Goal: Task Accomplishment & Management: Complete application form

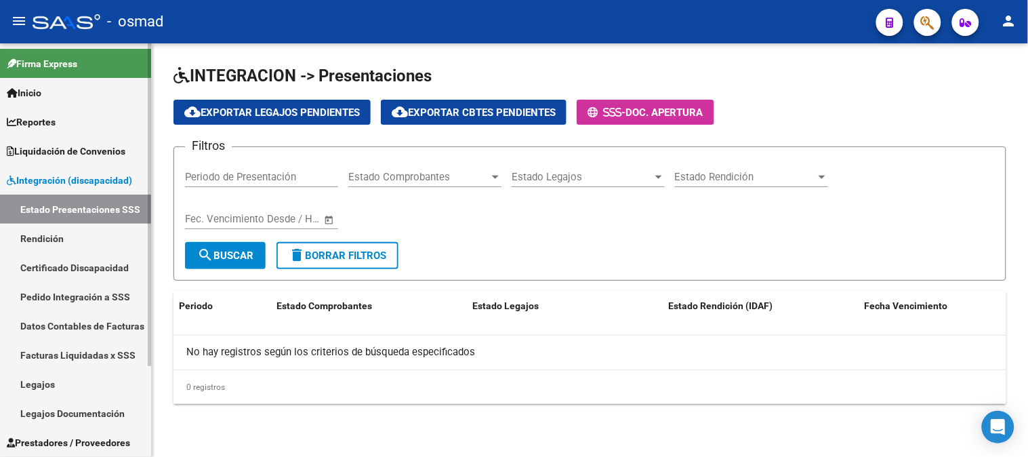
click at [88, 349] on link "Facturas Liquidadas x SSS" at bounding box center [75, 354] width 151 height 29
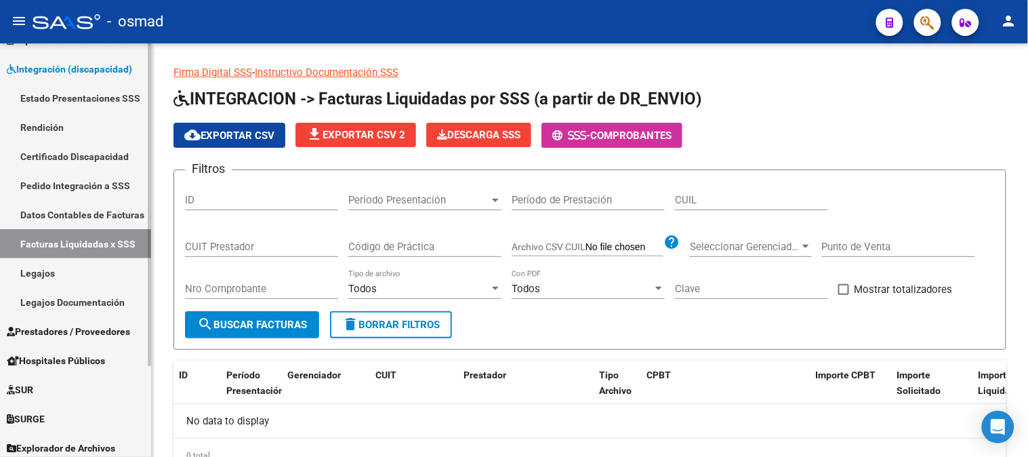
scroll to position [116, 0]
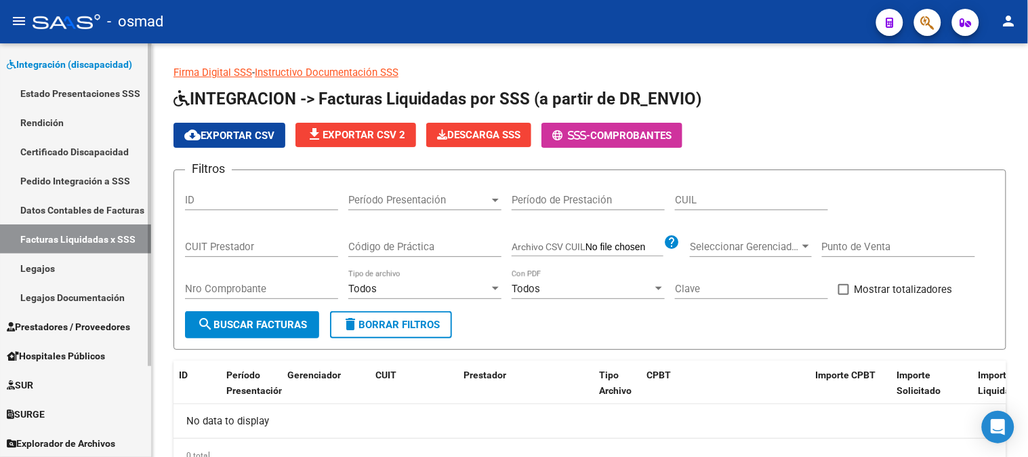
click at [89, 330] on span "Prestadores / Proveedores" at bounding box center [68, 326] width 123 height 15
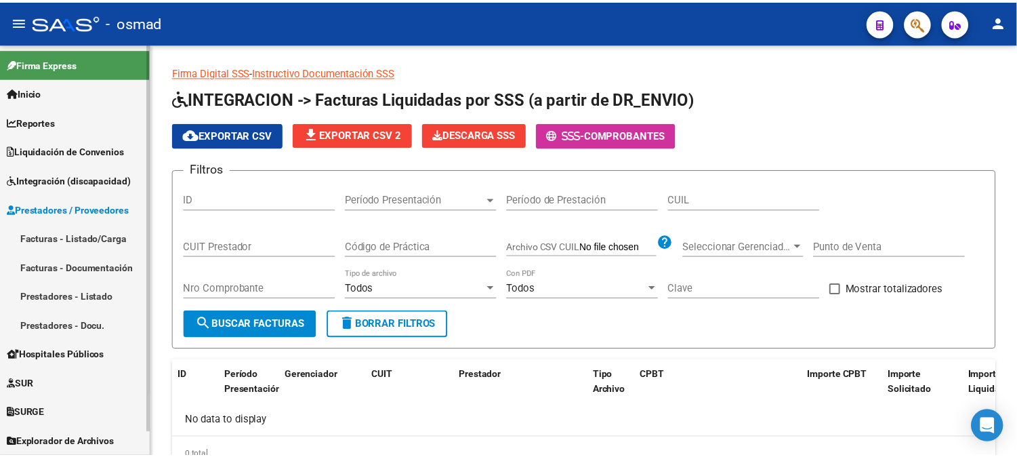
scroll to position [0, 0]
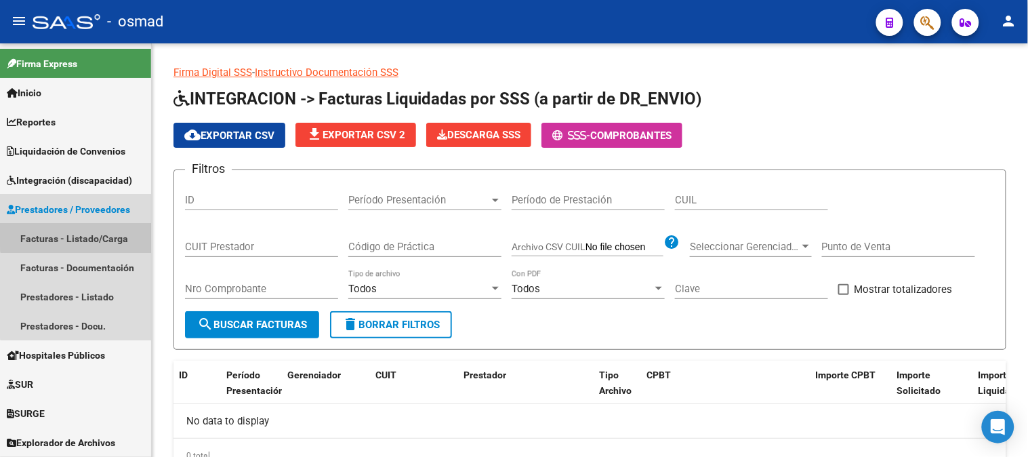
click at [88, 232] on link "Facturas - Listado/Carga" at bounding box center [75, 238] width 151 height 29
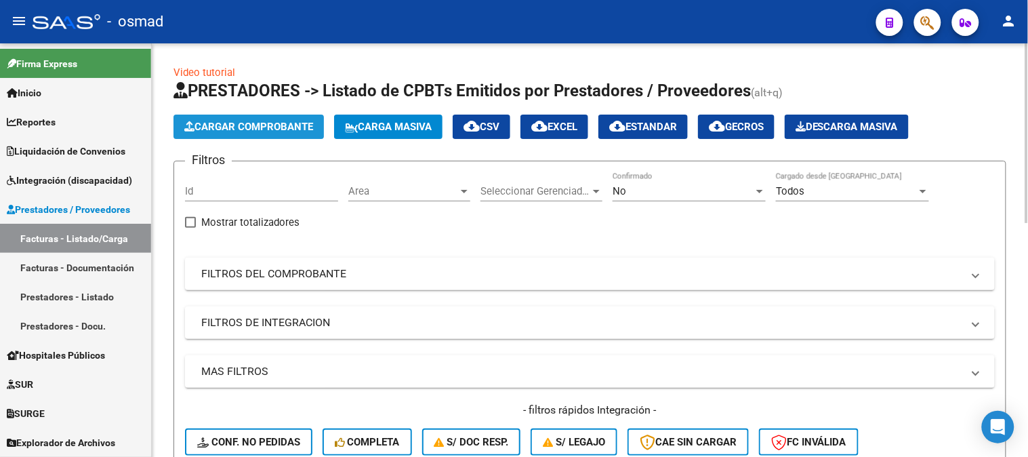
click at [295, 119] on button "Cargar Comprobante" at bounding box center [249, 127] width 150 height 24
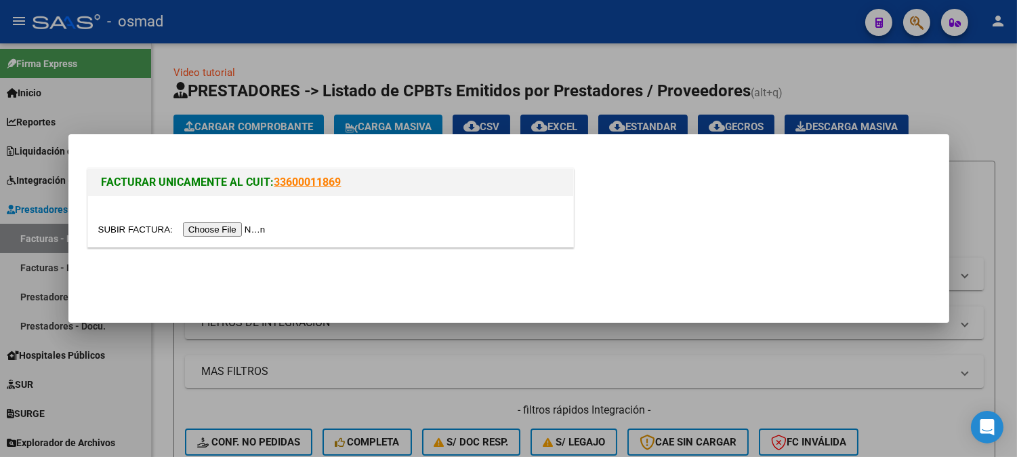
click at [235, 230] on input "file" at bounding box center [183, 229] width 171 height 14
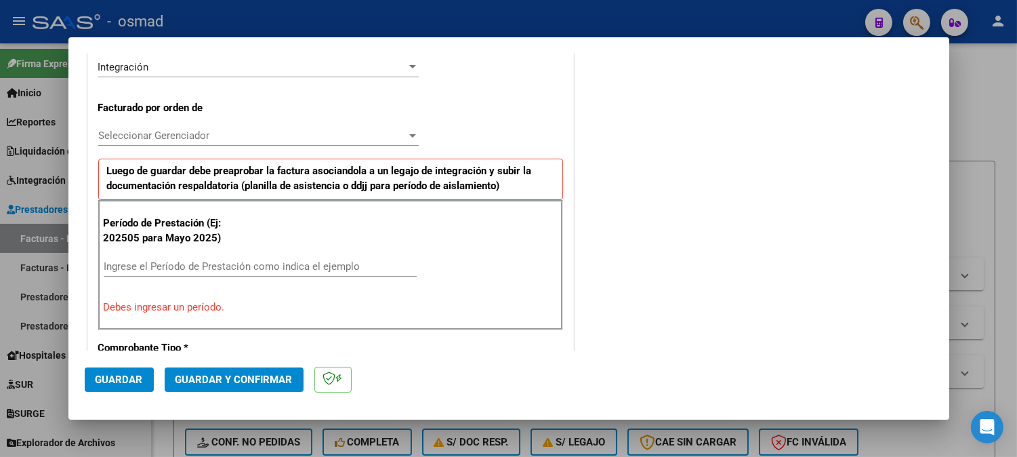
scroll to position [376, 0]
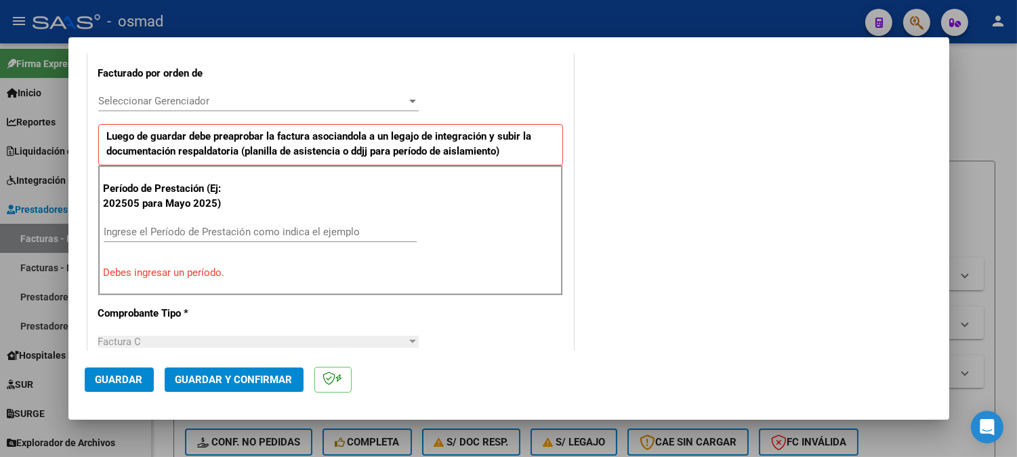
drag, startPoint x: 271, startPoint y: 220, endPoint x: 280, endPoint y: 220, distance: 8.8
click at [272, 222] on div "Ingrese el Período de Prestación como indica el ejemplo" at bounding box center [260, 232] width 313 height 20
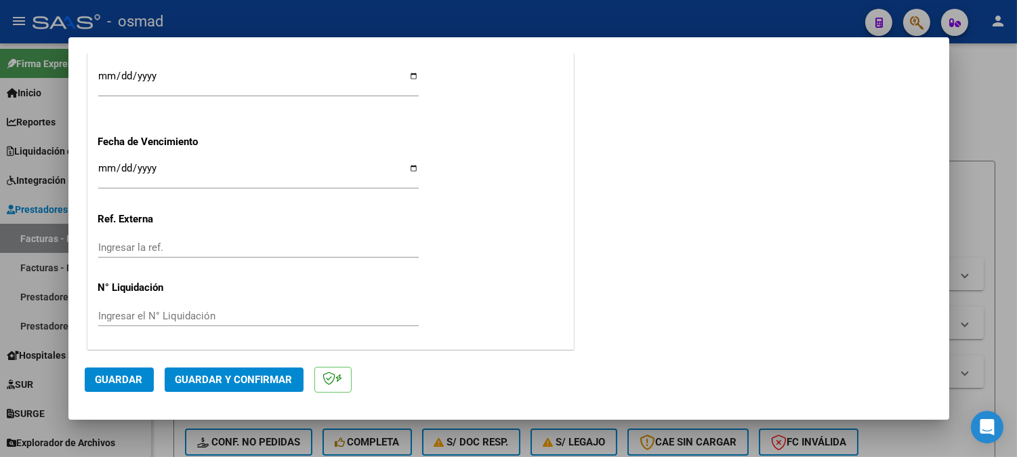
scroll to position [1040, 0]
type input "202508"
click at [116, 373] on span "Guardar" at bounding box center [119, 379] width 47 height 12
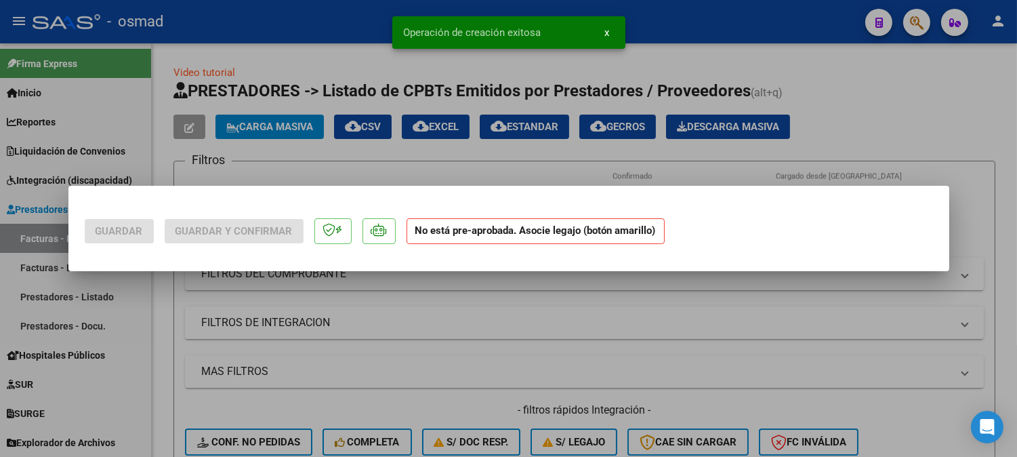
scroll to position [0, 0]
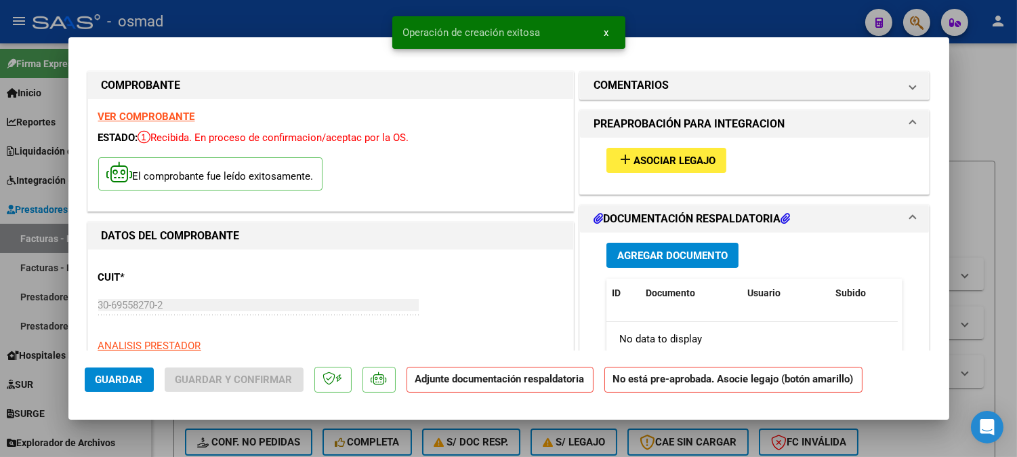
click at [706, 261] on span "Agregar Documento" at bounding box center [672, 255] width 110 height 12
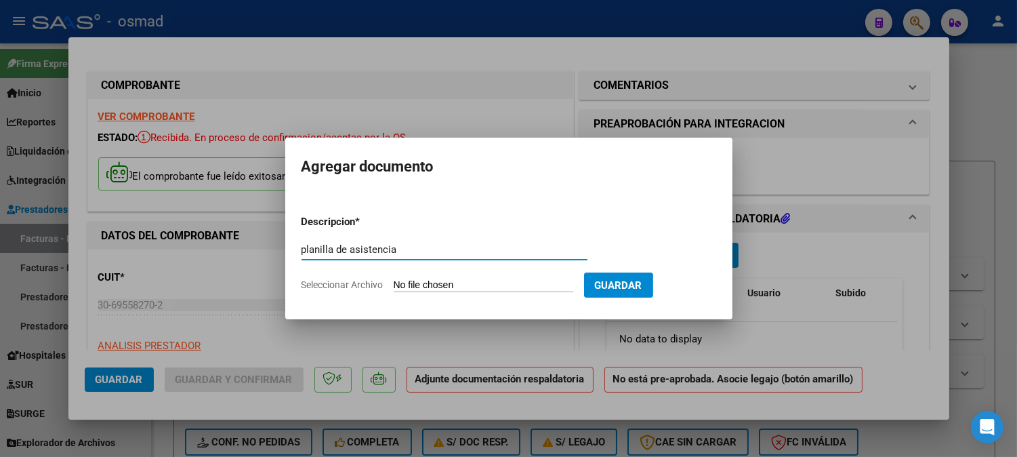
type input "planilla de asistencia"
click at [525, 285] on input "Seleccionar Archivo" at bounding box center [484, 285] width 180 height 13
type input "C:\fakepath\PA_30695582702_011_00006-00004185.pdf"
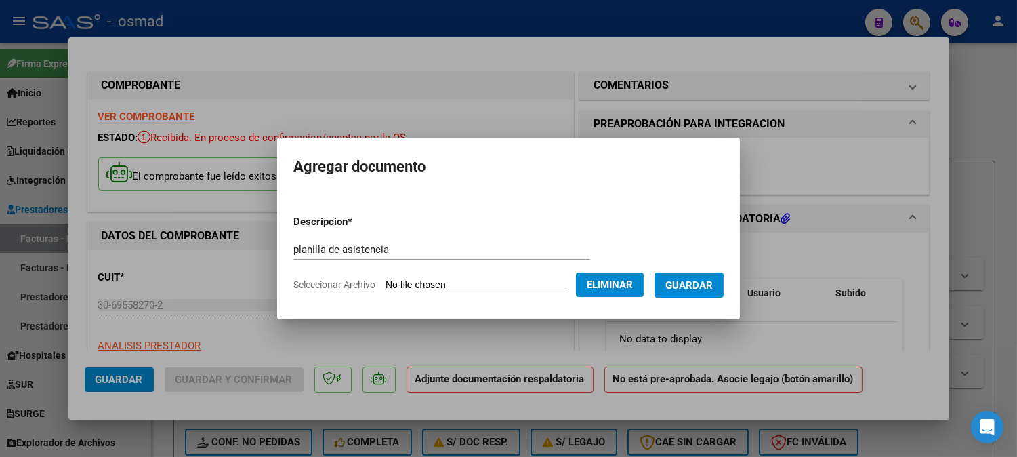
click at [707, 289] on span "Guardar" at bounding box center [689, 285] width 47 height 12
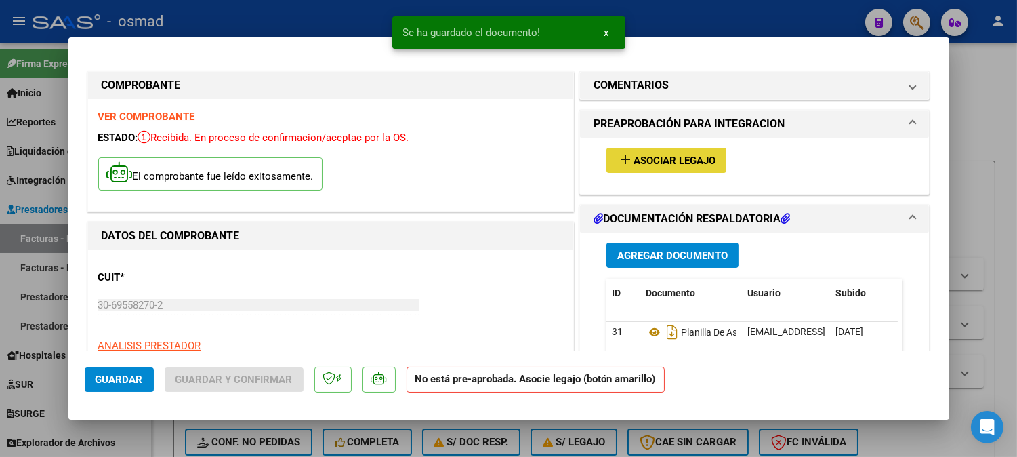
click at [626, 161] on mat-icon "add" at bounding box center [625, 159] width 16 height 16
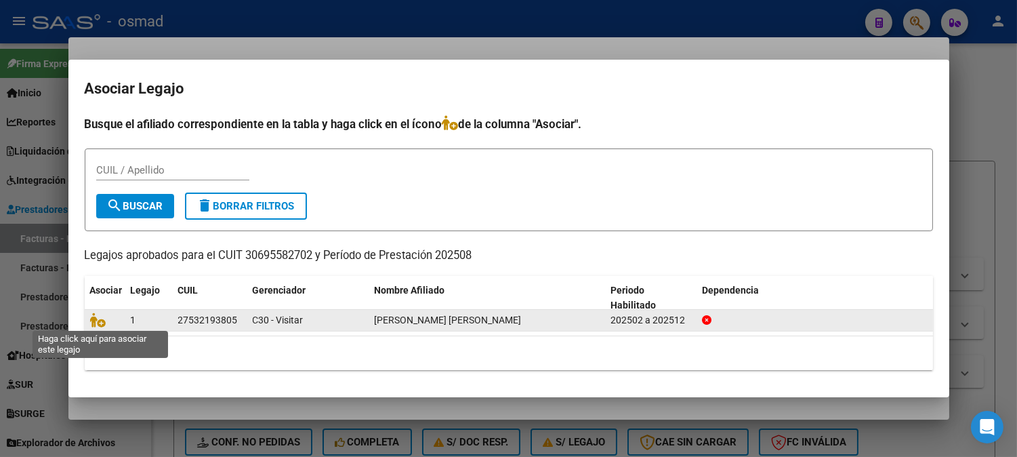
click at [107, 320] on span at bounding box center [100, 319] width 20 height 11
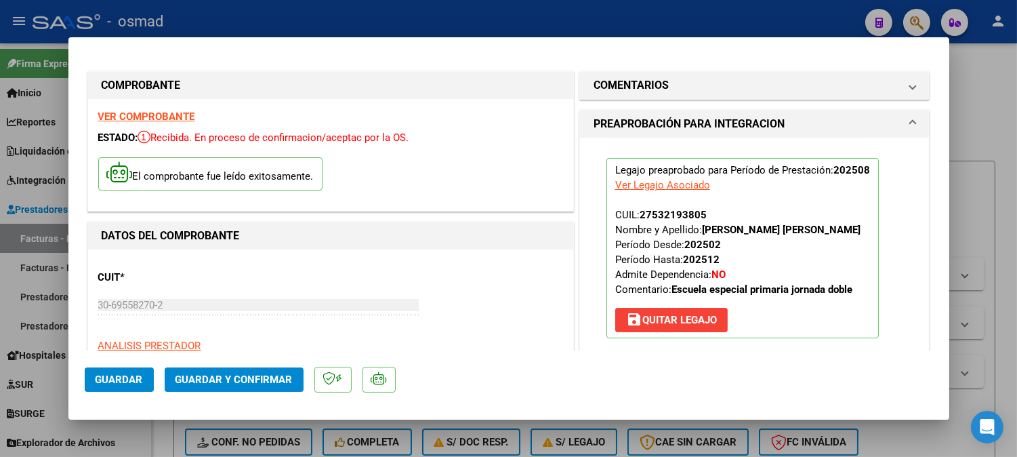
click at [142, 375] on button "Guardar" at bounding box center [119, 379] width 69 height 24
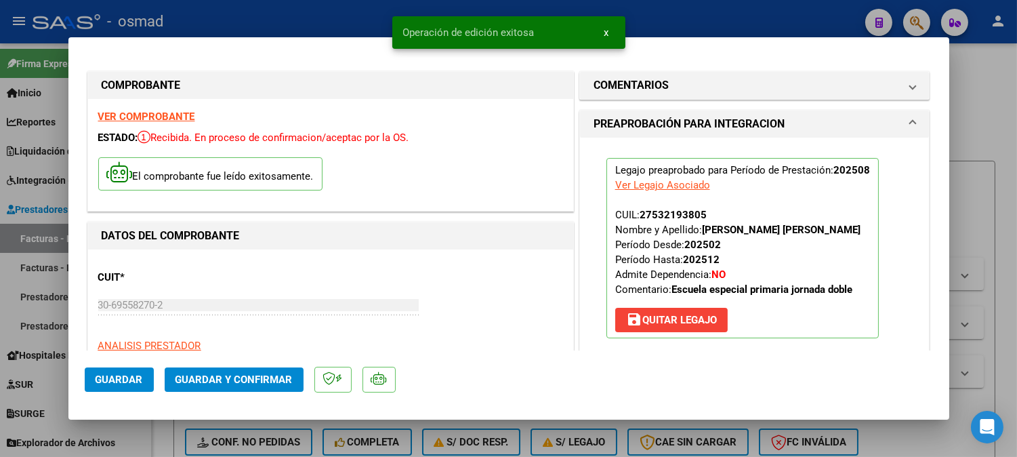
click at [995, 123] on div at bounding box center [508, 228] width 1017 height 457
type input "$ 0,00"
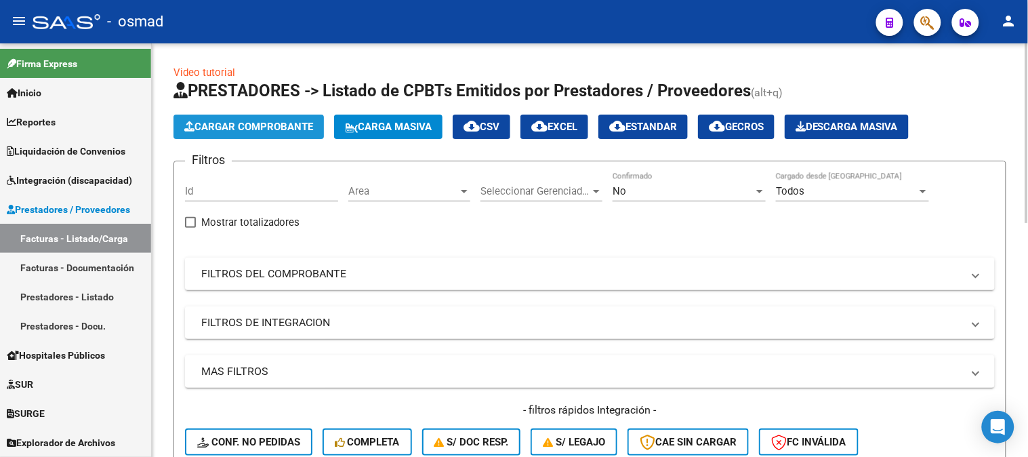
click at [289, 129] on span "Cargar Comprobante" at bounding box center [248, 127] width 129 height 12
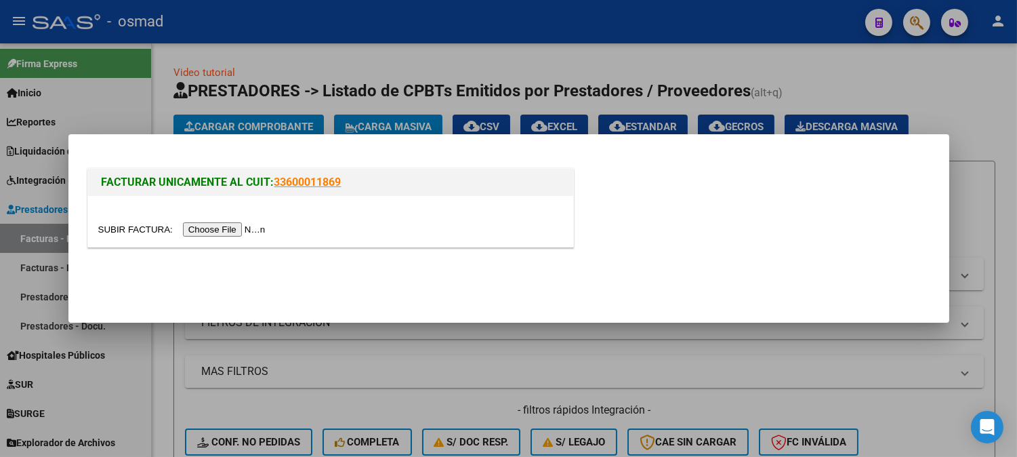
click at [225, 228] on input "file" at bounding box center [183, 229] width 171 height 14
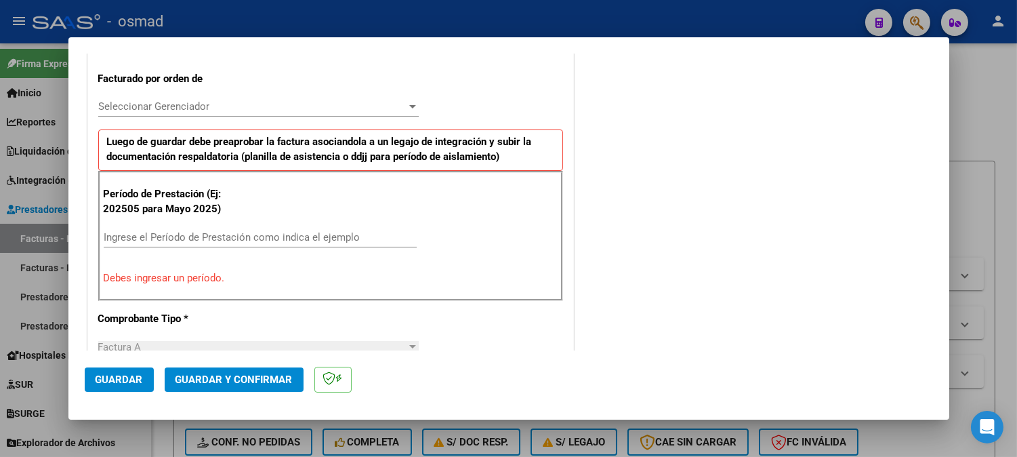
scroll to position [399, 0]
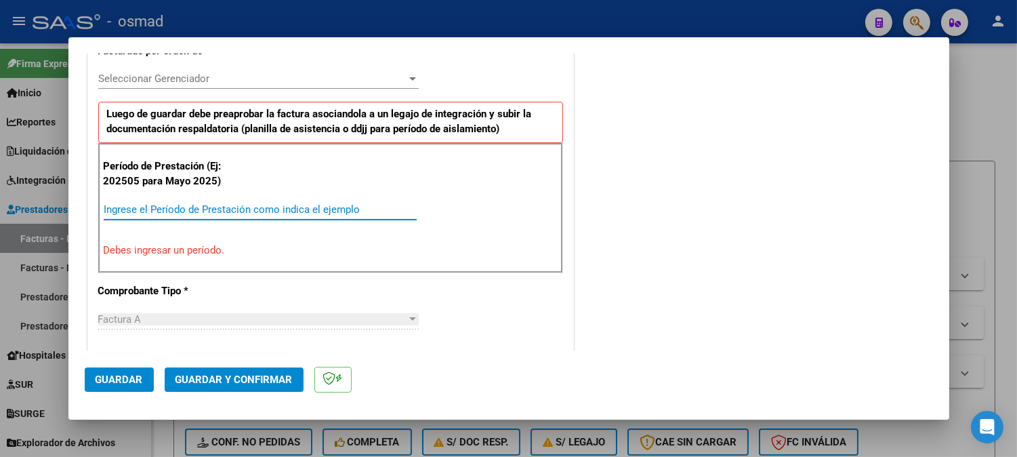
click at [146, 205] on input "Ingrese el Período de Prestación como indica el ejemplo" at bounding box center [260, 209] width 313 height 12
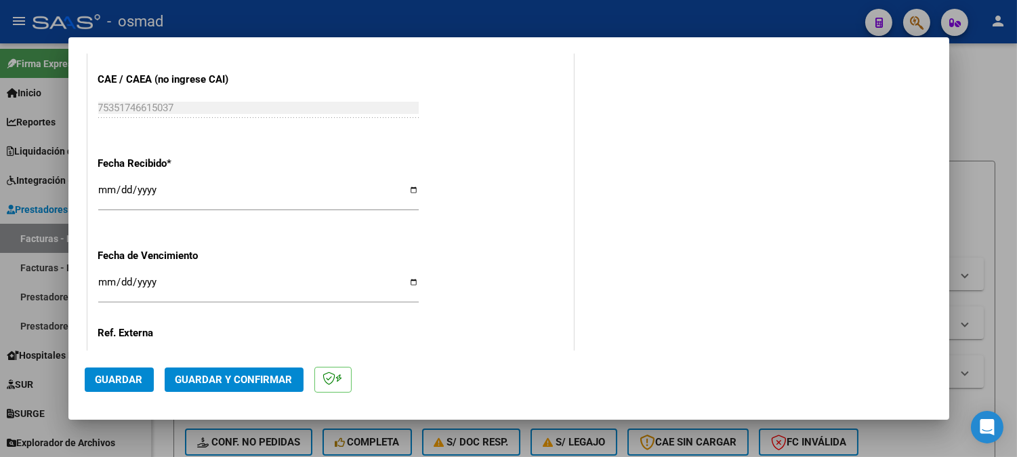
scroll to position [1040, 0]
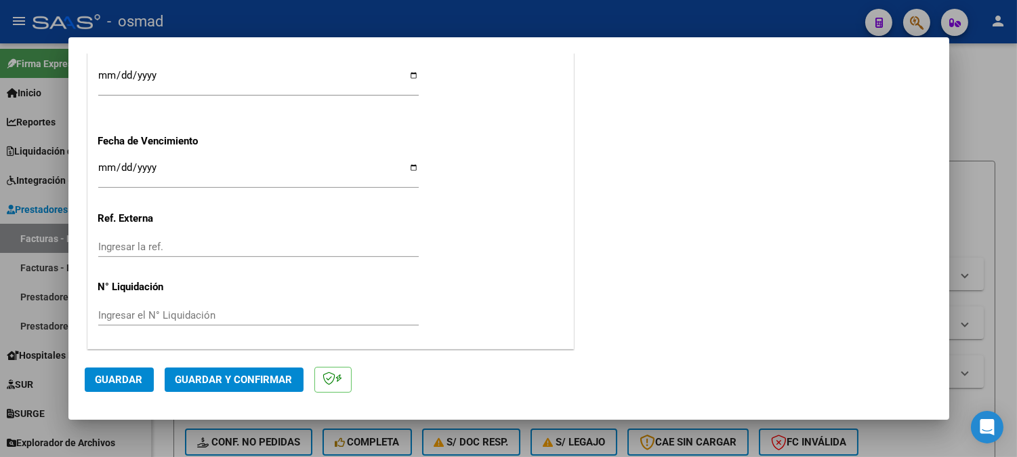
type input "202508"
click at [116, 375] on span "Guardar" at bounding box center [119, 379] width 47 height 12
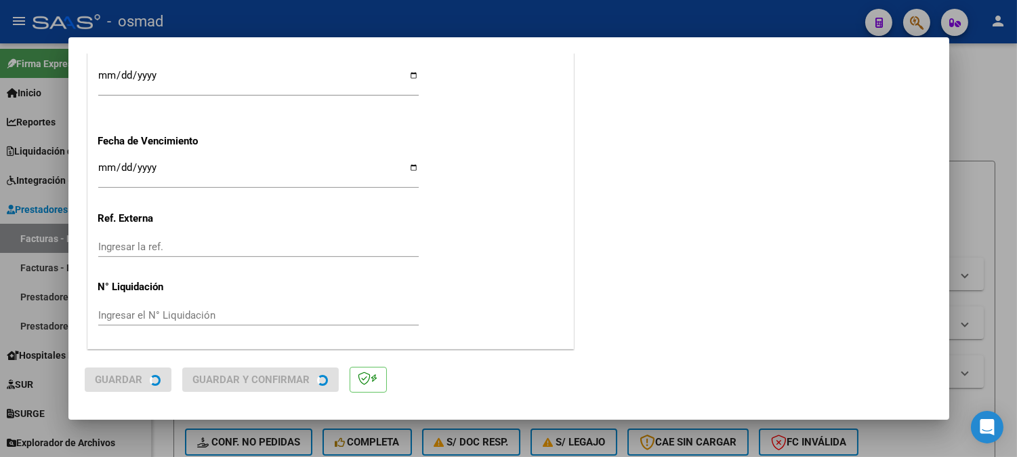
scroll to position [0, 0]
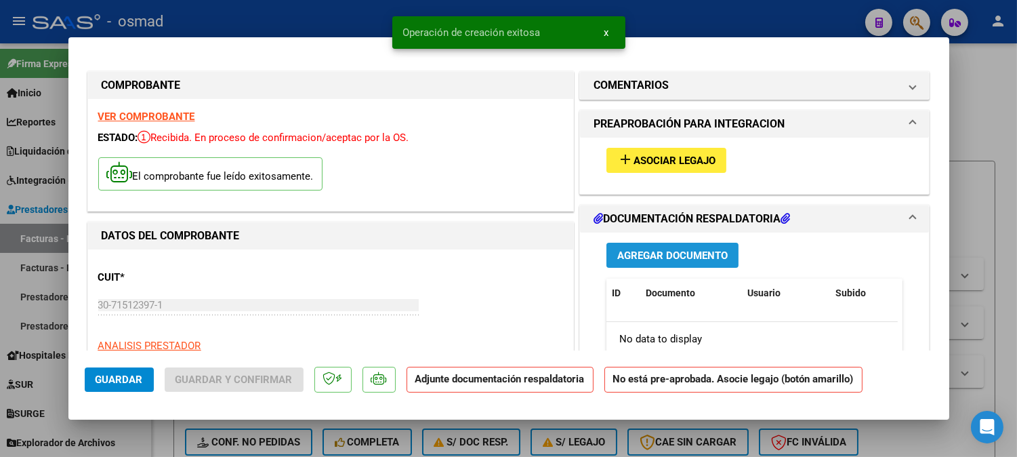
click at [666, 247] on button "Agregar Documento" at bounding box center [673, 255] width 132 height 25
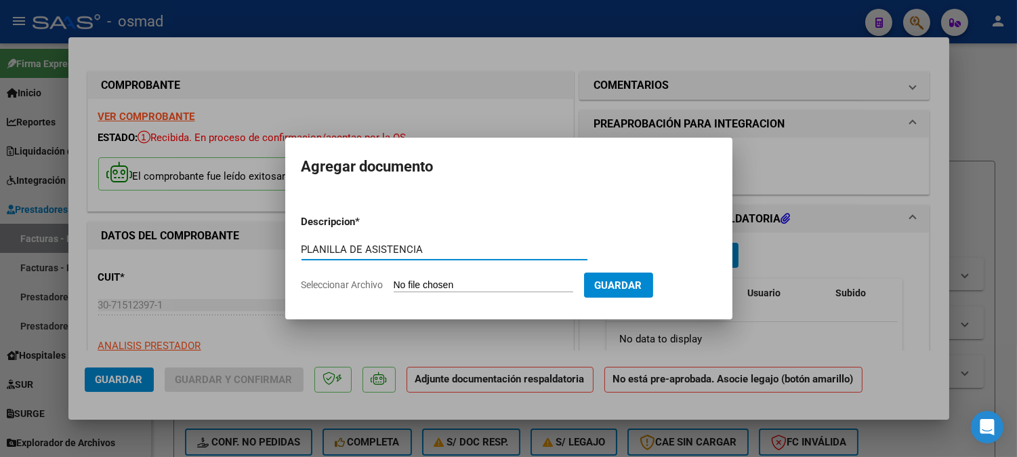
type input "PLANILLA DE ASISTENCIA"
click at [525, 280] on input "Seleccionar Archivo" at bounding box center [484, 285] width 180 height 13
type input "C:\fakepath\PA_30715123971_A_0006_00000145.pdf"
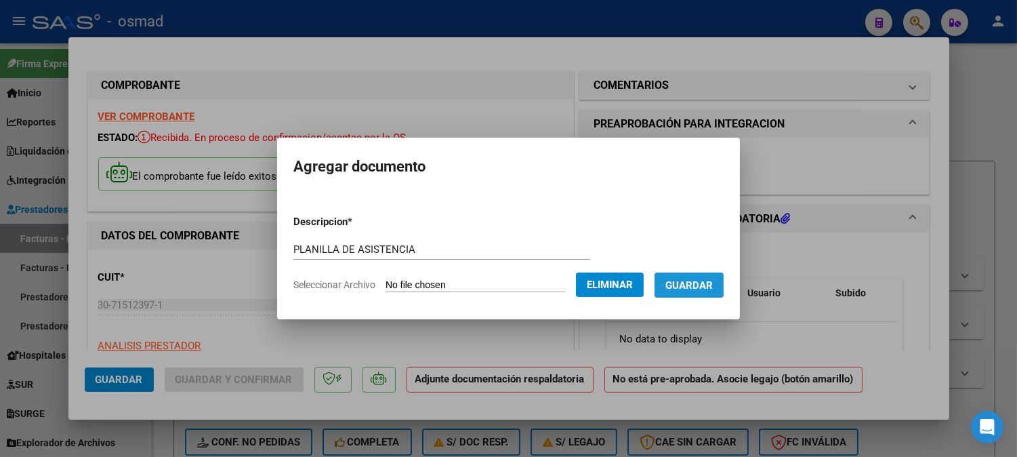
click at [704, 283] on span "Guardar" at bounding box center [689, 285] width 47 height 12
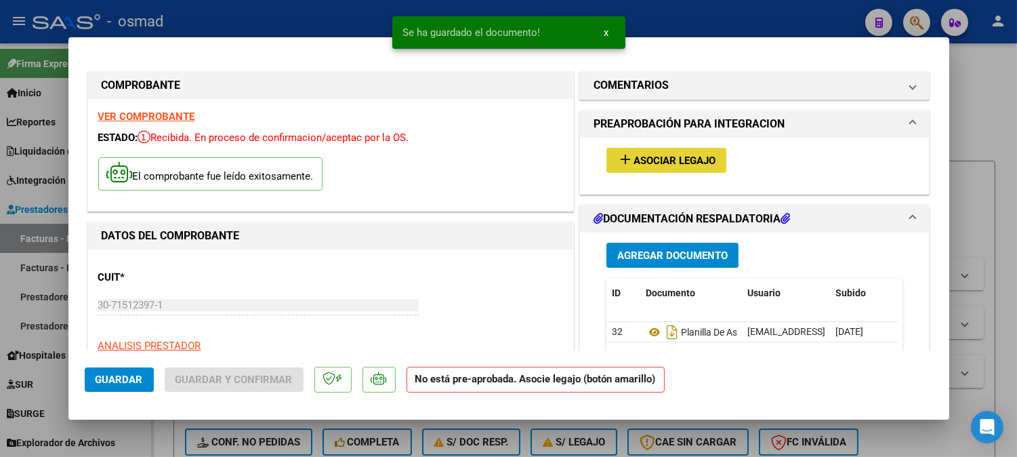
click at [662, 163] on span "Asociar Legajo" at bounding box center [675, 161] width 82 height 12
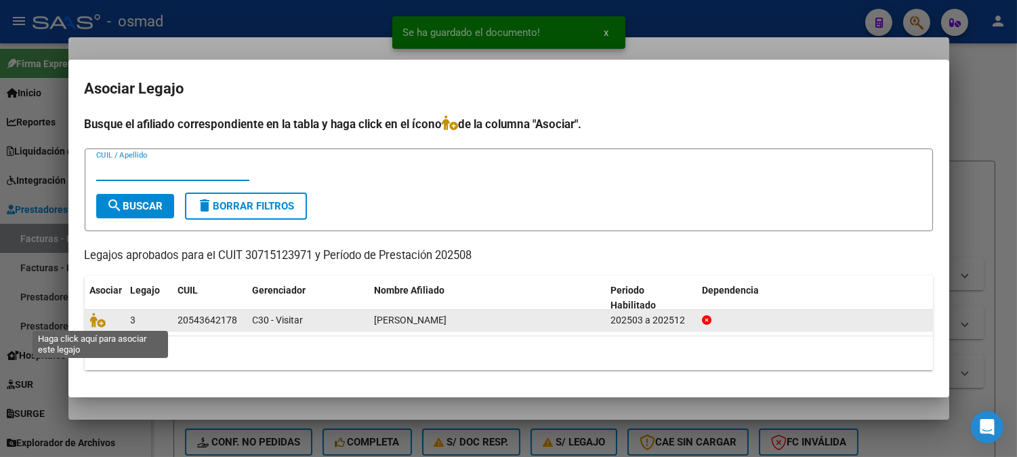
click at [106, 324] on span at bounding box center [100, 319] width 20 height 11
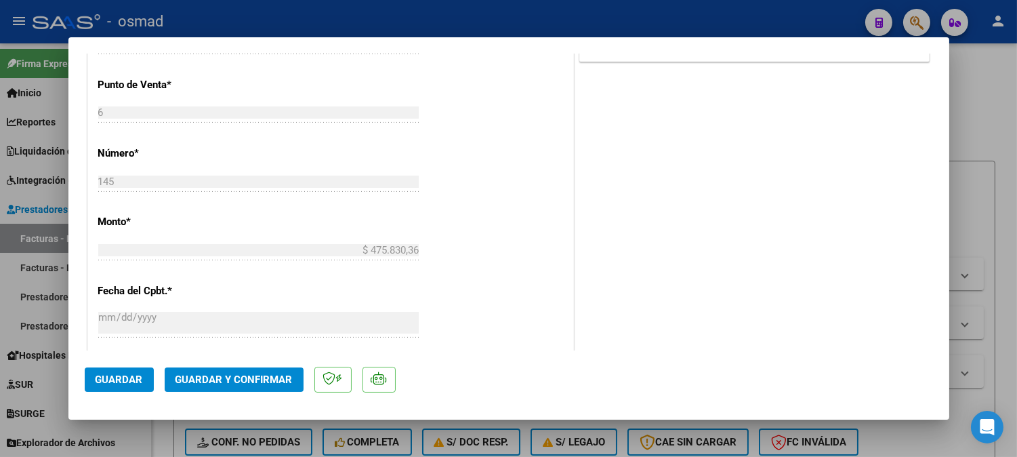
scroll to position [678, 0]
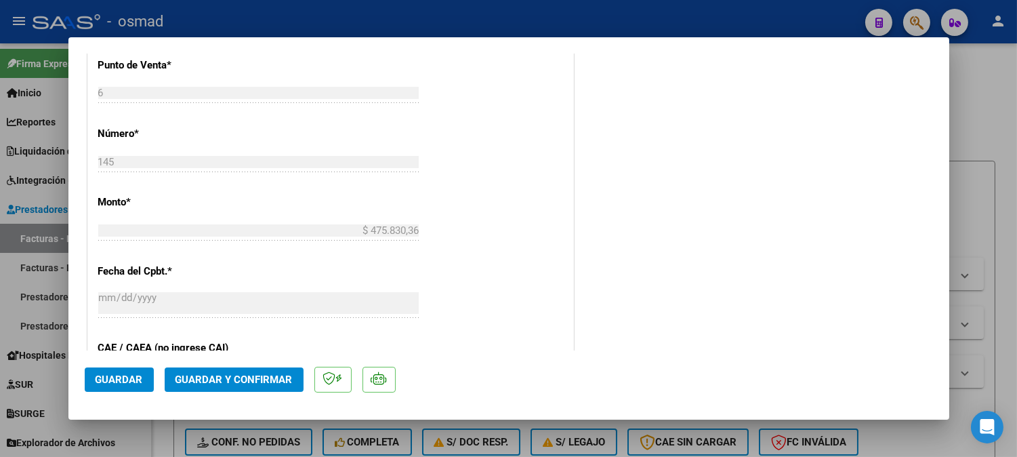
click at [118, 371] on button "Guardar" at bounding box center [119, 379] width 69 height 24
click at [980, 163] on div at bounding box center [508, 228] width 1017 height 457
type input "$ 0,00"
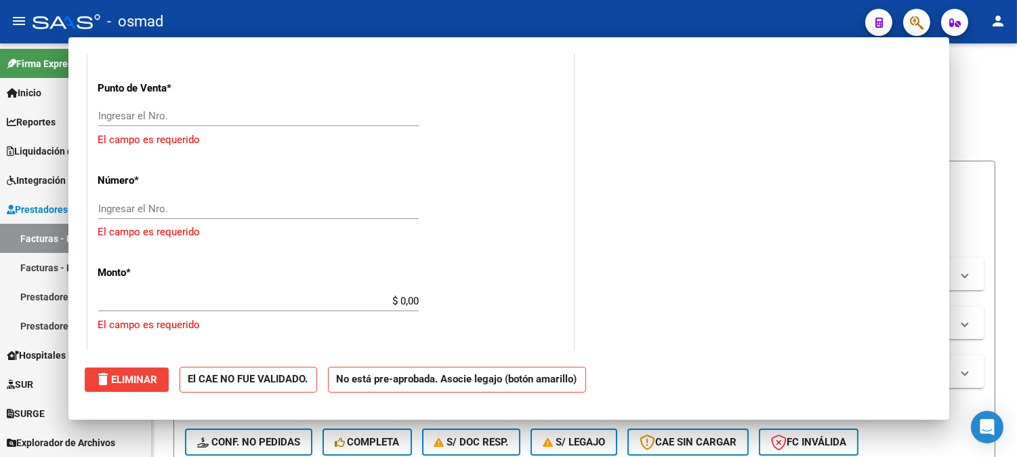
scroll to position [702, 0]
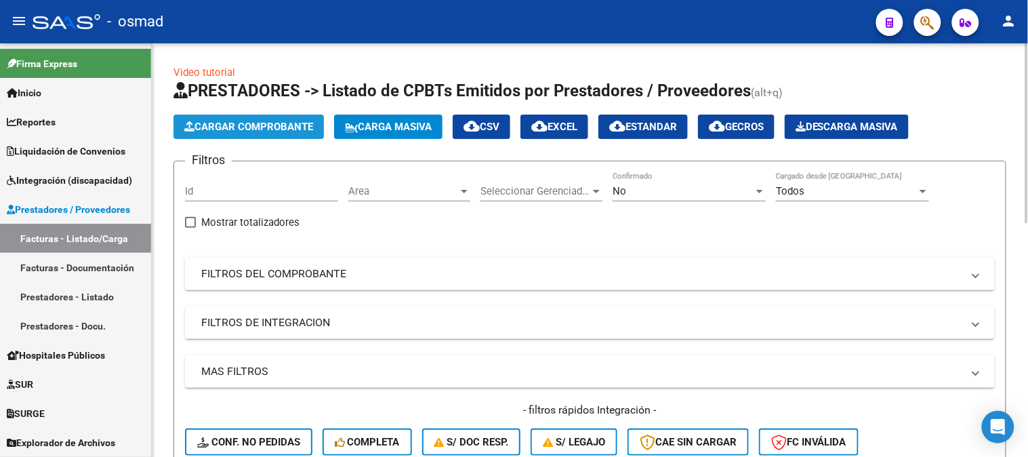
click at [307, 124] on span "Cargar Comprobante" at bounding box center [248, 127] width 129 height 12
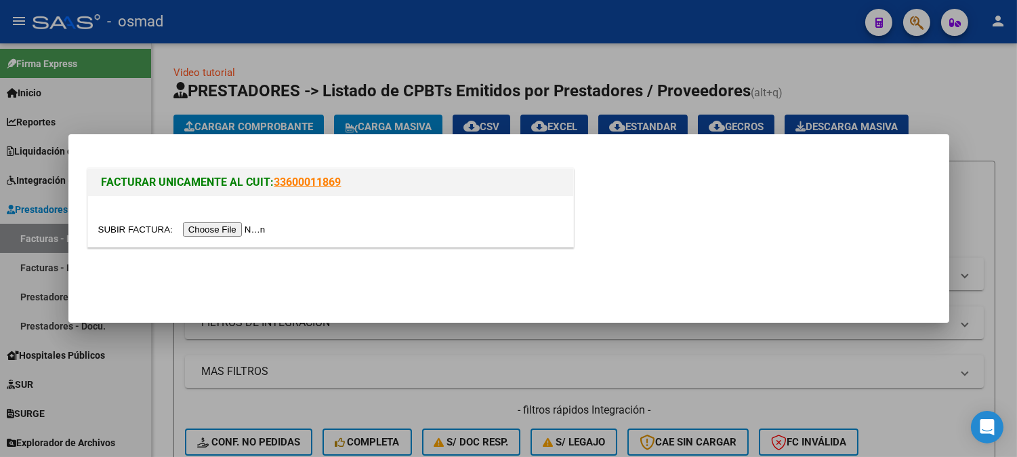
click at [245, 228] on input "file" at bounding box center [183, 229] width 171 height 14
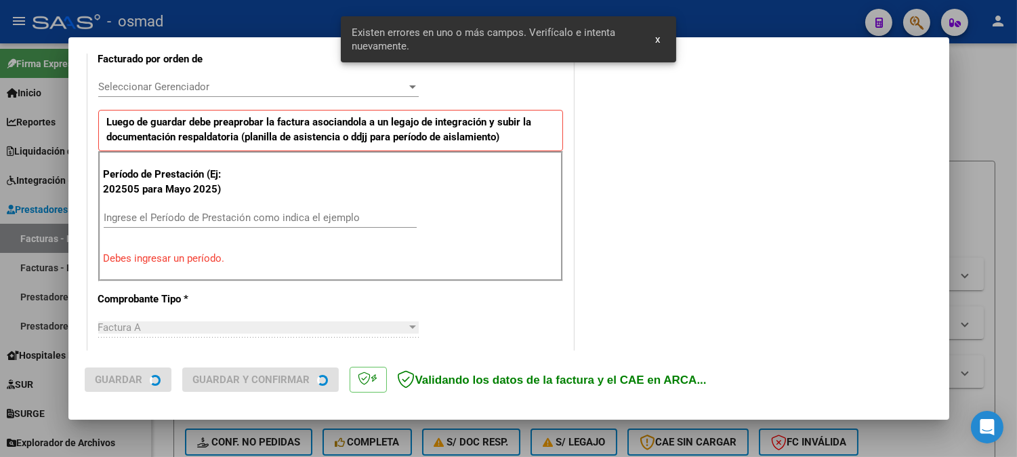
scroll to position [391, 0]
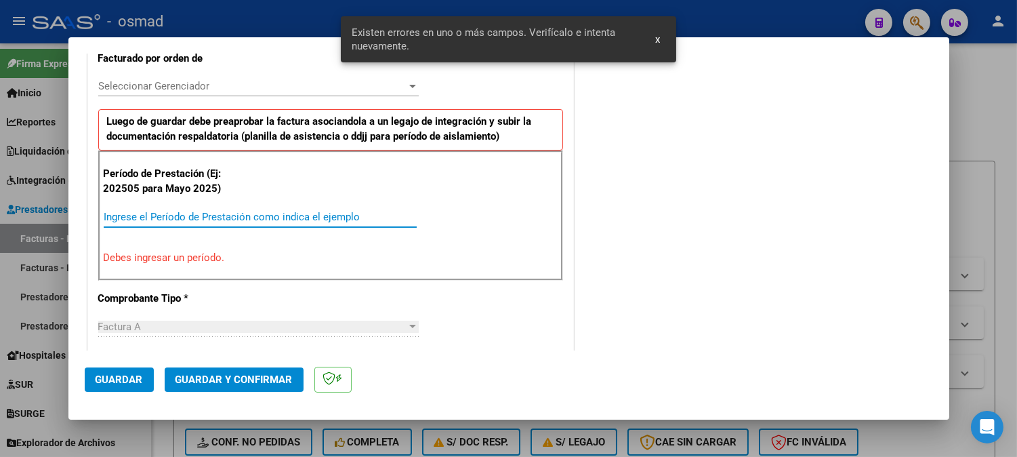
click at [239, 220] on input "Ingrese el Período de Prestación como indica el ejemplo" at bounding box center [260, 217] width 313 height 12
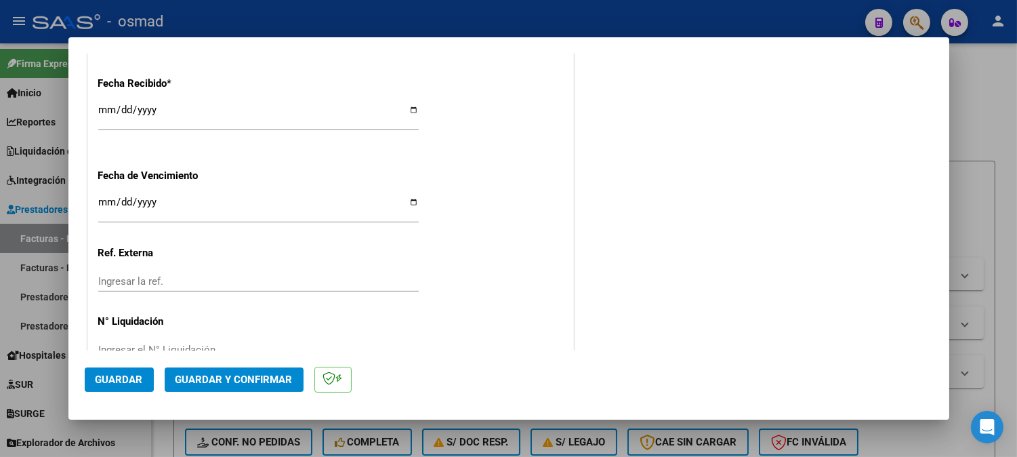
scroll to position [1040, 0]
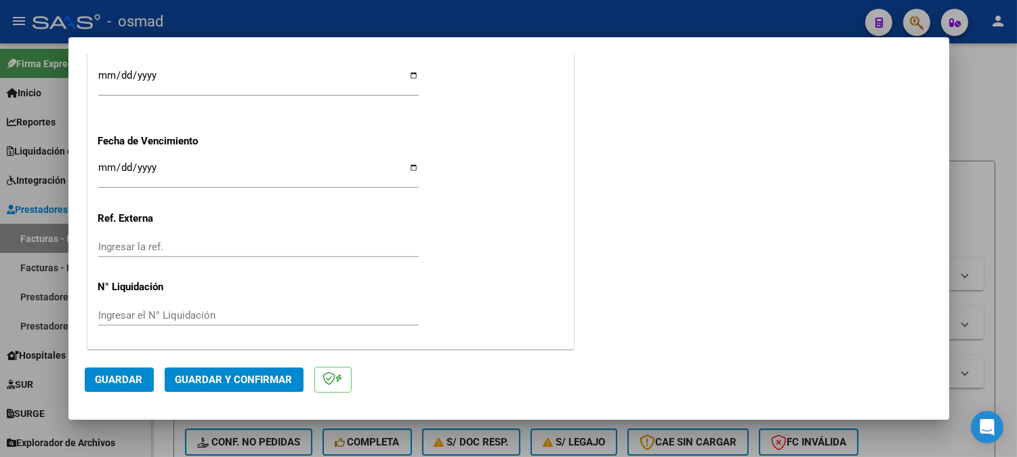
type input "202508"
click at [136, 382] on span "Guardar" at bounding box center [119, 379] width 47 height 12
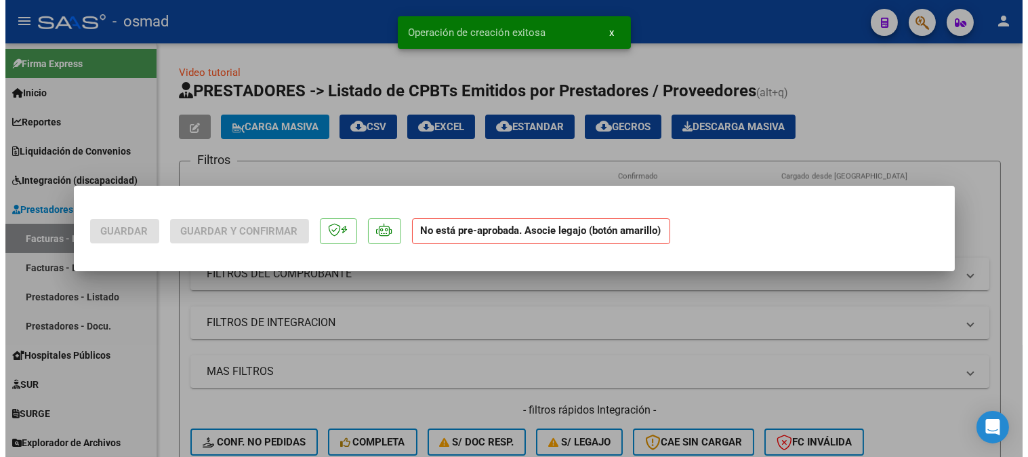
scroll to position [0, 0]
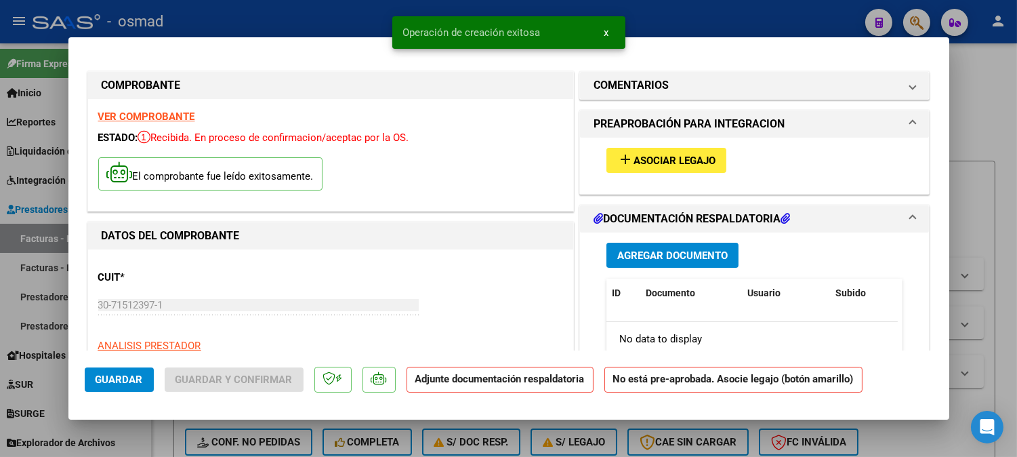
click at [701, 258] on span "Agregar Documento" at bounding box center [672, 255] width 110 height 12
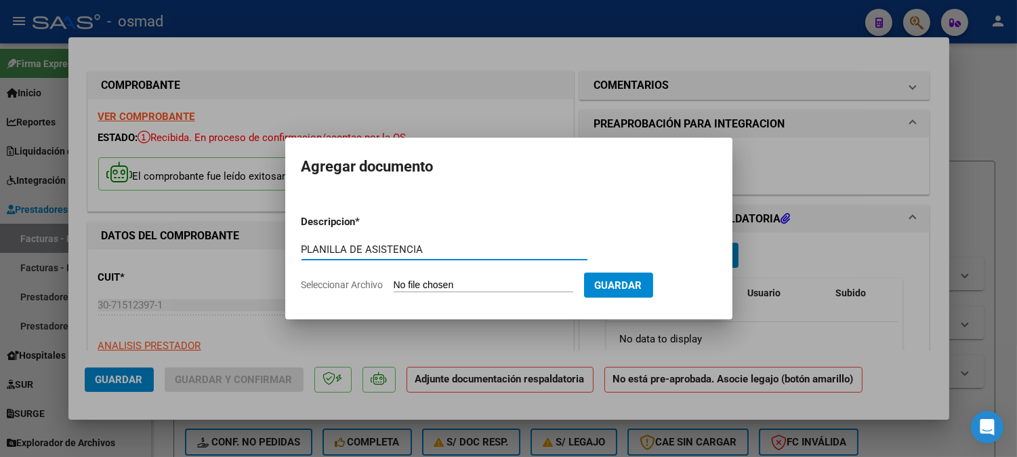
type input "PLANILLA DE ASISTENCIA"
click at [540, 292] on input "Seleccionar Archivo" at bounding box center [484, 285] width 180 height 13
type input "C:\fakepath\PA_30715123971_A_ 0006_00000146.pdf"
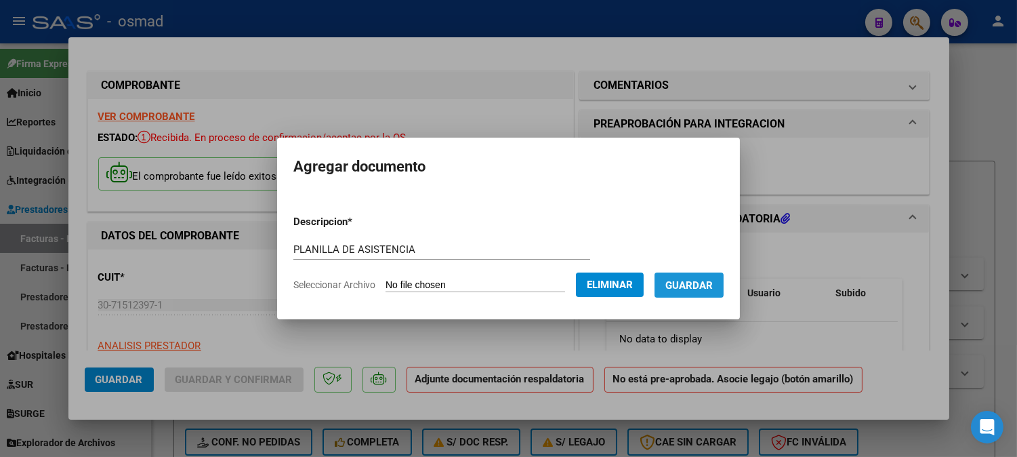
click at [713, 286] on span "Guardar" at bounding box center [689, 285] width 47 height 12
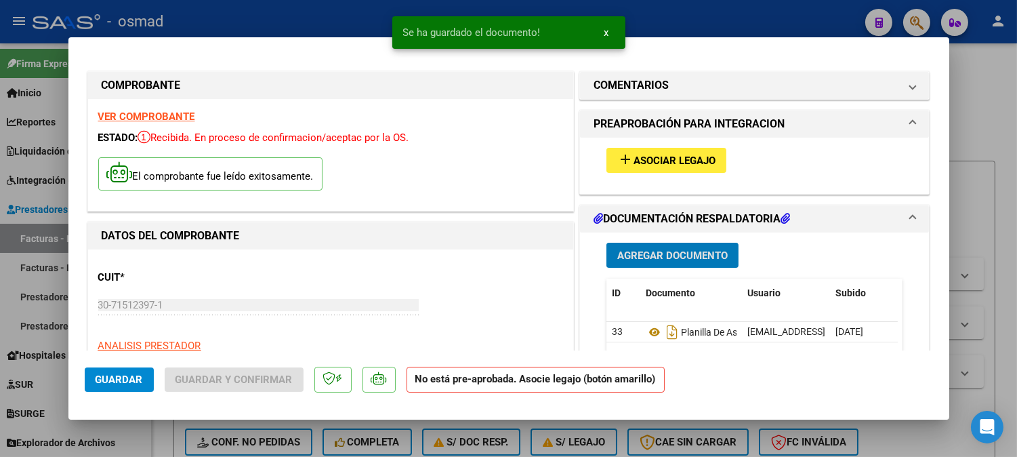
click at [634, 148] on button "add Asociar Legajo" at bounding box center [667, 160] width 120 height 25
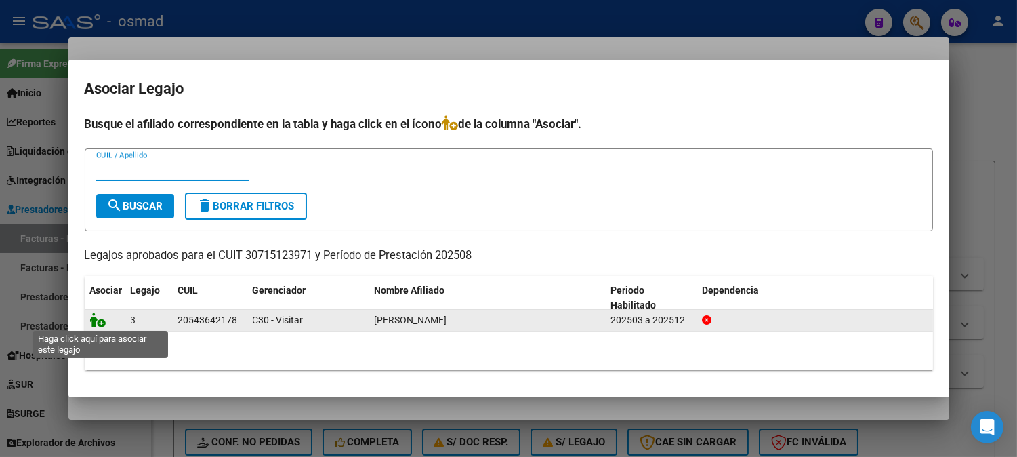
click at [100, 320] on icon at bounding box center [98, 319] width 16 height 15
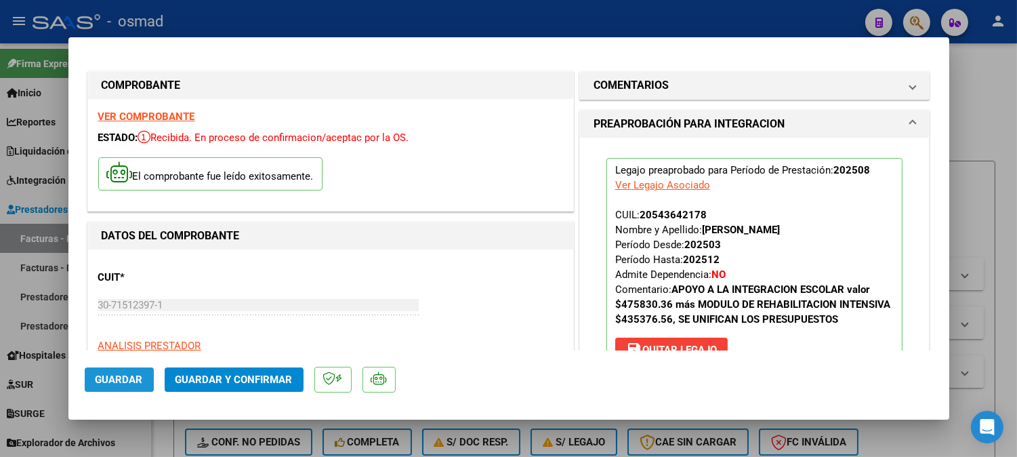
click at [131, 376] on span "Guardar" at bounding box center [119, 379] width 47 height 12
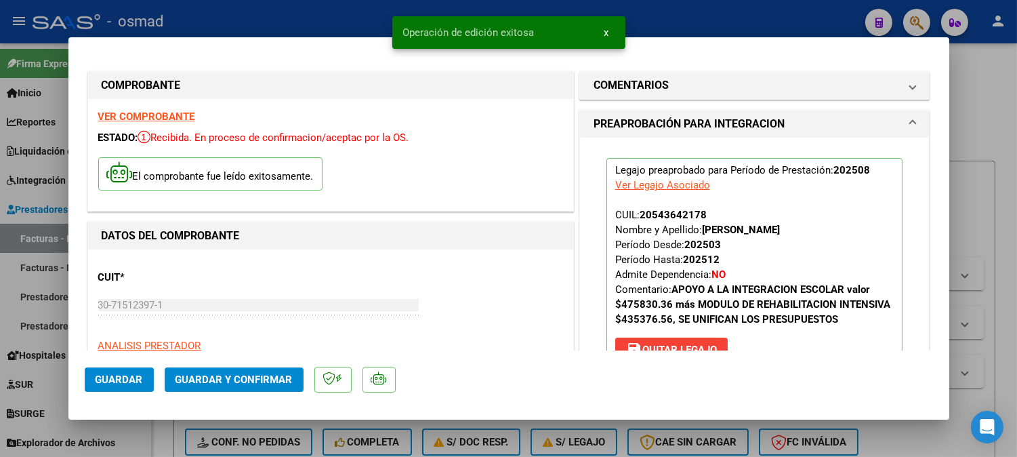
click at [1010, 173] on div at bounding box center [508, 228] width 1017 height 457
type input "$ 0,00"
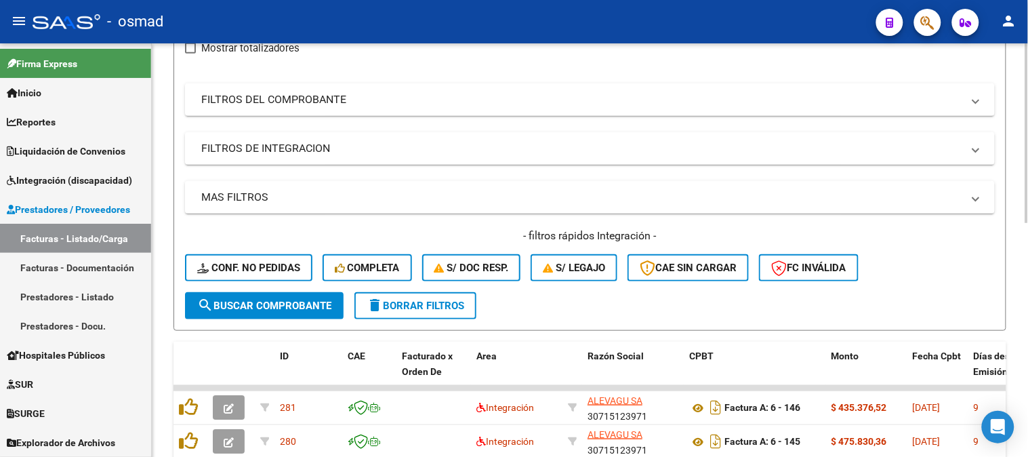
scroll to position [161, 0]
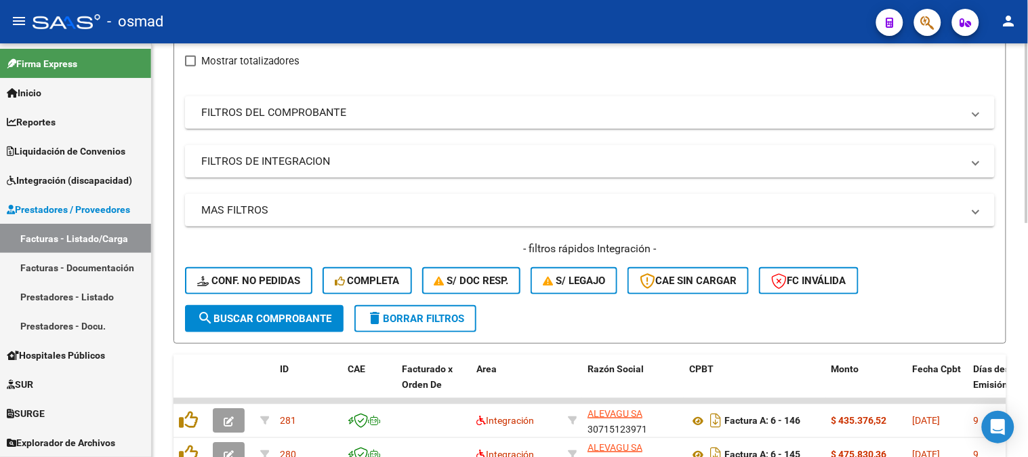
click at [424, 314] on span "delete Borrar Filtros" at bounding box center [416, 318] width 98 height 12
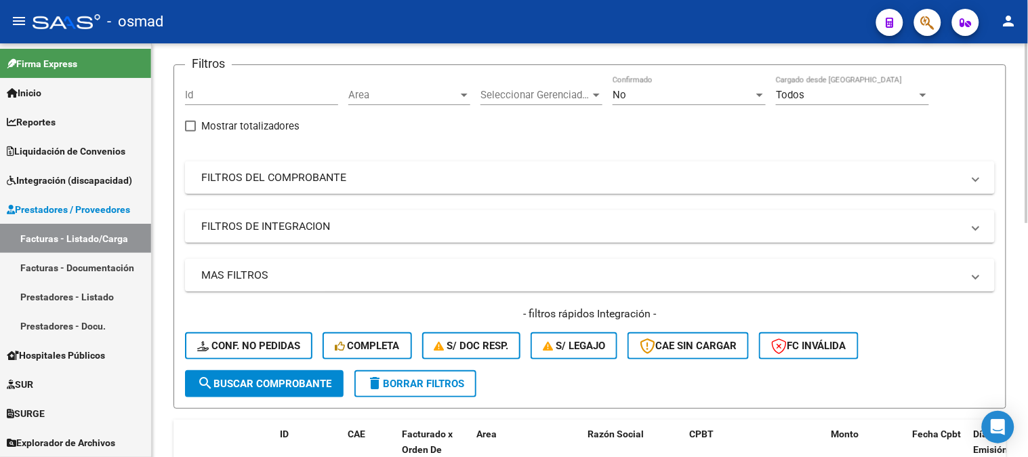
scroll to position [86, 0]
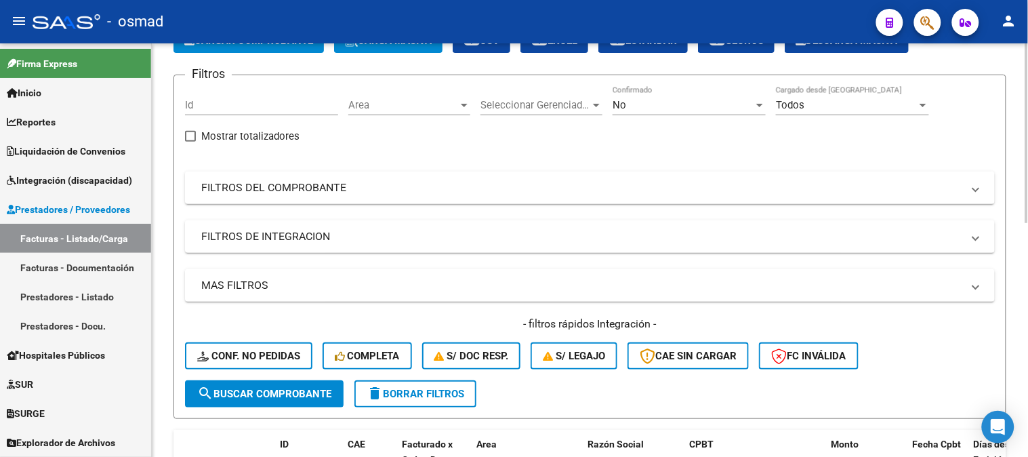
click at [450, 390] on span "delete Borrar Filtros" at bounding box center [416, 394] width 98 height 12
click at [844, 361] on button "FC Inválida" at bounding box center [809, 355] width 100 height 27
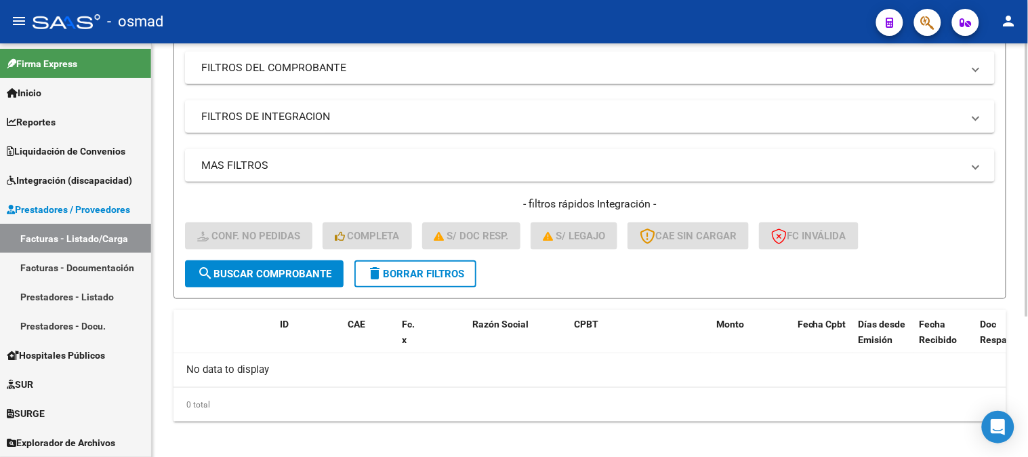
scroll to position [211, 0]
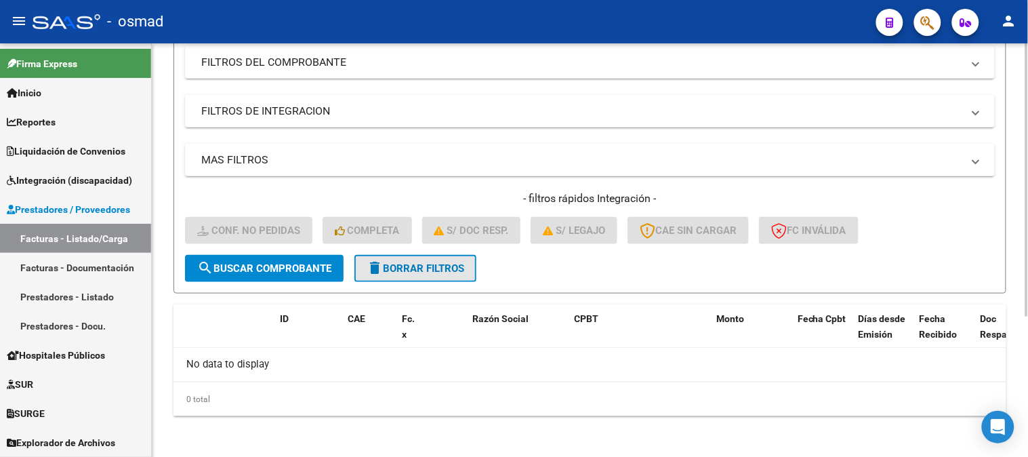
click at [462, 270] on span "delete Borrar Filtros" at bounding box center [416, 268] width 98 height 12
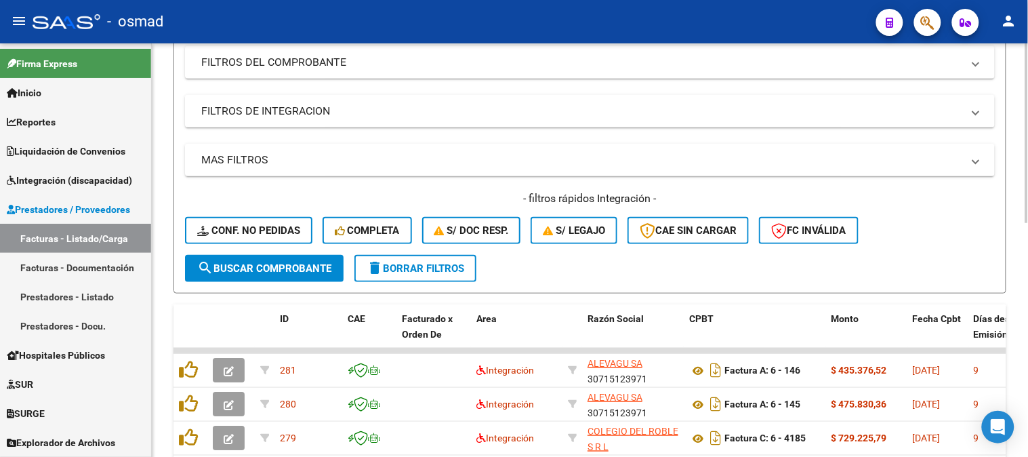
click at [709, 254] on form "Filtros Id Area Area Seleccionar Gerenciador Seleccionar Gerenciador No Confirm…" at bounding box center [590, 121] width 833 height 344
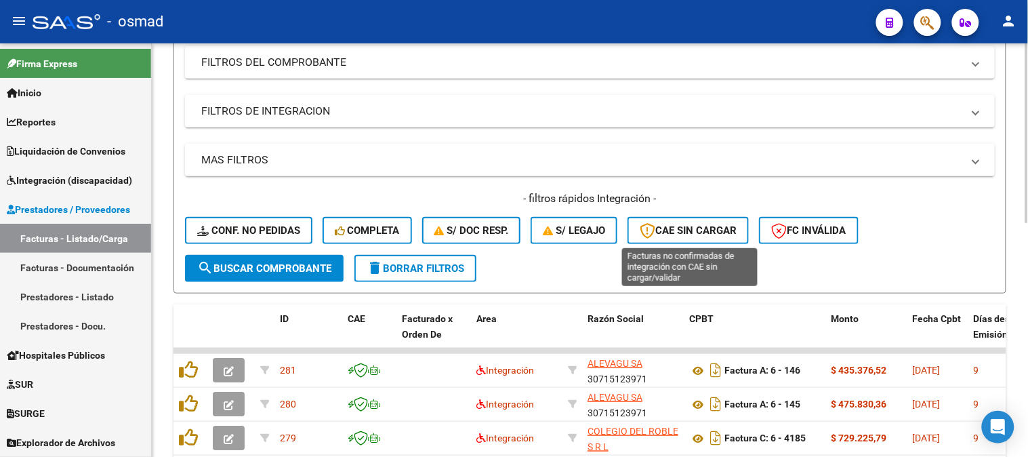
click at [708, 224] on span "CAE SIN CARGAR" at bounding box center [688, 230] width 97 height 12
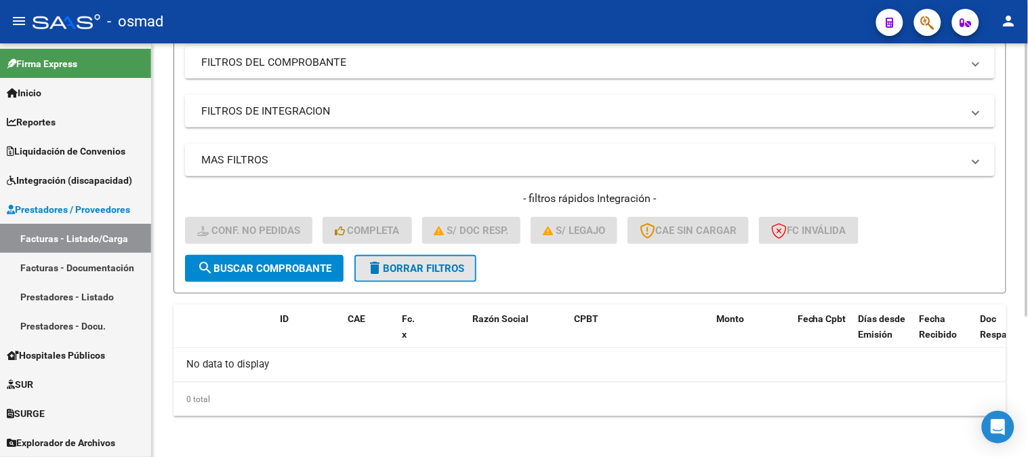
click at [394, 267] on span "delete Borrar Filtros" at bounding box center [416, 268] width 98 height 12
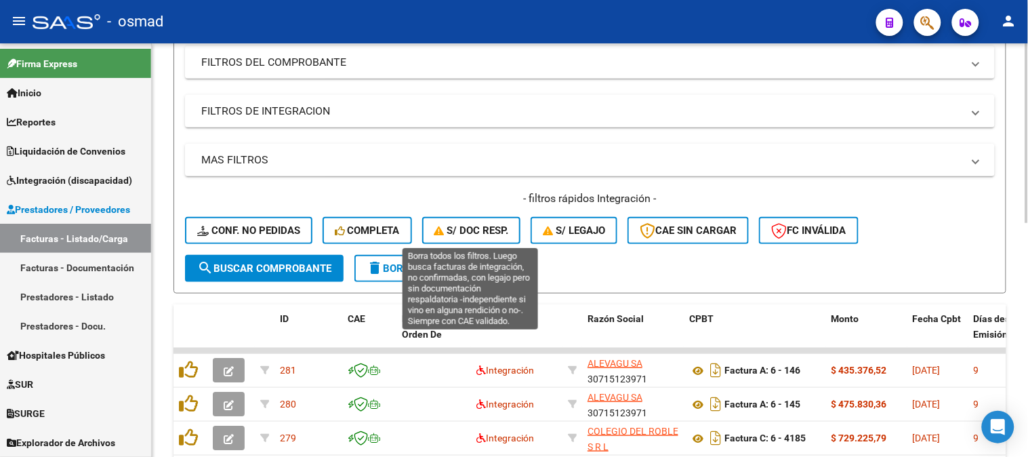
click at [506, 234] on span "S/ Doc Resp." at bounding box center [471, 230] width 75 height 12
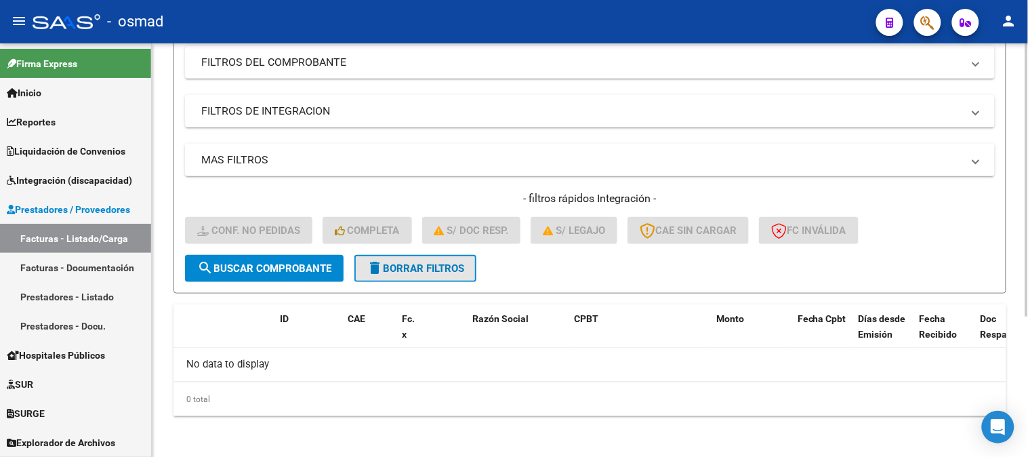
click at [464, 266] on span "delete Borrar Filtros" at bounding box center [416, 268] width 98 height 12
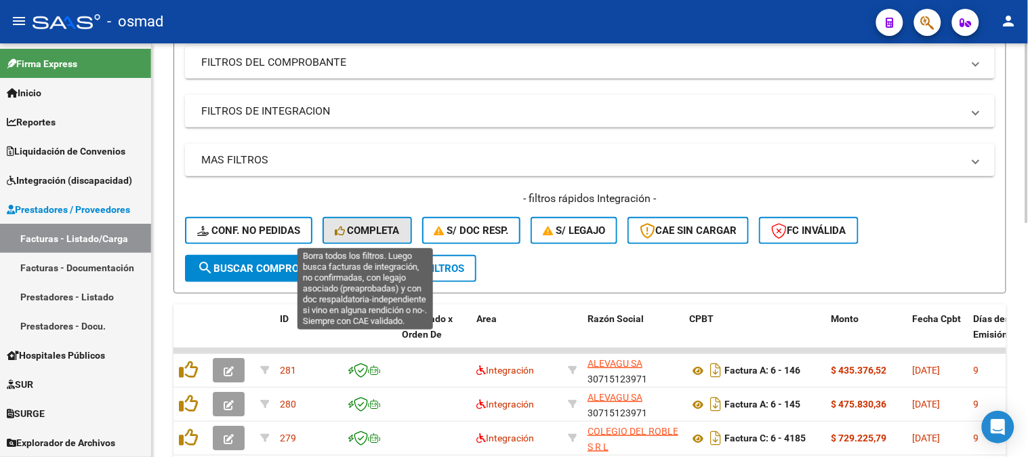
click at [371, 225] on span "Completa" at bounding box center [367, 230] width 65 height 12
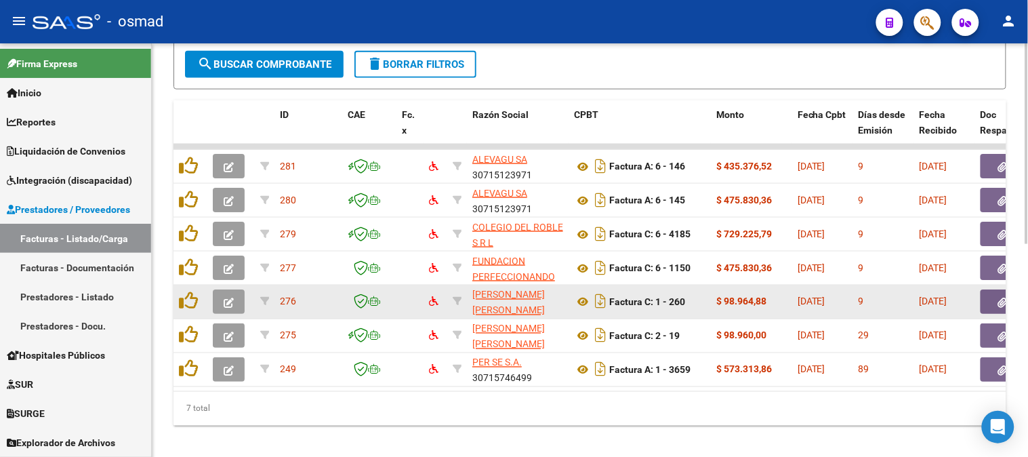
scroll to position [436, 0]
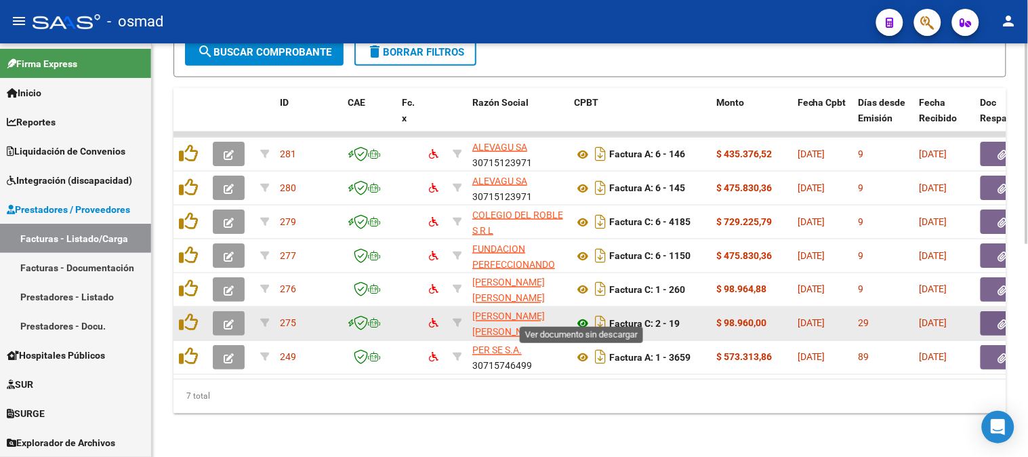
click at [584, 316] on icon at bounding box center [583, 324] width 18 height 16
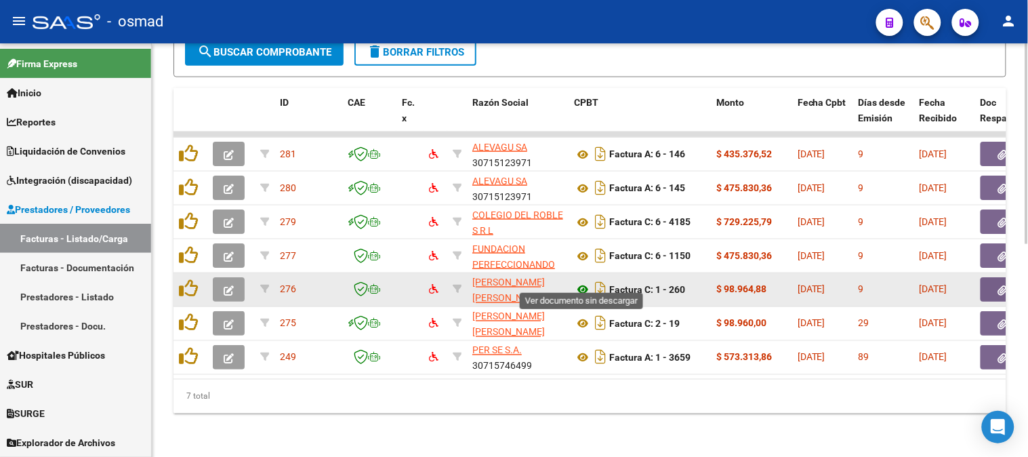
click at [583, 282] on icon at bounding box center [583, 290] width 18 height 16
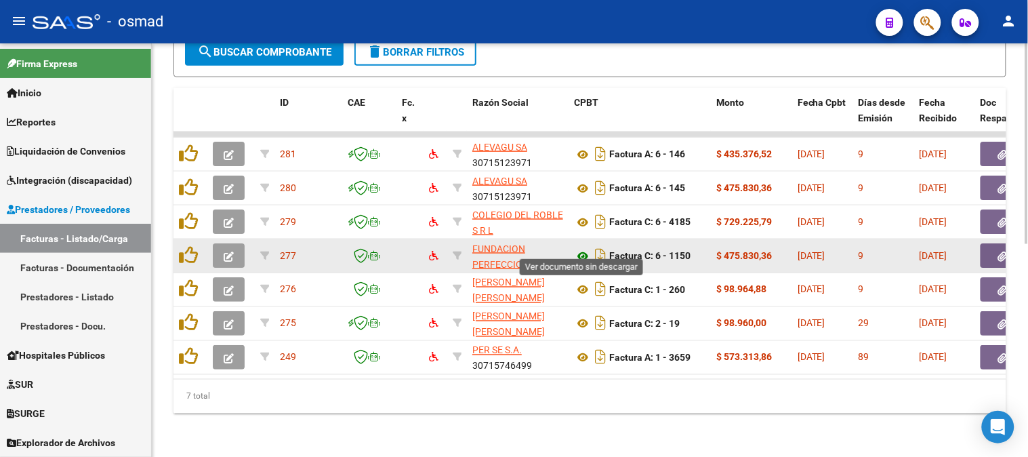
click at [586, 248] on icon at bounding box center [583, 256] width 18 height 16
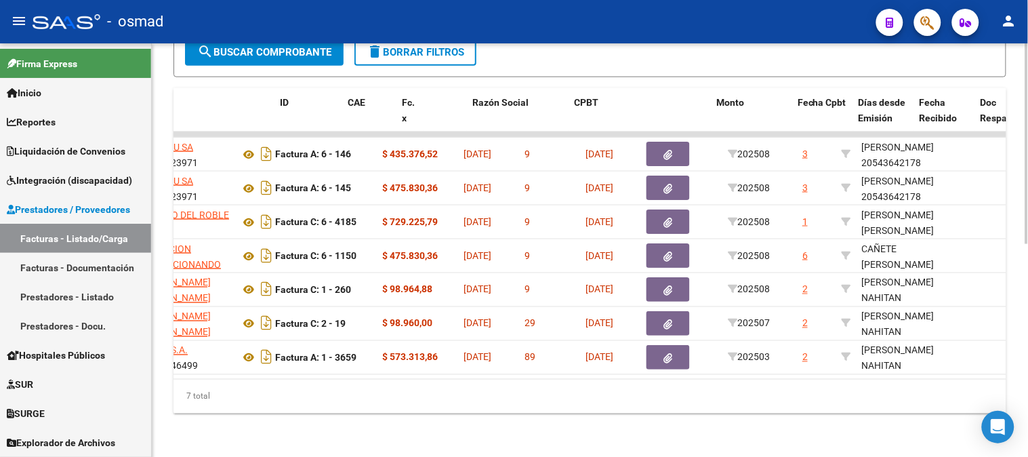
scroll to position [0, 0]
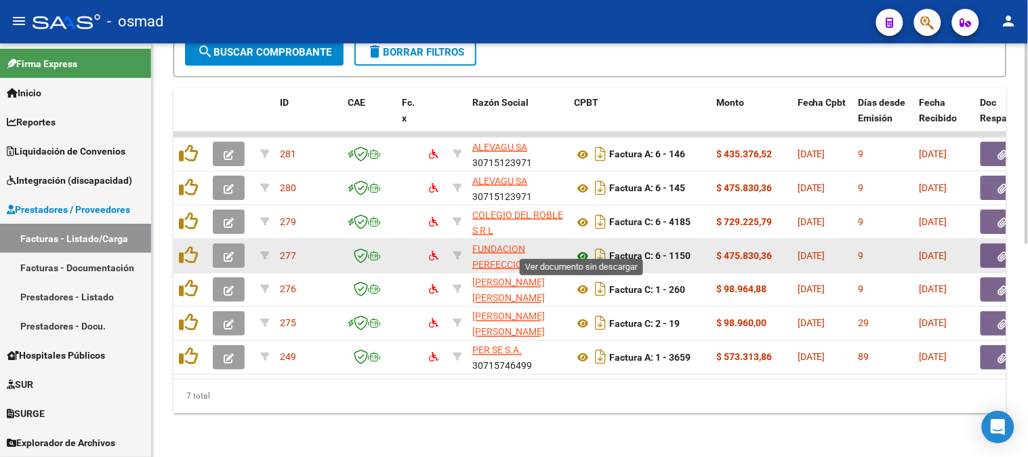
click at [583, 248] on icon at bounding box center [583, 256] width 18 height 16
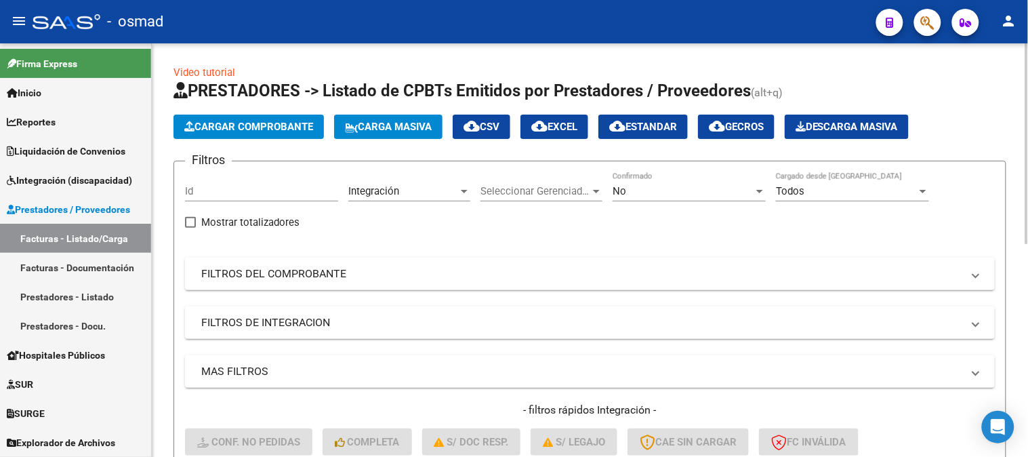
click at [312, 127] on span "Cargar Comprobante" at bounding box center [248, 127] width 129 height 12
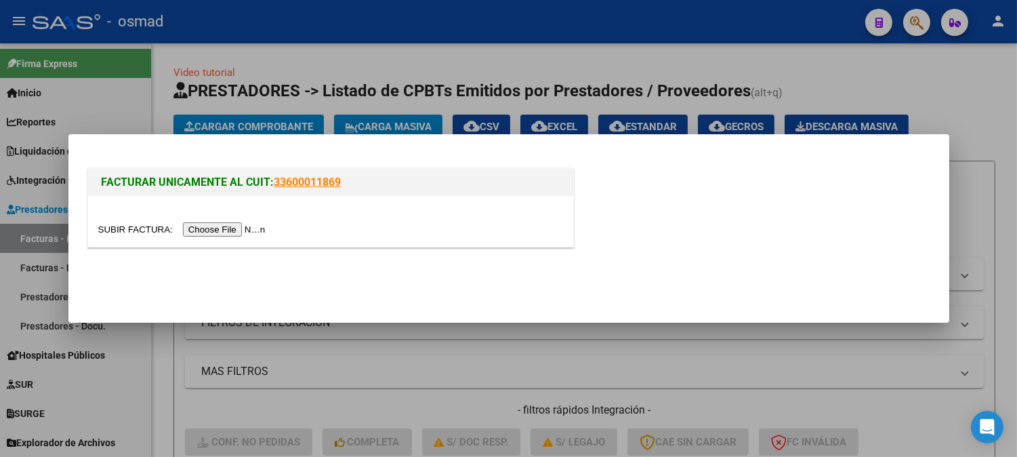
click at [251, 230] on input "file" at bounding box center [183, 229] width 171 height 14
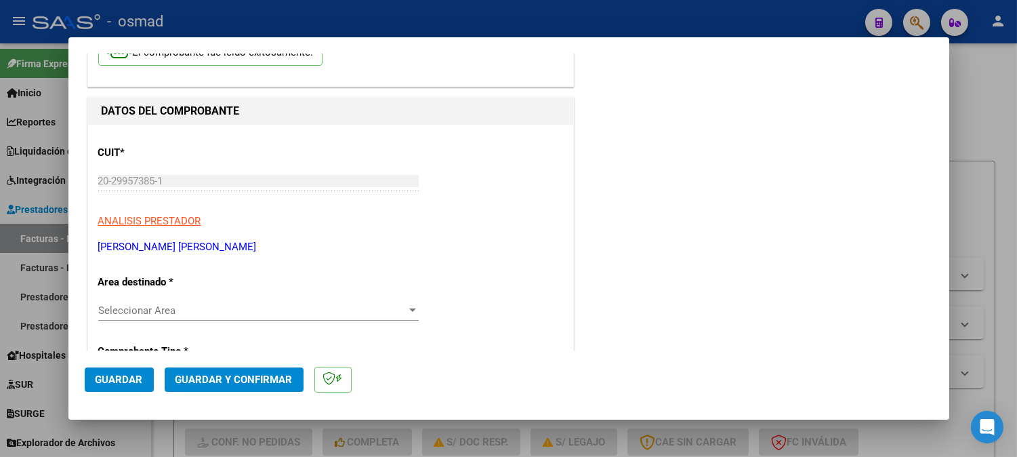
scroll to position [83, 0]
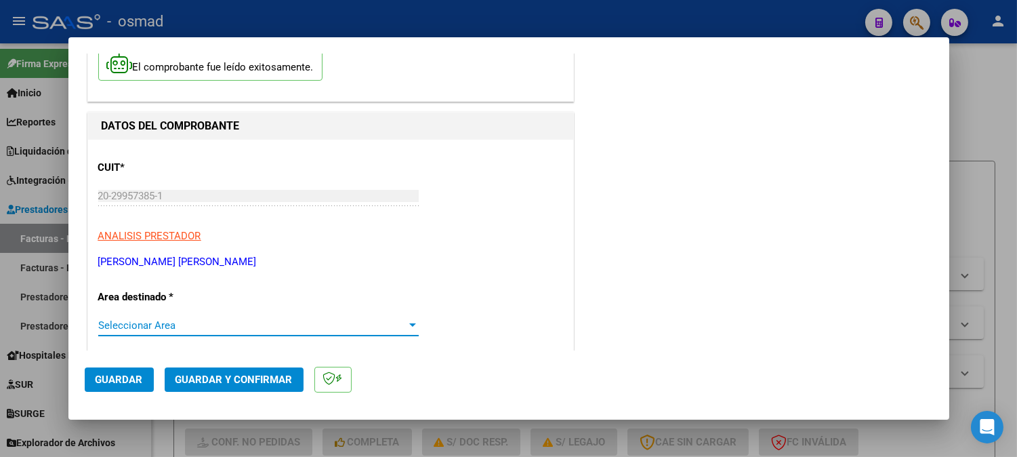
click at [411, 330] on div "Seleccionar Area" at bounding box center [258, 325] width 321 height 12
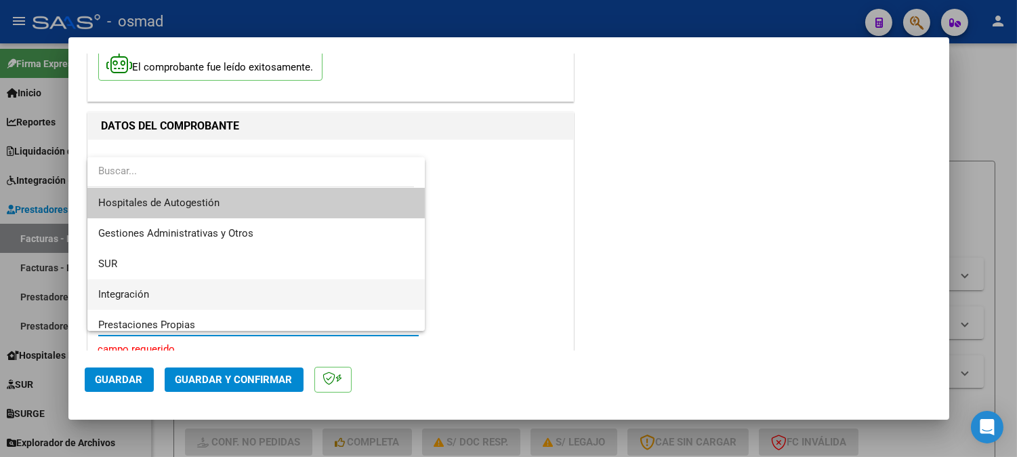
click at [231, 288] on span "Integración" at bounding box center [256, 294] width 317 height 31
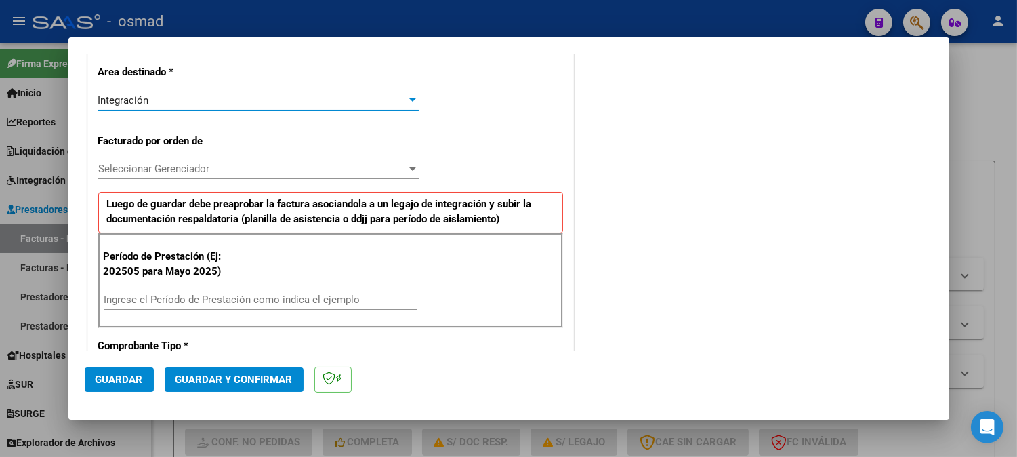
scroll to position [309, 0]
click at [217, 299] on input "Ingrese el Período de Prestación como indica el ejemplo" at bounding box center [260, 299] width 313 height 12
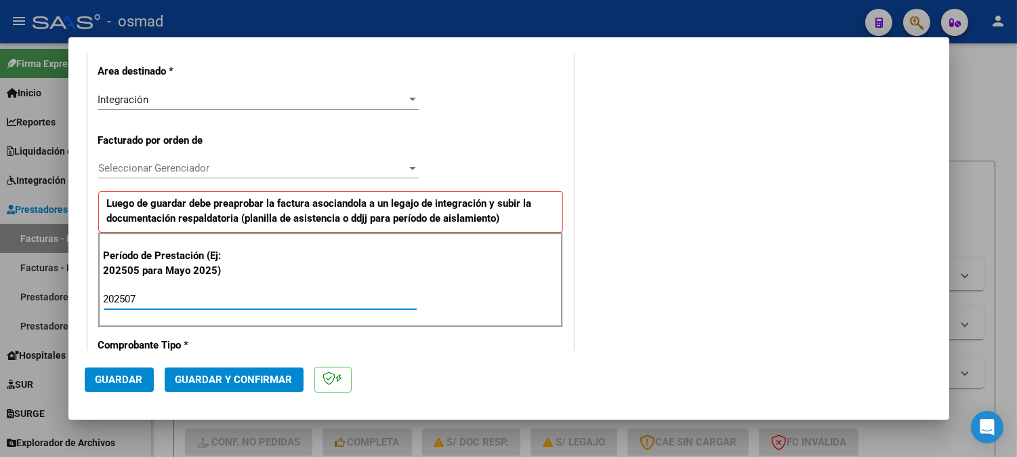
type input "202507"
click at [134, 373] on span "Guardar" at bounding box center [119, 379] width 47 height 12
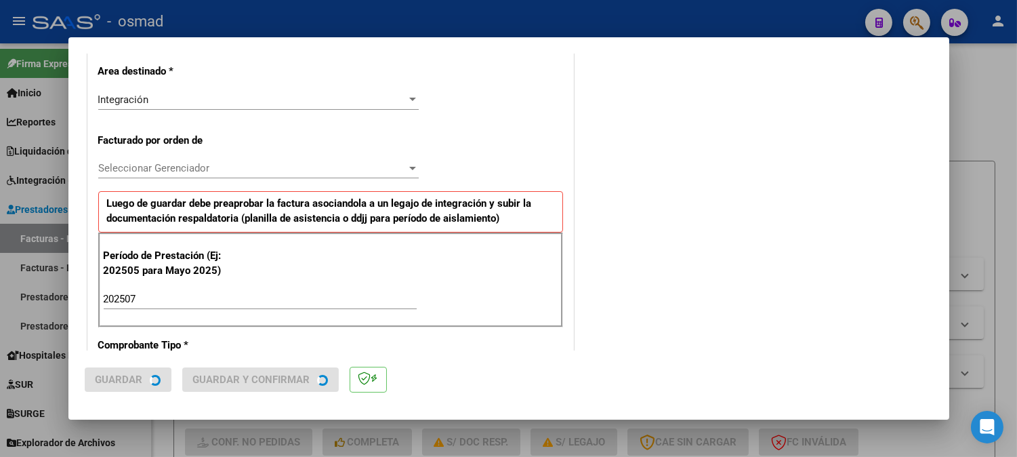
scroll to position [0, 0]
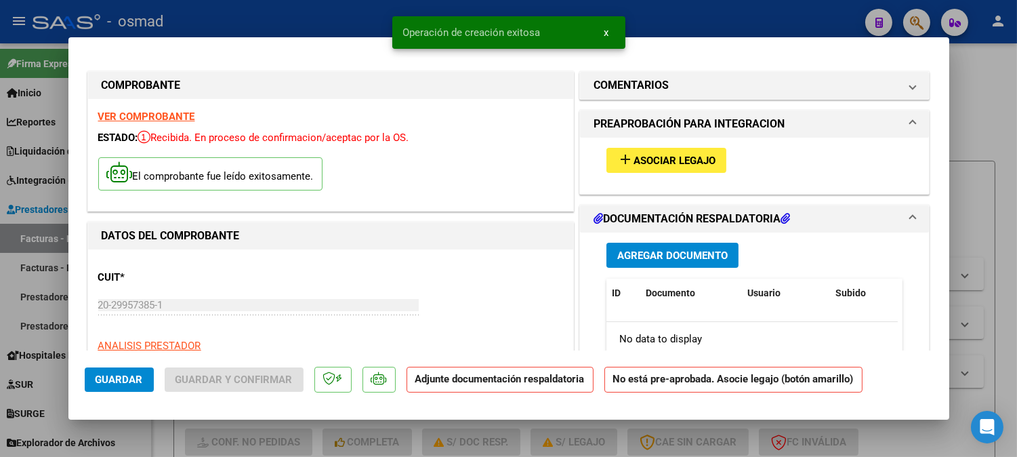
click at [685, 260] on span "Agregar Documento" at bounding box center [672, 255] width 110 height 12
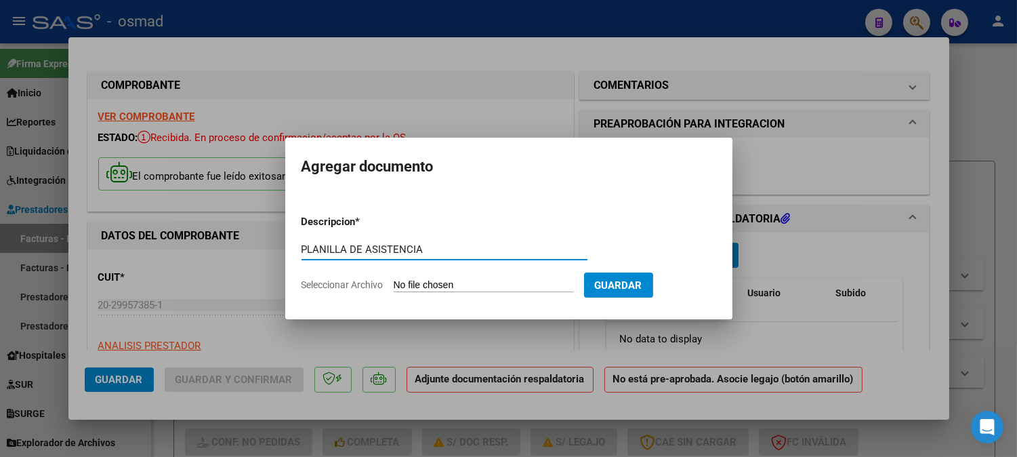
type input "PLANILLA DE ASISTENCIA"
click at [491, 281] on input "Seleccionar Archivo" at bounding box center [484, 285] width 180 height 13
type input "C:\fakepath\PA_20299573851_011_00001_00000062.pdf"
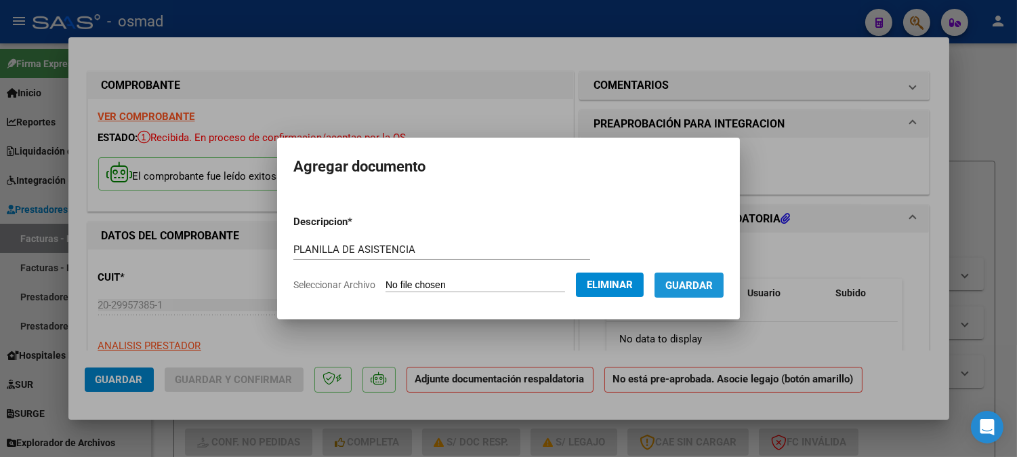
click at [710, 281] on span "Guardar" at bounding box center [689, 285] width 47 height 12
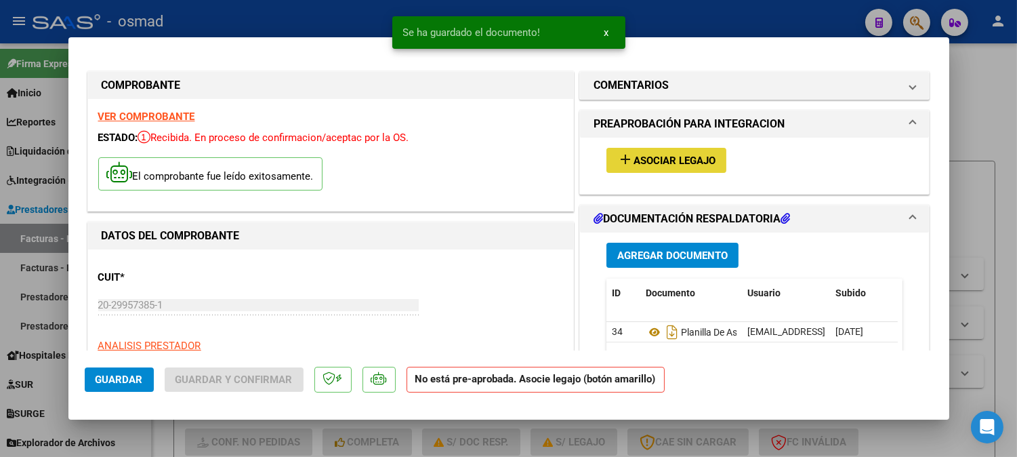
click at [620, 161] on mat-icon "add" at bounding box center [625, 159] width 16 height 16
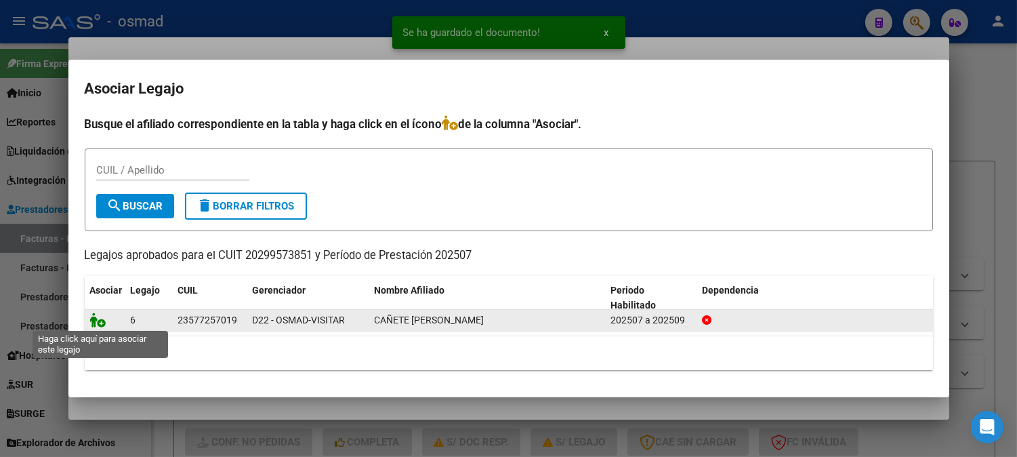
click at [100, 321] on icon at bounding box center [98, 319] width 16 height 15
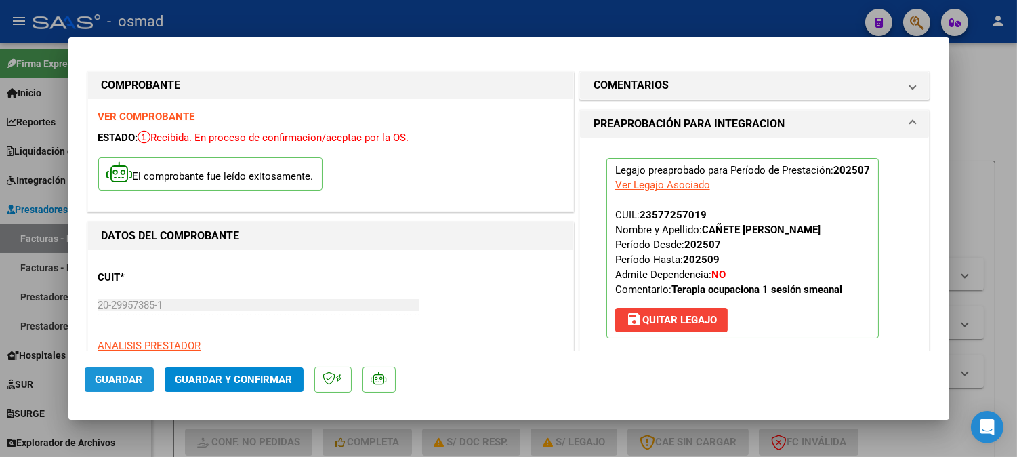
click at [104, 376] on span "Guardar" at bounding box center [119, 379] width 47 height 12
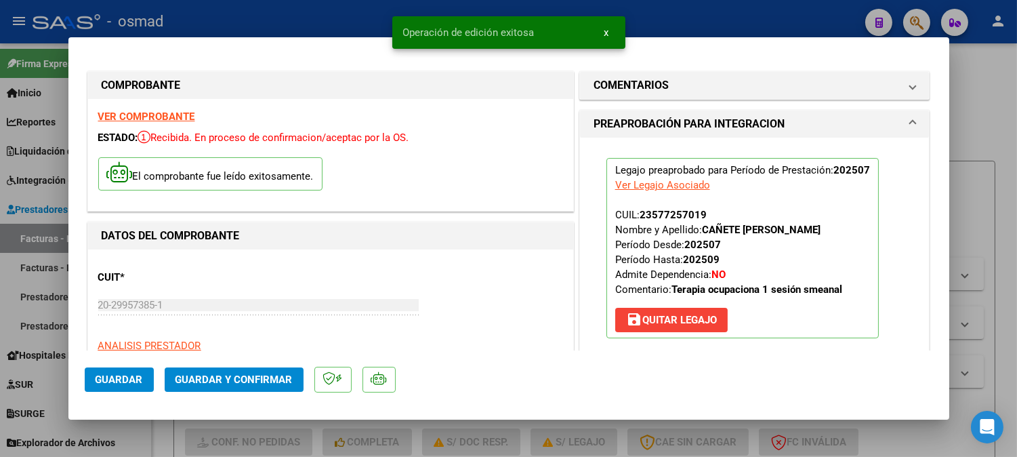
click at [990, 165] on div at bounding box center [508, 228] width 1017 height 457
type input "$ 0,00"
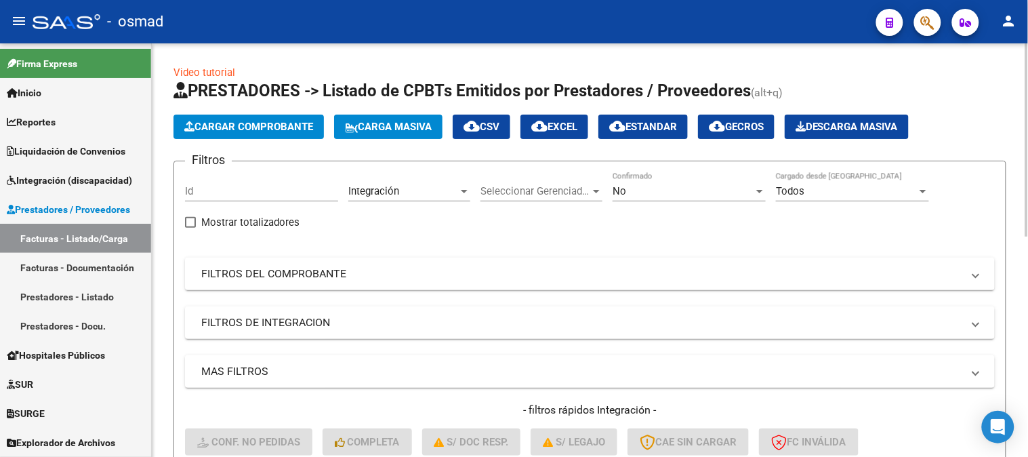
click at [291, 118] on button "Cargar Comprobante" at bounding box center [249, 127] width 150 height 24
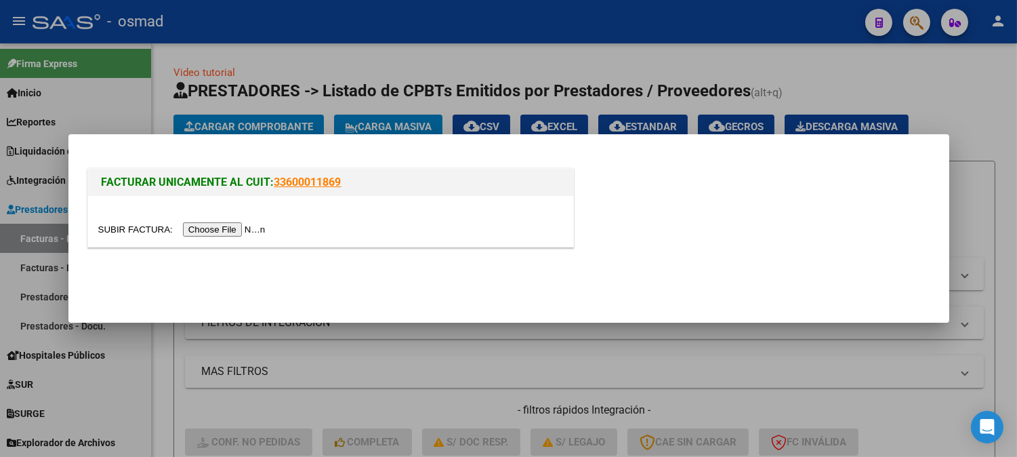
click at [247, 226] on input "file" at bounding box center [183, 229] width 171 height 14
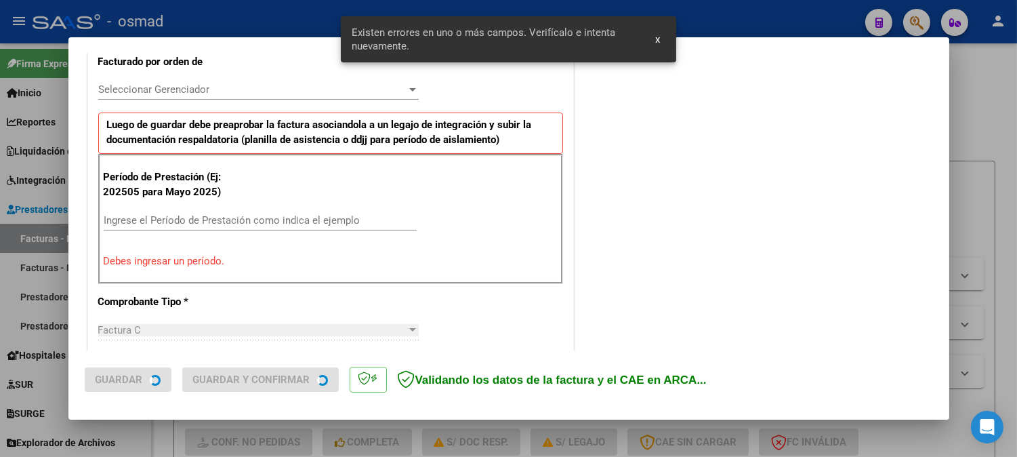
scroll to position [391, 0]
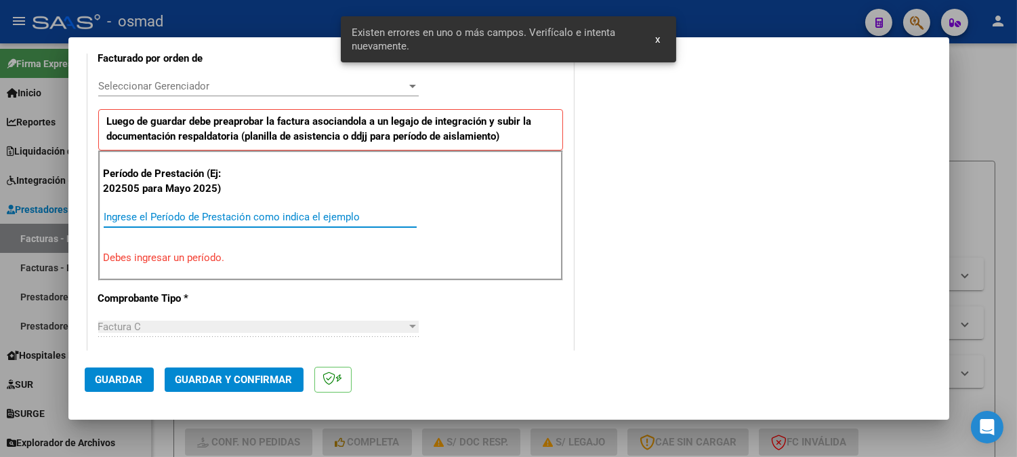
click at [245, 211] on input "Ingrese el Período de Prestación como indica el ejemplo" at bounding box center [260, 217] width 313 height 12
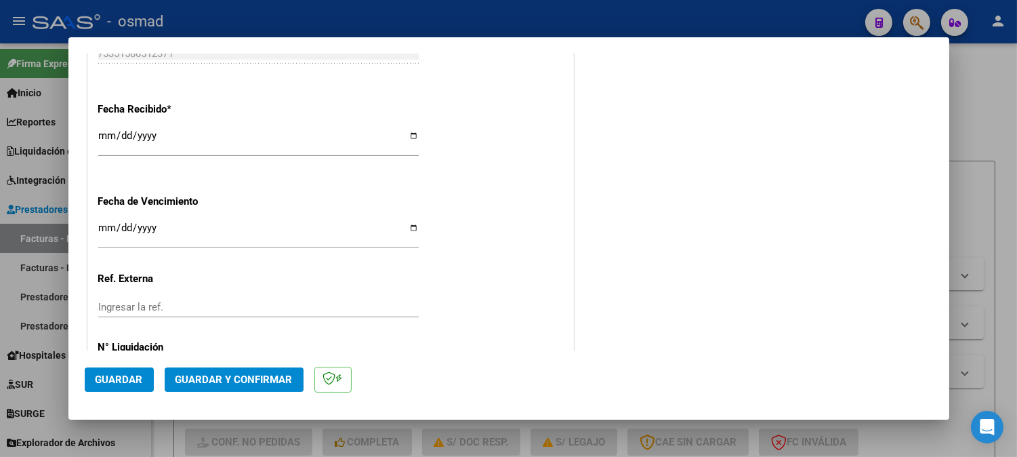
scroll to position [1040, 0]
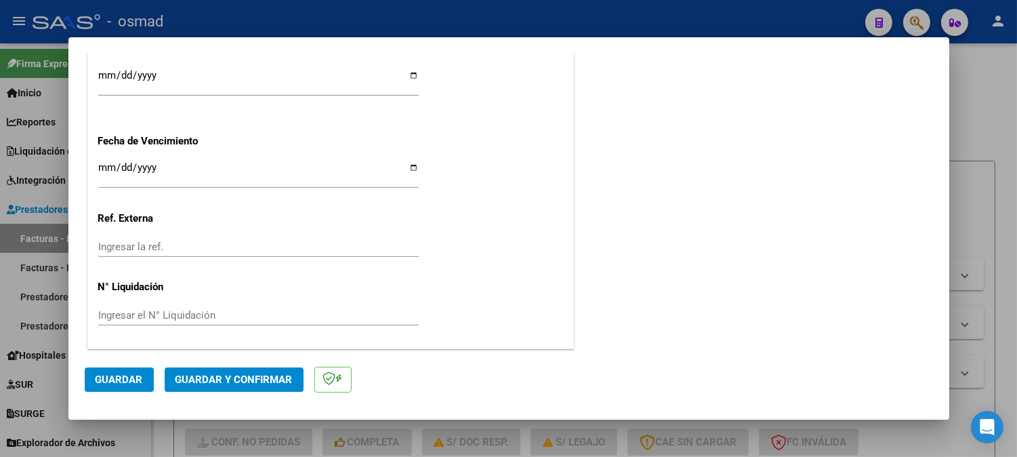
type input "202508"
click at [126, 378] on span "Guardar" at bounding box center [119, 379] width 47 height 12
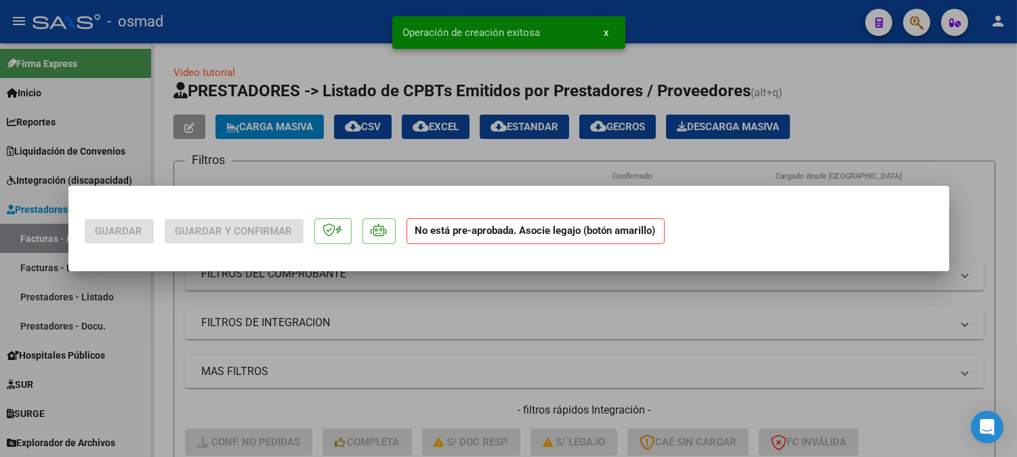
scroll to position [0, 0]
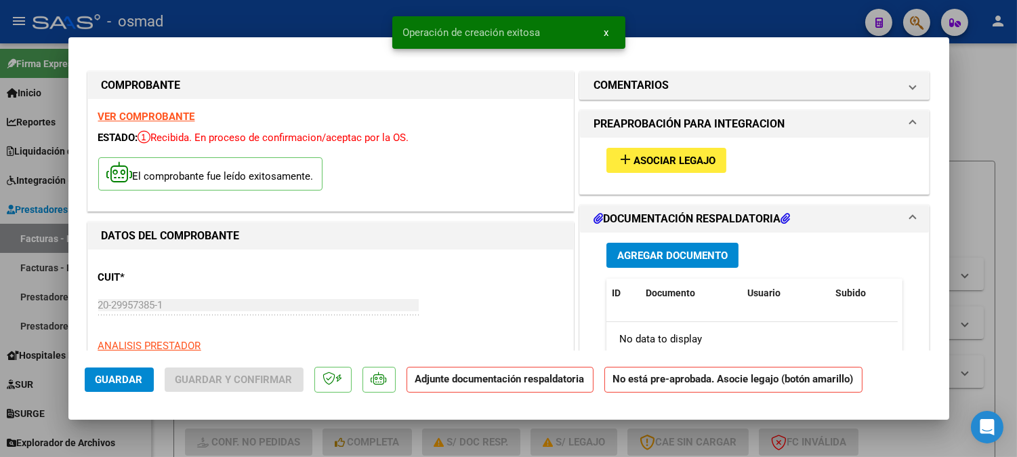
click at [693, 253] on span "Agregar Documento" at bounding box center [672, 255] width 110 height 12
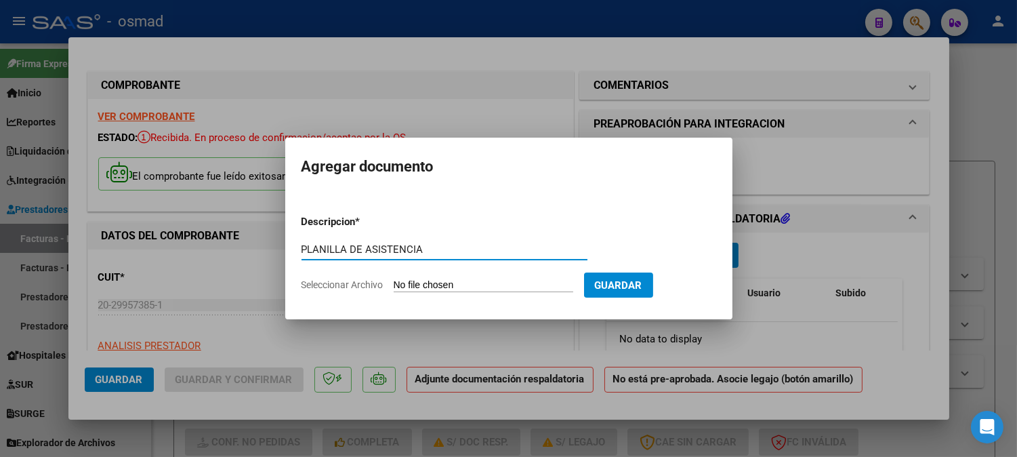
type input "PLANILLA DE ASISTENCIA"
click at [531, 285] on input "Seleccionar Archivo" at bounding box center [484, 285] width 180 height 13
type input "C:\fakepath\PA_20299573851_011_00001_00000063.pdf"
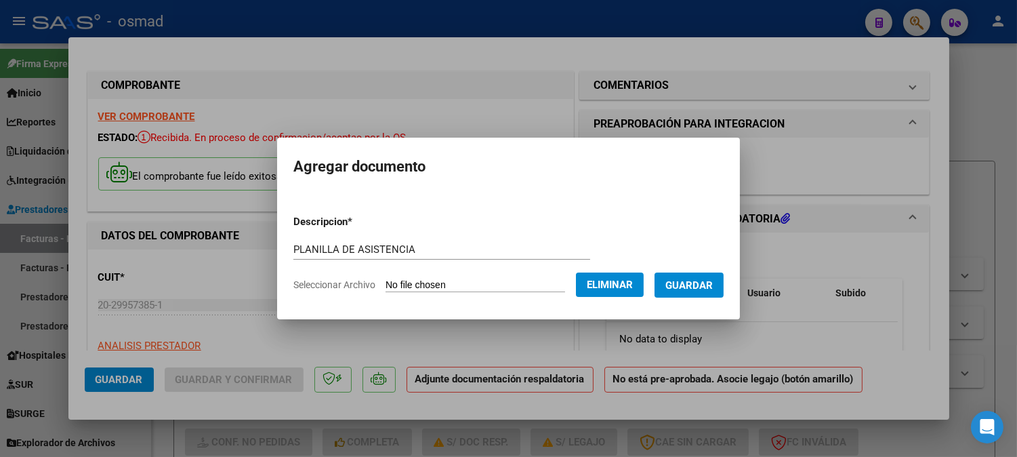
click at [692, 286] on span "Guardar" at bounding box center [689, 285] width 47 height 12
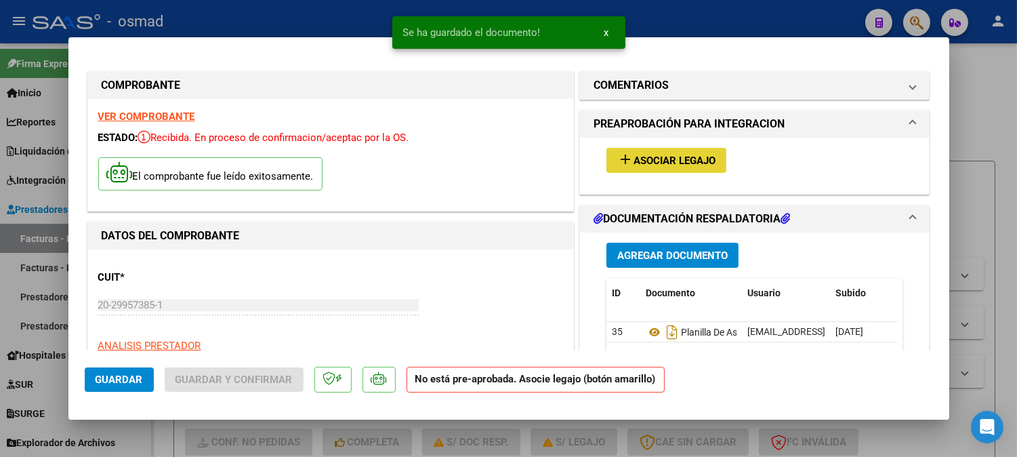
click at [621, 158] on mat-icon "add" at bounding box center [625, 159] width 16 height 16
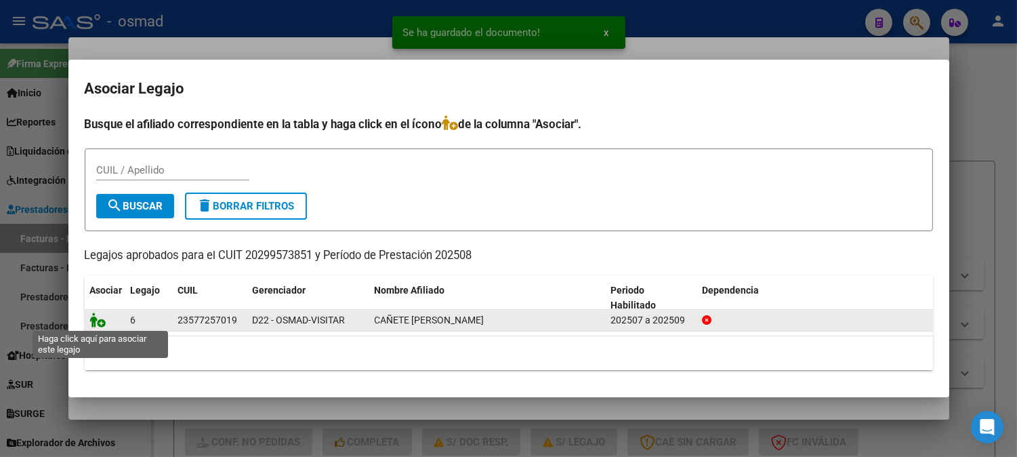
click at [100, 321] on icon at bounding box center [98, 319] width 16 height 15
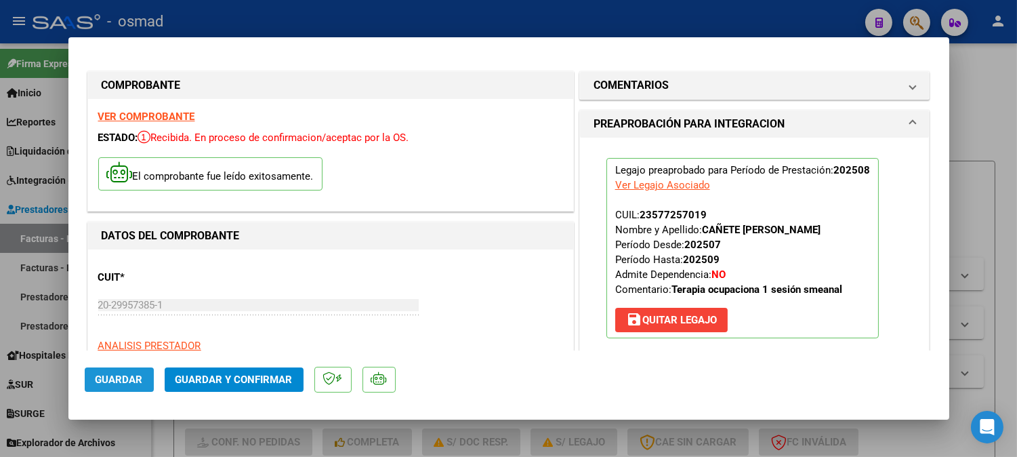
click at [117, 385] on span "Guardar" at bounding box center [119, 379] width 47 height 12
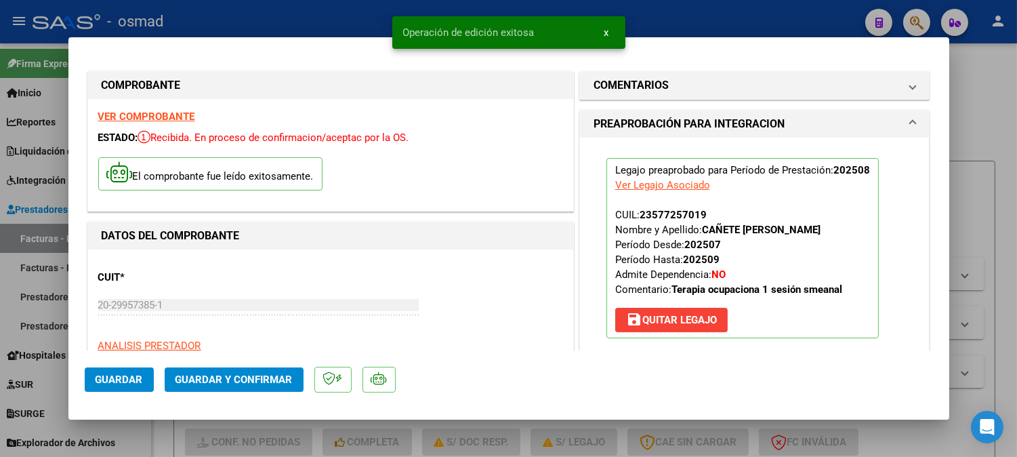
click at [1003, 123] on div at bounding box center [508, 228] width 1017 height 457
type input "$ 0,00"
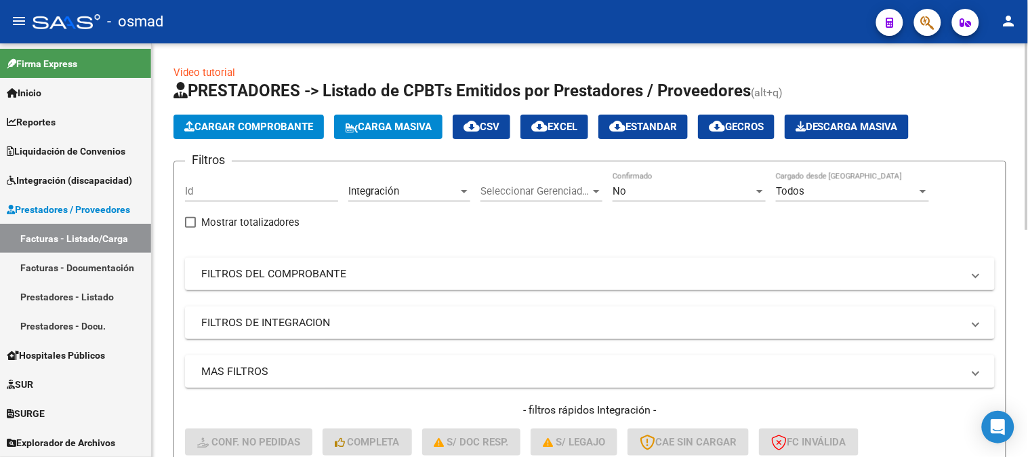
click at [292, 129] on span "Cargar Comprobante" at bounding box center [248, 127] width 129 height 12
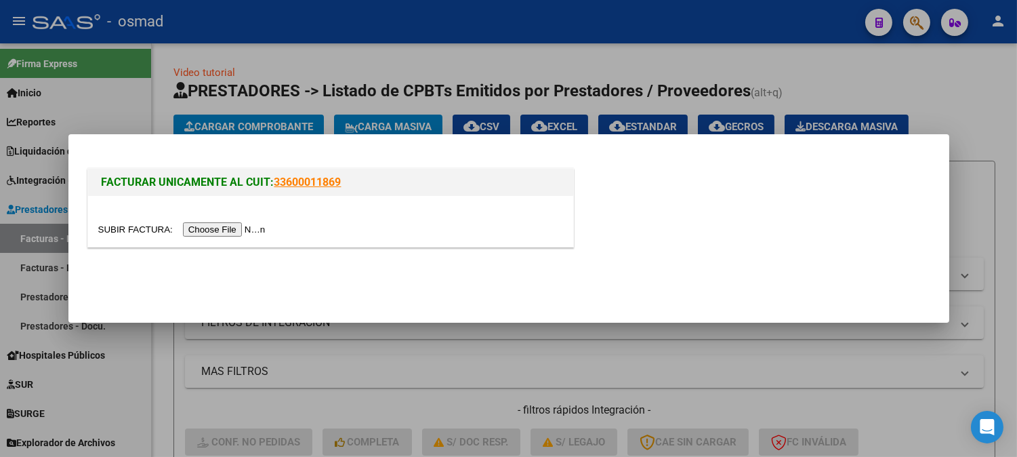
click at [254, 224] on input "file" at bounding box center [183, 229] width 171 height 14
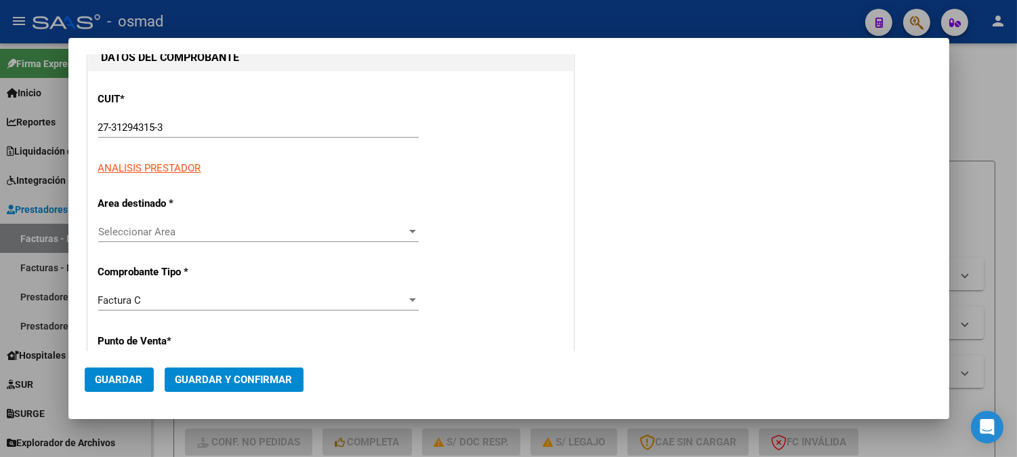
scroll to position [150, 0]
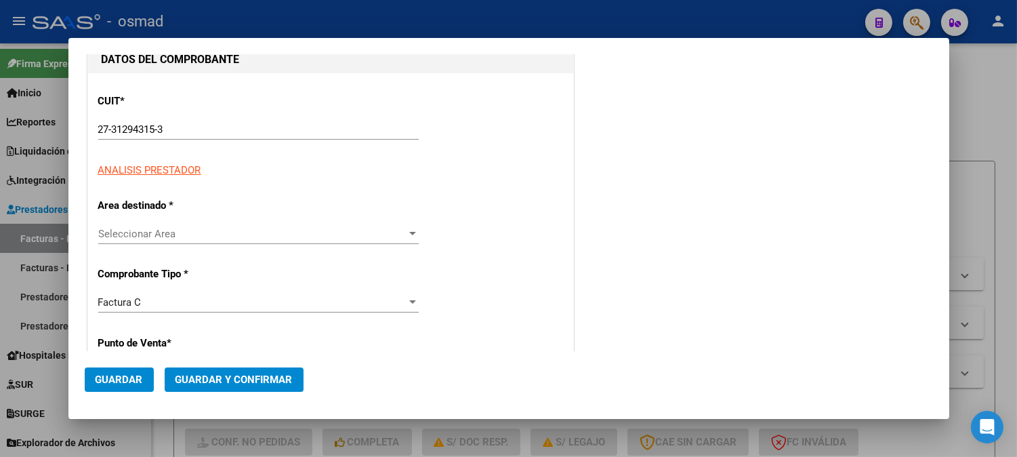
click at [380, 229] on span "Seleccionar Area" at bounding box center [252, 234] width 308 height 12
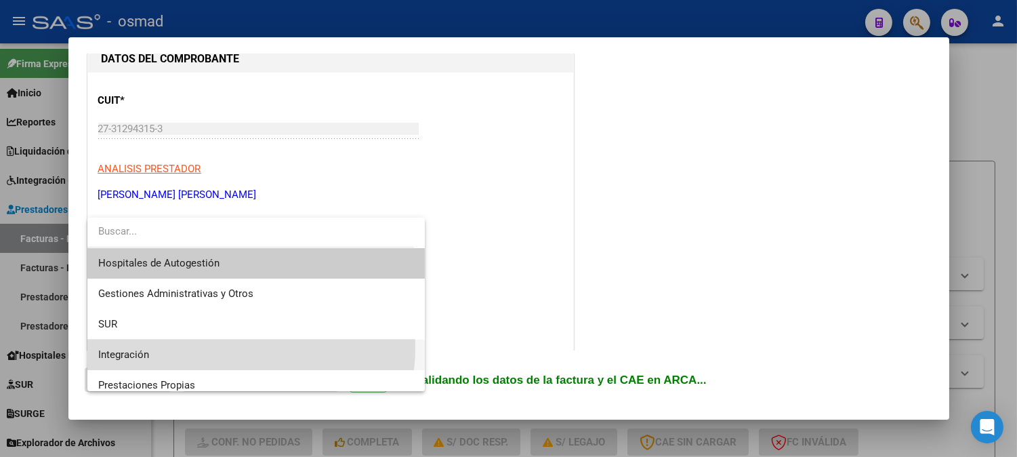
click at [226, 347] on span "Integración" at bounding box center [256, 355] width 317 height 31
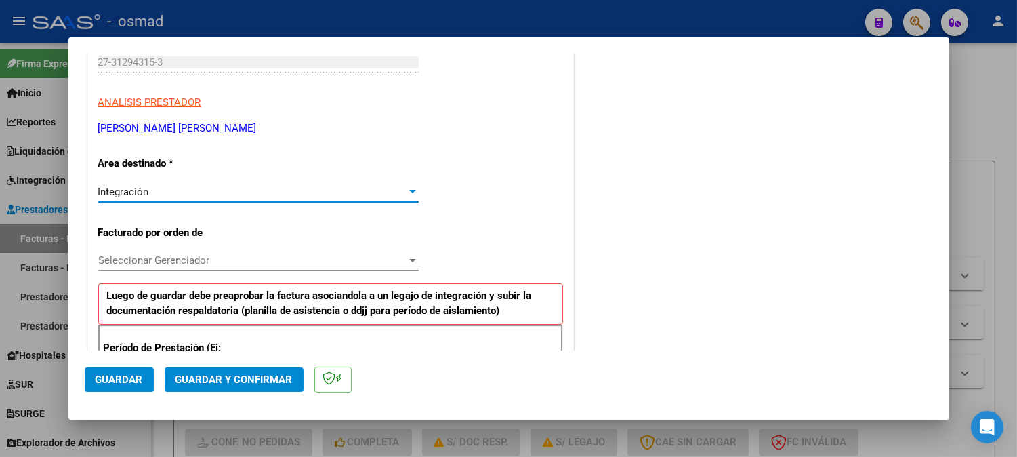
scroll to position [451, 0]
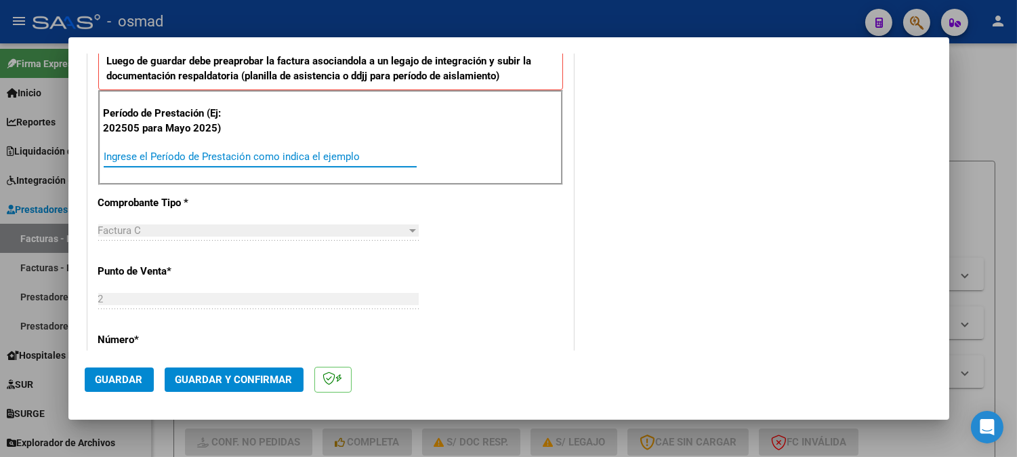
click at [244, 153] on input "Ingrese el Período de Prestación como indica el ejemplo" at bounding box center [260, 156] width 313 height 12
type input "202507"
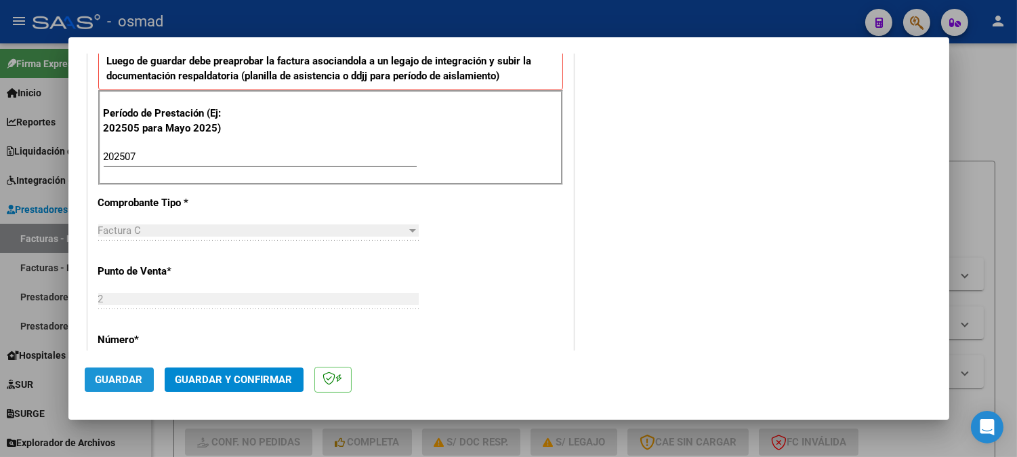
click at [113, 374] on span "Guardar" at bounding box center [119, 379] width 47 height 12
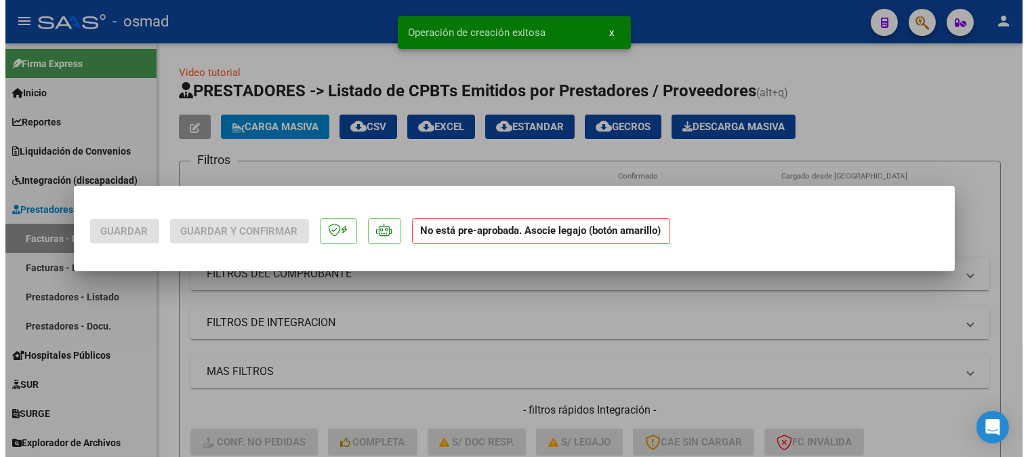
scroll to position [0, 0]
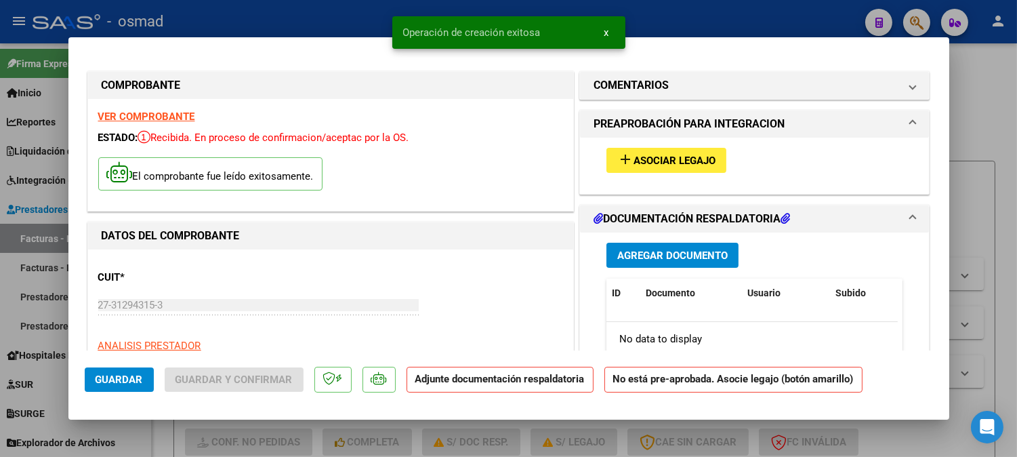
click at [712, 261] on span "Agregar Documento" at bounding box center [672, 255] width 110 height 12
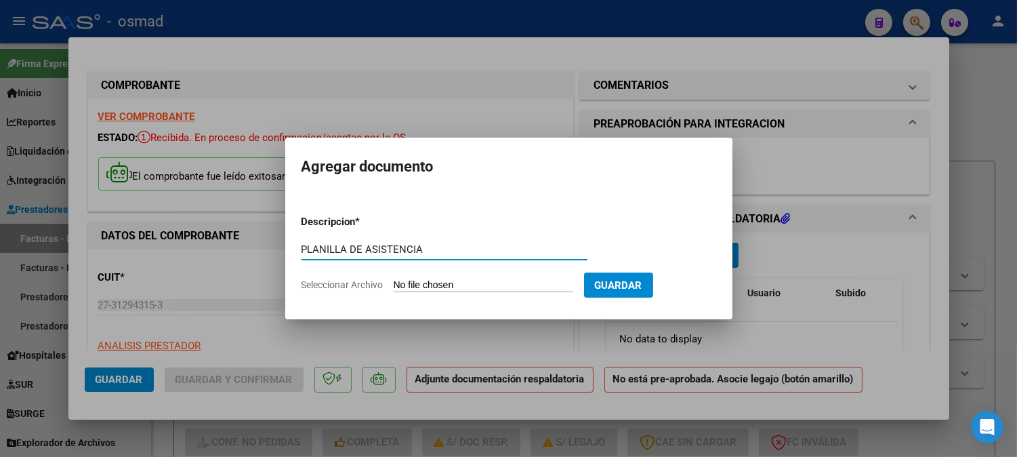
type input "PLANILLA DE ASISTENCIA"
click at [463, 285] on input "Seleccionar Archivo" at bounding box center [484, 285] width 180 height 13
type input "C:\fakepath\PA_27312943153_011_00002_00000202.pdf"
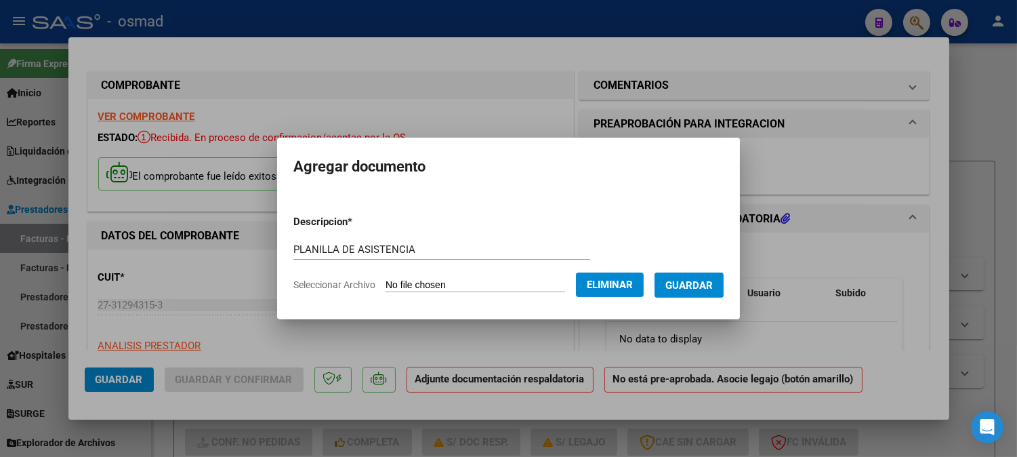
click at [709, 292] on button "Guardar" at bounding box center [689, 284] width 69 height 25
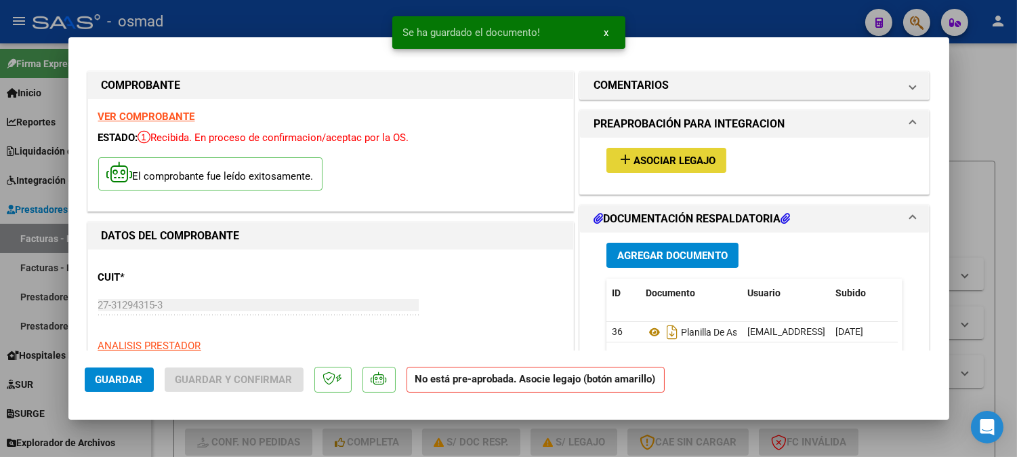
click at [619, 156] on mat-icon "add" at bounding box center [625, 159] width 16 height 16
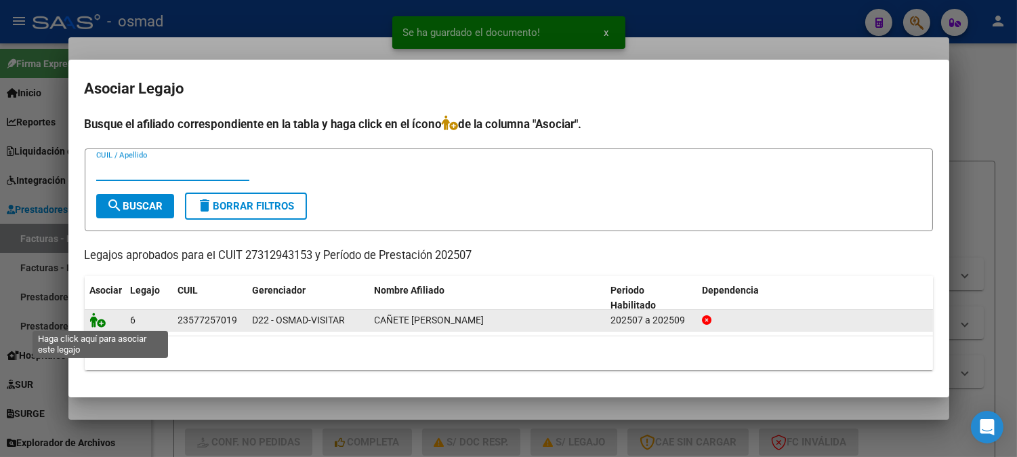
click at [102, 323] on icon at bounding box center [98, 319] width 16 height 15
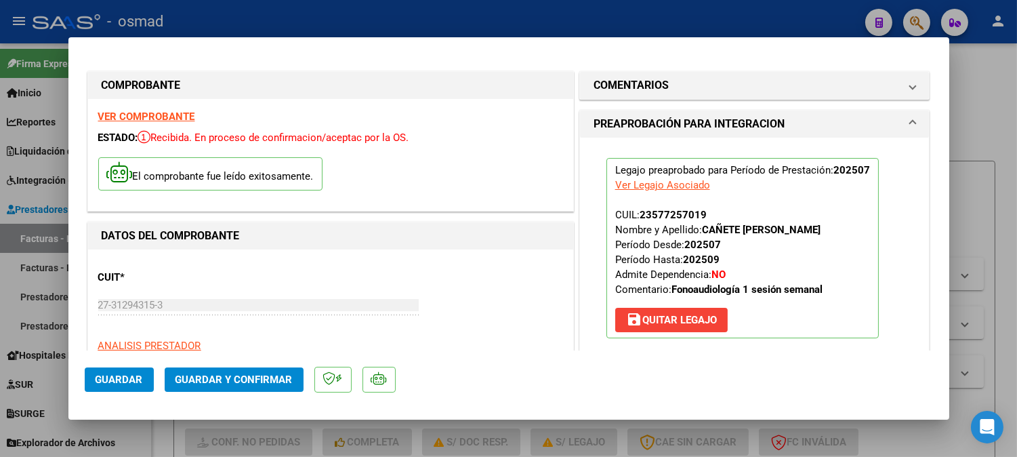
click at [140, 386] on button "Guardar" at bounding box center [119, 379] width 69 height 24
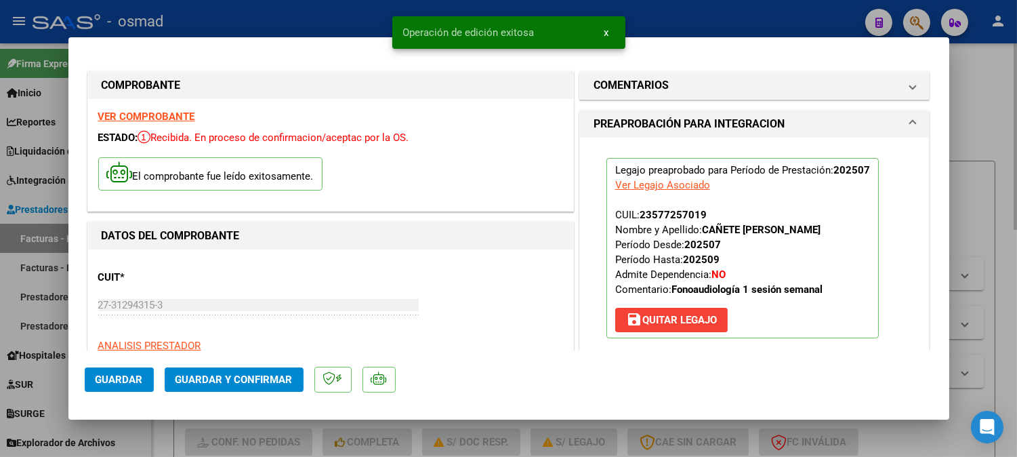
click at [992, 192] on div at bounding box center [508, 228] width 1017 height 457
type input "$ 0,00"
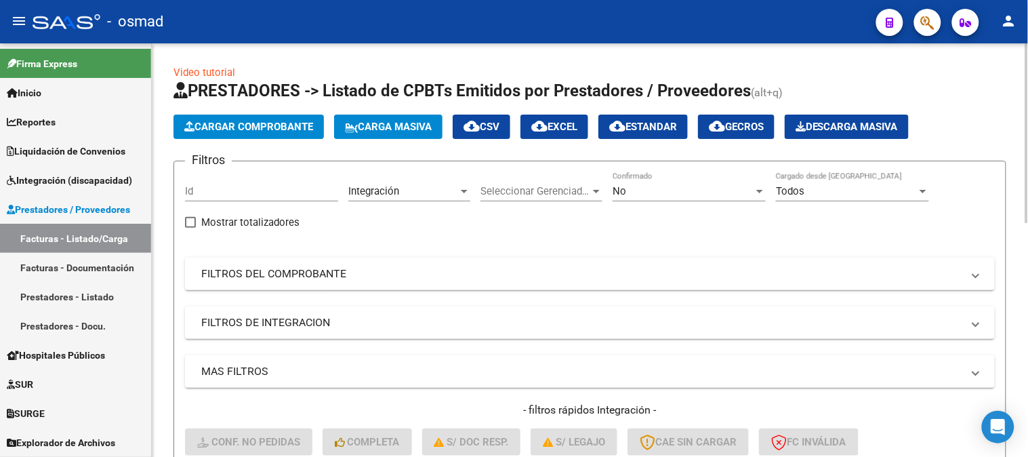
click at [291, 130] on span "Cargar Comprobante" at bounding box center [248, 127] width 129 height 12
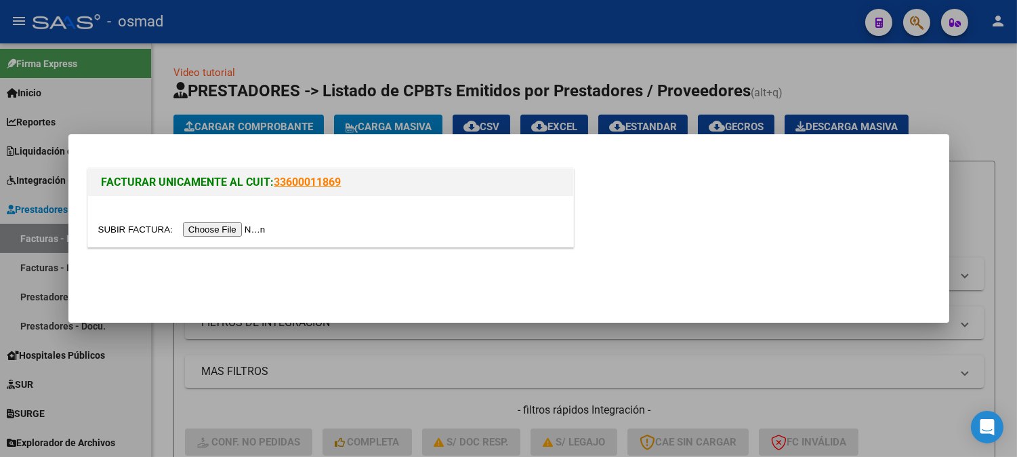
click at [263, 226] on input "file" at bounding box center [183, 229] width 171 height 14
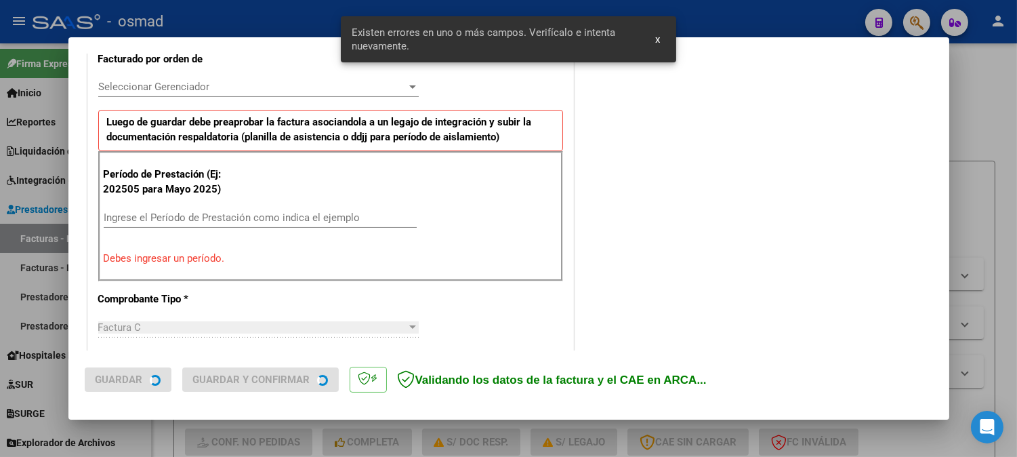
scroll to position [391, 0]
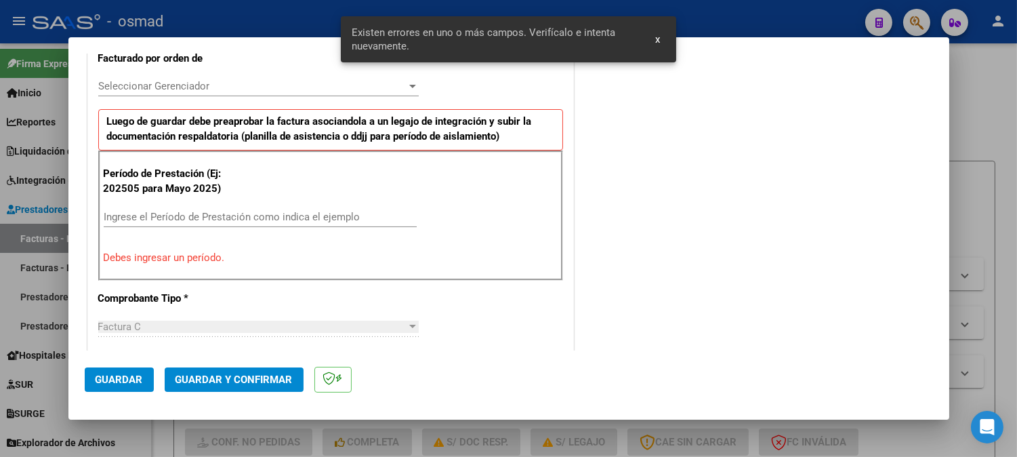
click at [218, 207] on div "Ingrese el Período de Prestación como indica el ejemplo" at bounding box center [260, 217] width 313 height 20
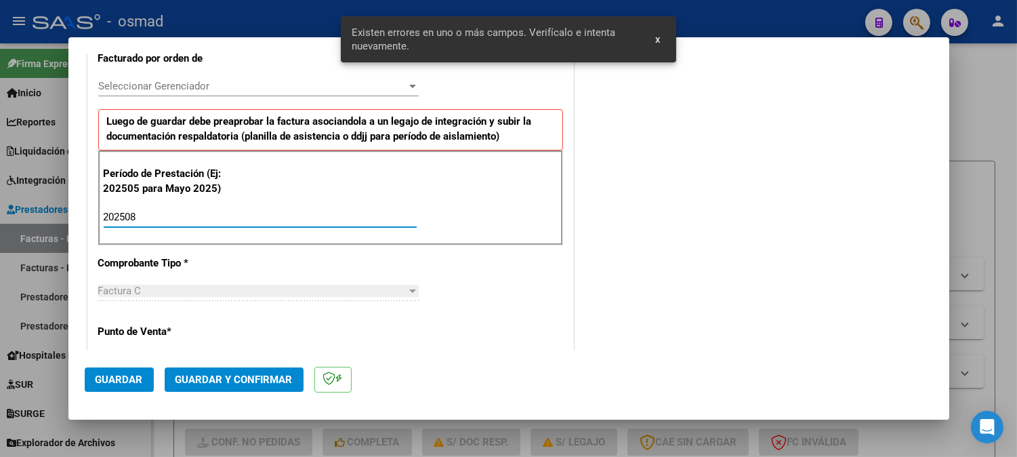
type input "202508"
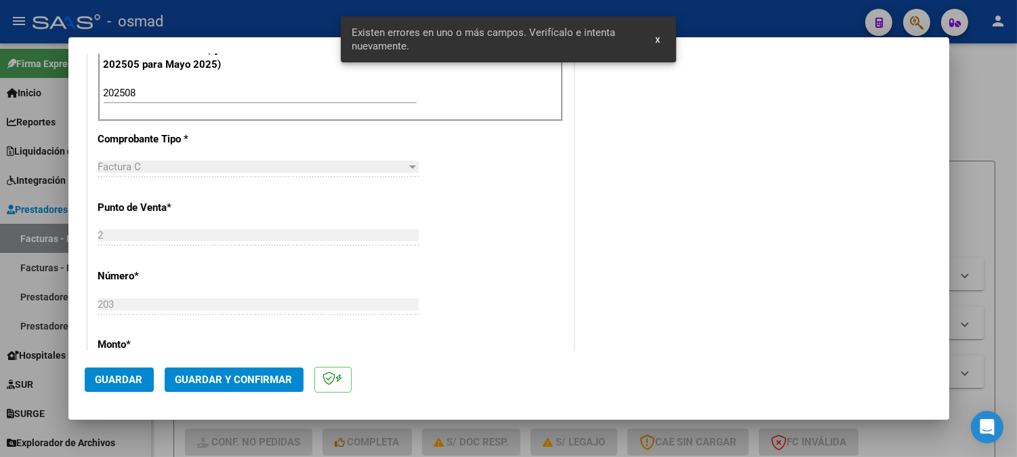
scroll to position [768, 0]
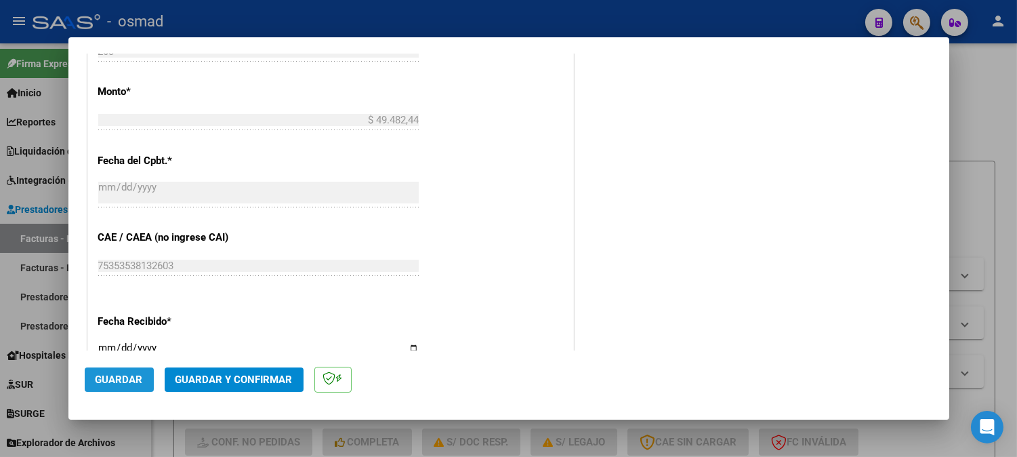
click at [127, 375] on span "Guardar" at bounding box center [119, 379] width 47 height 12
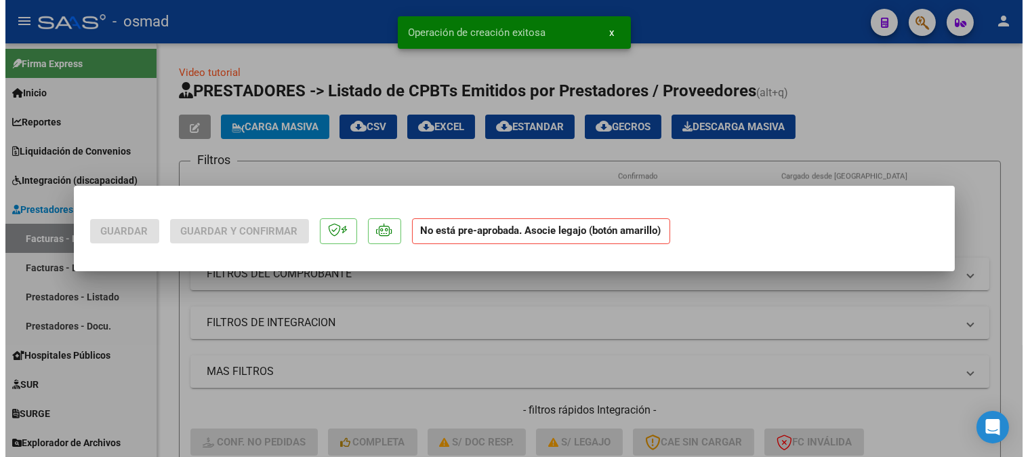
scroll to position [0, 0]
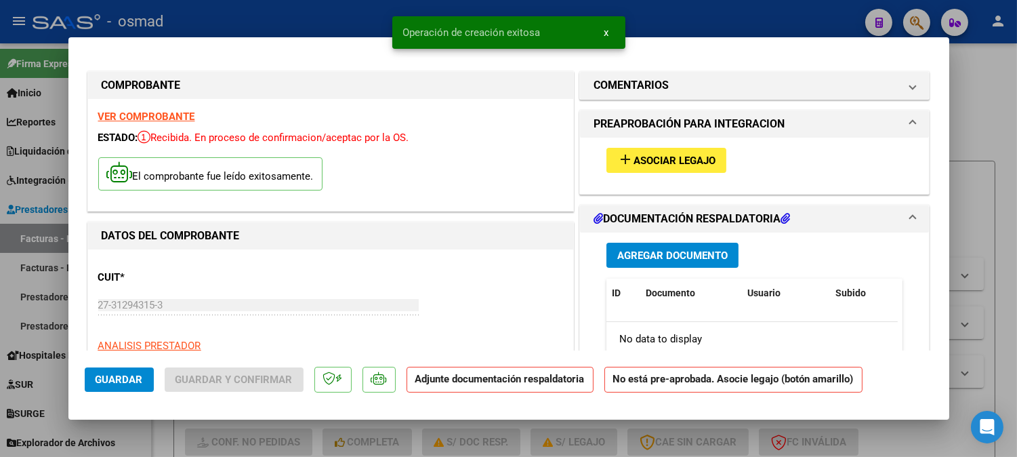
click at [692, 251] on span "Agregar Documento" at bounding box center [672, 255] width 110 height 12
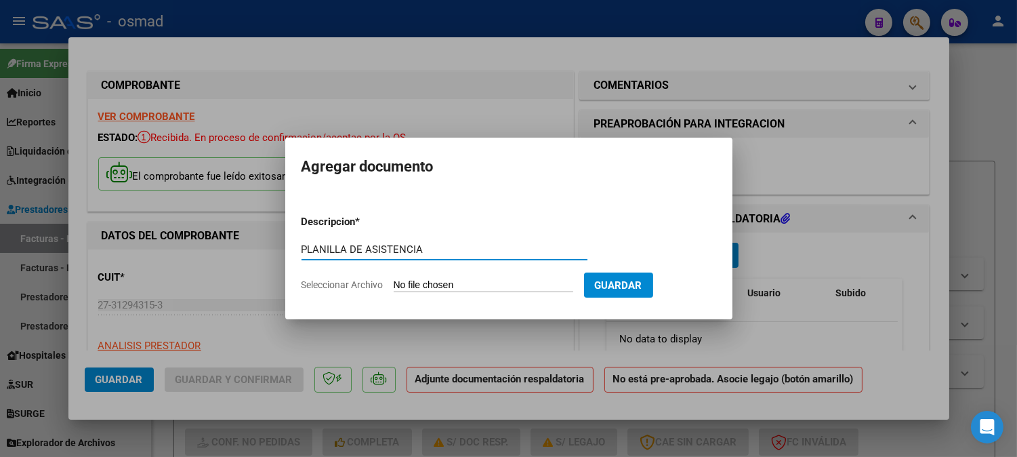
type input "PLANILLA DE ASISTENCIA"
click at [527, 282] on input "Seleccionar Archivo" at bounding box center [484, 285] width 180 height 13
type input "C:\fakepath\PA_27312943153_011_00002_00000203.pdf"
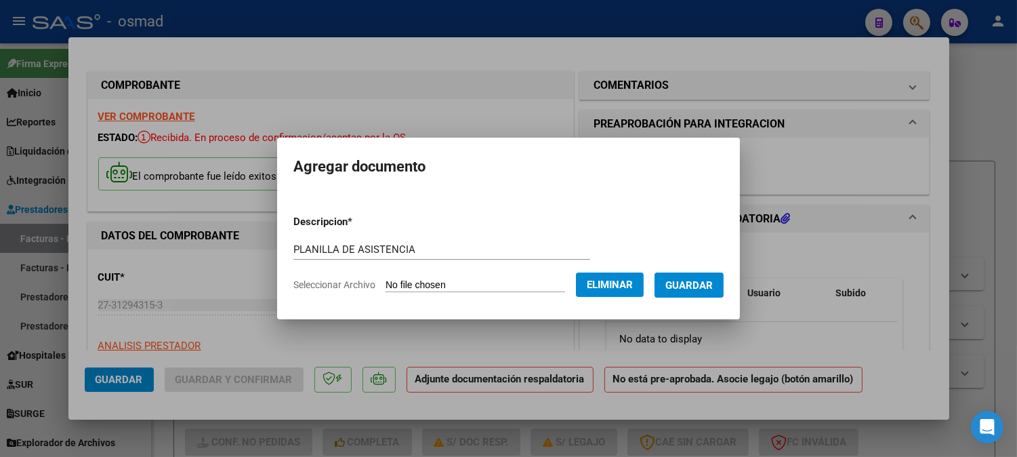
click at [706, 289] on span "Guardar" at bounding box center [689, 285] width 47 height 12
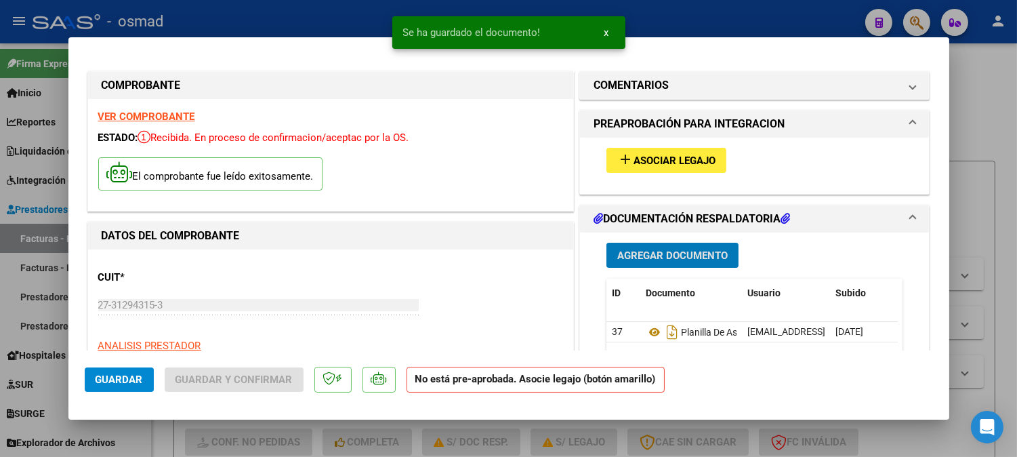
click at [617, 155] on mat-icon "add" at bounding box center [625, 159] width 16 height 16
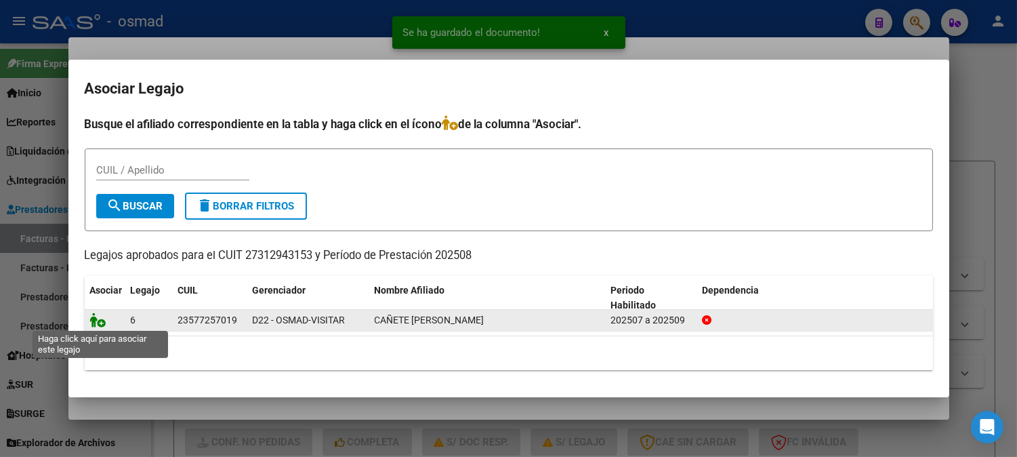
click at [100, 321] on icon at bounding box center [98, 319] width 16 height 15
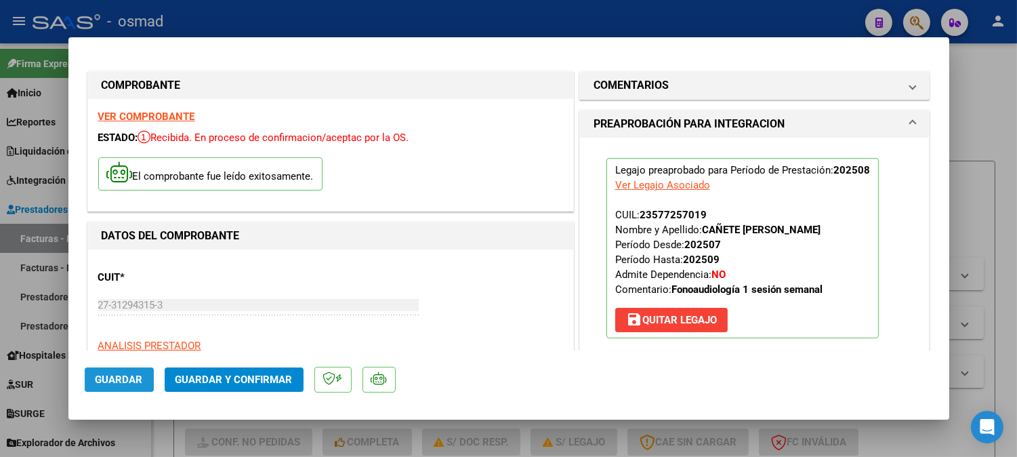
click at [124, 380] on span "Guardar" at bounding box center [119, 379] width 47 height 12
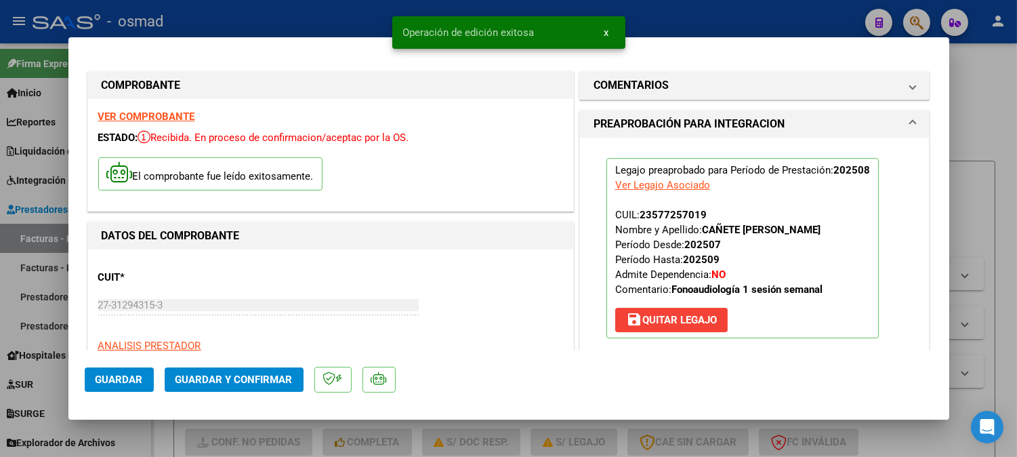
click at [981, 205] on div at bounding box center [508, 228] width 1017 height 457
type input "$ 0,00"
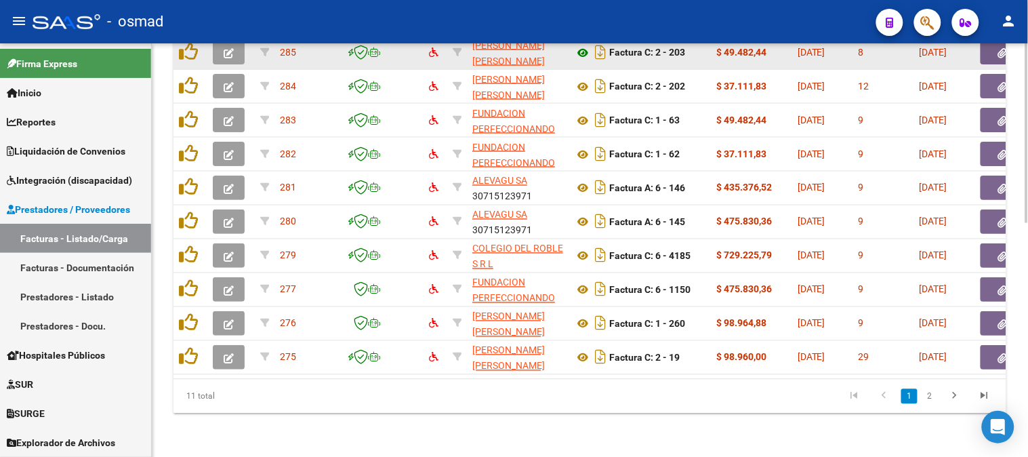
scroll to position [237, 0]
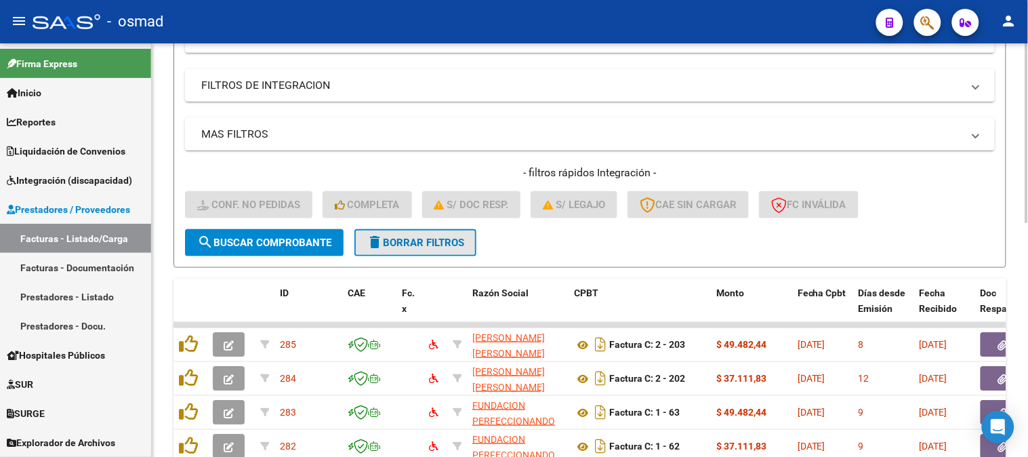
click at [460, 238] on span "delete Borrar Filtros" at bounding box center [416, 243] width 98 height 12
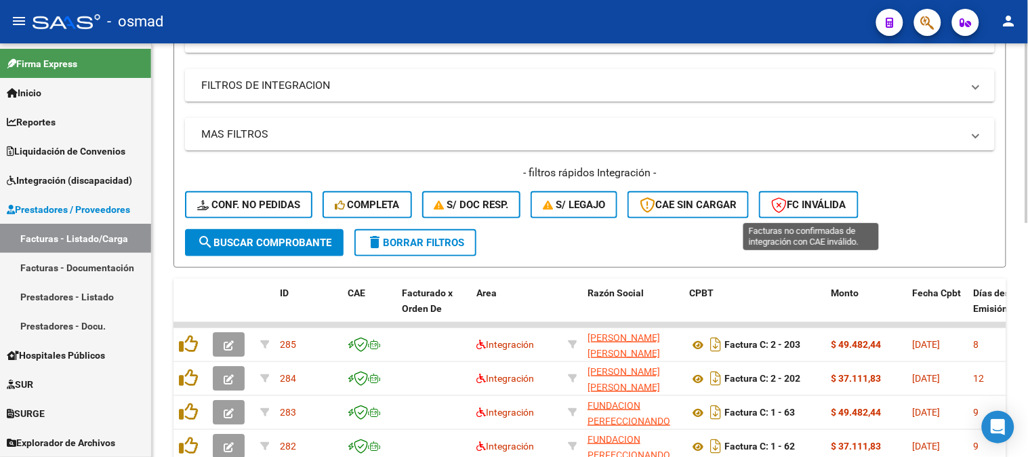
click at [829, 207] on span "FC Inválida" at bounding box center [808, 205] width 75 height 12
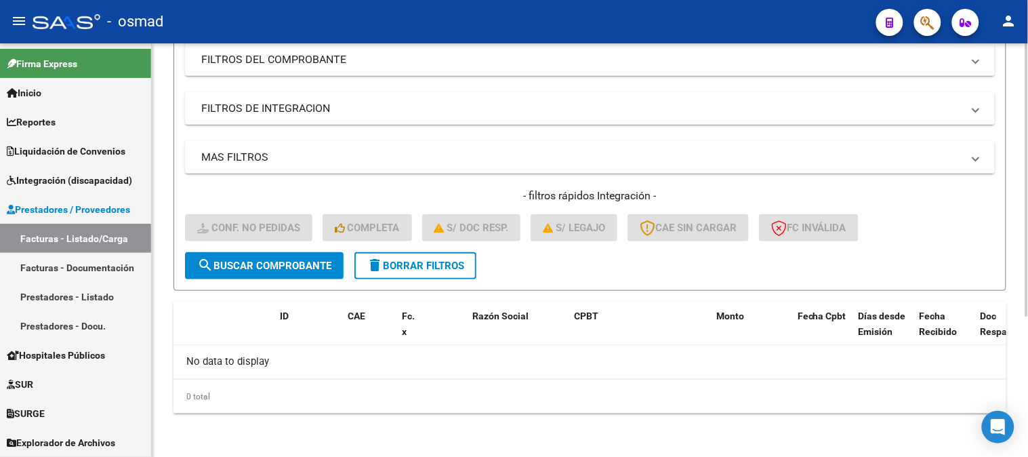
scroll to position [212, 0]
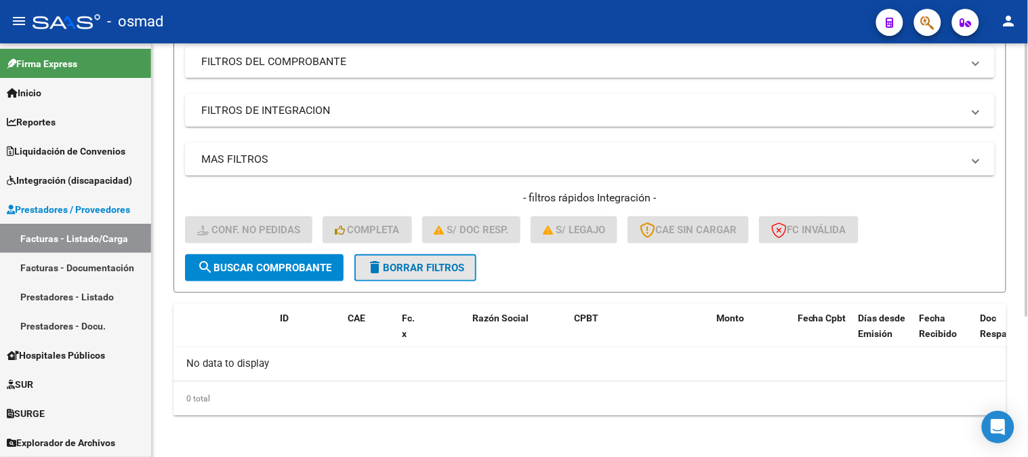
click at [446, 268] on span "delete Borrar Filtros" at bounding box center [416, 268] width 98 height 12
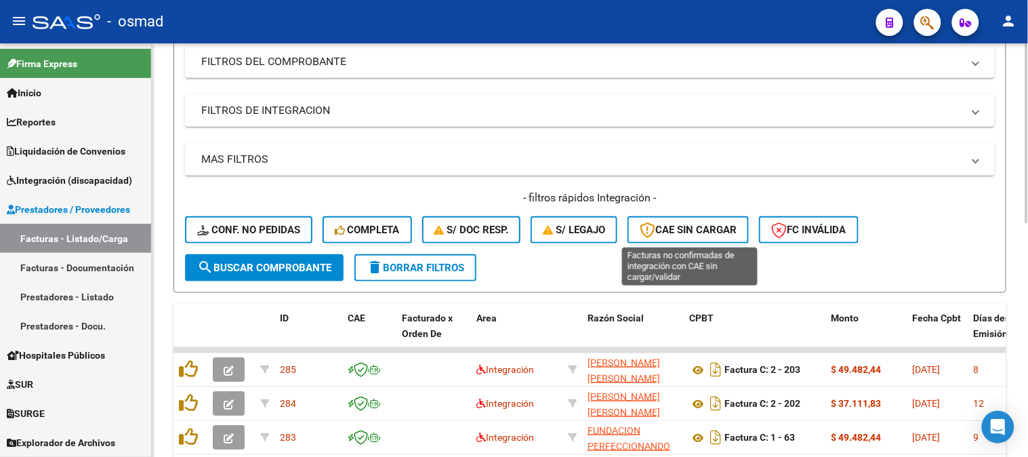
click at [695, 232] on span "CAE SIN CARGAR" at bounding box center [688, 230] width 97 height 12
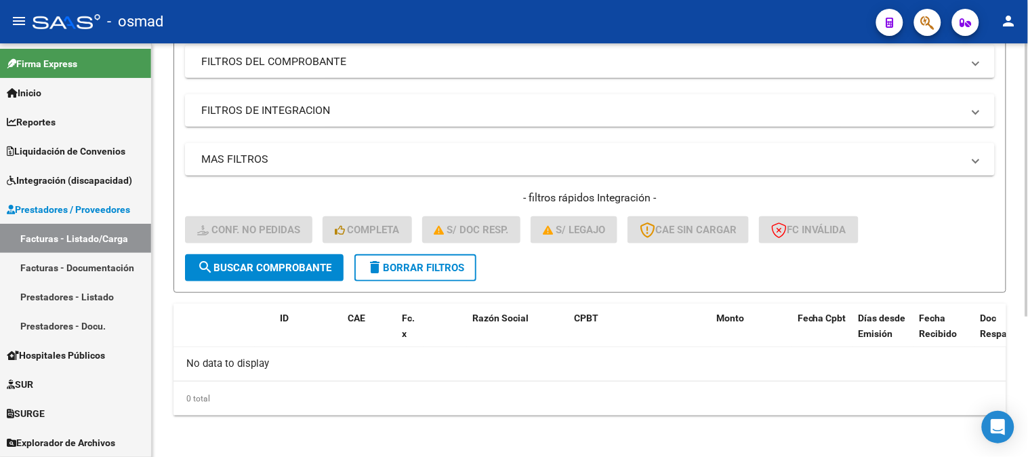
click at [377, 260] on mat-icon "delete" at bounding box center [375, 267] width 16 height 16
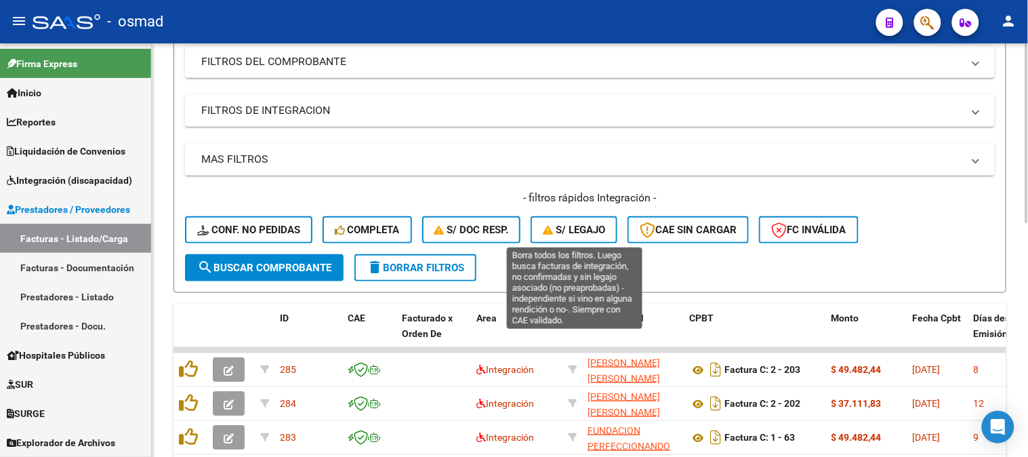
click at [577, 226] on span "S/ legajo" at bounding box center [574, 230] width 62 height 12
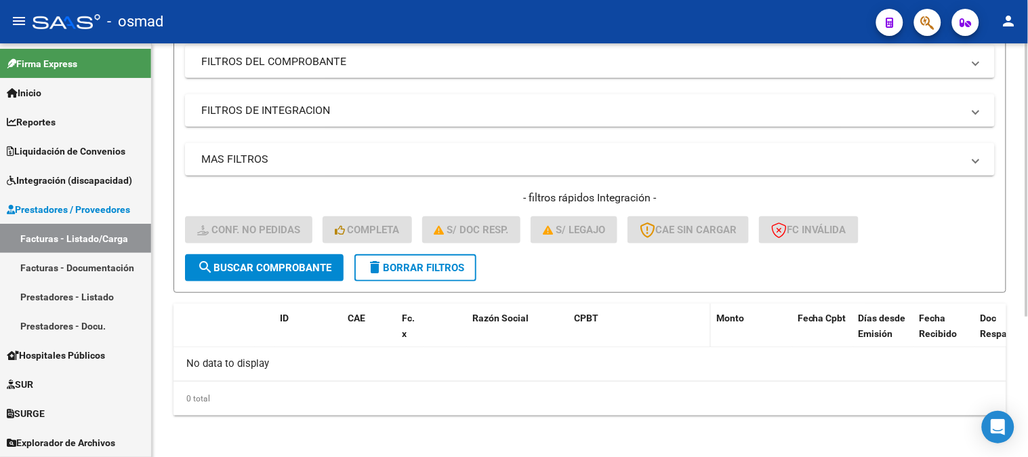
scroll to position [211, 0]
click at [443, 265] on span "delete Borrar Filtros" at bounding box center [416, 268] width 98 height 12
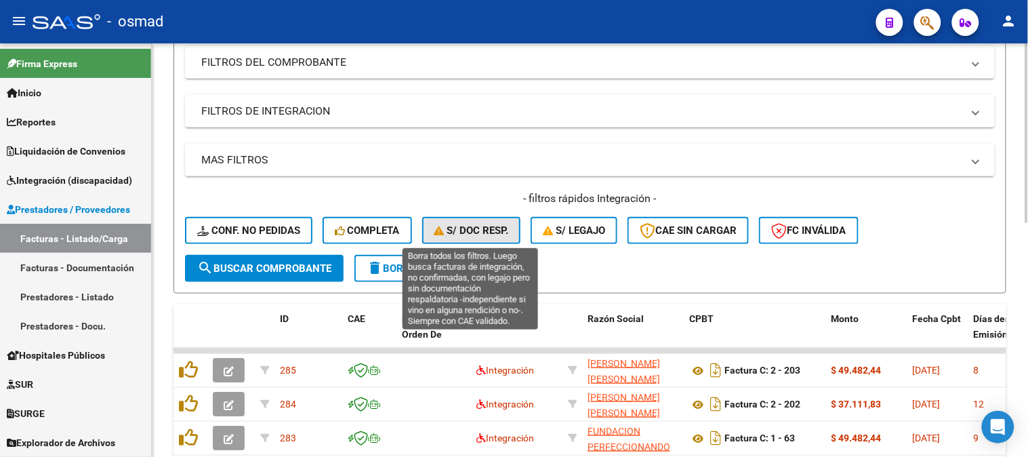
click at [485, 226] on span "S/ Doc Resp." at bounding box center [471, 230] width 75 height 12
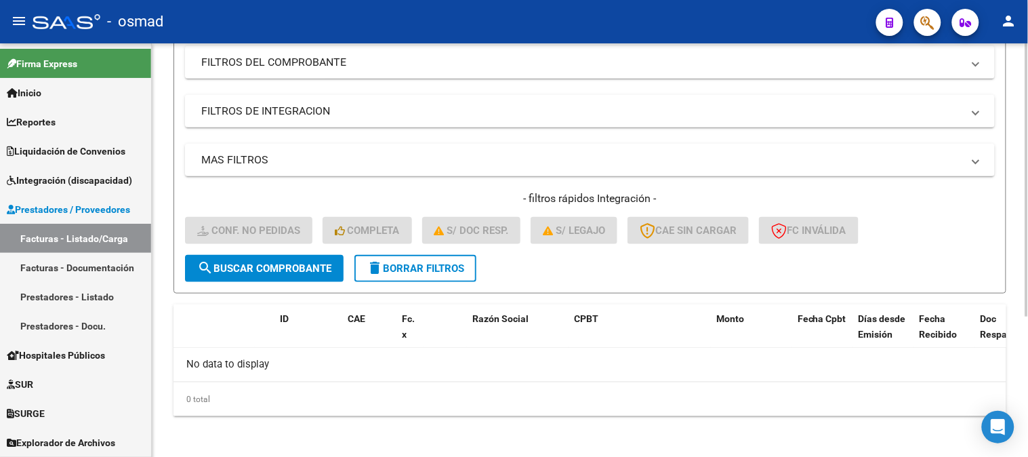
click at [418, 271] on span "delete Borrar Filtros" at bounding box center [416, 268] width 98 height 12
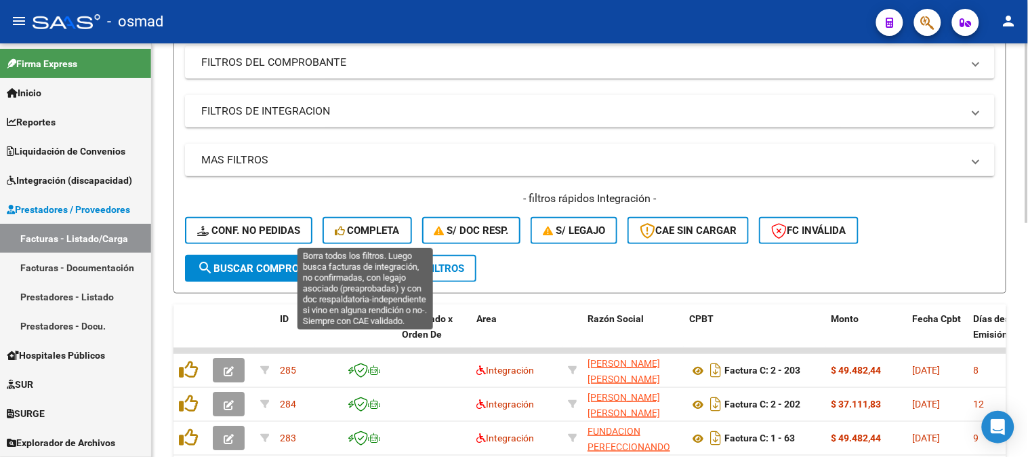
click at [373, 226] on span "Completa" at bounding box center [367, 230] width 65 height 12
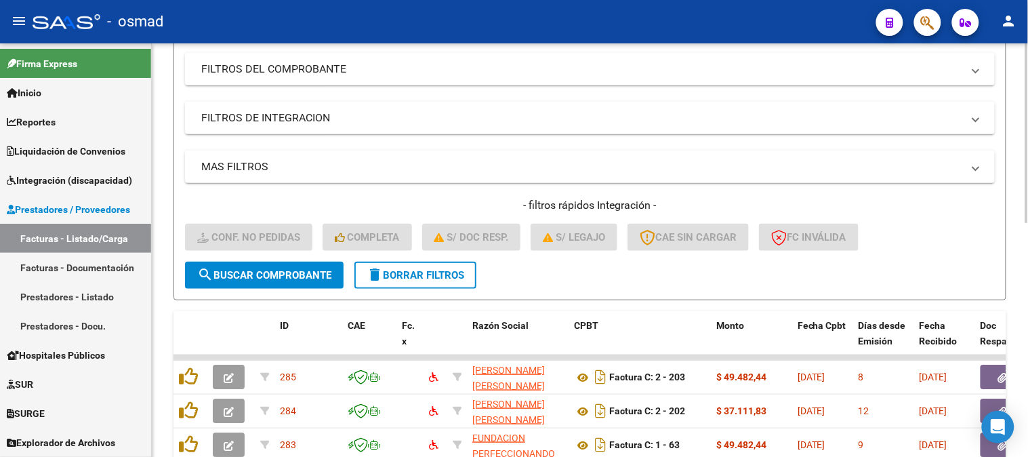
scroll to position [226, 0]
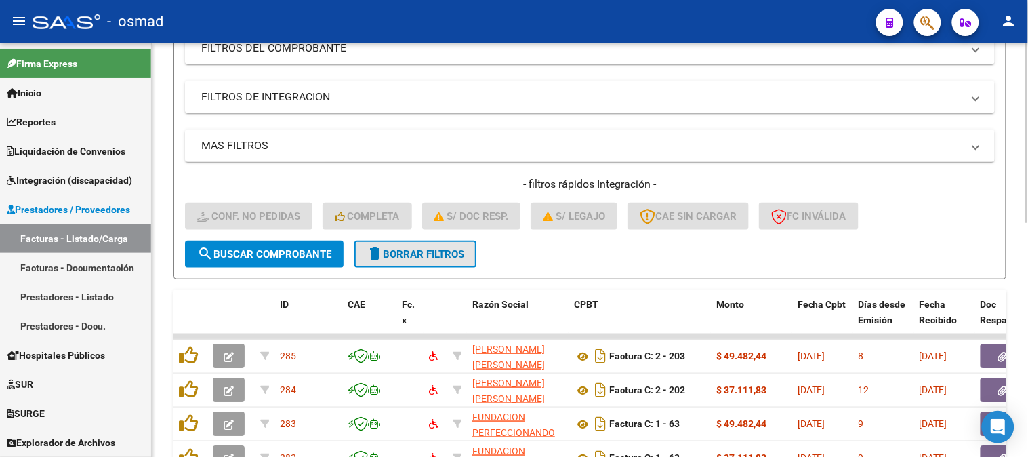
click at [436, 258] on span "delete Borrar Filtros" at bounding box center [416, 254] width 98 height 12
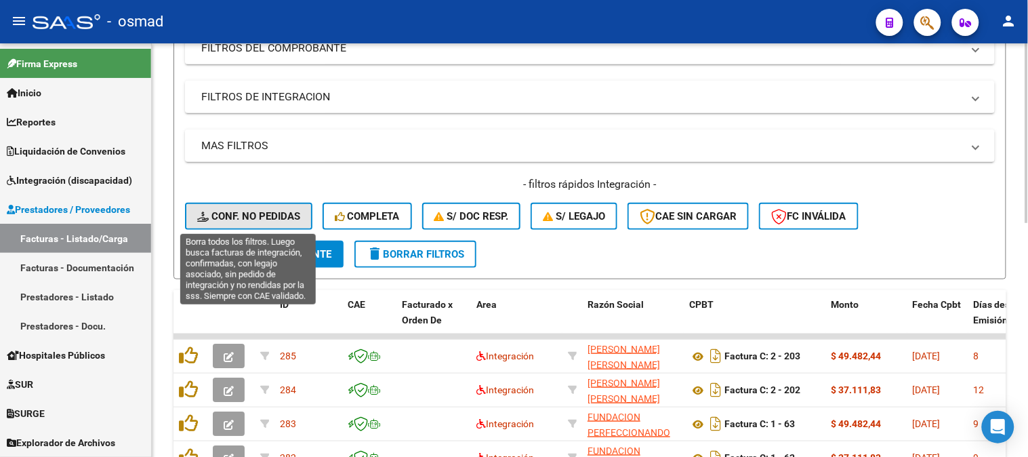
click at [242, 212] on span "Conf. no pedidas" at bounding box center [248, 216] width 103 height 12
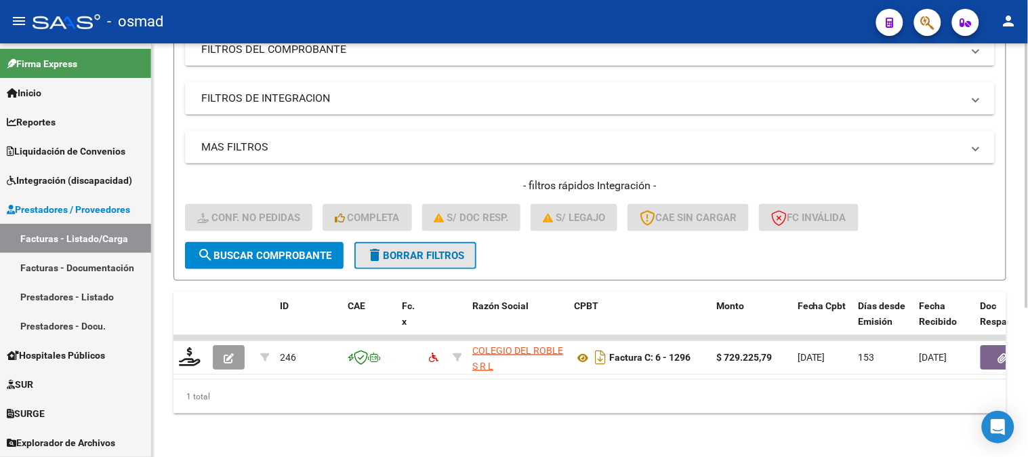
click at [438, 260] on button "delete Borrar Filtros" at bounding box center [415, 255] width 122 height 27
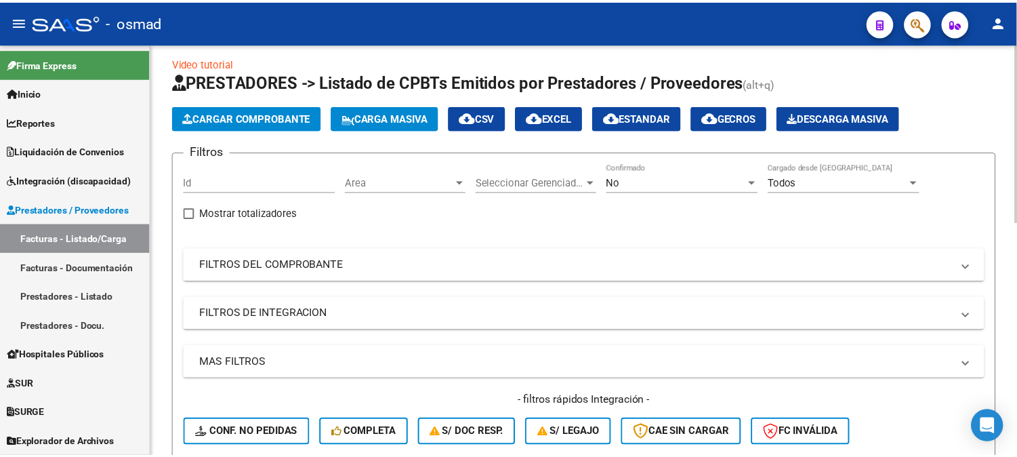
scroll to position [0, 0]
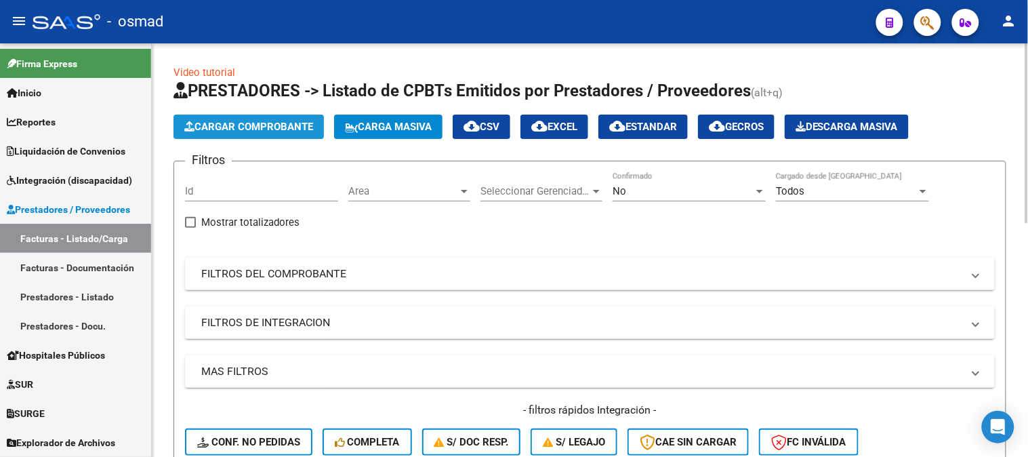
click at [268, 121] on span "Cargar Comprobante" at bounding box center [248, 127] width 129 height 12
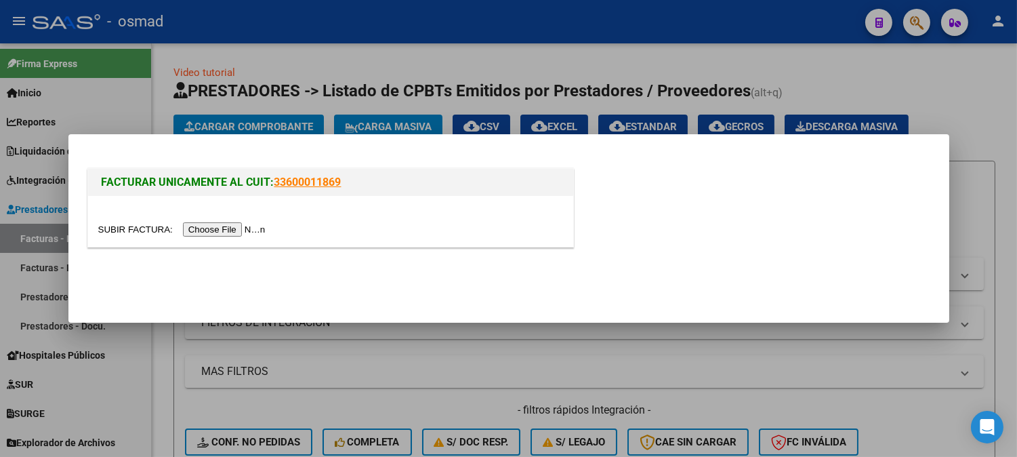
click at [246, 227] on input "file" at bounding box center [183, 229] width 171 height 14
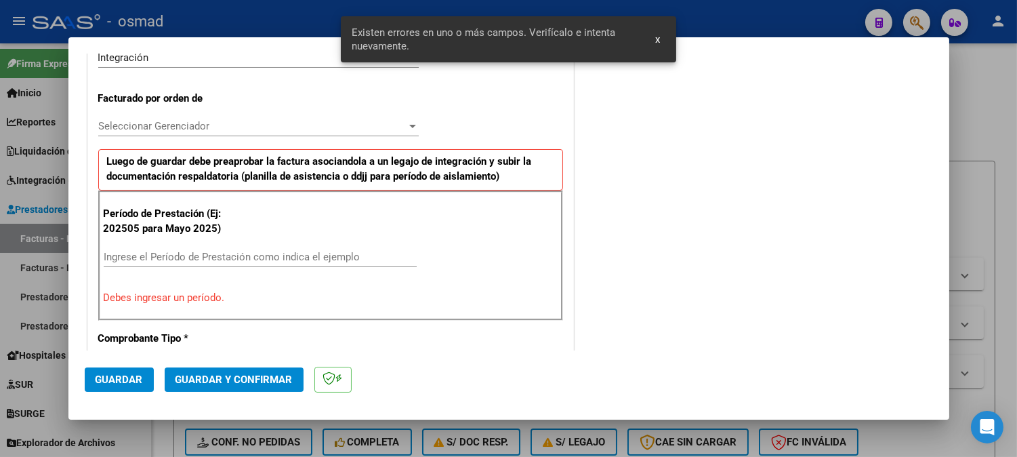
scroll to position [407, 0]
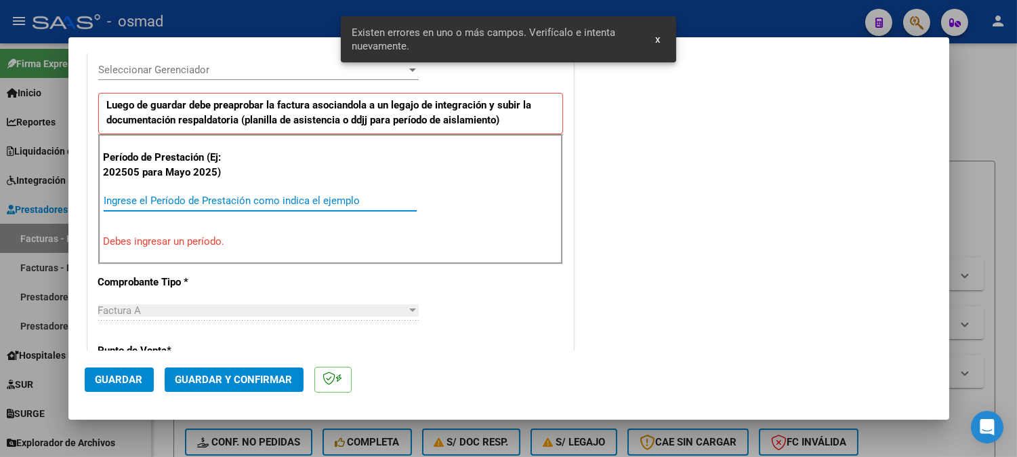
click at [238, 195] on input "Ingrese el Período de Prestación como indica el ejemplo" at bounding box center [260, 201] width 313 height 12
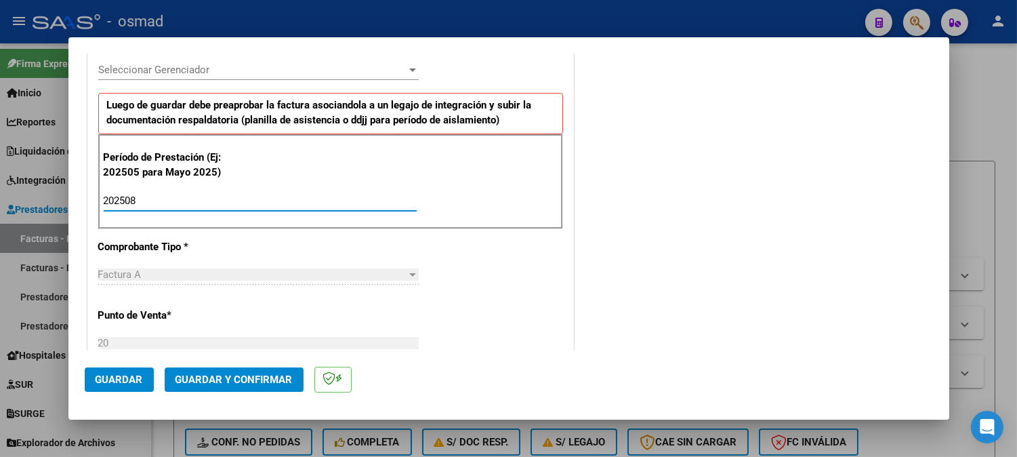
type input "202508"
click at [121, 375] on span "Guardar" at bounding box center [119, 379] width 47 height 12
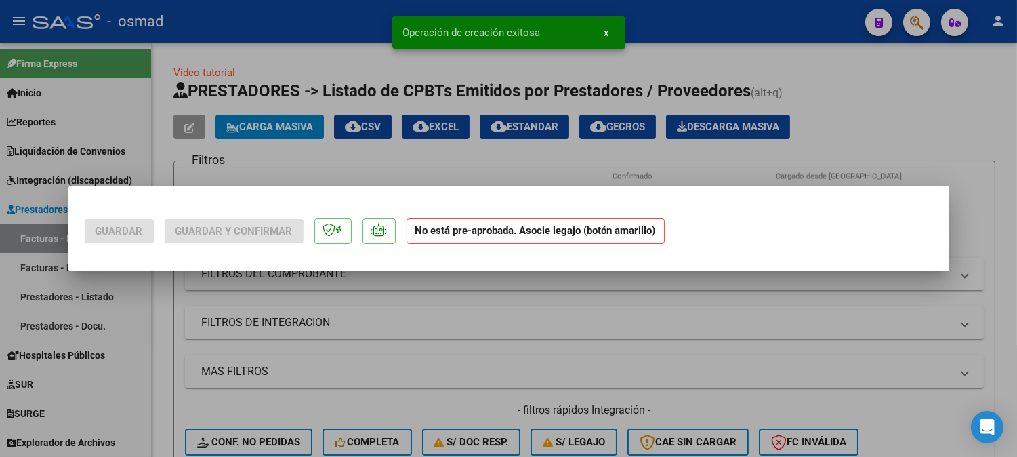
scroll to position [0, 0]
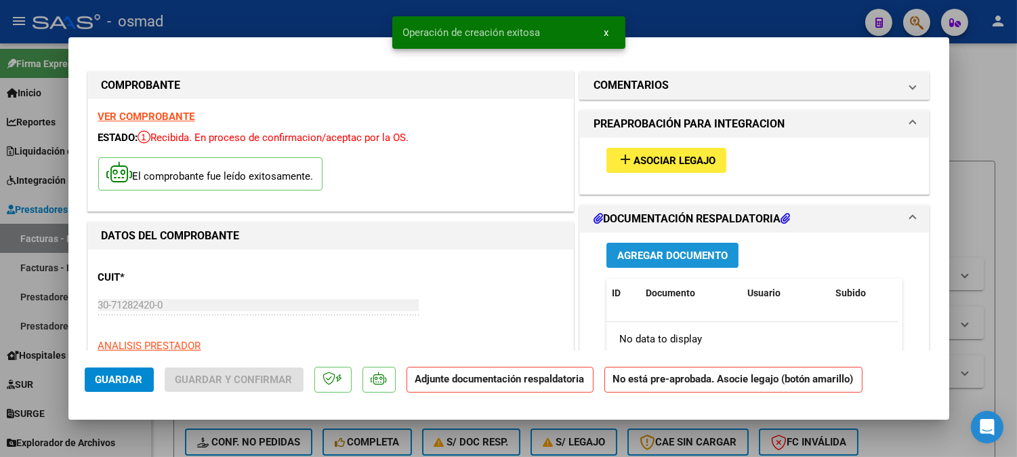
click at [708, 260] on span "Agregar Documento" at bounding box center [672, 255] width 110 height 12
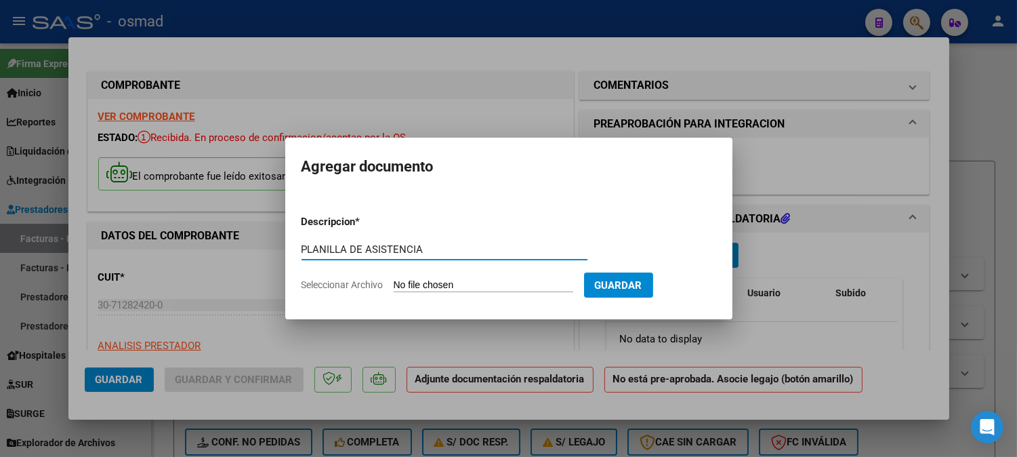
type input "PLANILLA DE ASISTENCIA"
click at [512, 287] on input "Seleccionar Archivo" at bounding box center [484, 285] width 180 height 13
type input "C:\fakepath\PA_30712824200_001_00020_00019123.pdf"
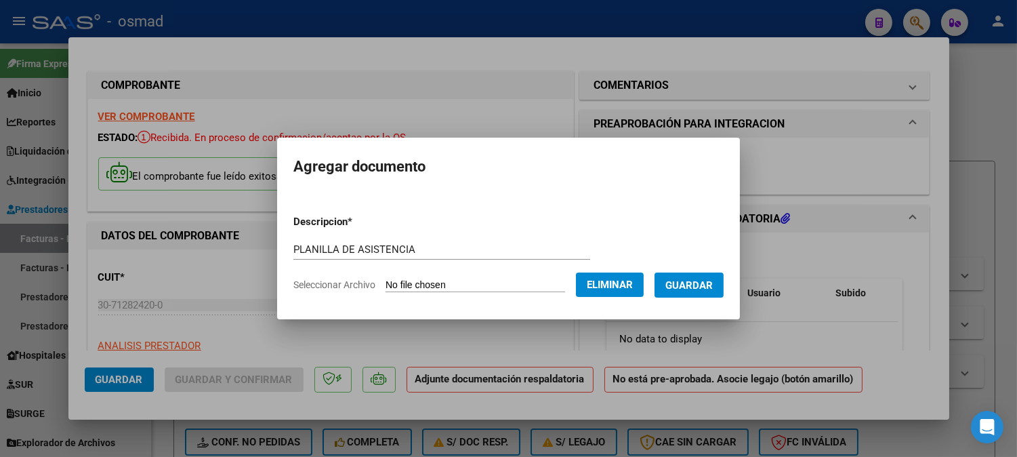
click at [700, 287] on span "Guardar" at bounding box center [689, 285] width 47 height 12
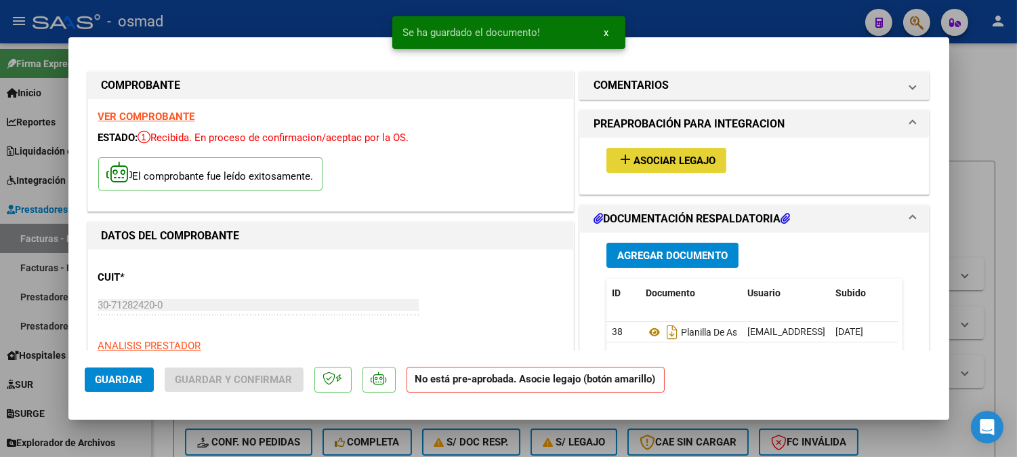
click at [693, 161] on span "Asociar Legajo" at bounding box center [675, 161] width 82 height 12
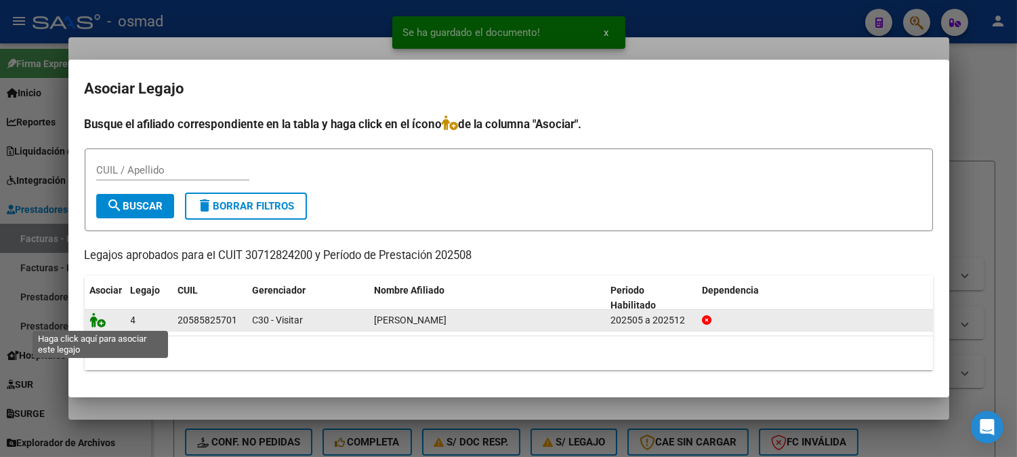
click at [104, 319] on icon at bounding box center [98, 319] width 16 height 15
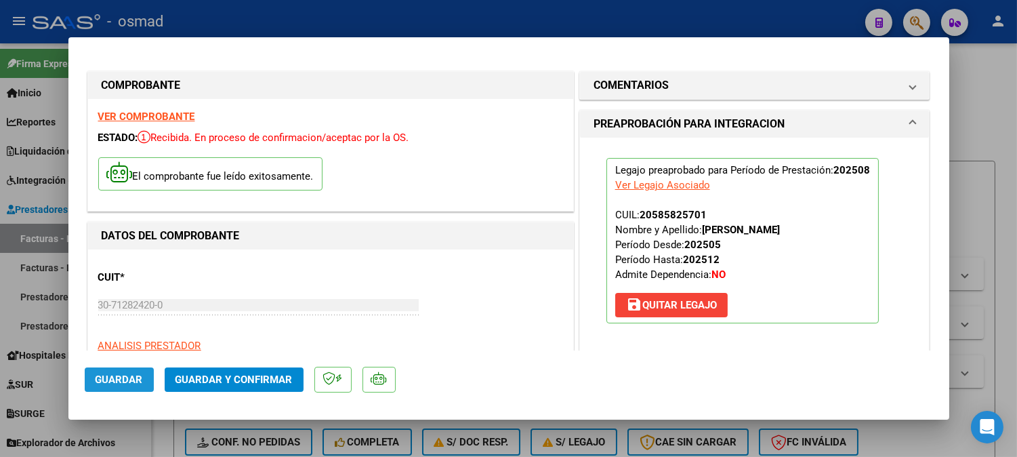
click at [138, 382] on span "Guardar" at bounding box center [119, 379] width 47 height 12
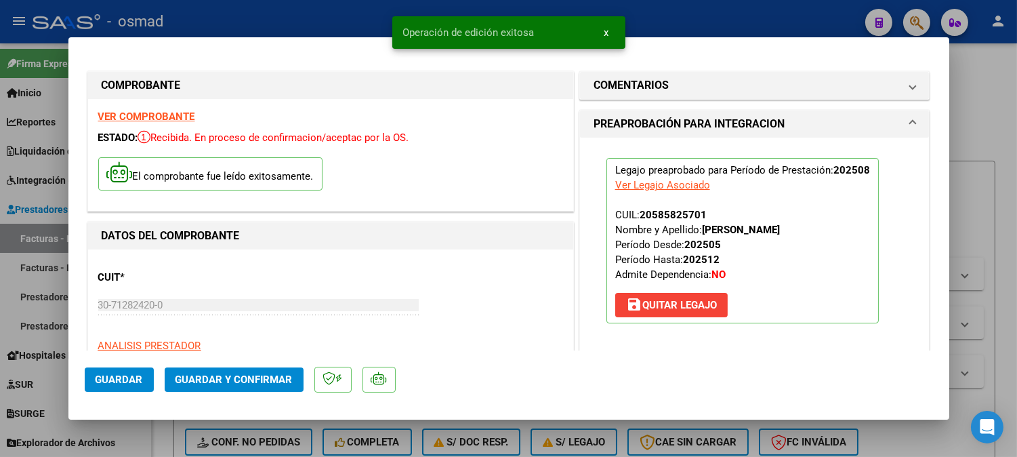
click at [991, 194] on div at bounding box center [508, 228] width 1017 height 457
type input "$ 0,00"
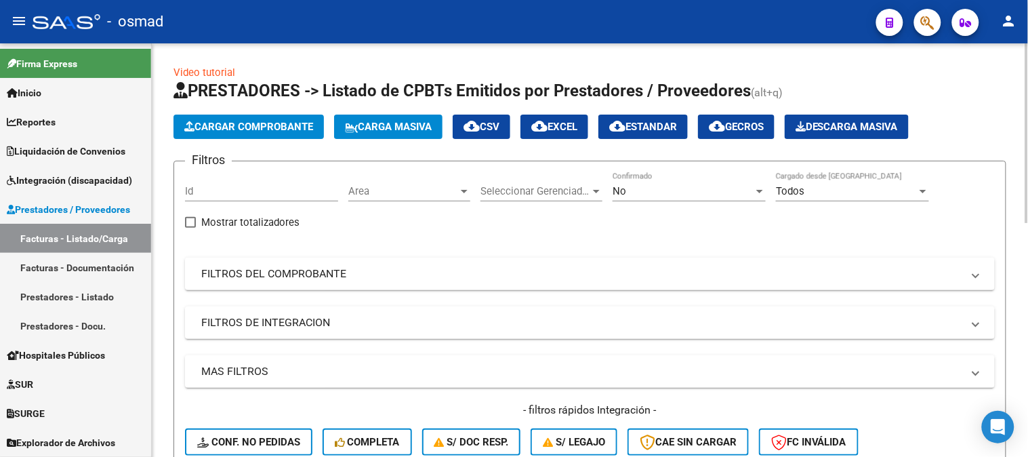
click at [308, 126] on span "Cargar Comprobante" at bounding box center [248, 127] width 129 height 12
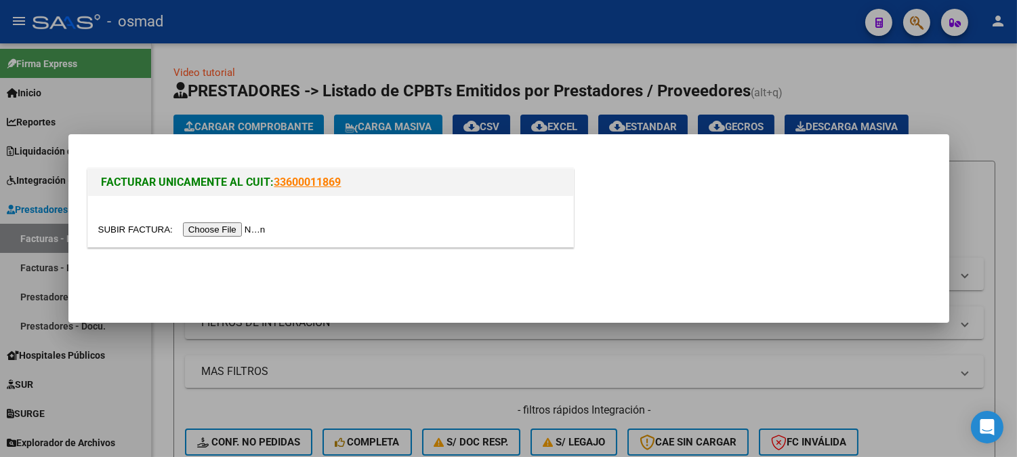
click at [255, 226] on input "file" at bounding box center [183, 229] width 171 height 14
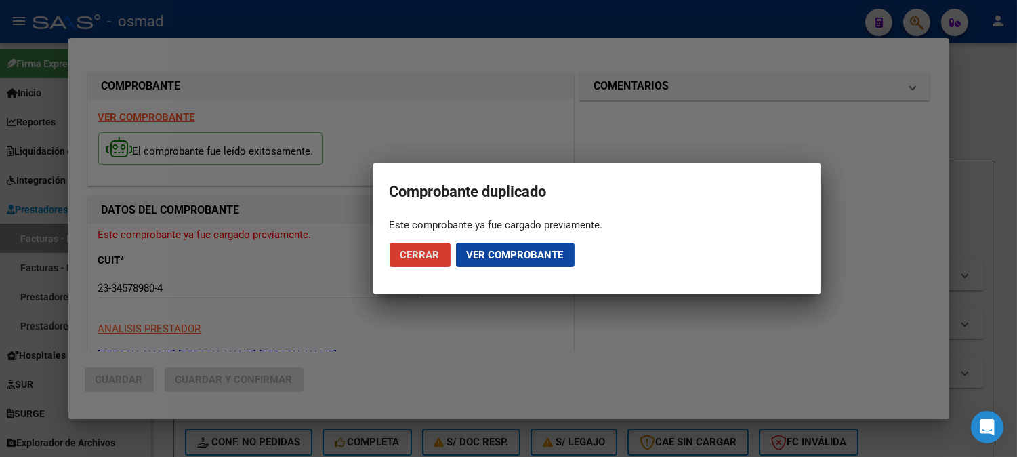
click at [425, 253] on span "Cerrar" at bounding box center [420, 255] width 39 height 12
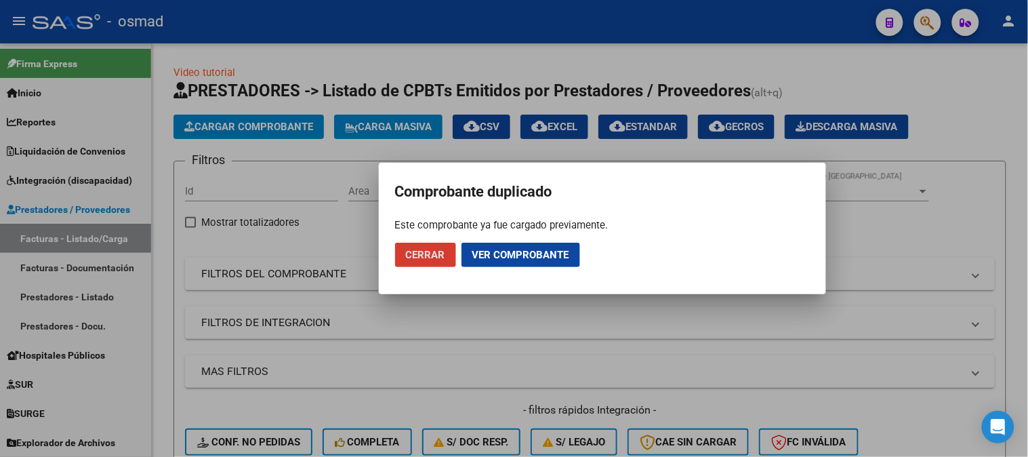
click at [430, 256] on span "Cerrar" at bounding box center [425, 255] width 39 height 12
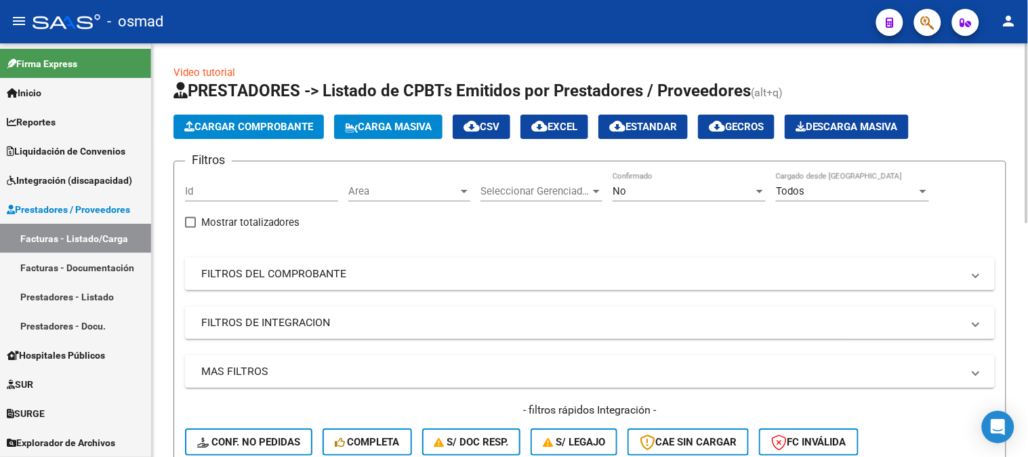
click at [289, 127] on span "Cargar Comprobante" at bounding box center [248, 127] width 129 height 12
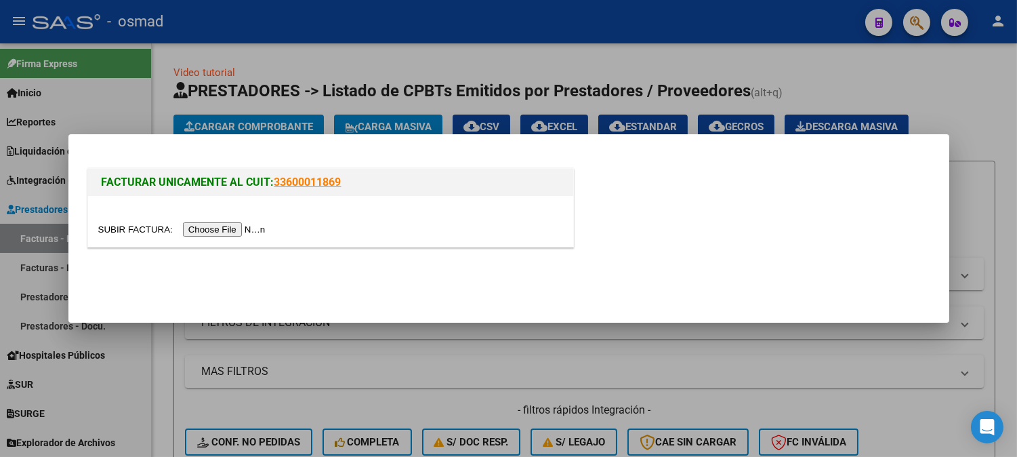
click at [241, 228] on input "file" at bounding box center [183, 229] width 171 height 14
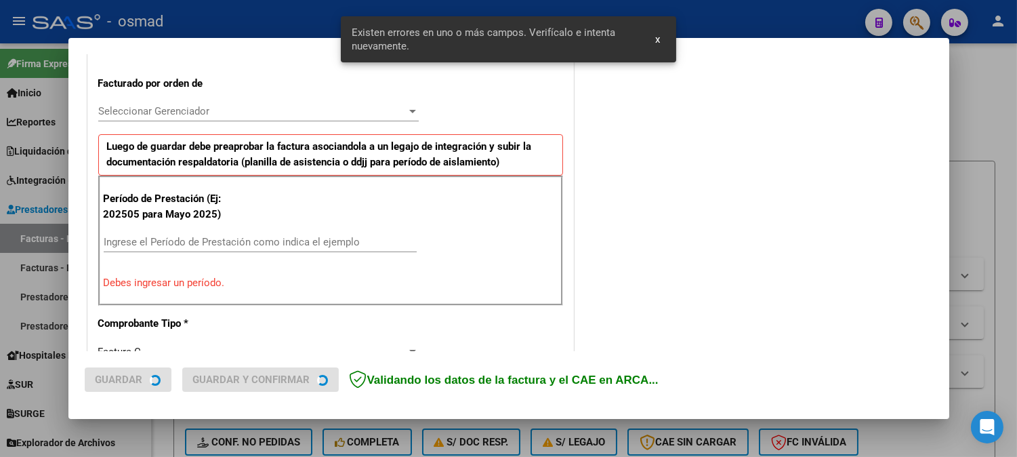
scroll to position [442, 0]
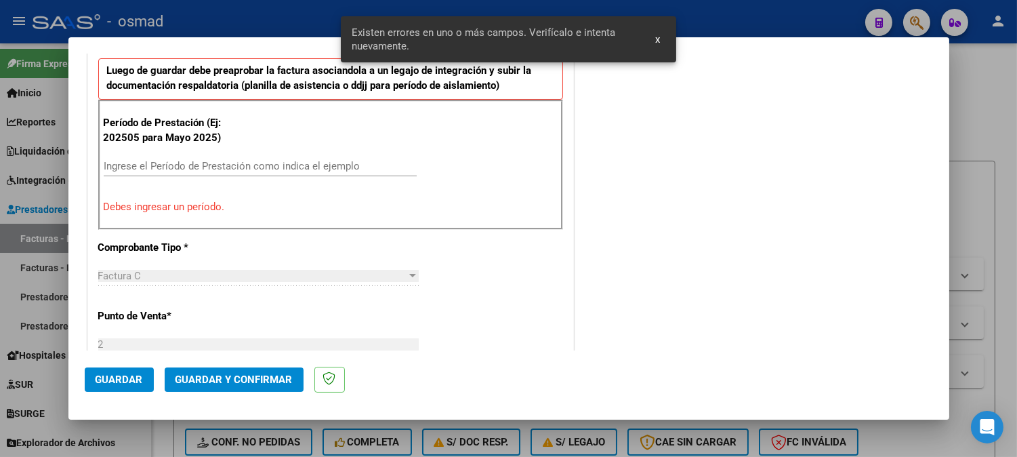
click at [262, 164] on input "Ingrese el Período de Prestación como indica el ejemplo" at bounding box center [260, 166] width 313 height 12
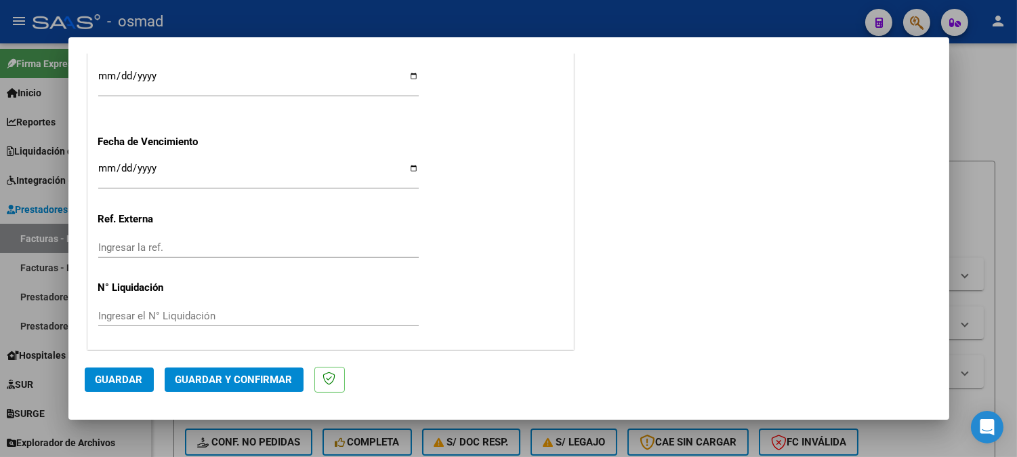
scroll to position [1040, 0]
type input "202508"
click at [121, 374] on span "Guardar" at bounding box center [119, 379] width 47 height 12
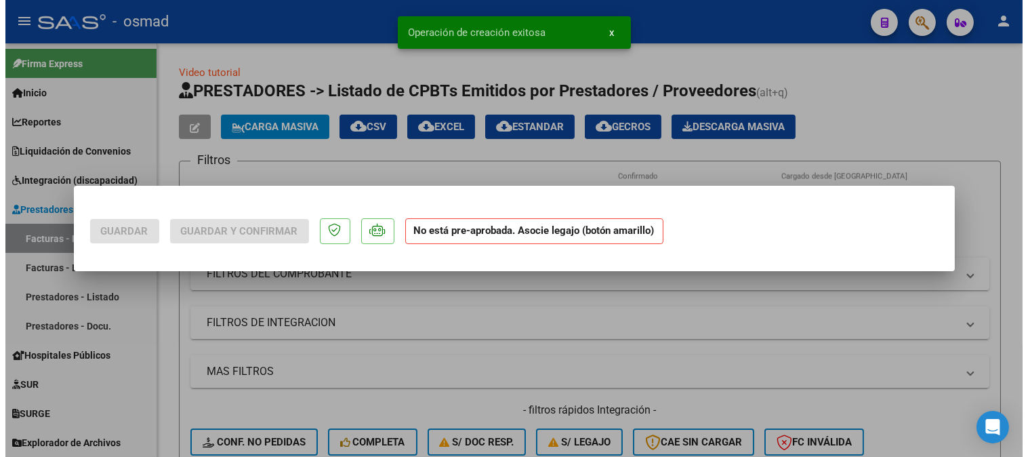
scroll to position [0, 0]
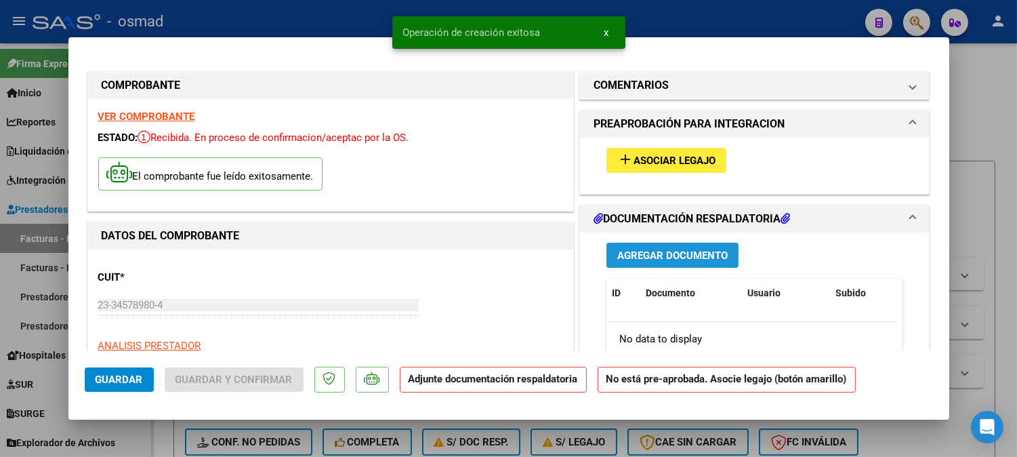
click at [705, 245] on button "Agregar Documento" at bounding box center [673, 255] width 132 height 25
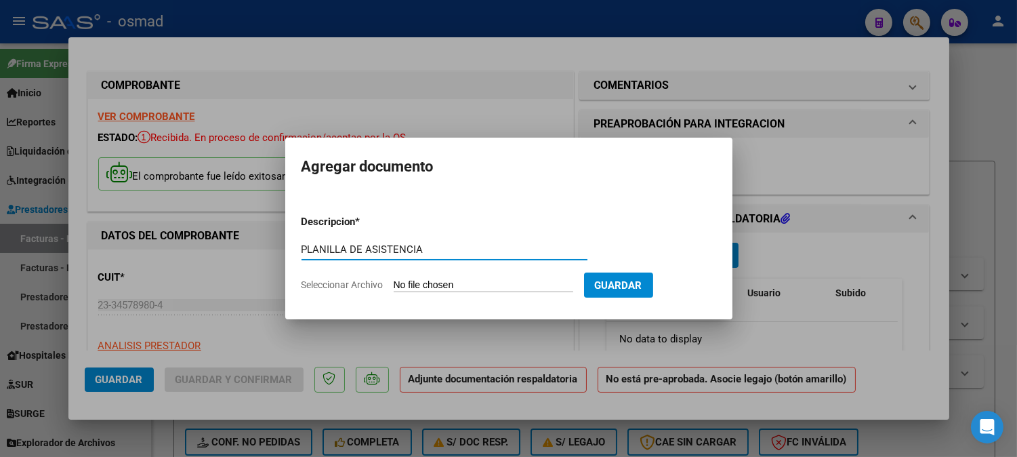
type input "PLANILLA DE ASISTENCIA"
click at [465, 283] on input "Seleccionar Archivo" at bounding box center [484, 285] width 180 height 13
type input "C:\fakepath\PA_23345789804_011_00002_00000032.pdf"
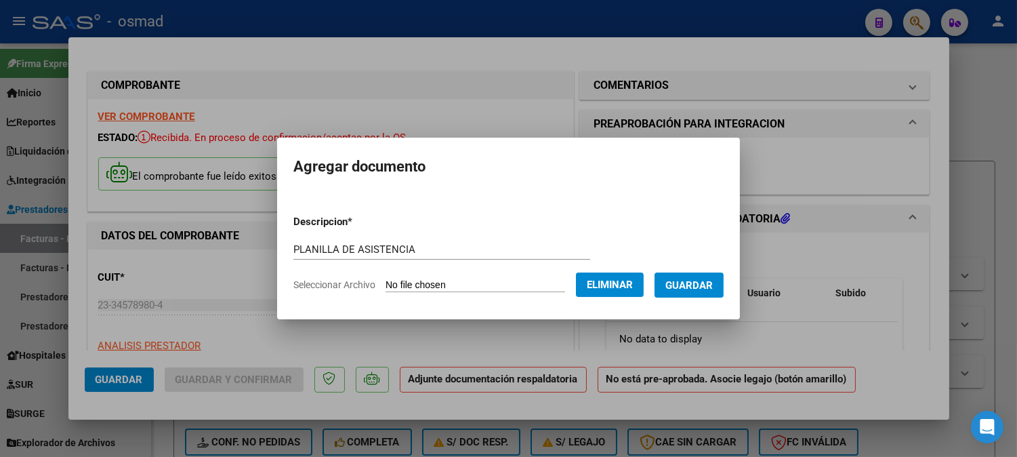
click at [693, 285] on span "Guardar" at bounding box center [689, 285] width 47 height 12
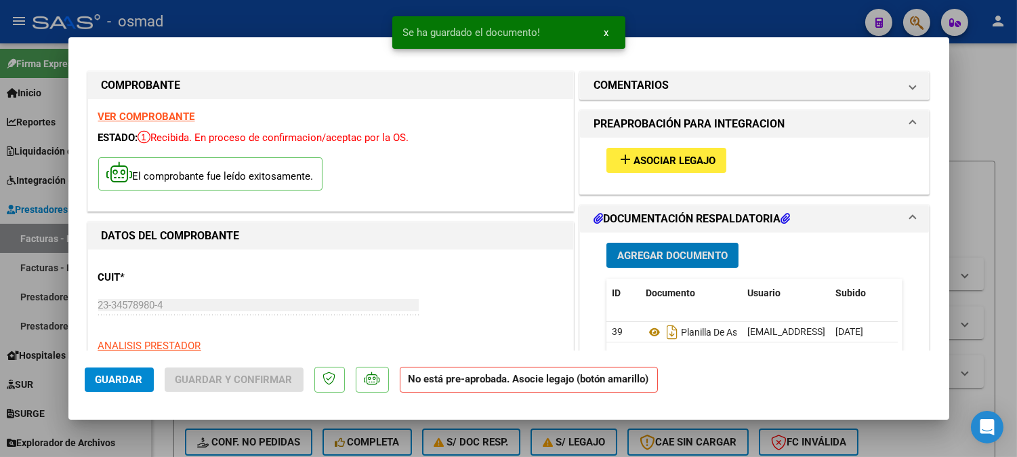
click at [624, 164] on mat-icon "add" at bounding box center [625, 159] width 16 height 16
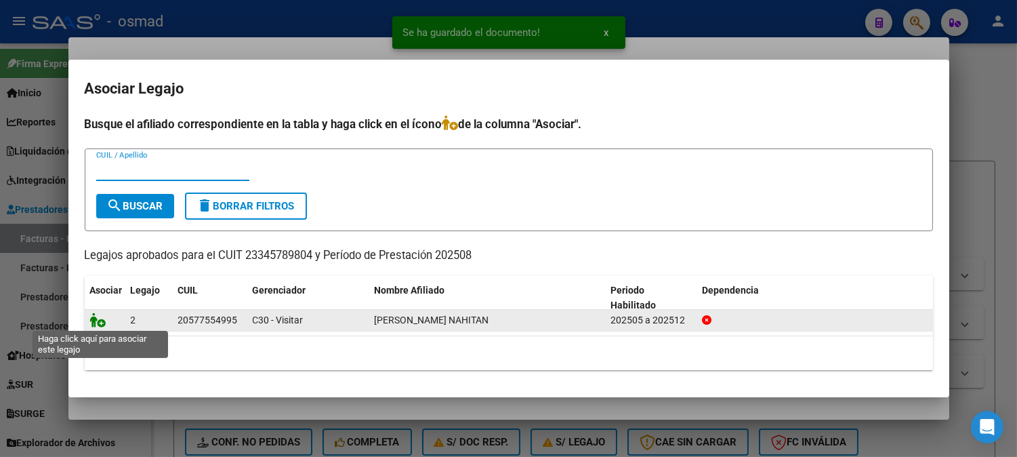
click at [97, 319] on icon at bounding box center [98, 319] width 16 height 15
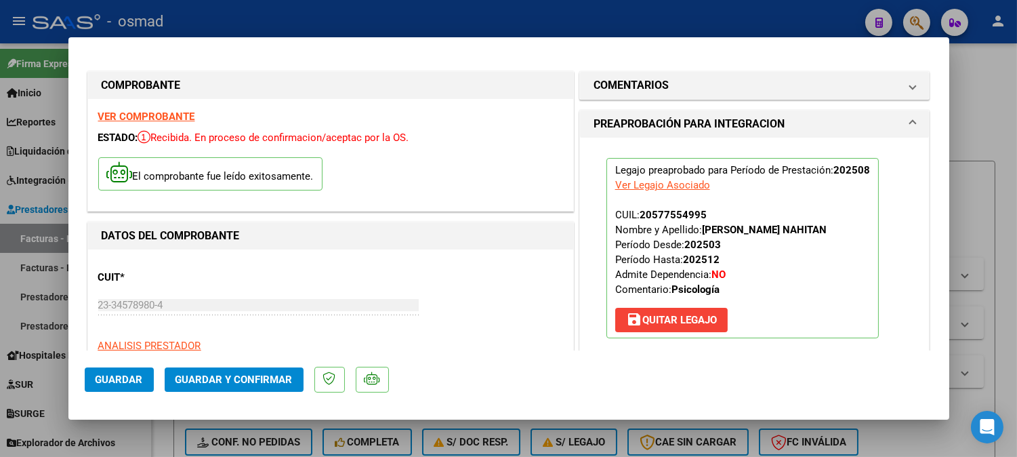
click at [143, 384] on button "Guardar" at bounding box center [119, 379] width 69 height 24
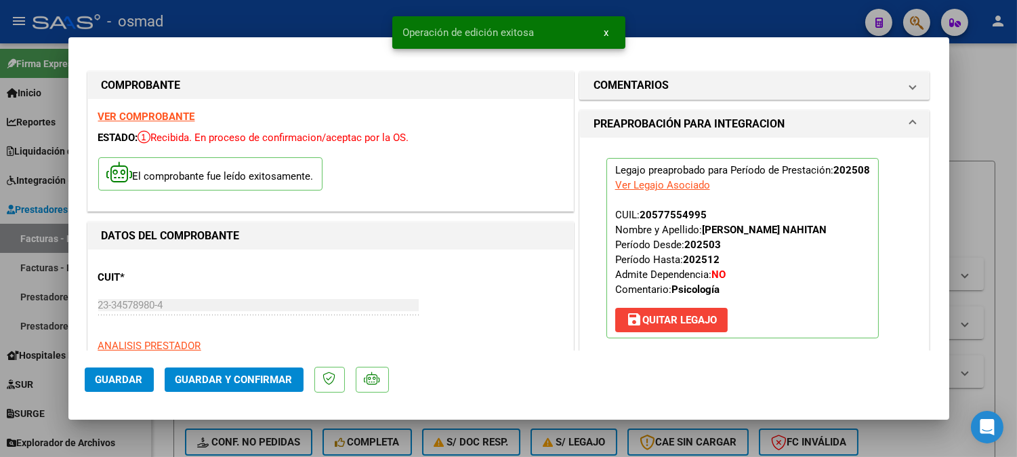
click at [994, 246] on div at bounding box center [508, 228] width 1017 height 457
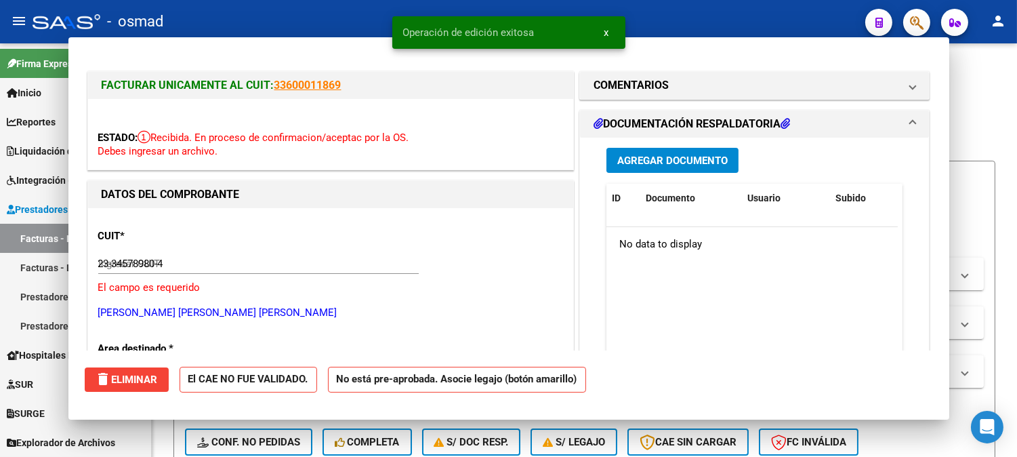
type input "$ 0,00"
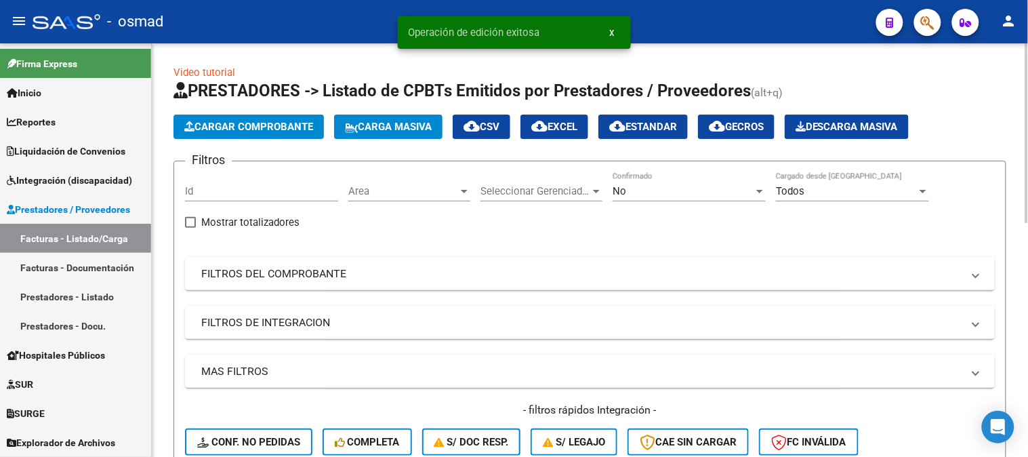
click at [263, 126] on span "Cargar Comprobante" at bounding box center [248, 127] width 129 height 12
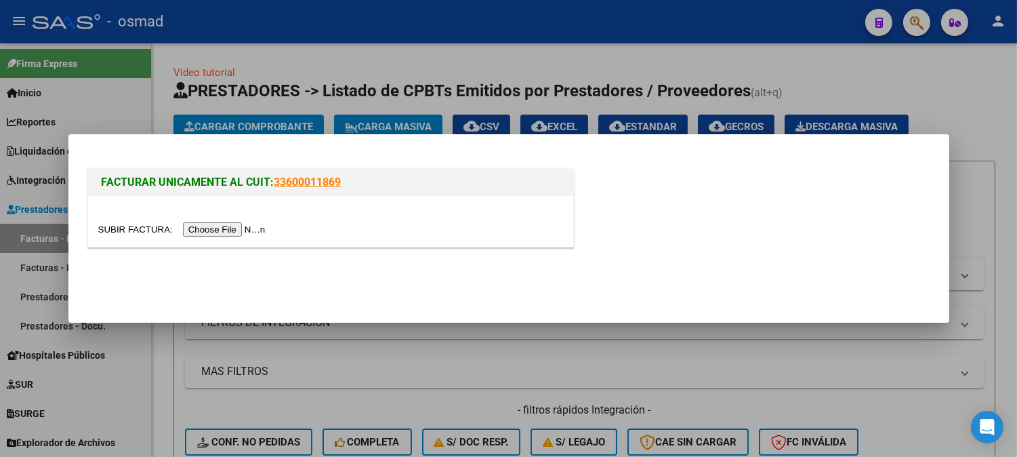
click at [245, 227] on input "file" at bounding box center [183, 229] width 171 height 14
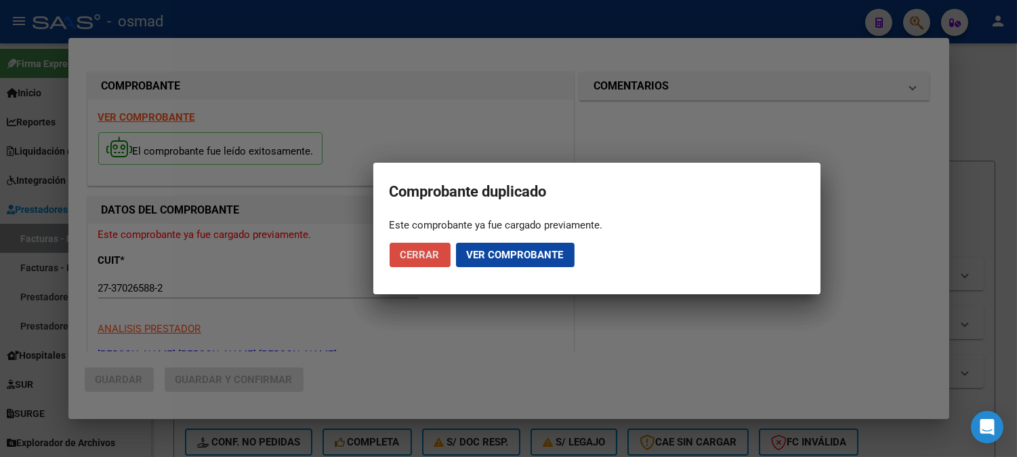
click at [424, 260] on span "Cerrar" at bounding box center [420, 255] width 39 height 12
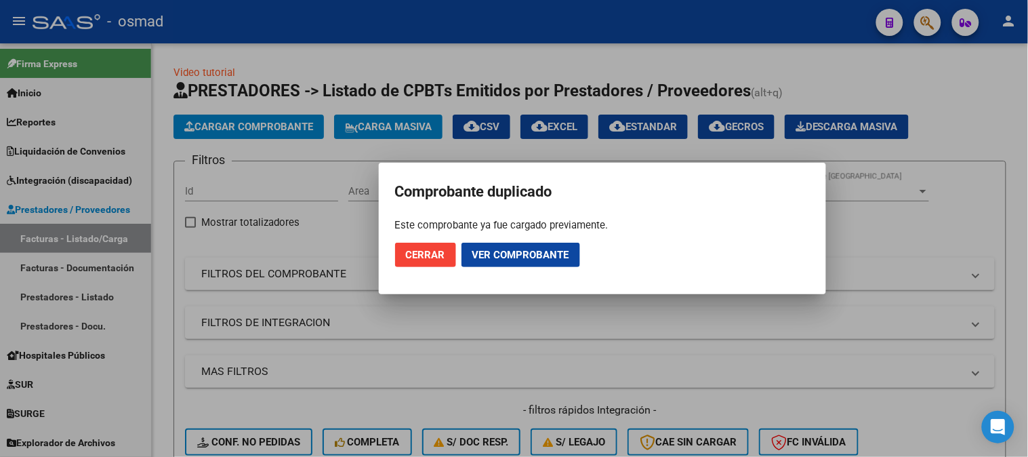
click at [435, 255] on span "Cerrar" at bounding box center [425, 255] width 39 height 12
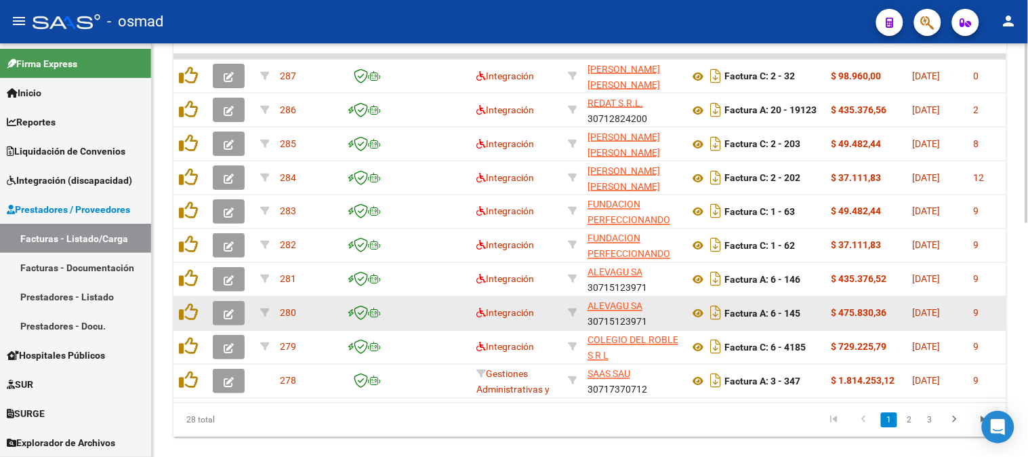
scroll to position [527, 0]
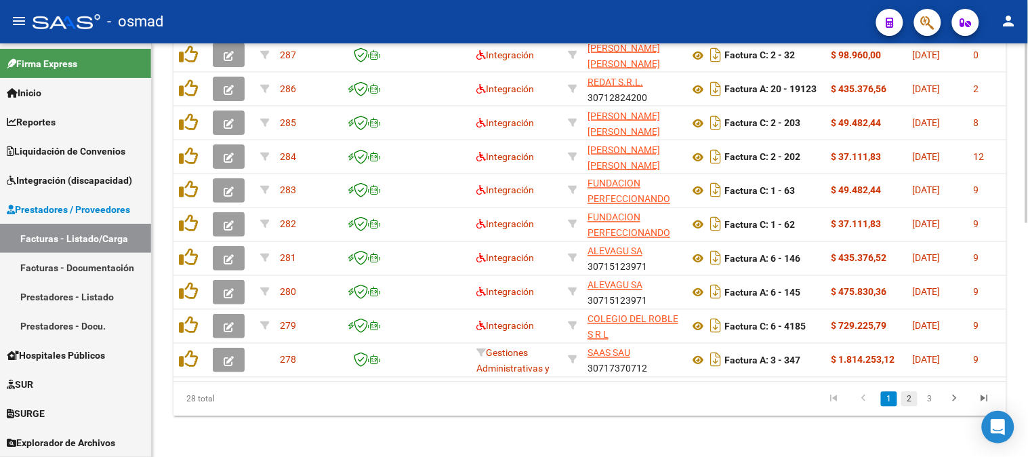
click at [913, 405] on link "2" at bounding box center [909, 399] width 16 height 15
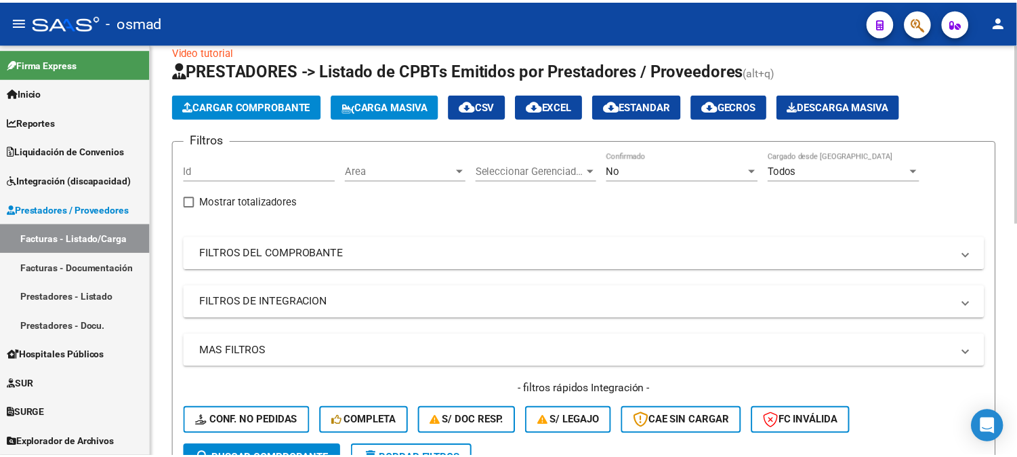
scroll to position [0, 0]
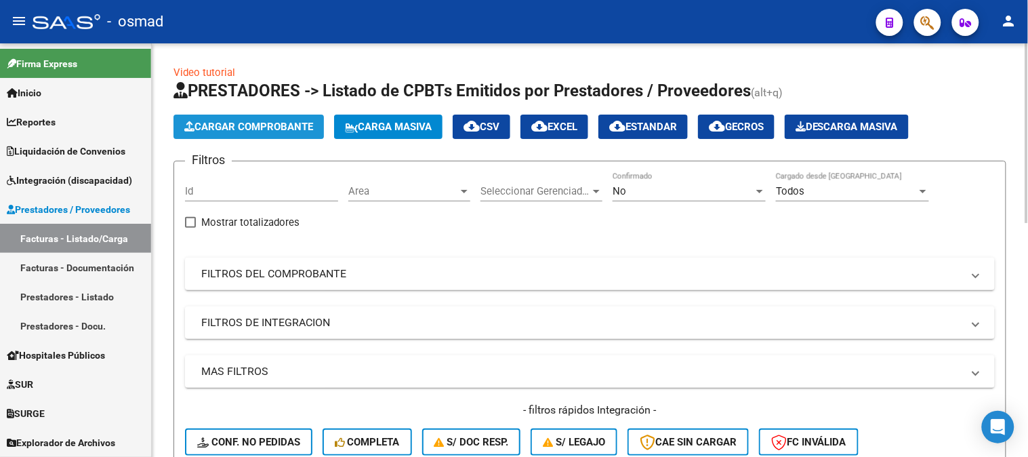
click at [322, 133] on button "Cargar Comprobante" at bounding box center [249, 127] width 150 height 24
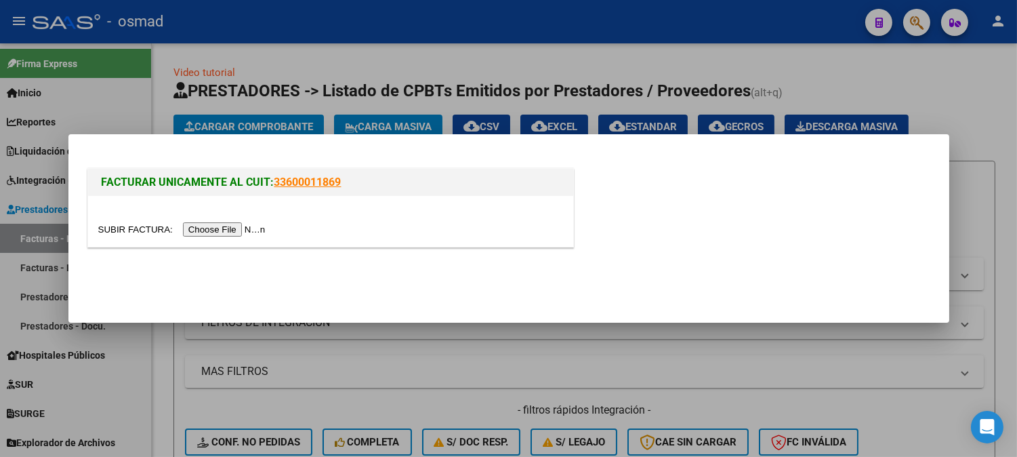
click at [262, 227] on input "file" at bounding box center [183, 229] width 171 height 14
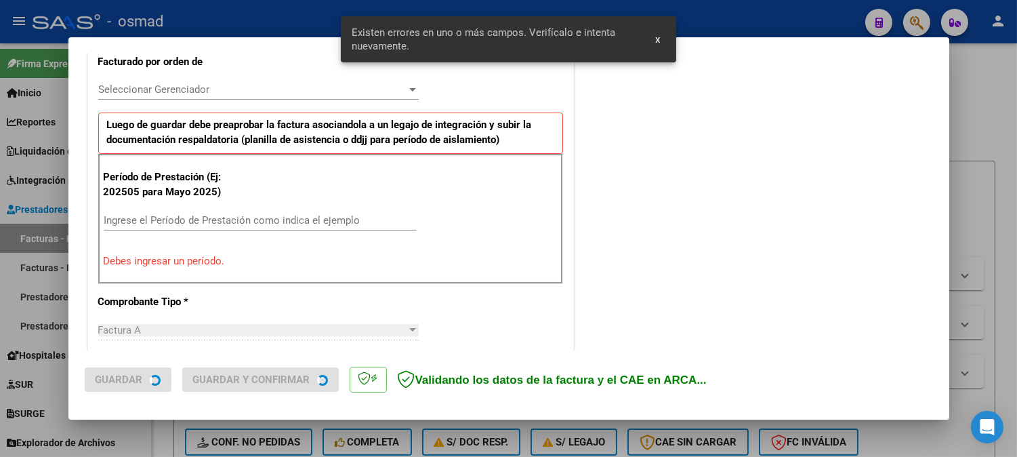
scroll to position [391, 0]
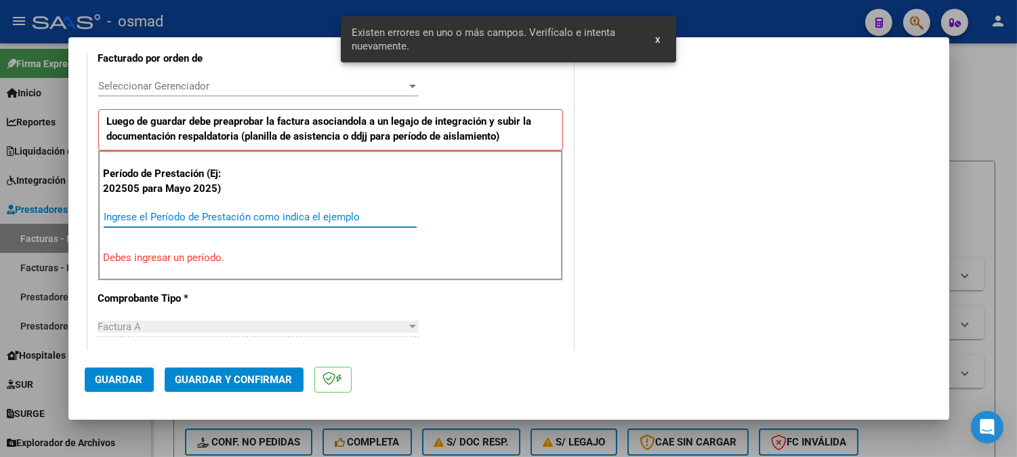
click at [296, 211] on input "Ingrese el Período de Prestación como indica el ejemplo" at bounding box center [260, 217] width 313 height 12
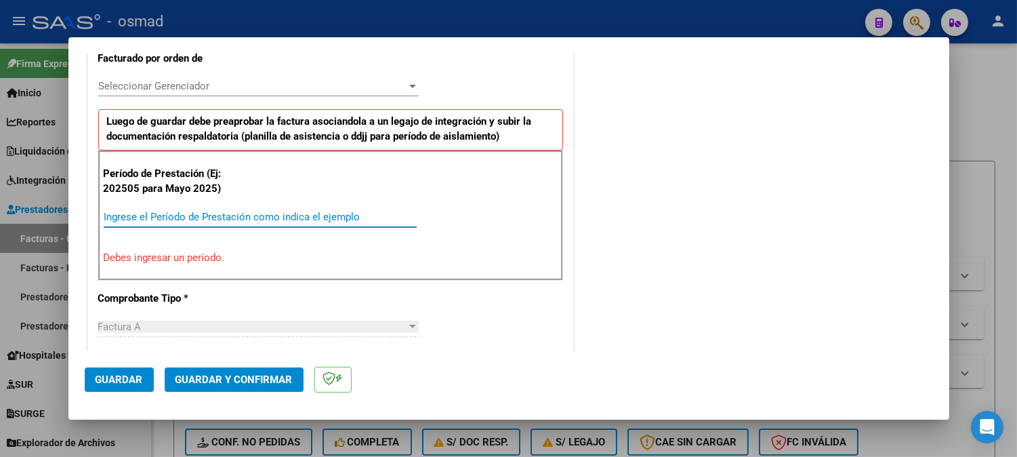
click at [176, 202] on div "Período de Prestación (Ej: 202505 para Mayo 2025) Ingrese el Período de Prestac…" at bounding box center [330, 215] width 465 height 130
click at [133, 214] on input "Ingrese el Período de Prestación como indica el ejemplo" at bounding box center [260, 217] width 313 height 12
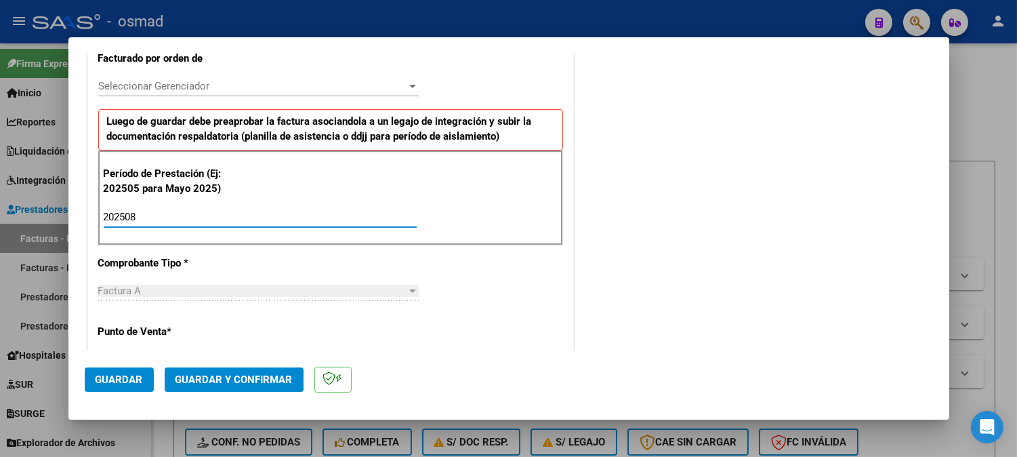
type input "202508"
click at [126, 380] on span "Guardar" at bounding box center [119, 379] width 47 height 12
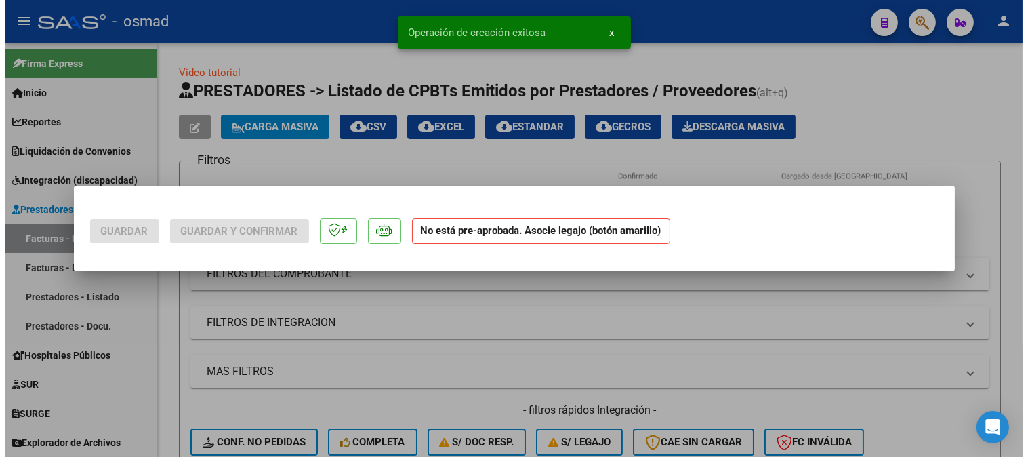
scroll to position [0, 0]
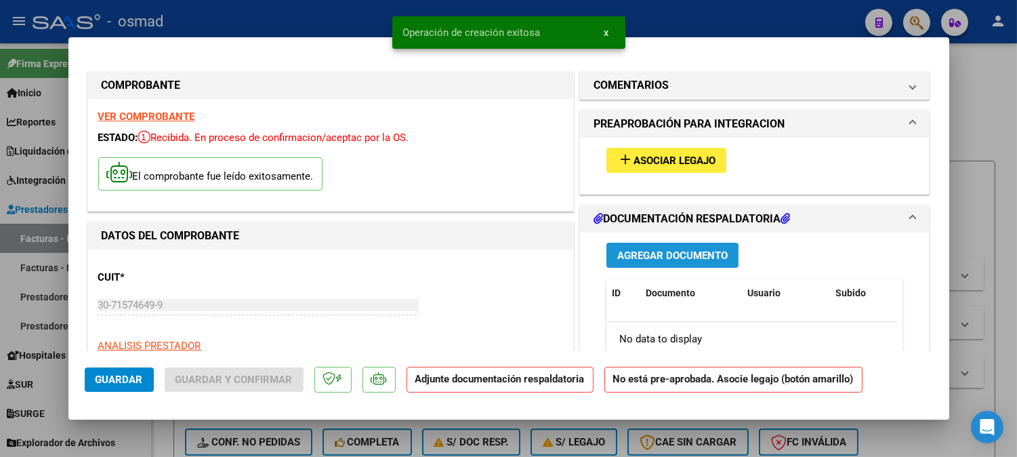
click at [655, 260] on span "Agregar Documento" at bounding box center [672, 255] width 110 height 12
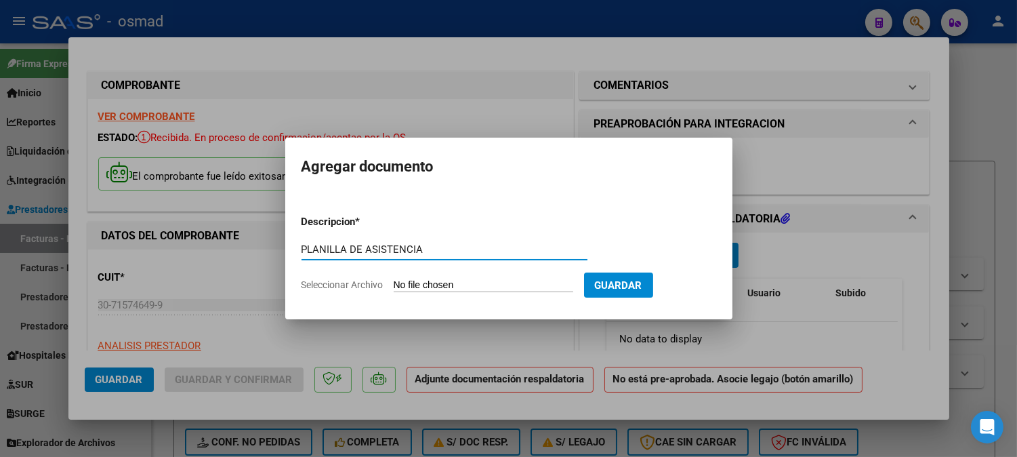
type input "PLANILLA DE ASISTENCIA"
click at [516, 286] on input "Seleccionar Archivo" at bounding box center [484, 285] width 180 height 13
type input "C:\fakepath\PA_30715746499_001_00001_00004009.pdf"
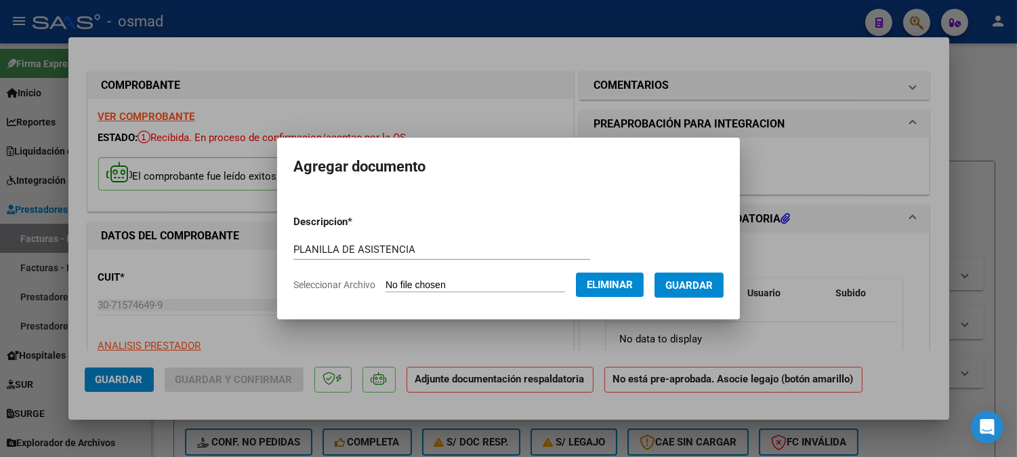
click at [689, 287] on span "Guardar" at bounding box center [689, 285] width 47 height 12
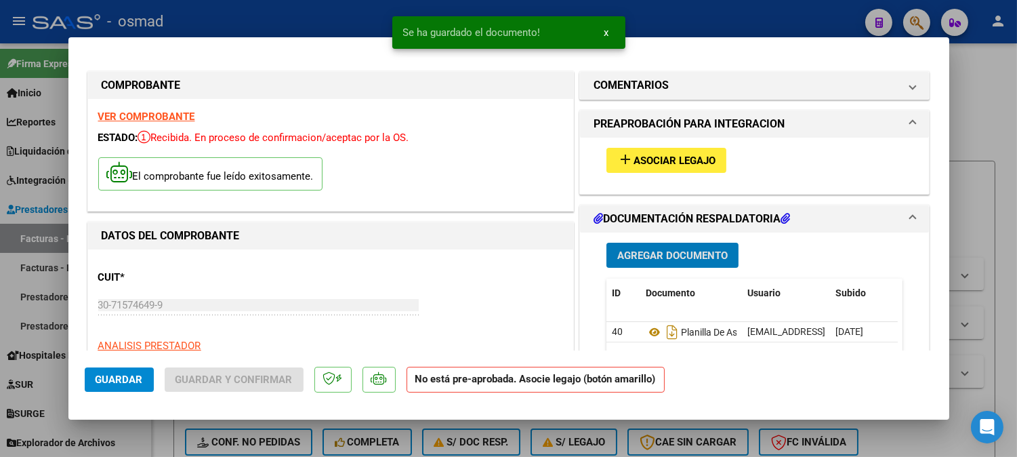
click at [681, 156] on span "Asociar Legajo" at bounding box center [675, 161] width 82 height 12
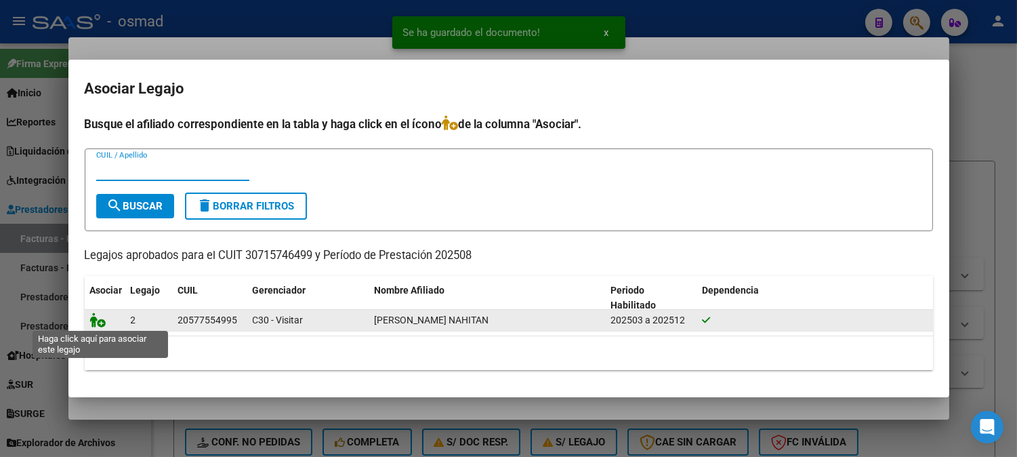
click at [98, 321] on icon at bounding box center [98, 319] width 16 height 15
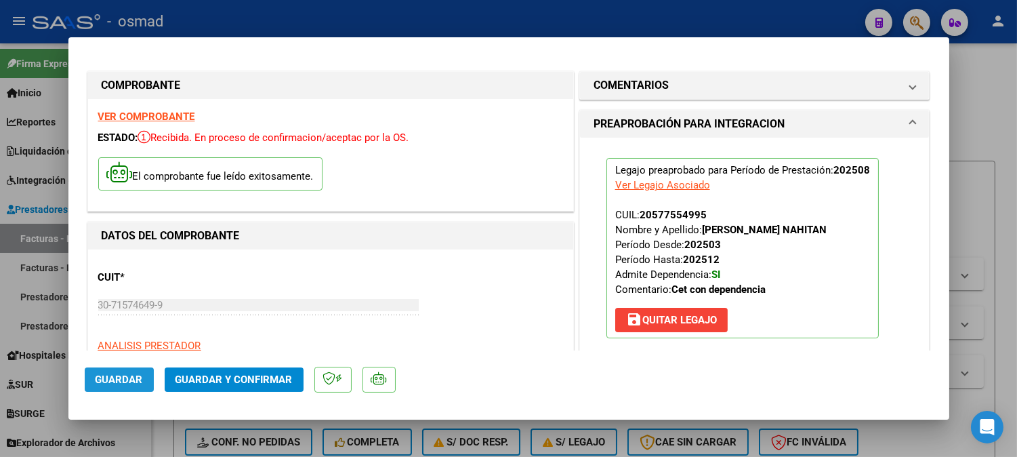
click at [136, 378] on span "Guardar" at bounding box center [119, 379] width 47 height 12
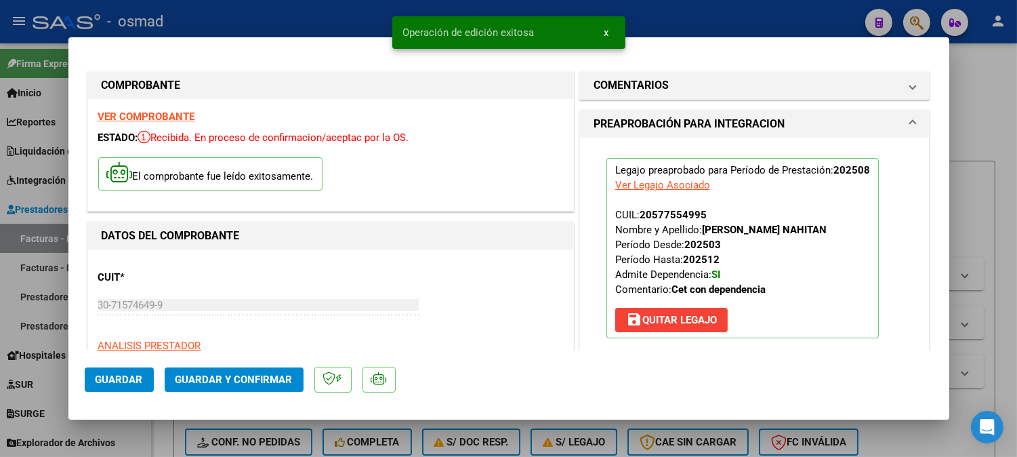
click at [979, 127] on div at bounding box center [508, 228] width 1017 height 457
type input "$ 0,00"
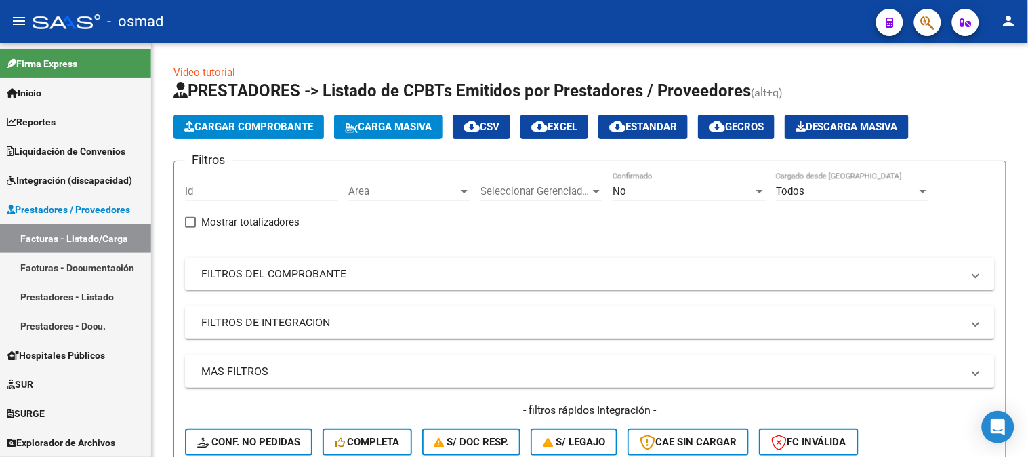
click at [305, 134] on button "Cargar Comprobante" at bounding box center [249, 127] width 150 height 24
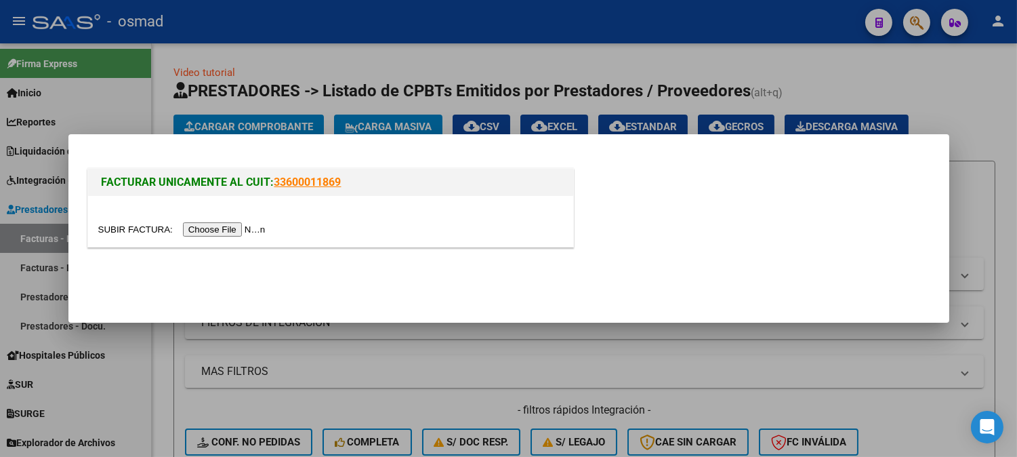
click at [256, 226] on input "file" at bounding box center [183, 229] width 171 height 14
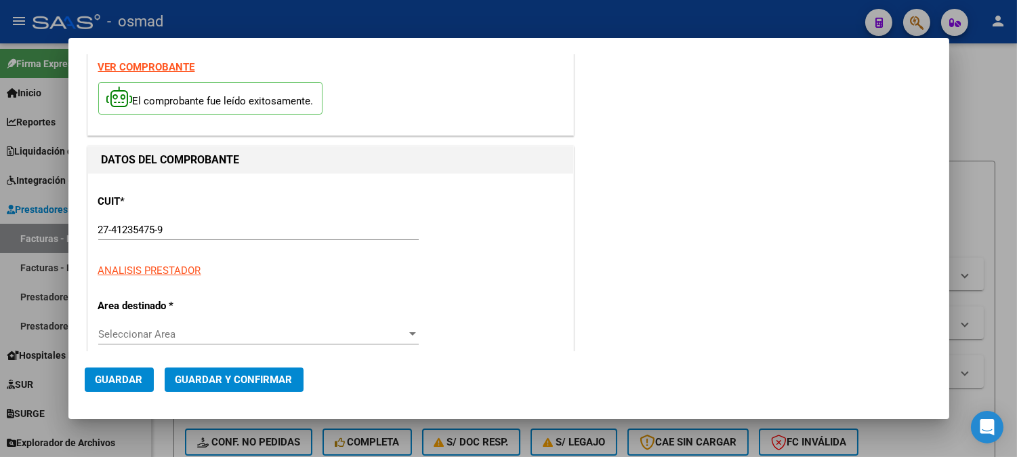
scroll to position [226, 0]
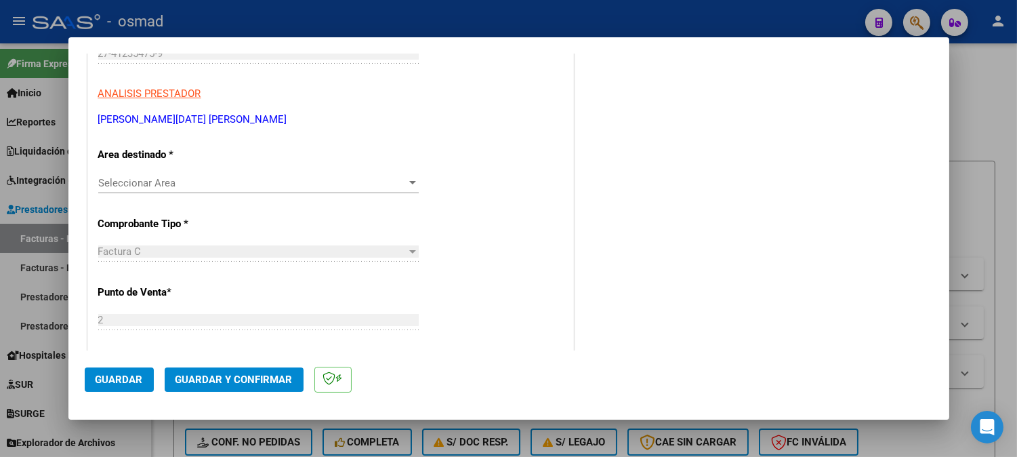
click at [369, 188] on span "Seleccionar Area" at bounding box center [252, 183] width 308 height 12
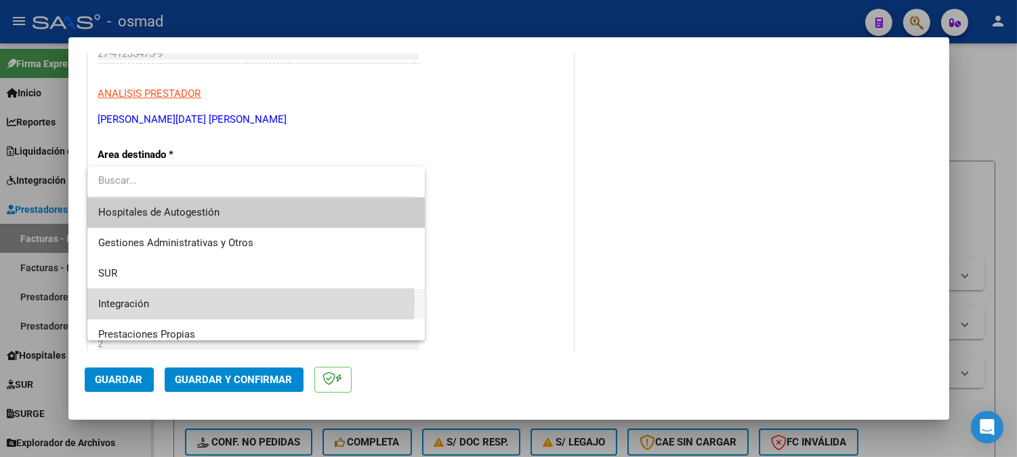
click at [241, 301] on span "Integración" at bounding box center [256, 304] width 317 height 31
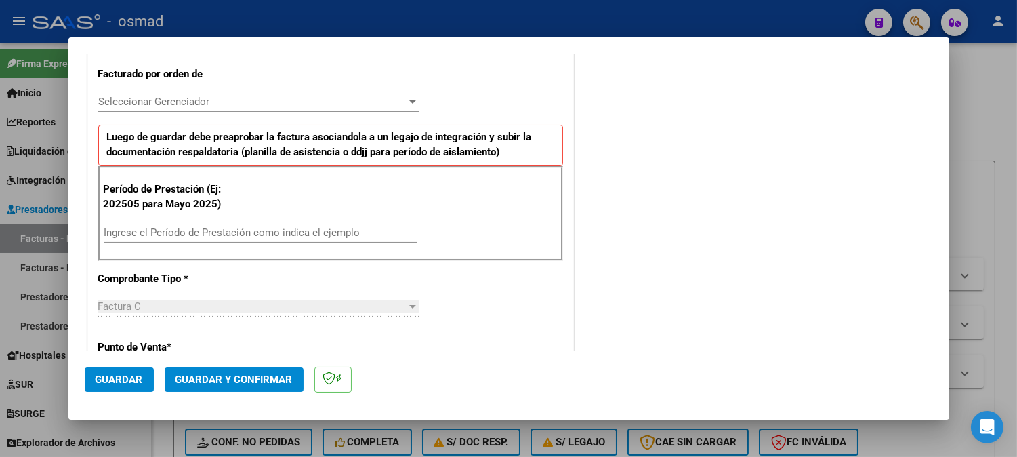
scroll to position [376, 0]
click at [249, 232] on input "Ingrese el Período de Prestación como indica el ejemplo" at bounding box center [260, 232] width 313 height 12
type input "202508"
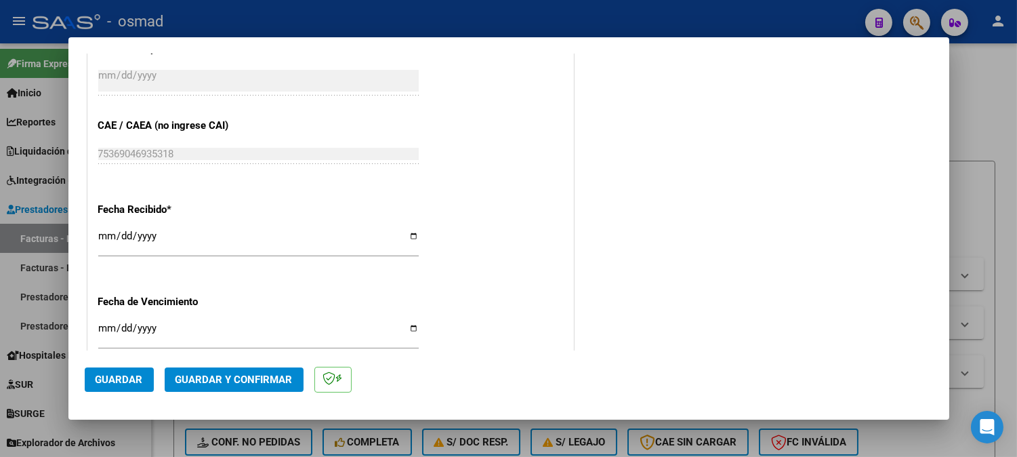
scroll to position [903, 0]
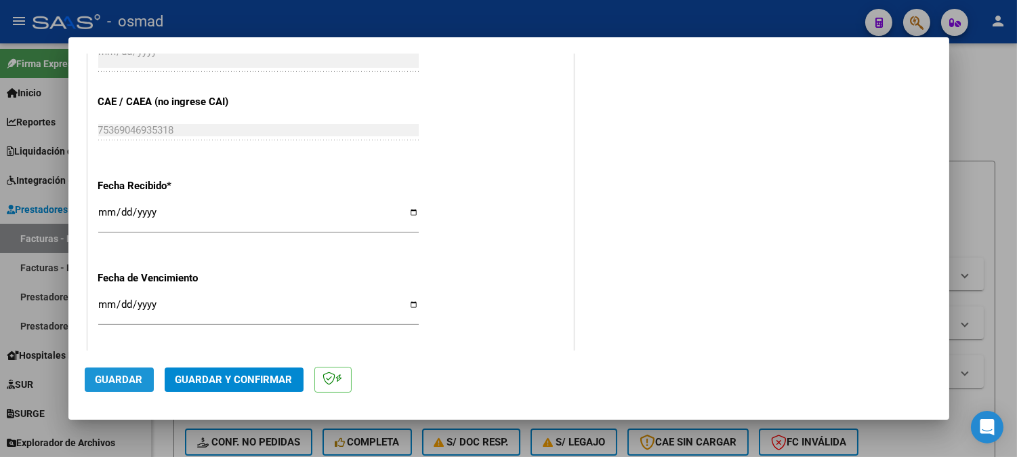
click at [132, 388] on button "Guardar" at bounding box center [119, 379] width 69 height 24
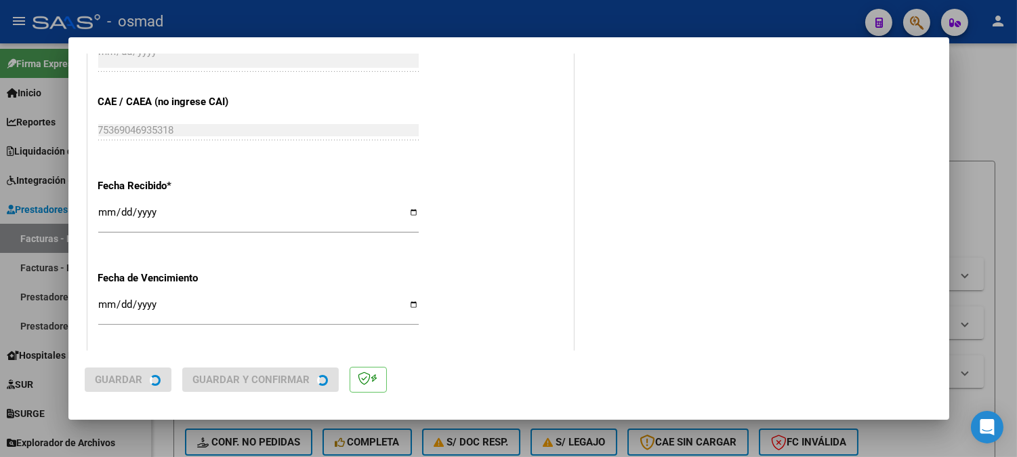
scroll to position [0, 0]
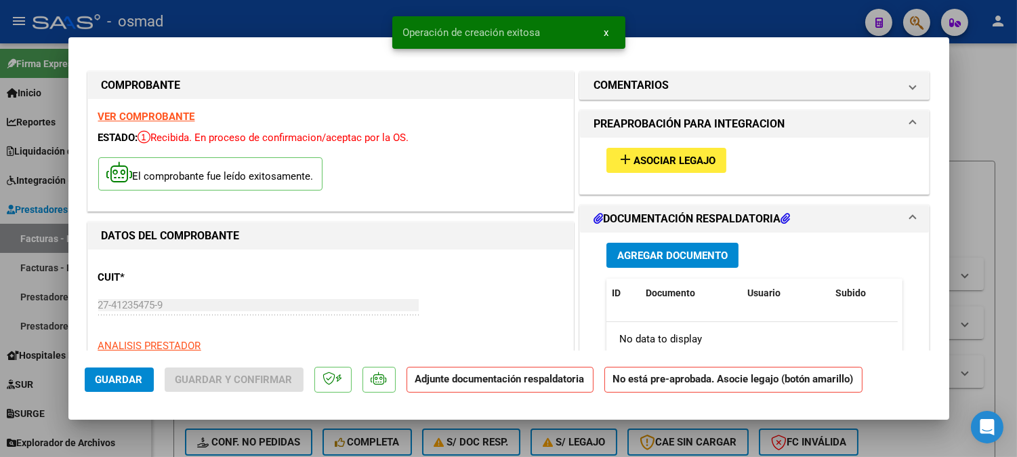
click at [714, 251] on span "Agregar Documento" at bounding box center [672, 255] width 110 height 12
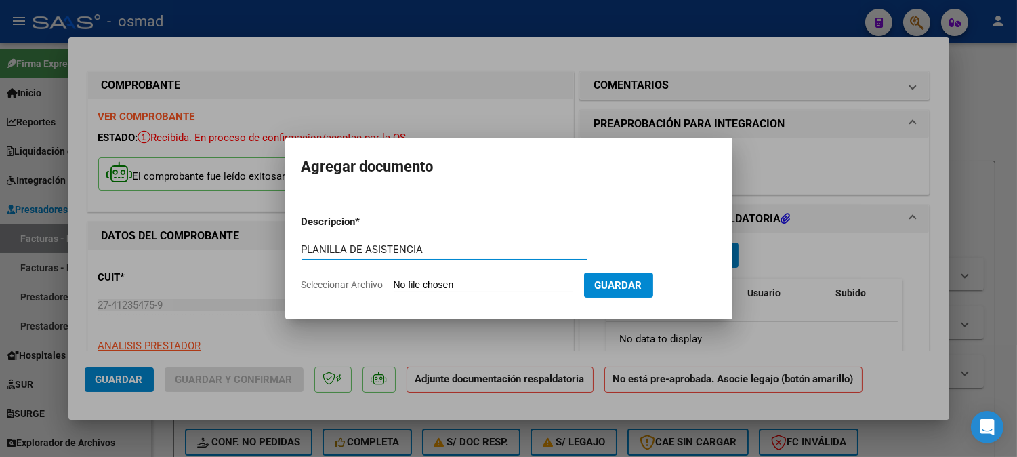
type input "PLANILLA DE ASISTENCIA"
click at [531, 279] on input "Seleccionar Archivo" at bounding box center [484, 285] width 180 height 13
type input "C:\fakepath\PA_27412354759_011_00002_00000069.jpeg"
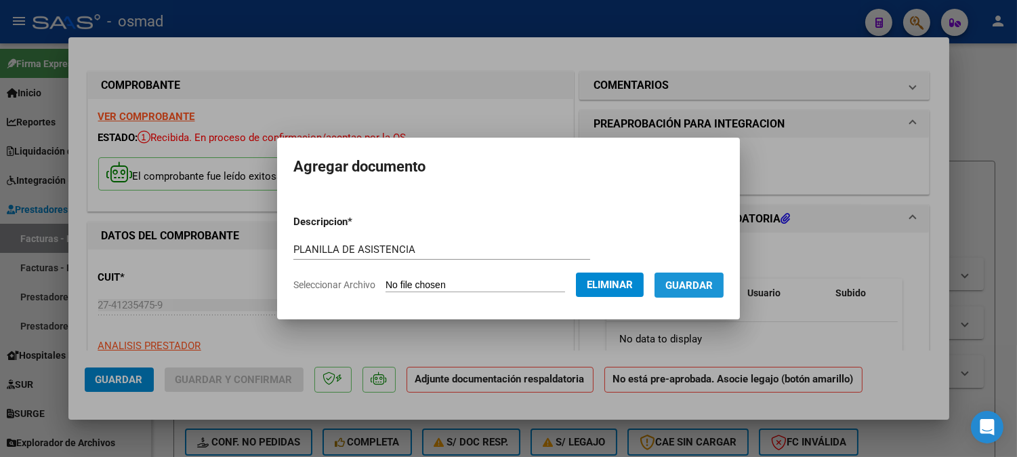
click at [690, 289] on span "Guardar" at bounding box center [689, 285] width 47 height 12
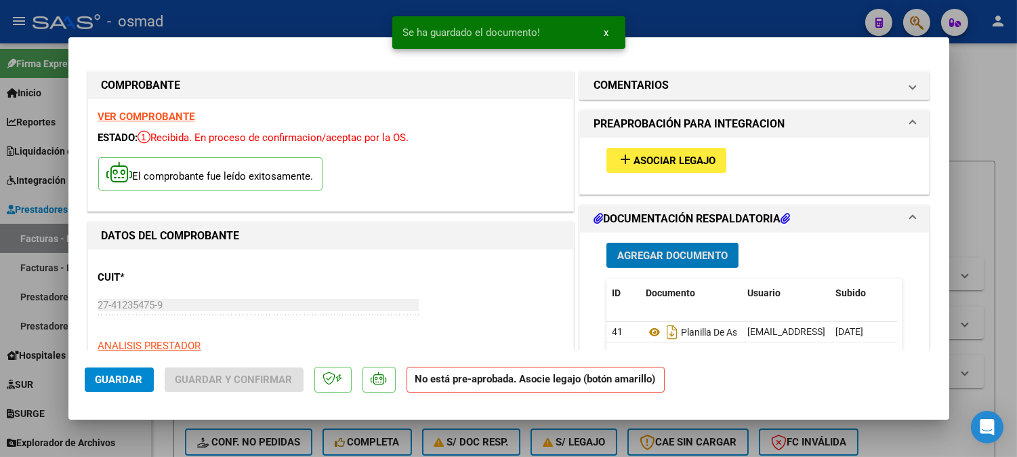
click at [676, 163] on span "Asociar Legajo" at bounding box center [675, 161] width 82 height 12
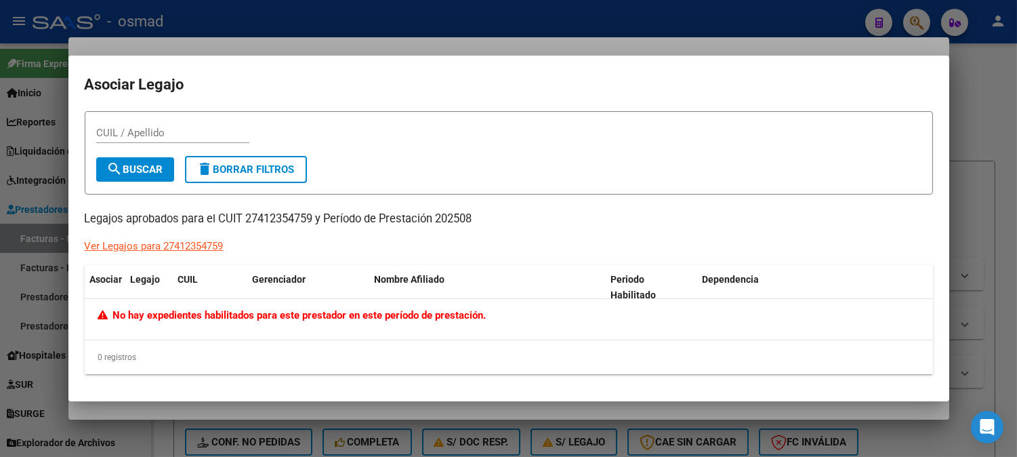
click at [991, 131] on div at bounding box center [508, 228] width 1017 height 457
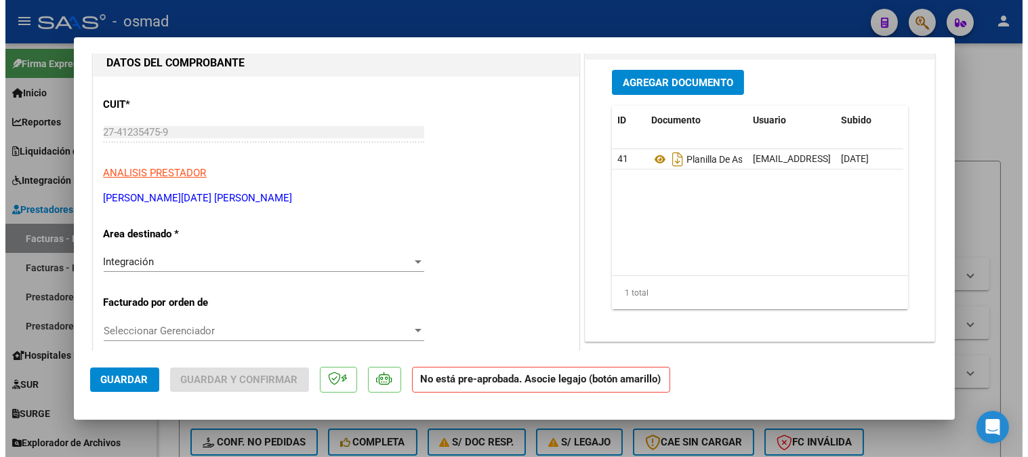
scroll to position [75, 0]
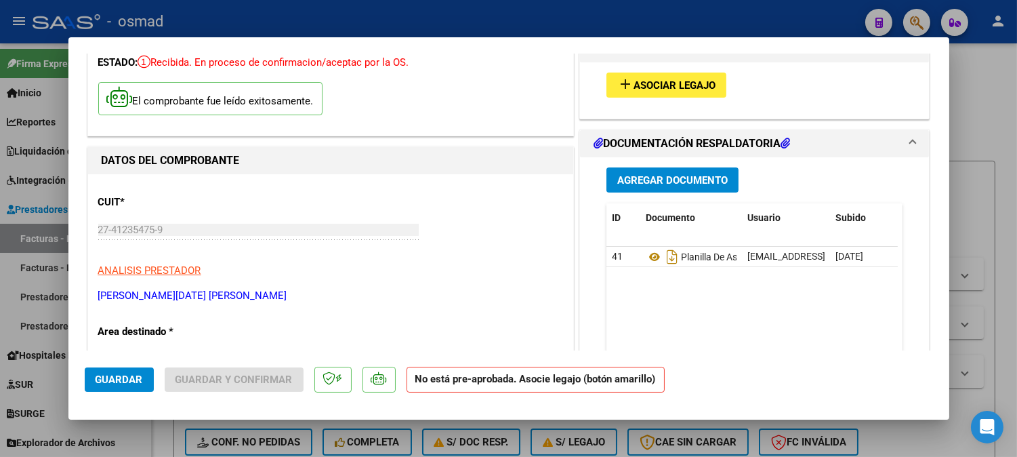
click at [634, 84] on span "Asociar Legajo" at bounding box center [675, 85] width 82 height 12
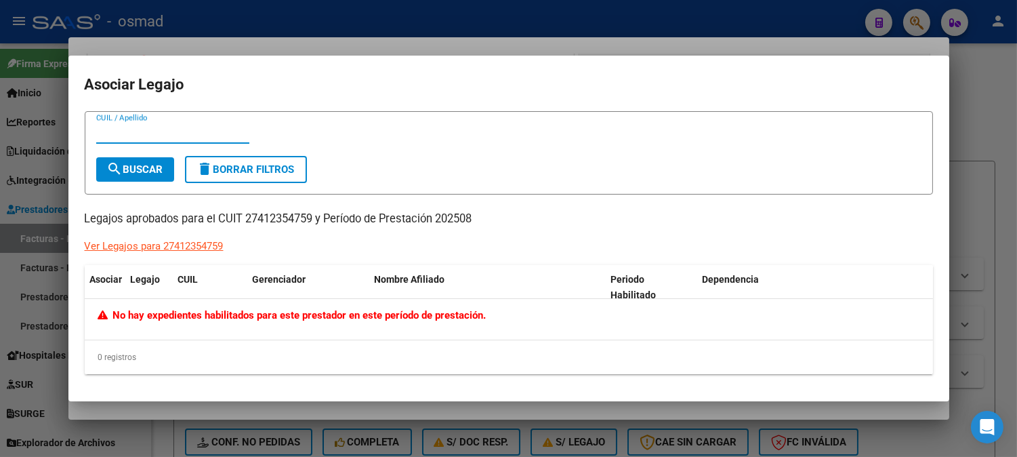
click at [979, 120] on div at bounding box center [508, 228] width 1017 height 457
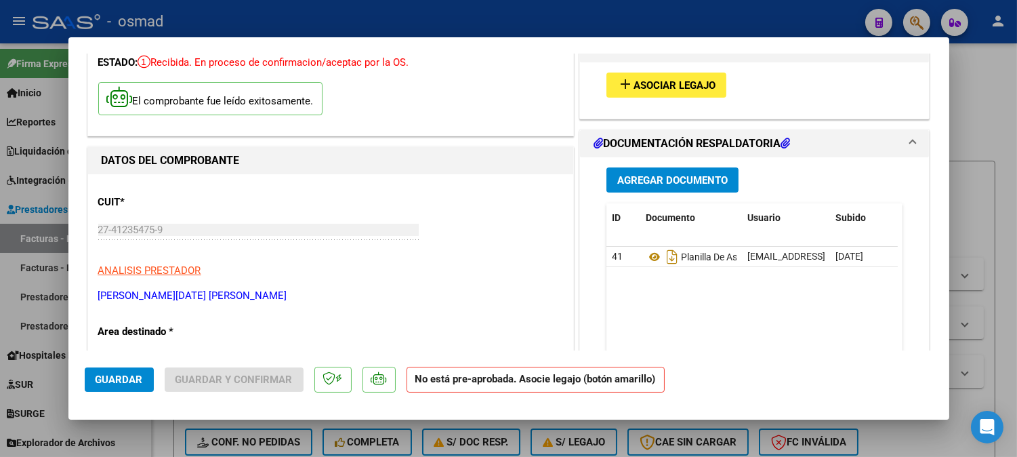
click at [1001, 175] on div at bounding box center [508, 228] width 1017 height 457
type input "$ 0,00"
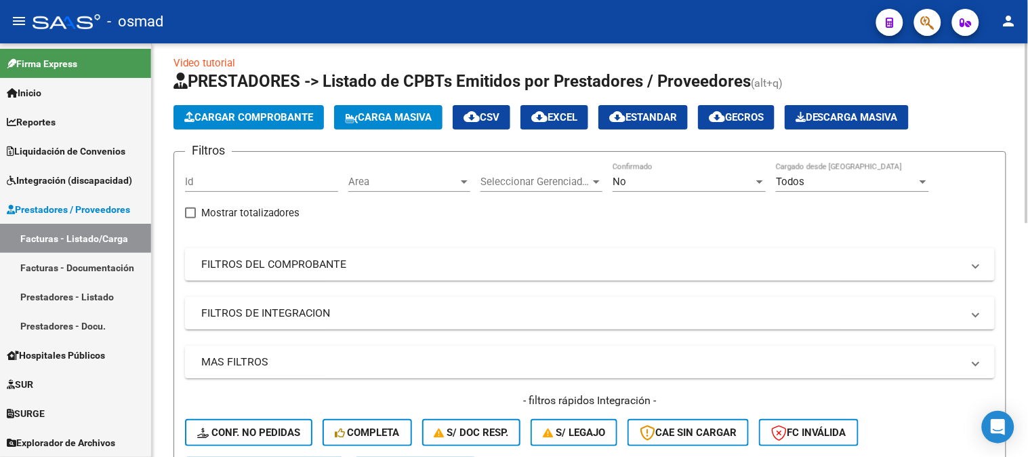
scroll to position [0, 0]
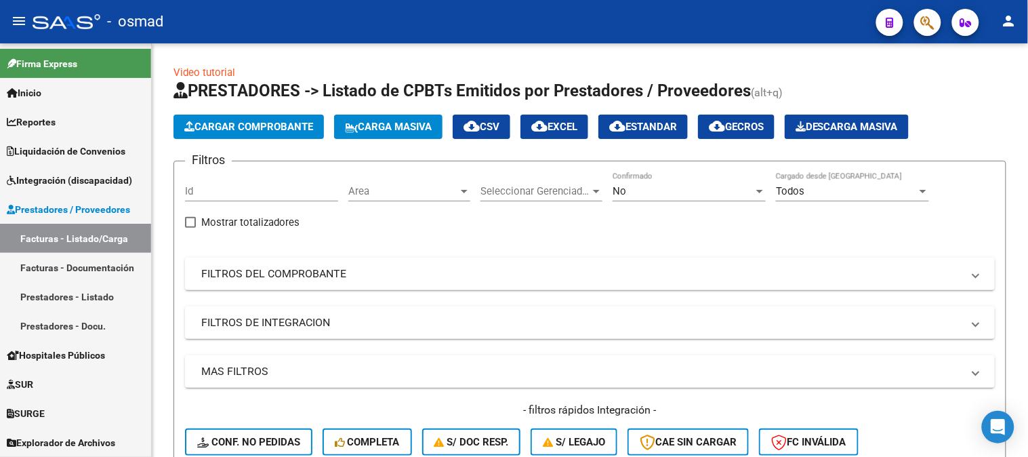
click at [70, 184] on span "Integración (discapacidad)" at bounding box center [69, 180] width 125 height 15
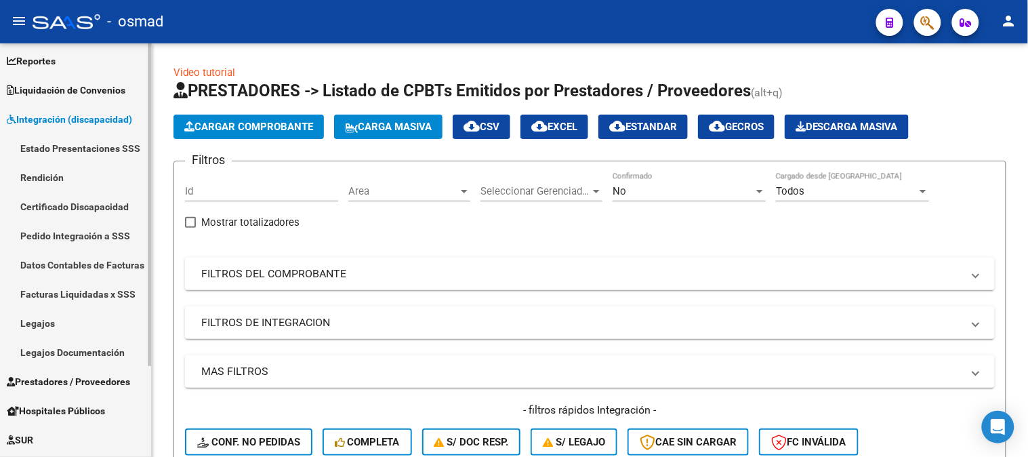
scroll to position [116, 0]
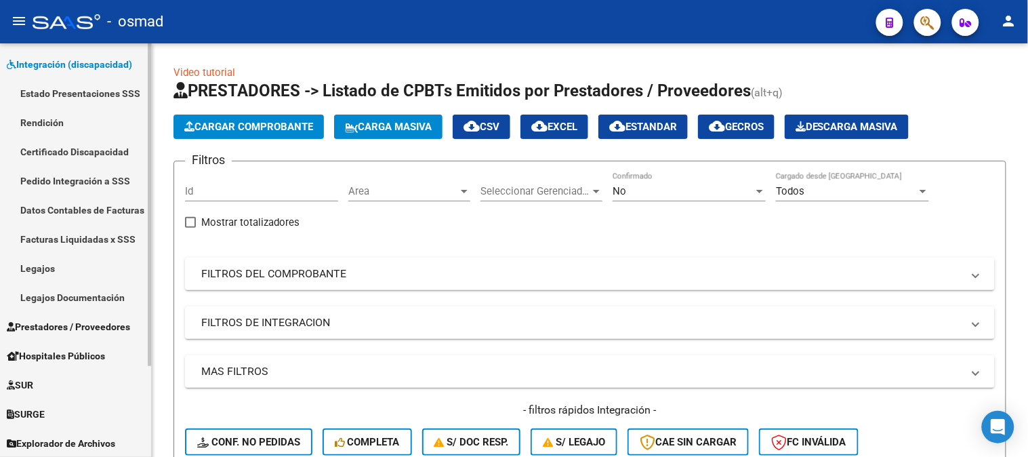
click at [71, 268] on link "Legajos" at bounding box center [75, 267] width 151 height 29
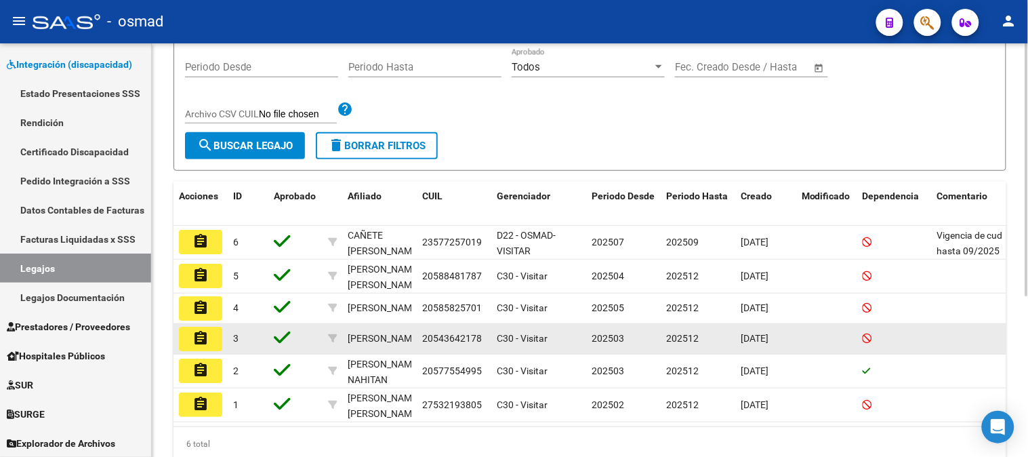
scroll to position [262, 0]
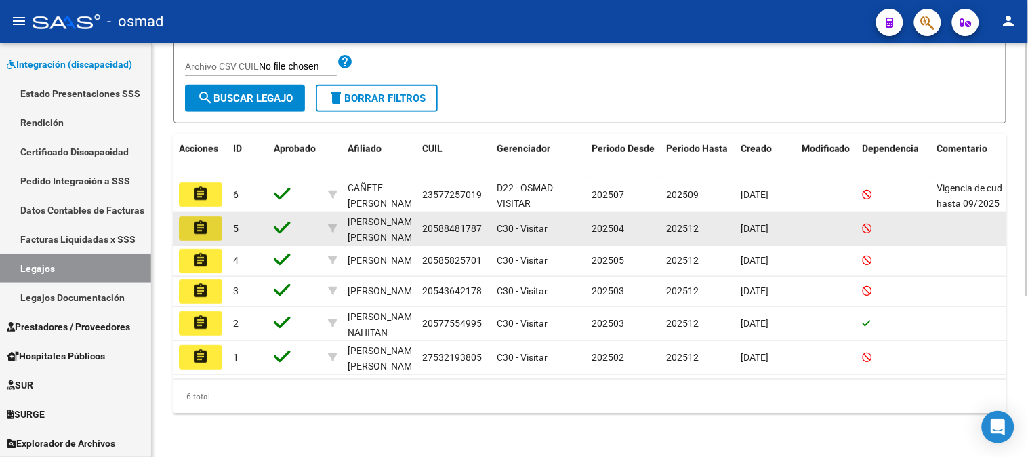
click at [204, 220] on mat-icon "assignment" at bounding box center [200, 228] width 16 height 16
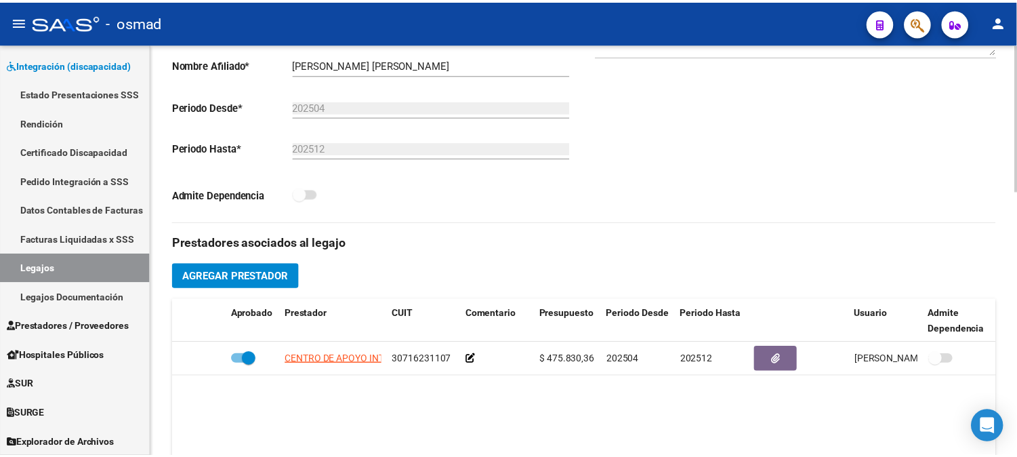
scroll to position [376, 0]
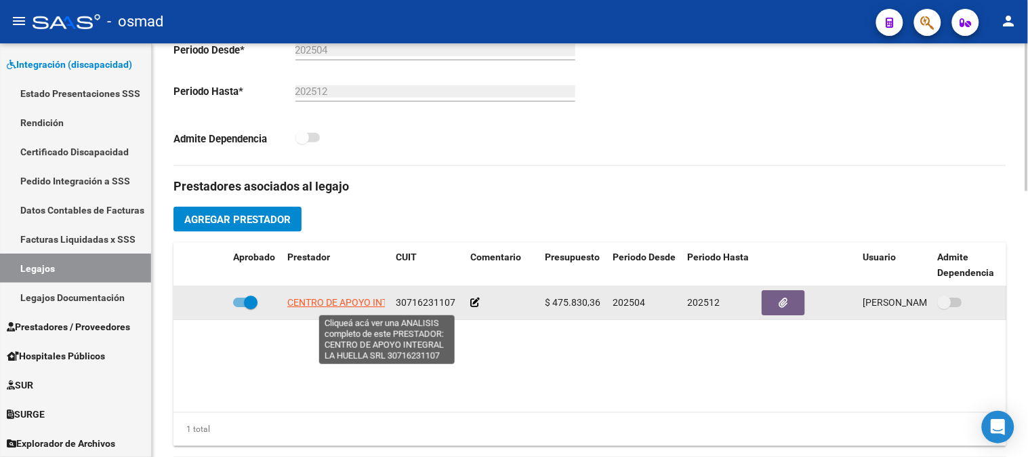
click at [327, 308] on span "CENTRO DE APOYO INTEGRAL LA HUELLA SRL" at bounding box center [387, 302] width 200 height 11
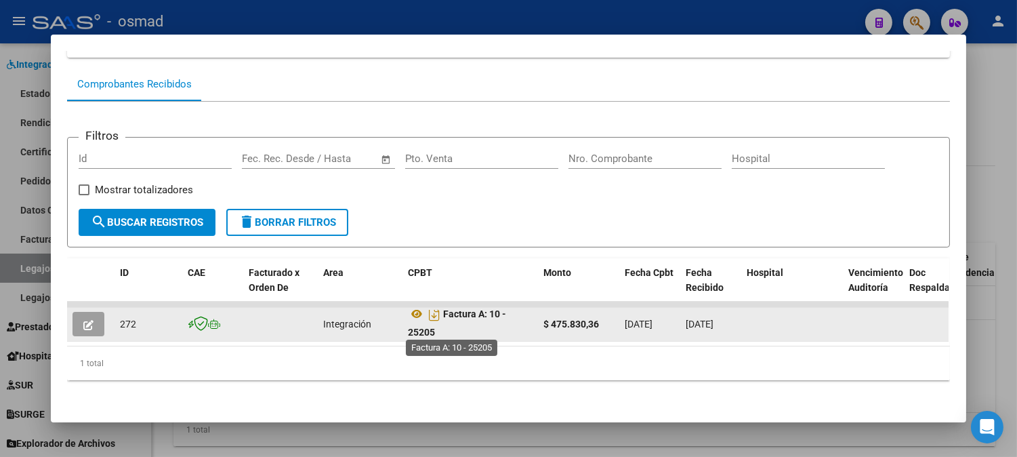
scroll to position [8, 0]
click at [412, 304] on icon at bounding box center [417, 312] width 18 height 16
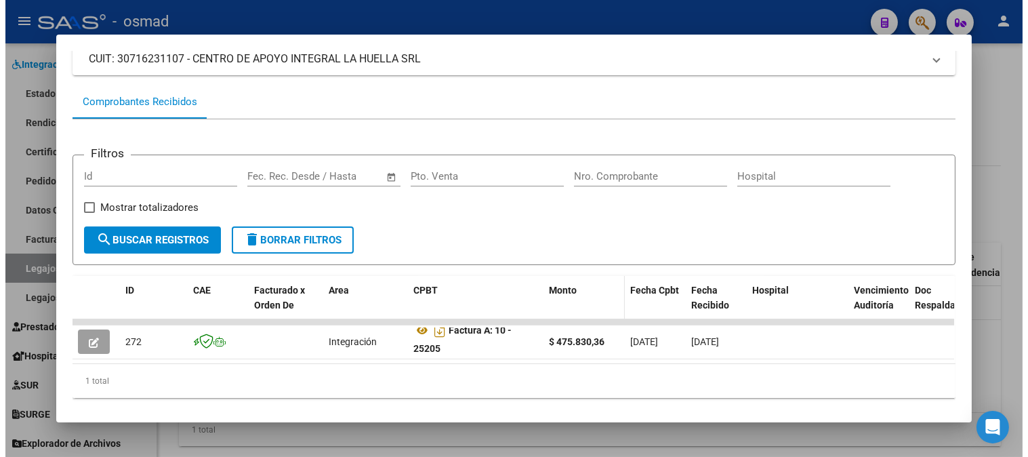
scroll to position [125, 0]
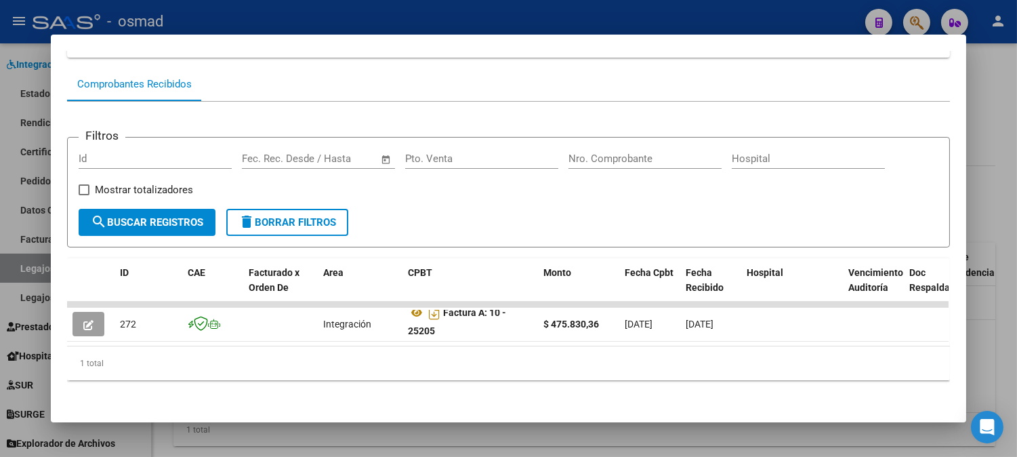
click at [990, 102] on div at bounding box center [508, 228] width 1017 height 457
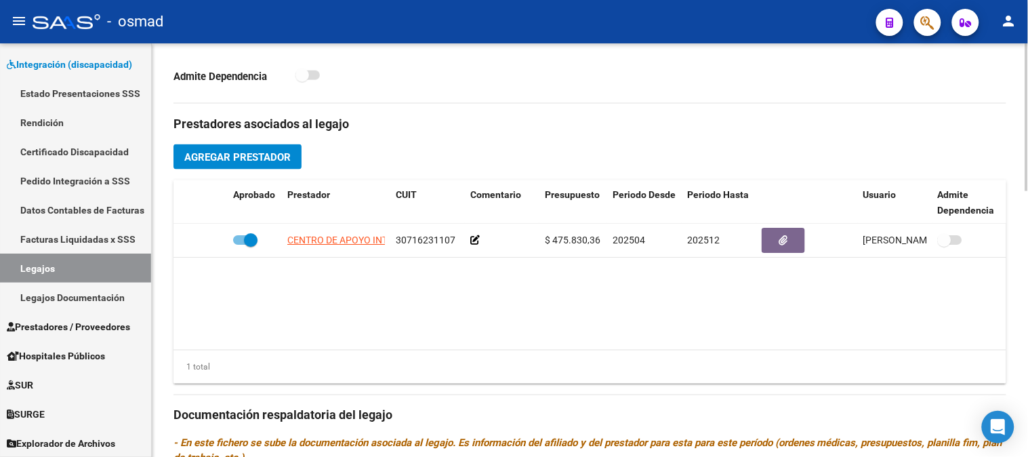
scroll to position [363, 0]
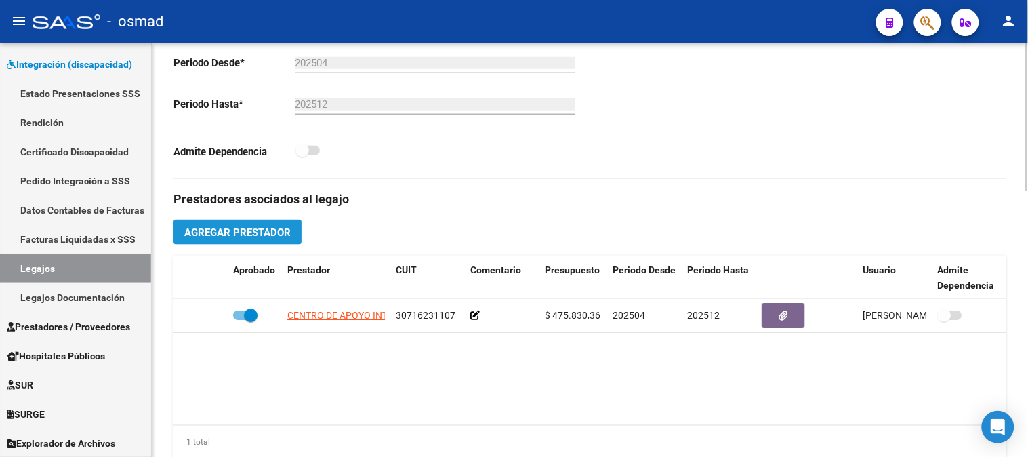
click at [262, 229] on span "Agregar Prestador" at bounding box center [237, 232] width 106 height 12
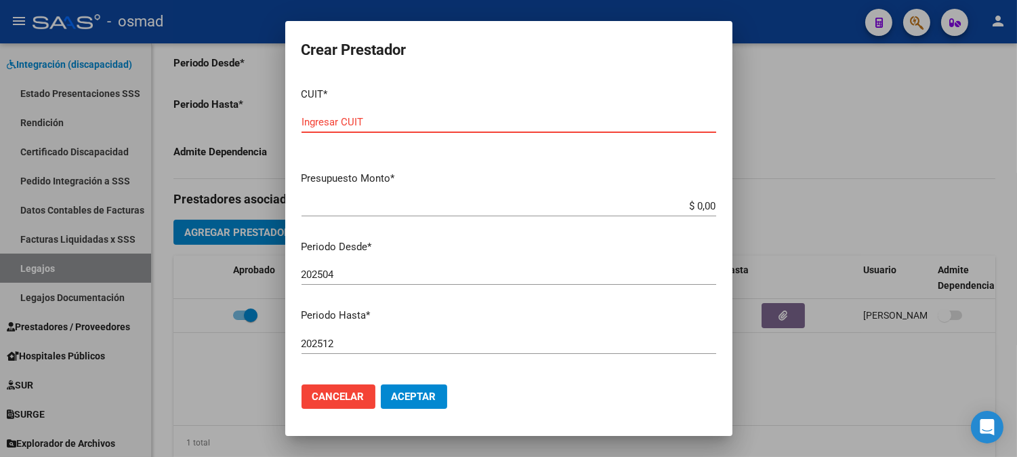
click at [354, 124] on input "Ingresar CUIT" at bounding box center [509, 122] width 415 height 12
click at [309, 123] on input "Ingresar CUIT" at bounding box center [509, 122] width 415 height 12
type input "27-41235475-9"
click at [658, 193] on mat-dialog-content "CUIT * 27-41235475-9 Ingresar CUIT ARCA [PERSON_NAME] Presupuesto Monto * $ 0,0…" at bounding box center [508, 225] width 447 height 297
click at [647, 201] on input "$ 0,00" at bounding box center [509, 206] width 415 height 12
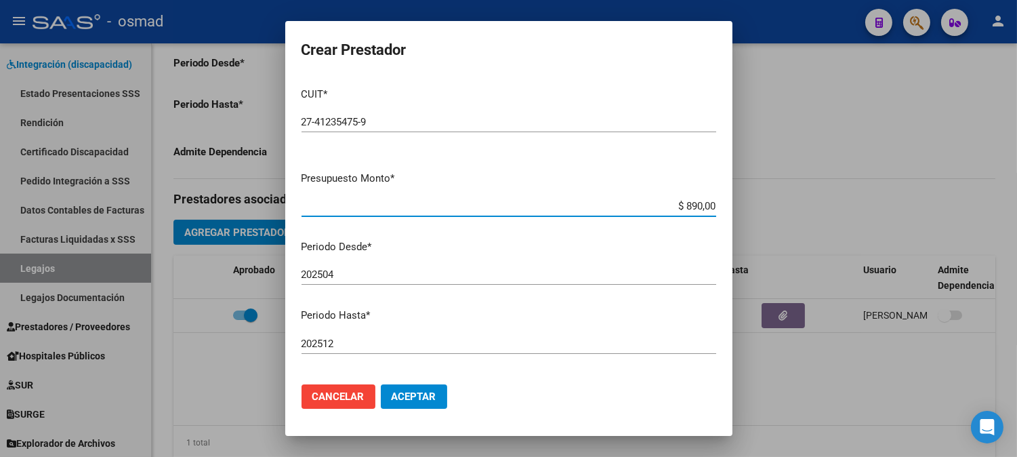
drag, startPoint x: 672, startPoint y: 204, endPoint x: 750, endPoint y: 208, distance: 78.1
click at [748, 208] on div "Crear Prestador CUIT * 27-41235475-9 Ingresar CUIT ARCA [PERSON_NAME] Presupues…" at bounding box center [508, 228] width 1017 height 457
type input "$ 98.472,56"
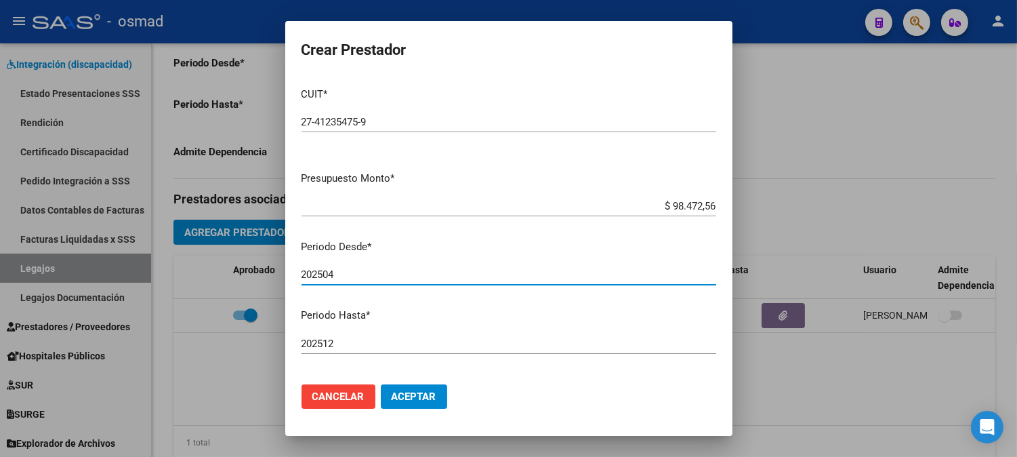
click at [343, 276] on input "202504" at bounding box center [509, 274] width 415 height 12
type input "202508"
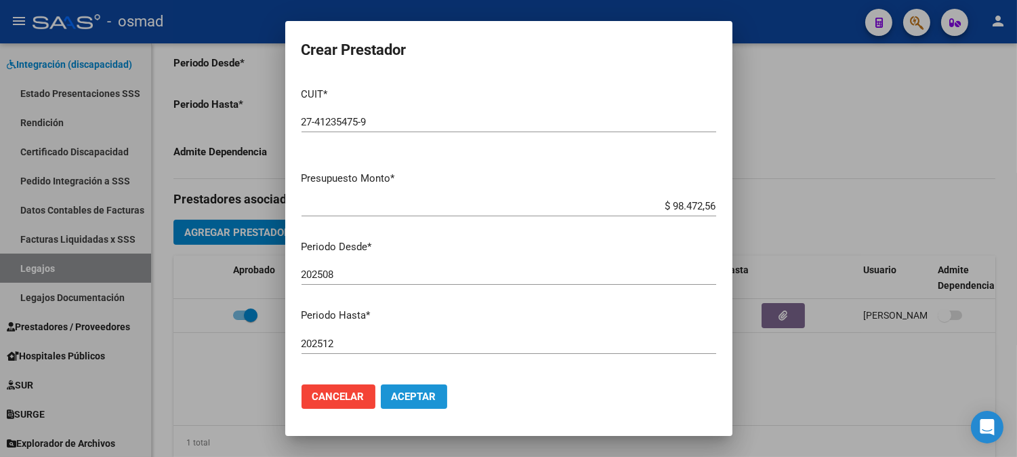
click at [422, 398] on span "Aceptar" at bounding box center [414, 396] width 45 height 12
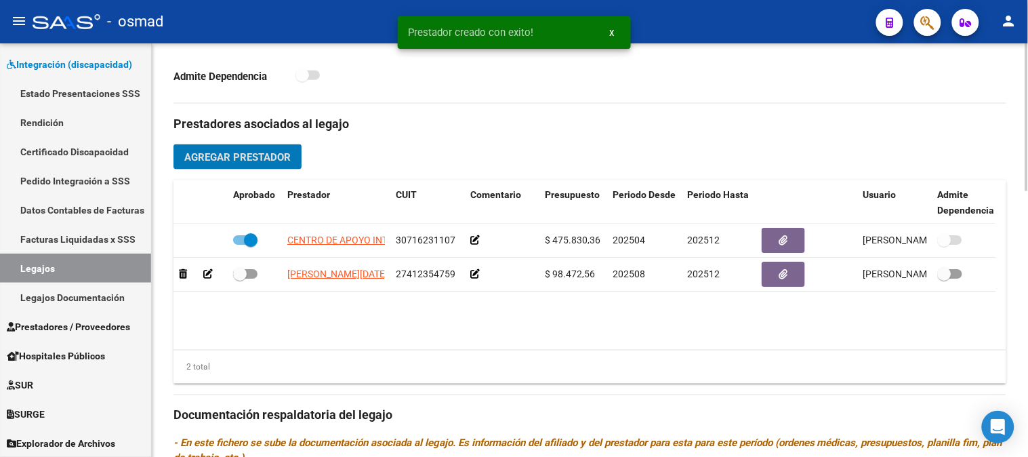
scroll to position [514, 0]
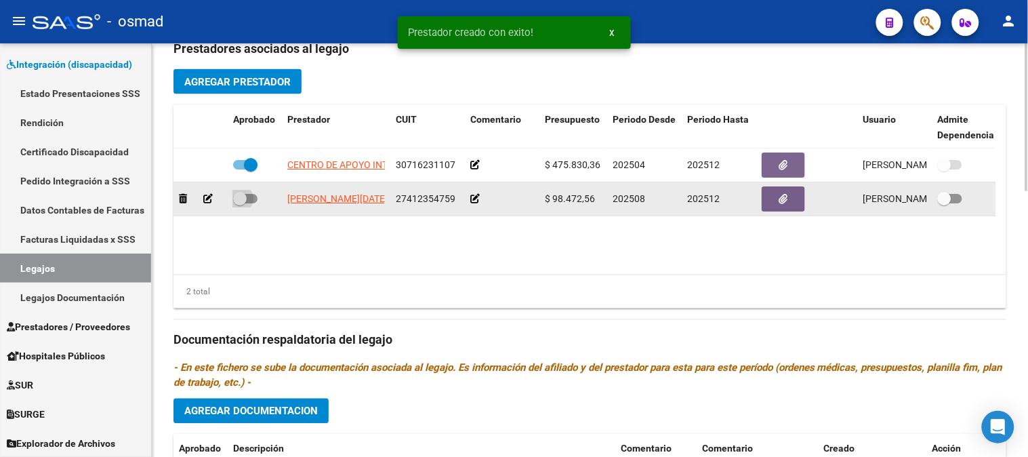
click at [251, 200] on span at bounding box center [245, 198] width 24 height 9
click at [240, 203] on input "checkbox" at bounding box center [239, 203] width 1 height 1
checkbox input "true"
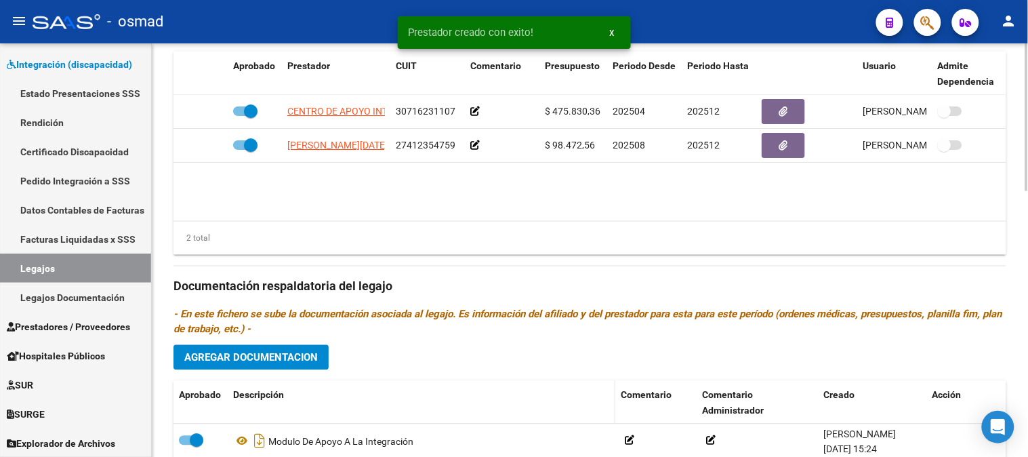
scroll to position [590, 0]
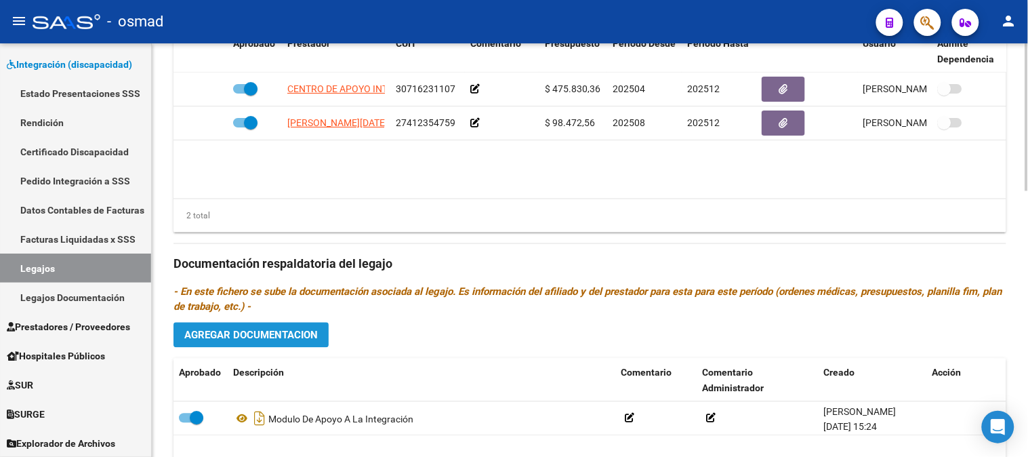
click at [315, 329] on button "Agregar Documentacion" at bounding box center [251, 335] width 155 height 25
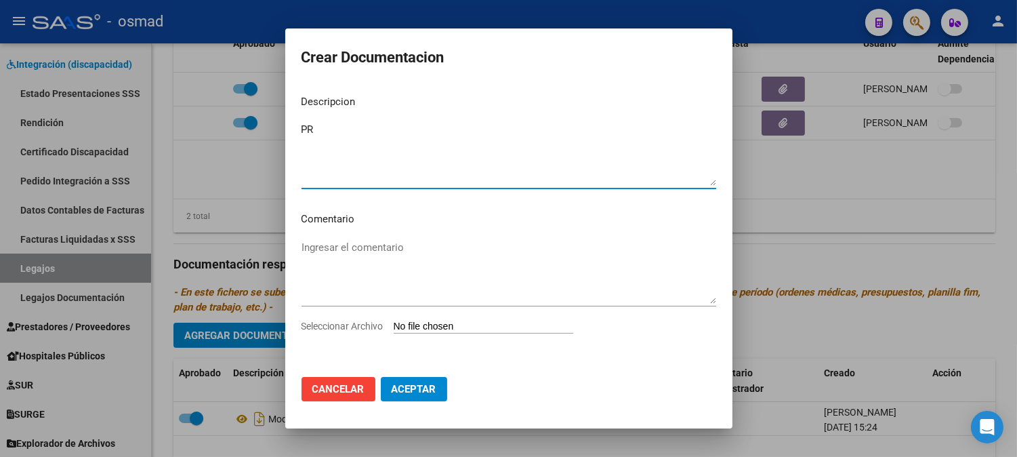
type textarea "P"
drag, startPoint x: 866, startPoint y: 190, endPoint x: 865, endPoint y: 184, distance: 6.8
click at [868, 190] on div at bounding box center [508, 228] width 1017 height 457
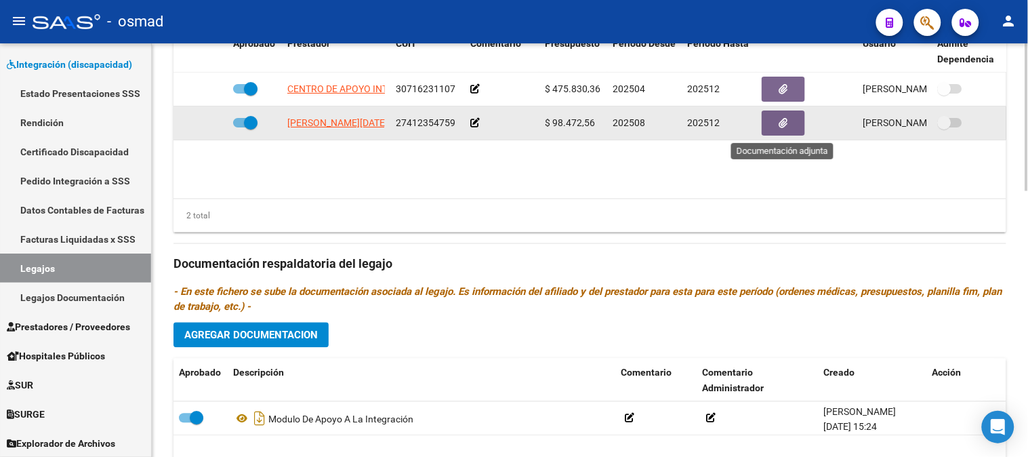
click at [780, 128] on icon "button" at bounding box center [783, 123] width 9 height 10
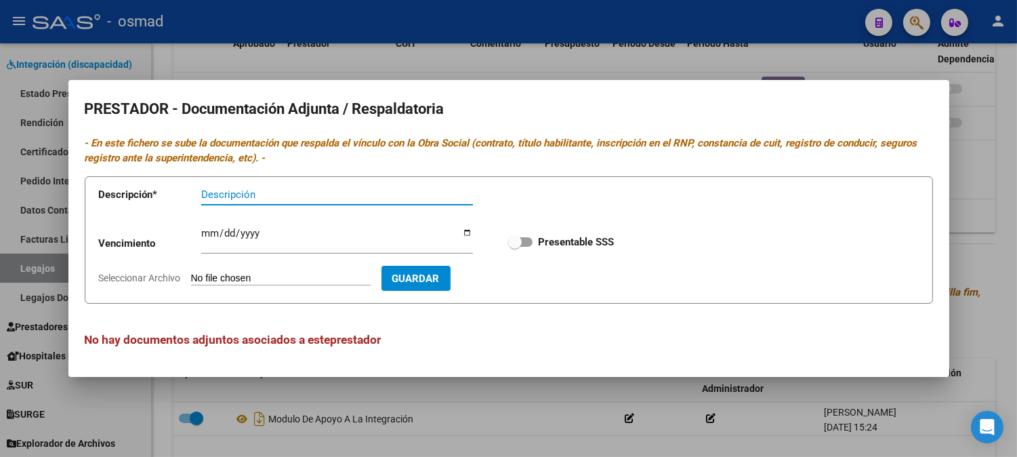
click at [994, 199] on div at bounding box center [508, 228] width 1017 height 457
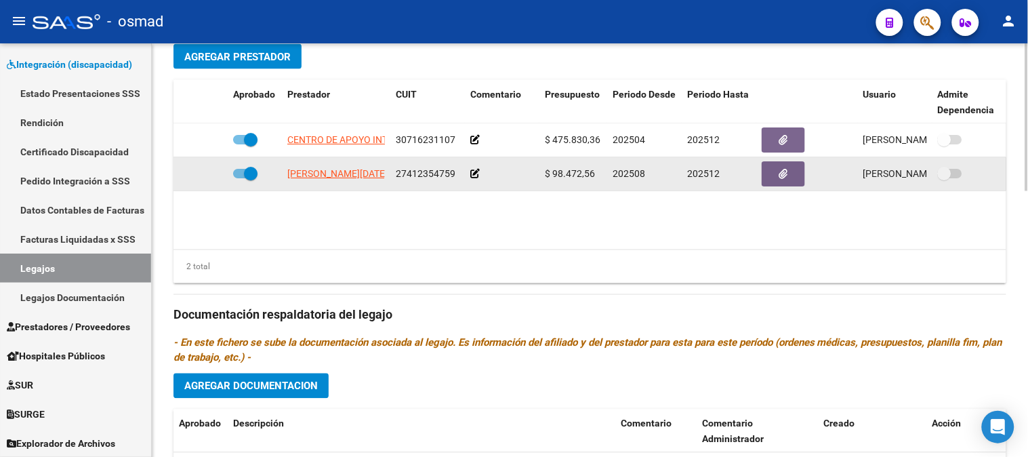
scroll to position [514, 0]
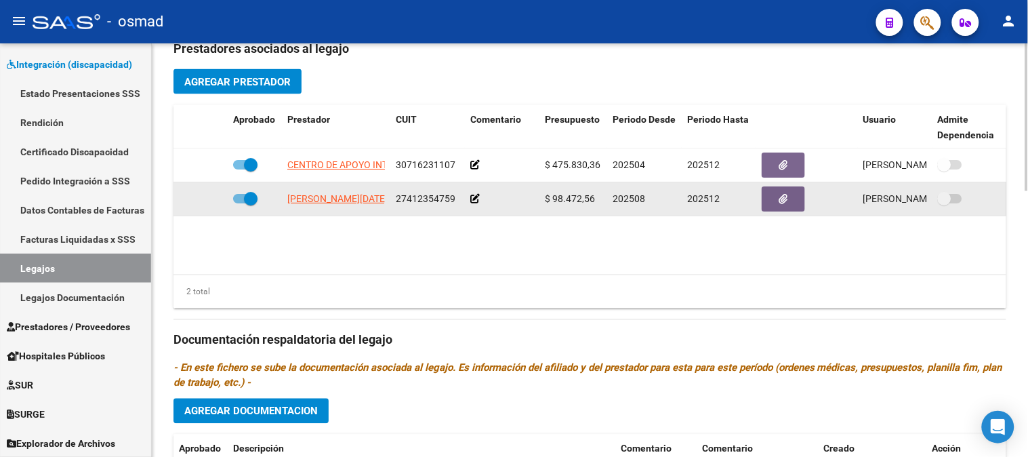
click at [237, 198] on span at bounding box center [245, 198] width 24 height 9
click at [239, 203] on input "checkbox" at bounding box center [239, 203] width 1 height 1
checkbox input "false"
click at [791, 202] on button "button" at bounding box center [783, 198] width 43 height 25
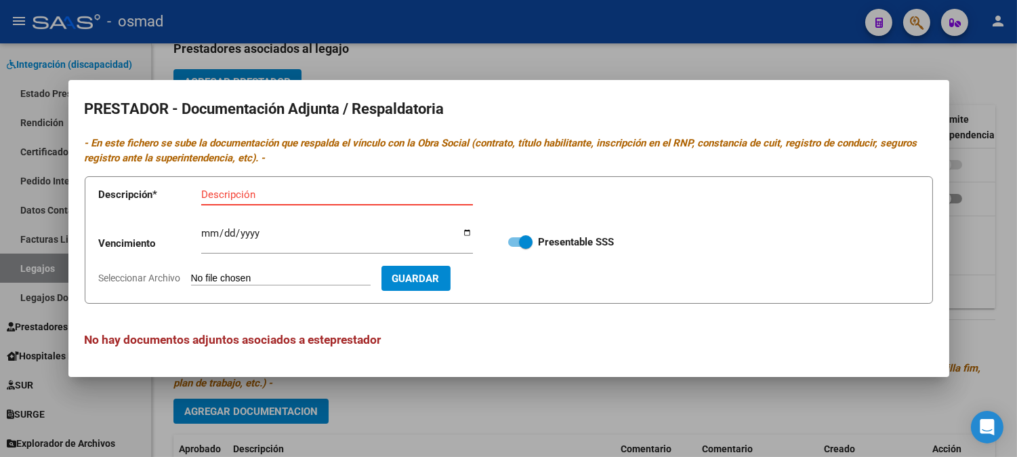
click at [340, 188] on input "Descripción" at bounding box center [337, 194] width 272 height 12
type input "RNP"
click at [197, 232] on app-form-text-field "Vencimiento Ingresar vencimiento" at bounding box center [296, 244] width 394 height 41
click at [201, 233] on input "Ingresar vencimiento" at bounding box center [337, 239] width 272 height 22
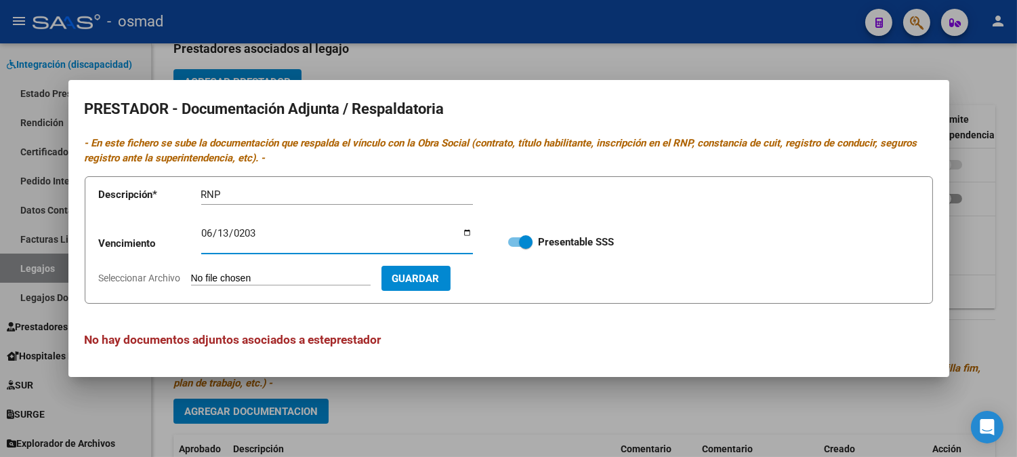
type input "[DATE]"
click at [326, 279] on input "Seleccionar Archivo" at bounding box center [281, 278] width 180 height 13
type input "C:\fakepath\RNP.pdf"
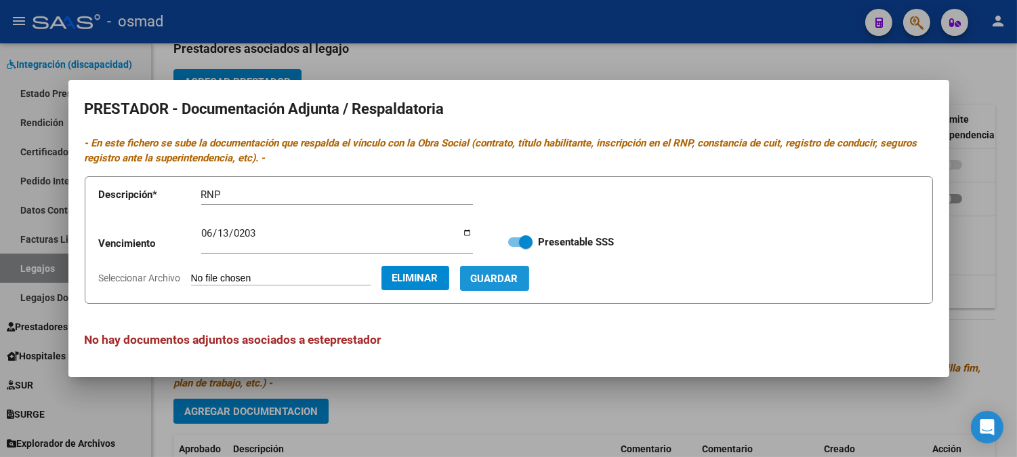
click at [519, 276] on span "Guardar" at bounding box center [494, 278] width 47 height 12
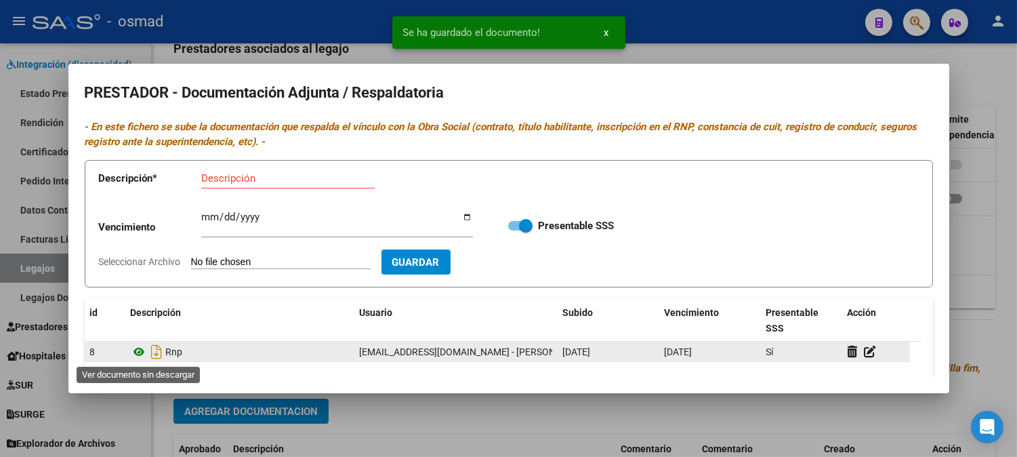
click at [137, 350] on icon at bounding box center [140, 352] width 18 height 16
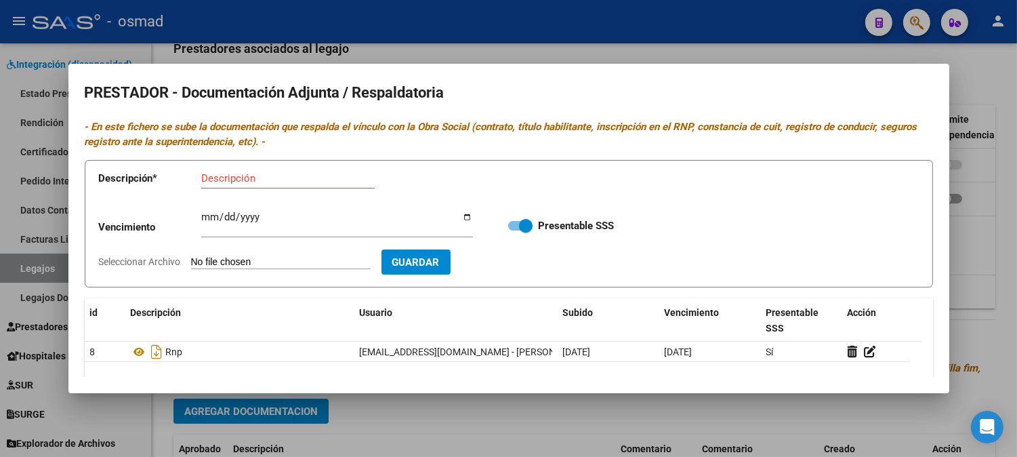
click at [1007, 243] on div at bounding box center [508, 228] width 1017 height 457
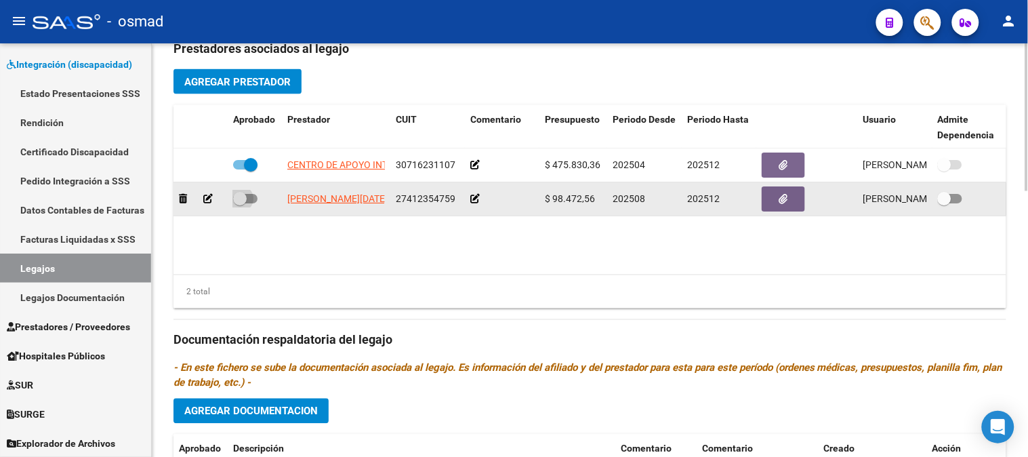
click at [254, 197] on span at bounding box center [245, 198] width 24 height 9
click at [240, 203] on input "checkbox" at bounding box center [239, 203] width 1 height 1
checkbox input "true"
click at [779, 207] on button "button" at bounding box center [783, 198] width 43 height 25
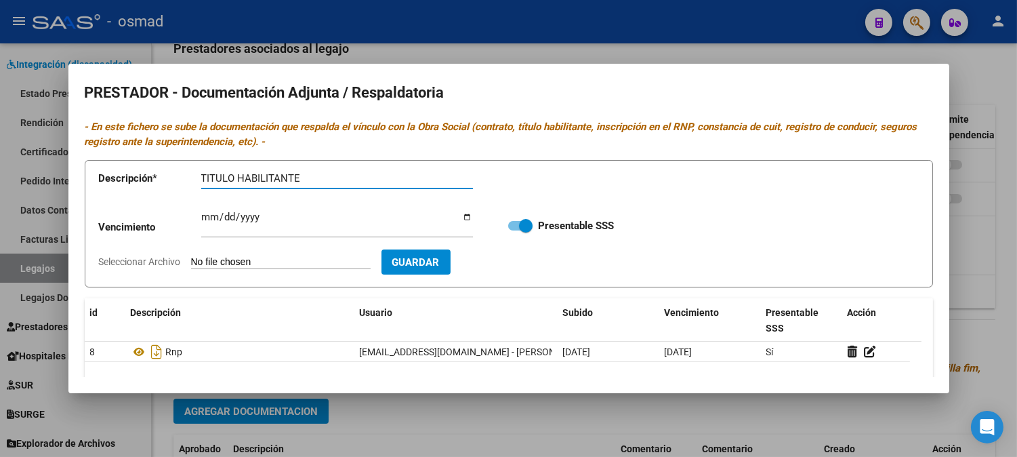
type input "TITULO HABILITANTE"
click at [338, 262] on input "Seleccionar Archivo" at bounding box center [281, 262] width 180 height 13
type input "C:\fakepath\titulo psicologa.jpg"
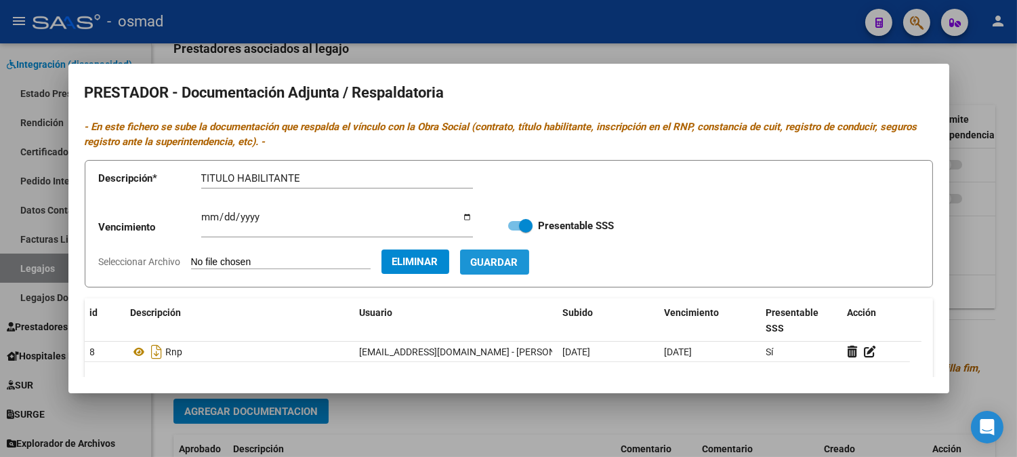
click at [519, 264] on span "Guardar" at bounding box center [494, 262] width 47 height 12
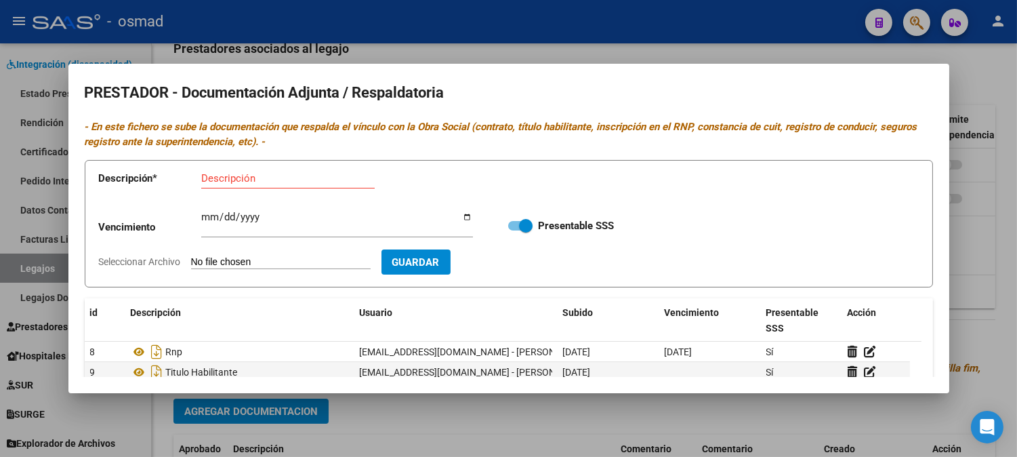
click at [967, 171] on div at bounding box center [508, 228] width 1017 height 457
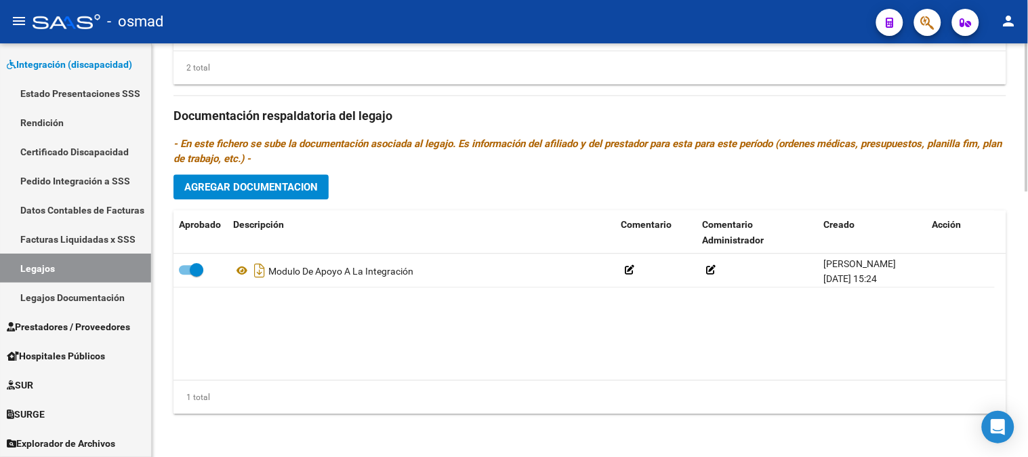
scroll to position [740, 0]
click at [272, 195] on button "Agregar Documentacion" at bounding box center [251, 186] width 155 height 25
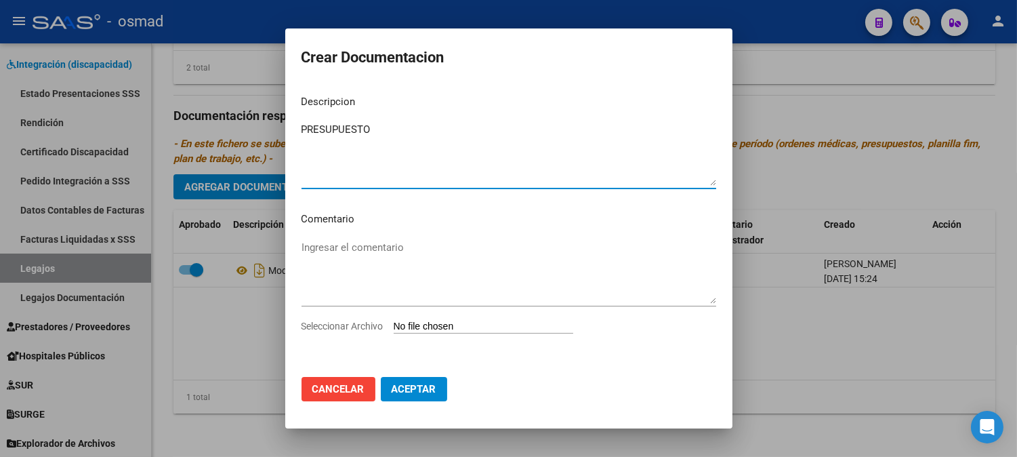
type textarea "PRESUPUESTO"
click at [464, 326] on input "Seleccionar Archivo" at bounding box center [484, 327] width 180 height 13
type input "C:\fakepath\presupuesto psicologa.jpg"
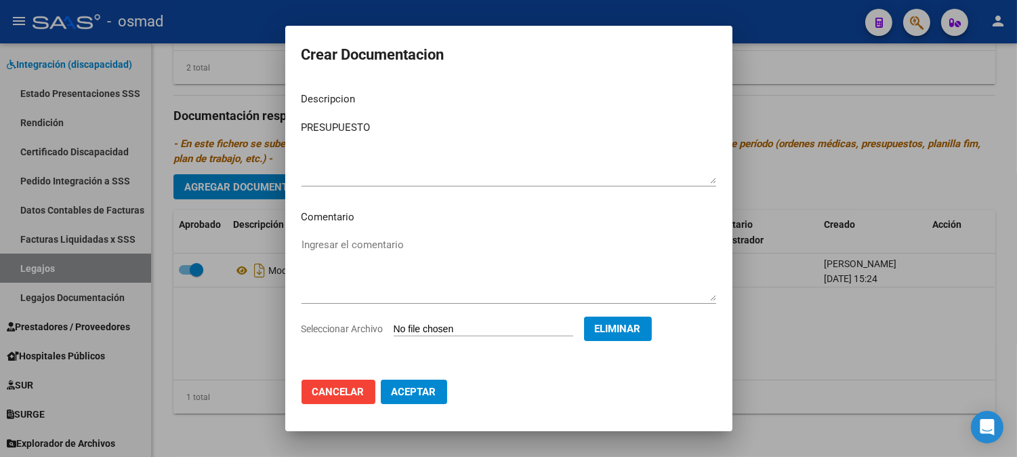
click at [404, 391] on span "Aceptar" at bounding box center [414, 392] width 45 height 12
checkbox input "false"
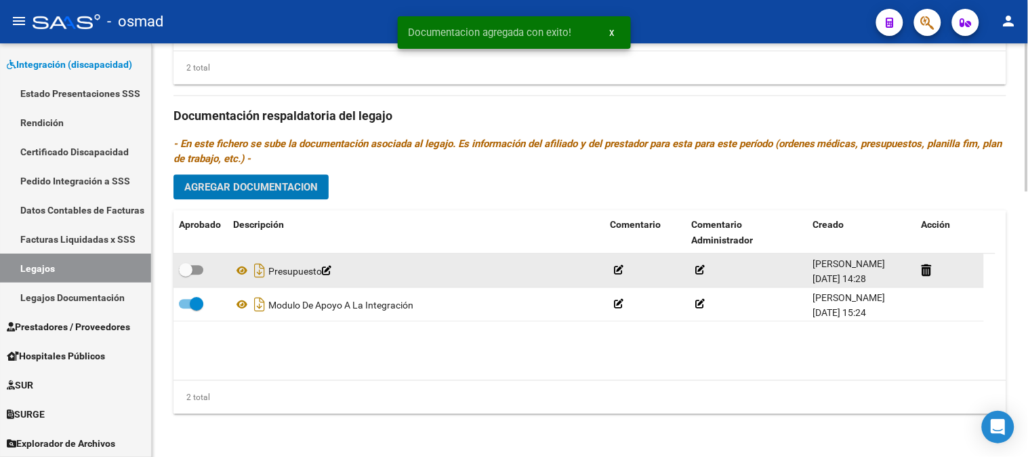
click at [331, 267] on icon at bounding box center [326, 270] width 9 height 9
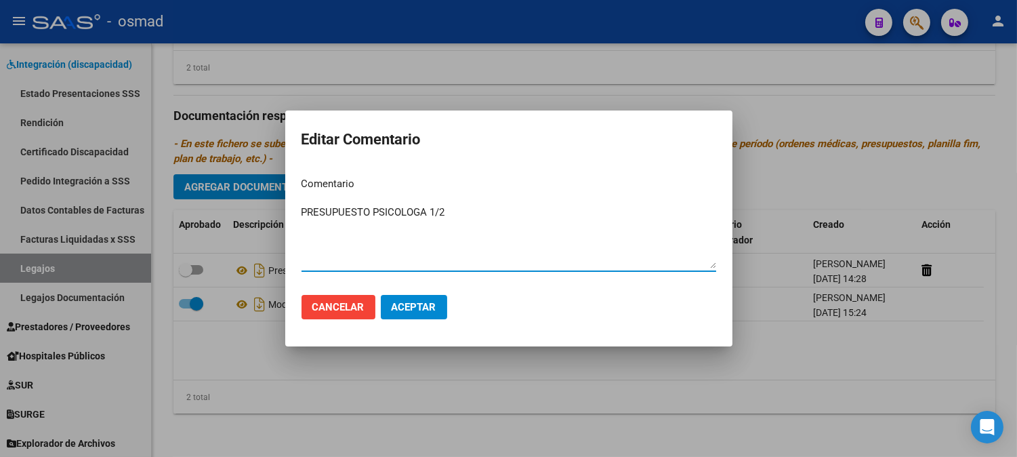
type textarea "PRESUPUESTO PSICOLOGA 1/2"
click at [426, 312] on span "Aceptar" at bounding box center [414, 307] width 45 height 12
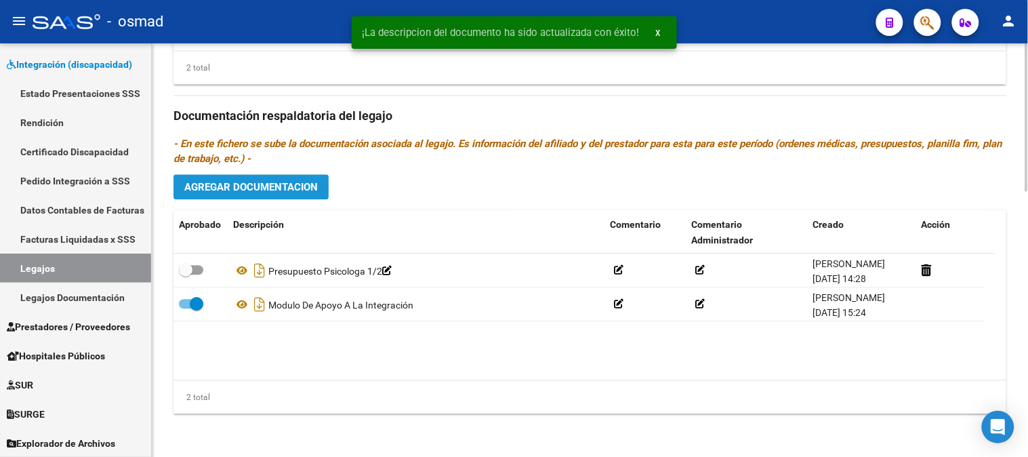
click at [287, 191] on span "Agregar Documentacion" at bounding box center [251, 187] width 134 height 12
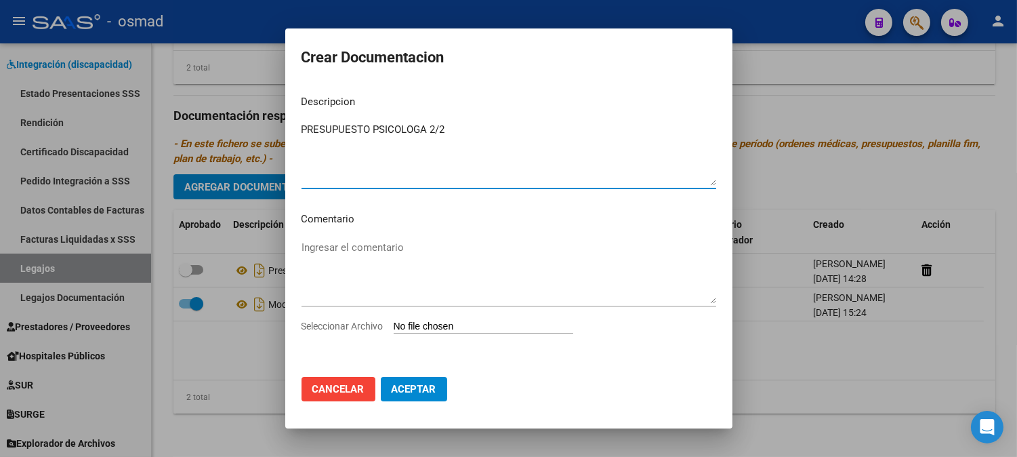
type textarea "PRESUPUESTO PSICOLOGA 2/2"
click at [466, 321] on input "Seleccionar Archivo" at bounding box center [484, 327] width 180 height 13
type input "C:\fakepath\presupuesto psicologa 2.jpg"
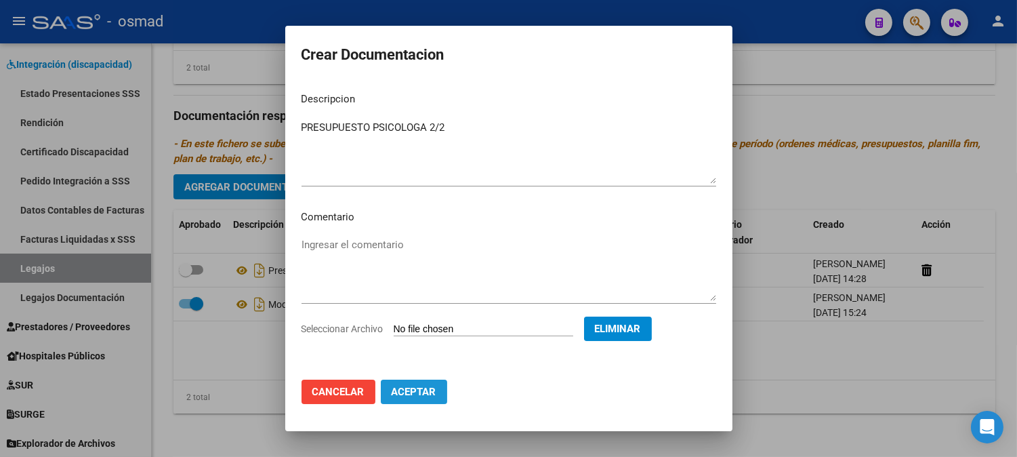
click at [418, 394] on span "Aceptar" at bounding box center [414, 392] width 45 height 12
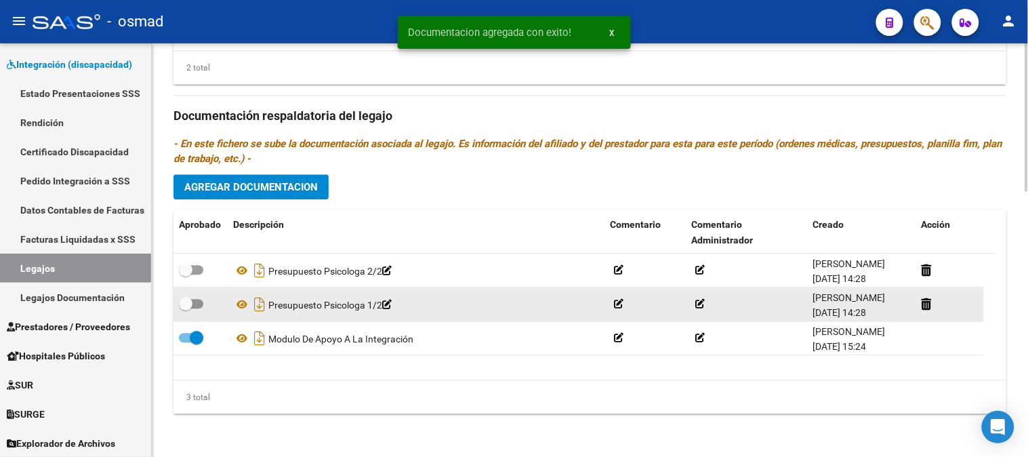
click at [204, 307] on div at bounding box center [200, 305] width 43 height 18
click at [195, 301] on span at bounding box center [191, 303] width 24 height 9
click at [186, 308] on input "checkbox" at bounding box center [185, 308] width 1 height 1
checkbox input "true"
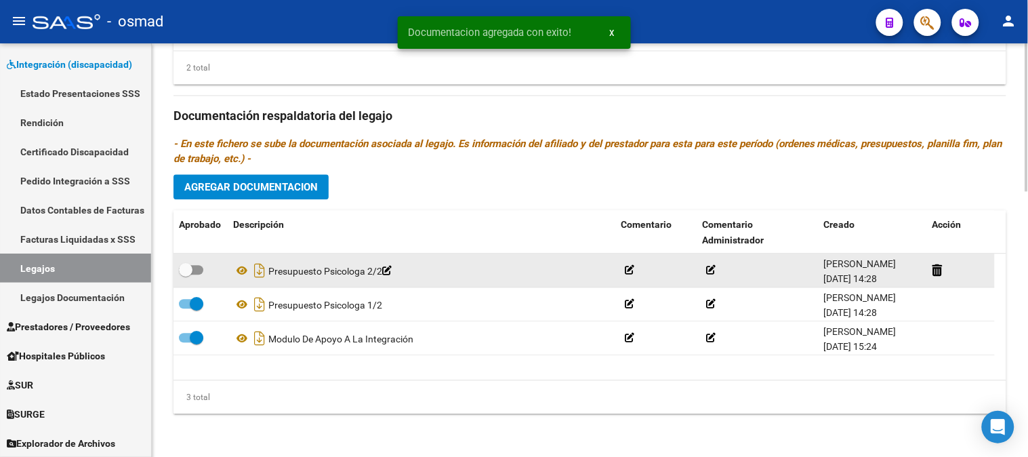
click at [195, 268] on span at bounding box center [191, 269] width 24 height 9
click at [186, 275] on input "checkbox" at bounding box center [185, 275] width 1 height 1
checkbox input "true"
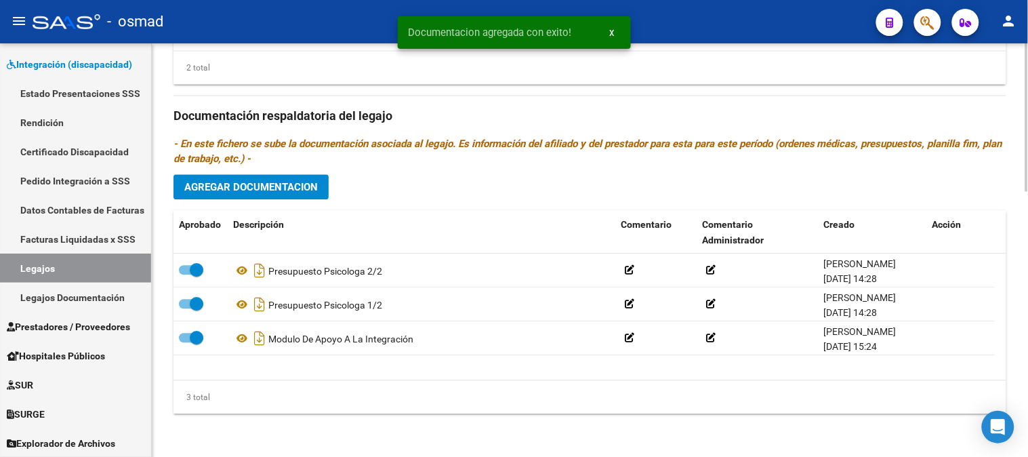
click at [251, 190] on span "Agregar Documentacion" at bounding box center [251, 187] width 134 height 12
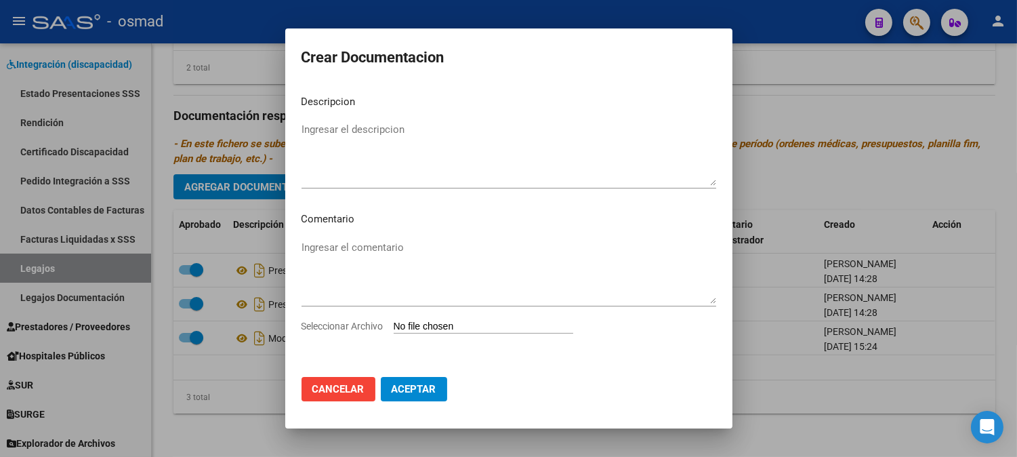
click at [449, 181] on textarea "Ingresar el descripcion" at bounding box center [509, 154] width 415 height 64
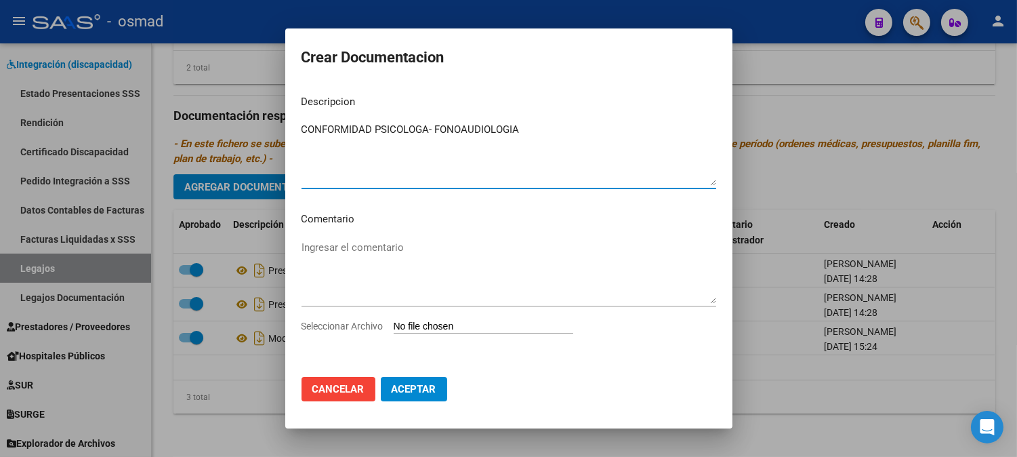
type textarea "CONFORMIDAD PSICOLOGA- FONOAUDIOLOGIA"
click at [454, 317] on div "Ingresar el comentario" at bounding box center [509, 278] width 415 height 82
click at [456, 329] on input "Seleccionar Archivo" at bounding box center [484, 327] width 180 height 13
type input "C:\fakepath\conformidad psicologia- fonoaudiologa.jpg"
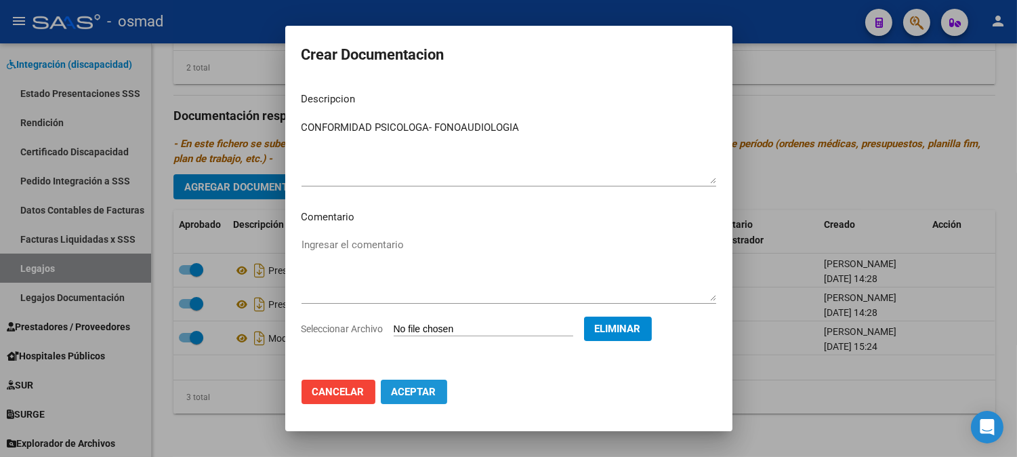
click at [402, 388] on span "Aceptar" at bounding box center [414, 392] width 45 height 12
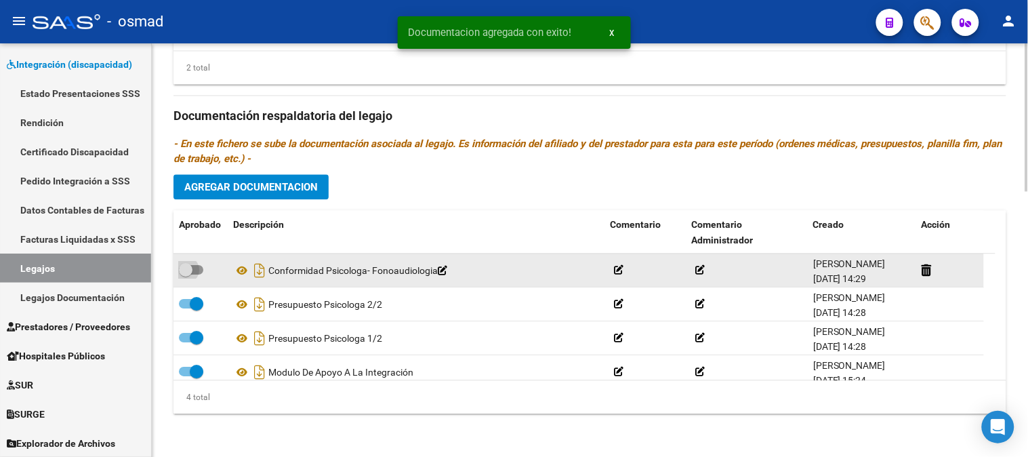
click at [201, 270] on span at bounding box center [191, 269] width 24 height 9
click at [186, 275] on input "checkbox" at bounding box center [185, 275] width 1 height 1
checkbox input "true"
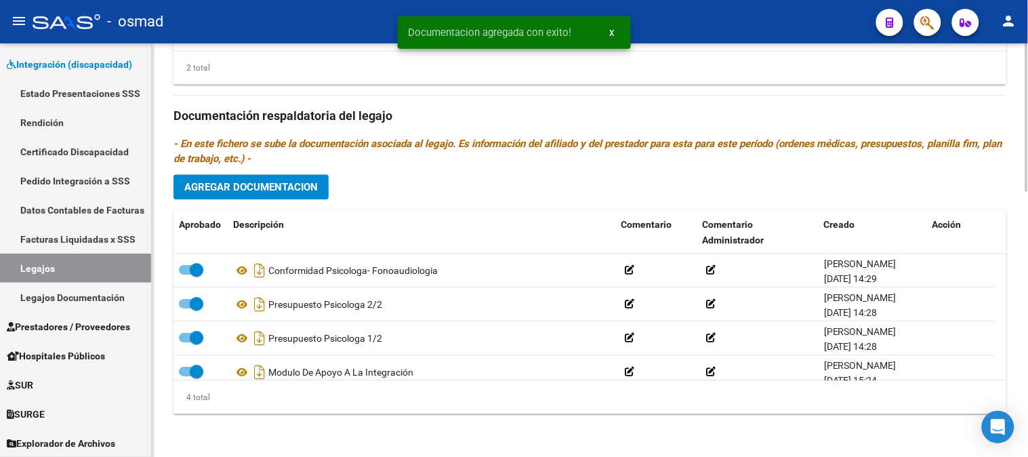
click at [225, 182] on span "Agregar Documentacion" at bounding box center [251, 187] width 134 height 12
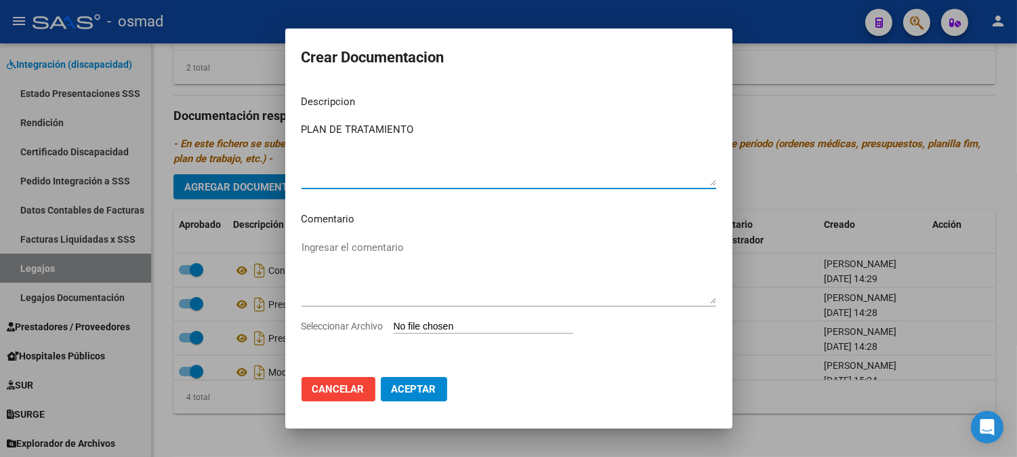
type textarea "PLAN DE TRATAMIENTO"
click at [424, 324] on input "Seleccionar Archivo" at bounding box center [484, 327] width 180 height 13
type input "C:\fakepath\plan de tratamiento psicologa.jpg"
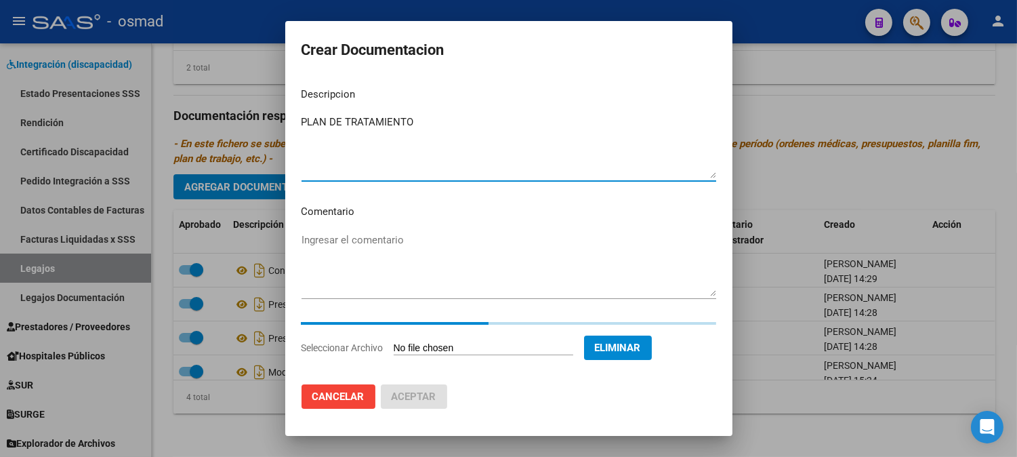
click at [425, 125] on textarea "PLAN DE TRATAMIENTO" at bounding box center [509, 147] width 415 height 64
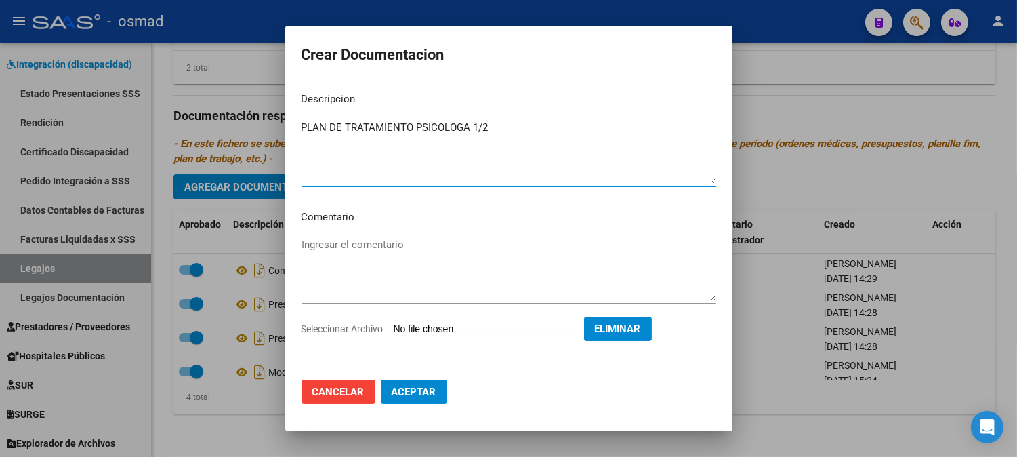
type textarea "PLAN DE TRATAMIENTO PSICOLOGA 1/2"
click at [399, 396] on span "Aceptar" at bounding box center [414, 392] width 45 height 12
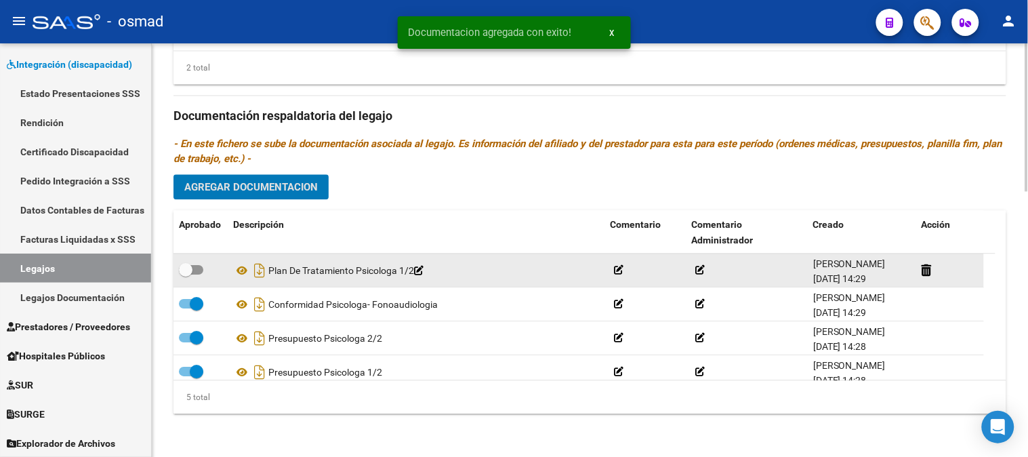
click at [200, 267] on span at bounding box center [191, 269] width 24 height 9
click at [186, 275] on input "checkbox" at bounding box center [185, 275] width 1 height 1
checkbox input "true"
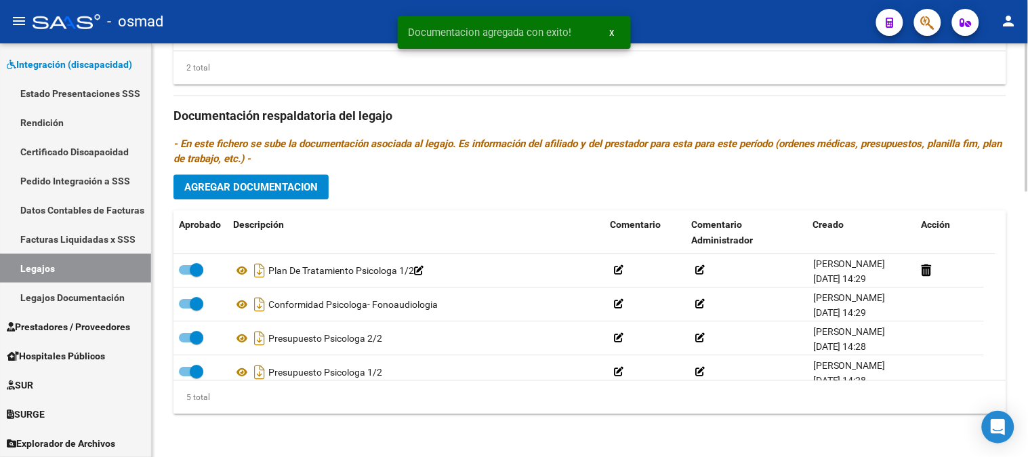
click at [266, 190] on span "Agregar Documentacion" at bounding box center [251, 187] width 134 height 12
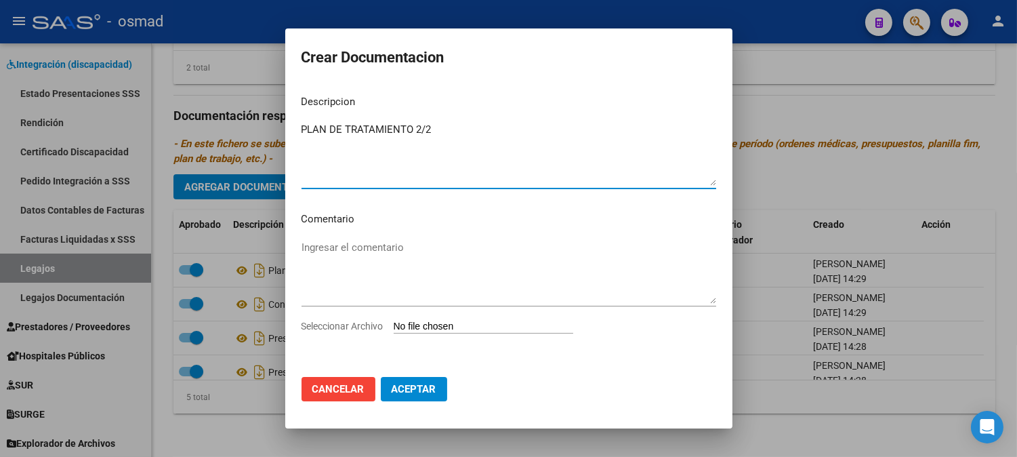
type textarea "PLAN DE TRATAMIENTO 2/2"
click at [500, 319] on div "Seleccionar Archivo" at bounding box center [509, 332] width 415 height 26
click at [500, 324] on input "Seleccionar Archivo" at bounding box center [484, 327] width 180 height 13
type input "C:\fakepath\plan de tratamiento 2.jpg"
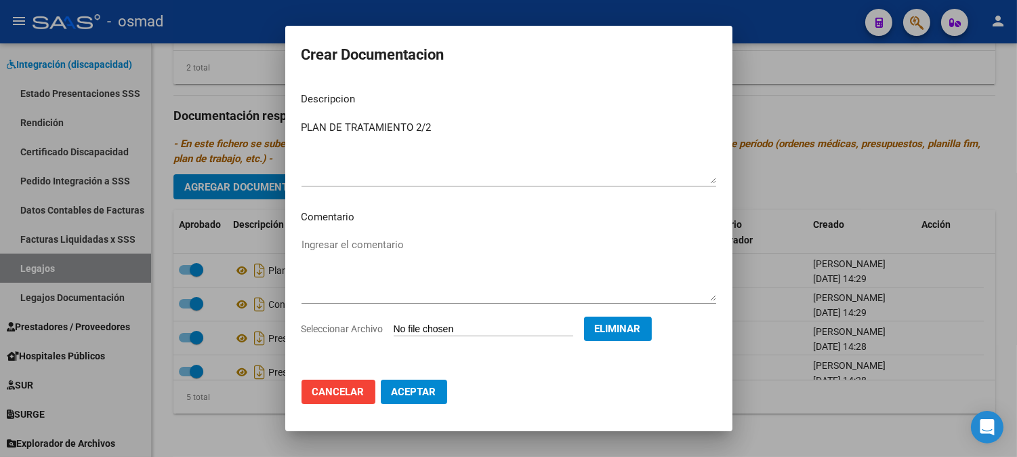
click at [425, 401] on button "Aceptar" at bounding box center [414, 392] width 66 height 24
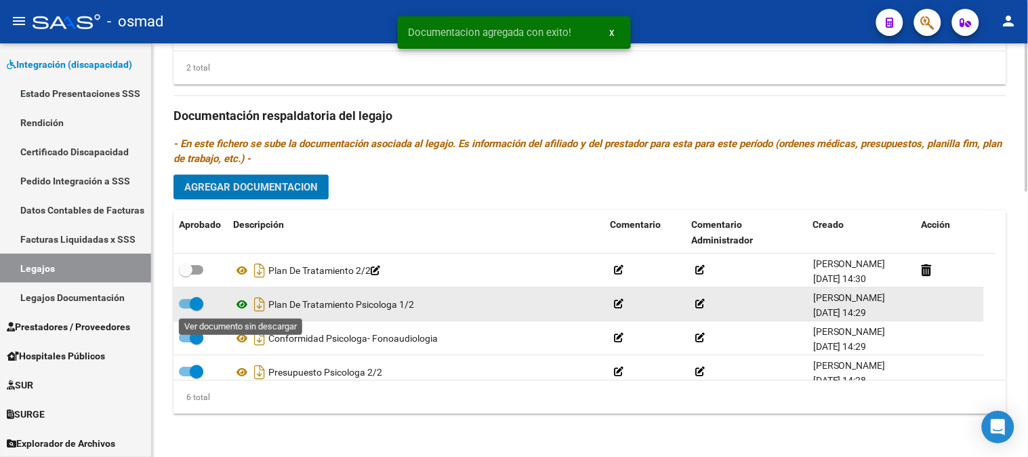
click at [239, 297] on icon at bounding box center [242, 304] width 18 height 16
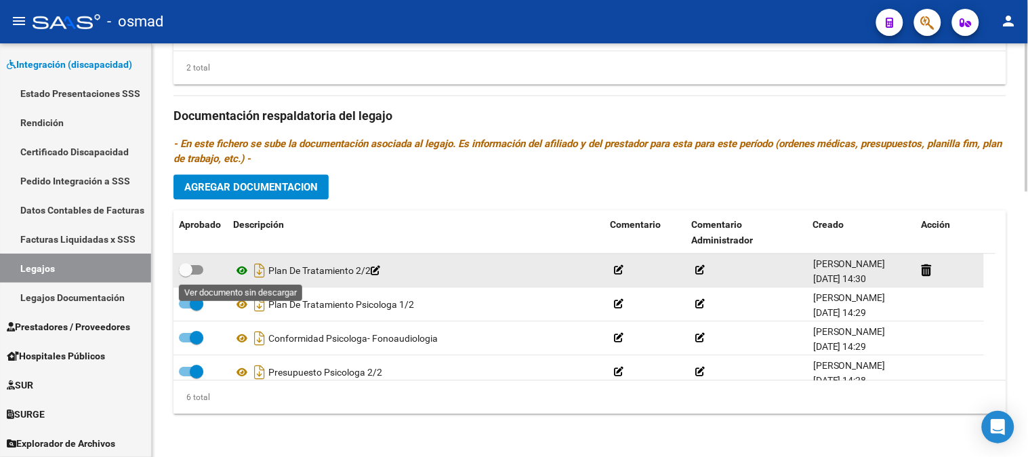
click at [244, 265] on icon at bounding box center [242, 270] width 18 height 16
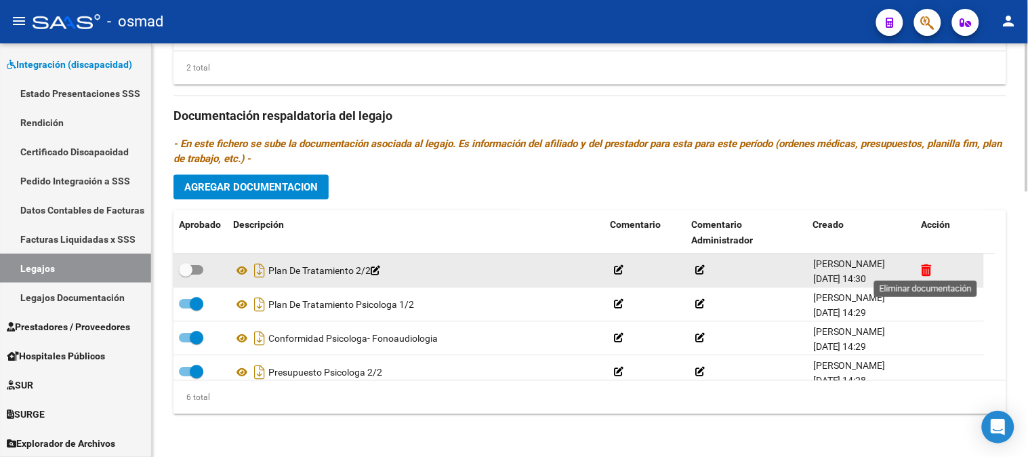
click at [926, 271] on icon at bounding box center [927, 270] width 10 height 13
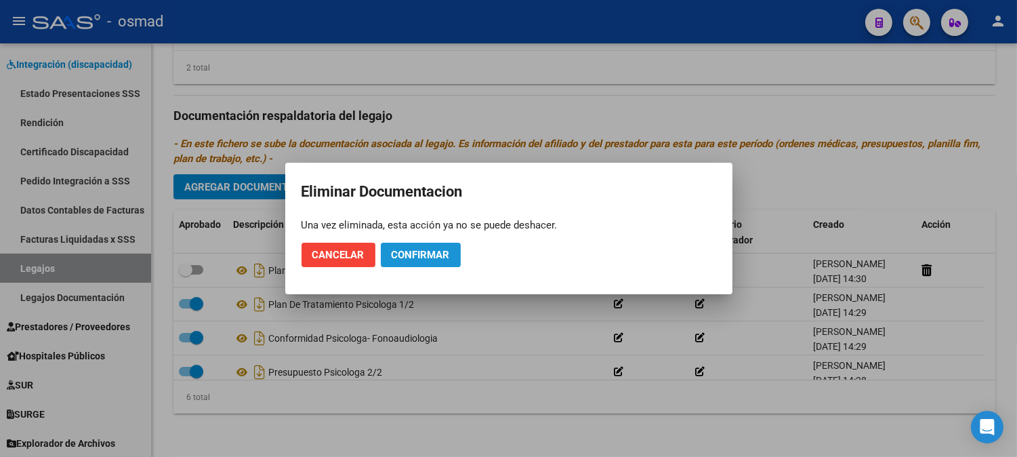
click at [417, 258] on span "Confirmar" at bounding box center [421, 255] width 58 height 12
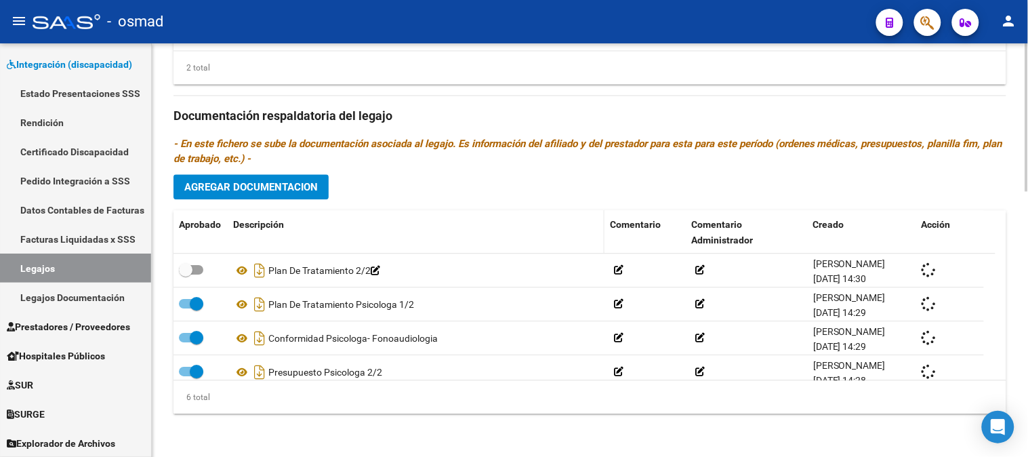
checkbox input "true"
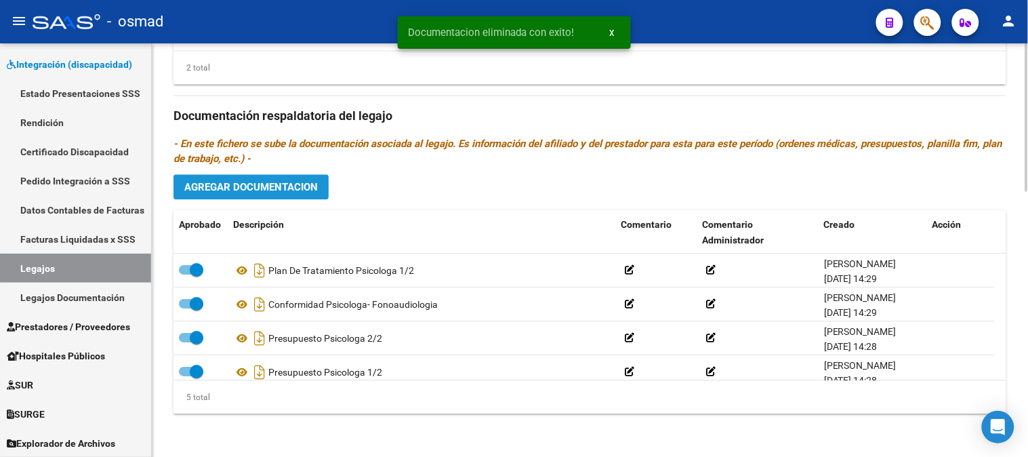
click at [286, 193] on button "Agregar Documentacion" at bounding box center [251, 186] width 155 height 25
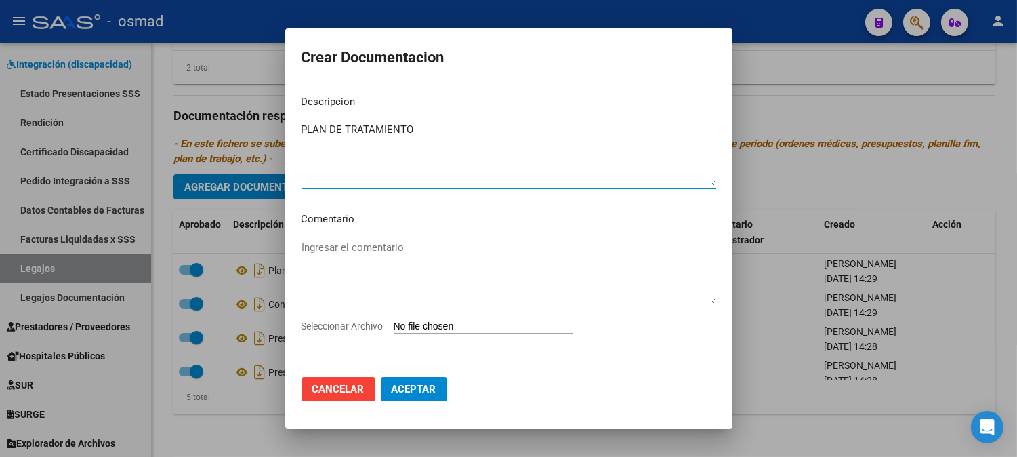
type textarea "PLAN DE TRATAMIENTO"
click at [419, 319] on div "Seleccionar Archivo" at bounding box center [509, 332] width 415 height 26
click at [397, 320] on app-file-uploader "Seleccionar Archivo" at bounding box center [443, 326] width 283 height 12
click at [449, 300] on textarea "Ingresar el comentario" at bounding box center [509, 272] width 415 height 64
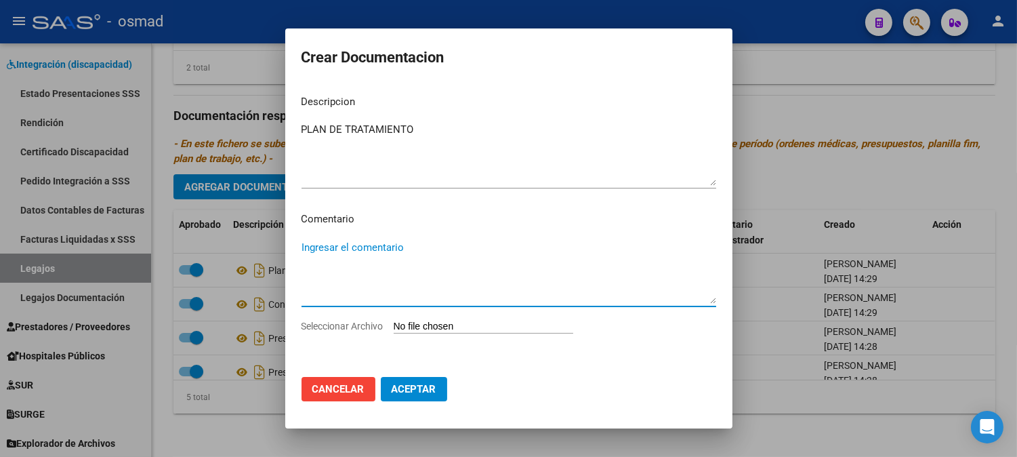
click at [422, 321] on input "Seleccionar Archivo" at bounding box center [484, 327] width 180 height 13
type input "C:\fakepath\plan de tratamiento 2.jpg"
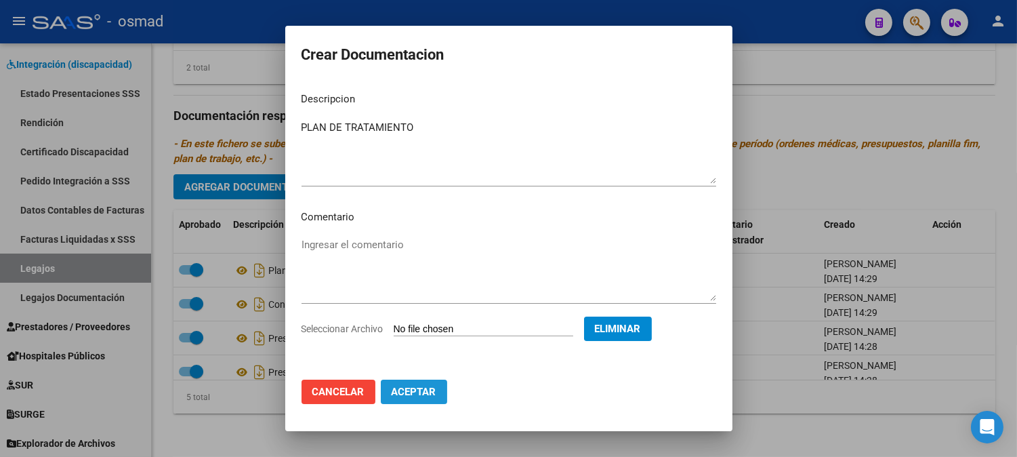
click at [424, 383] on button "Aceptar" at bounding box center [414, 392] width 66 height 24
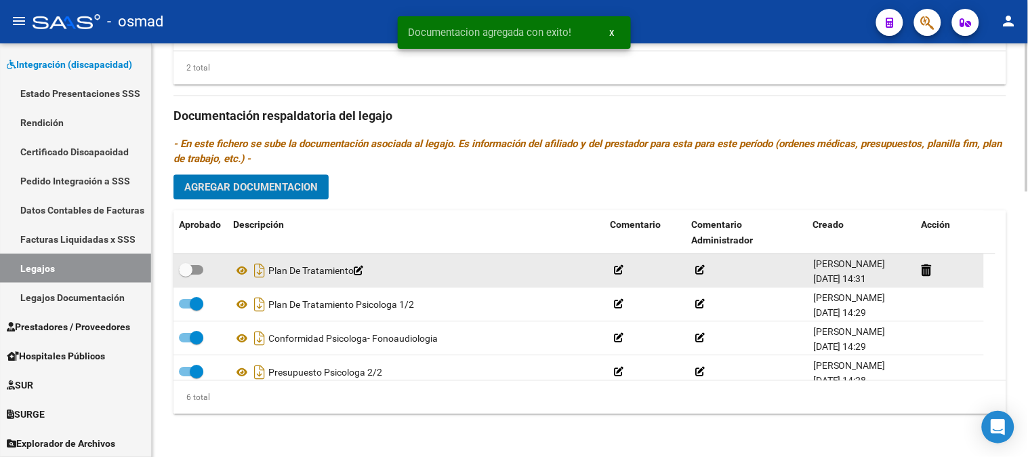
click at [203, 268] on span at bounding box center [191, 269] width 24 height 9
click at [186, 275] on input "checkbox" at bounding box center [185, 275] width 1 height 1
checkbox input "true"
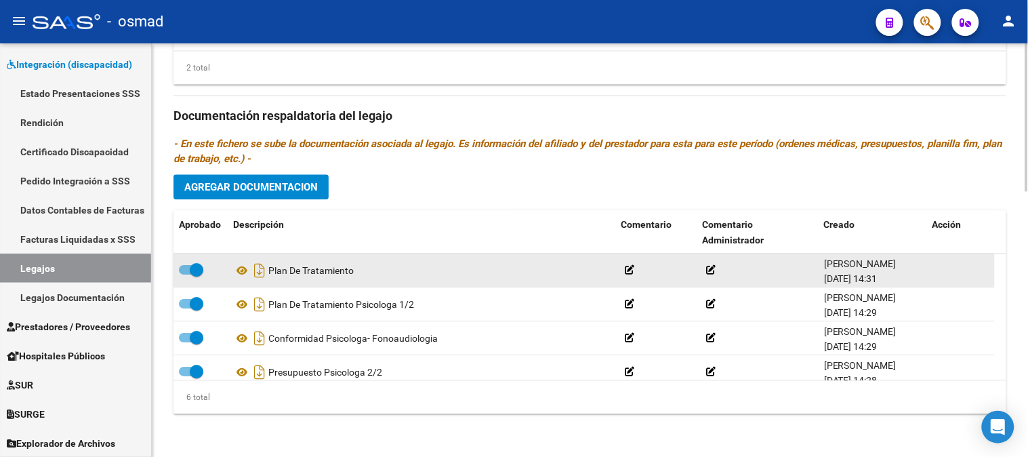
click at [627, 271] on icon at bounding box center [629, 269] width 9 height 9
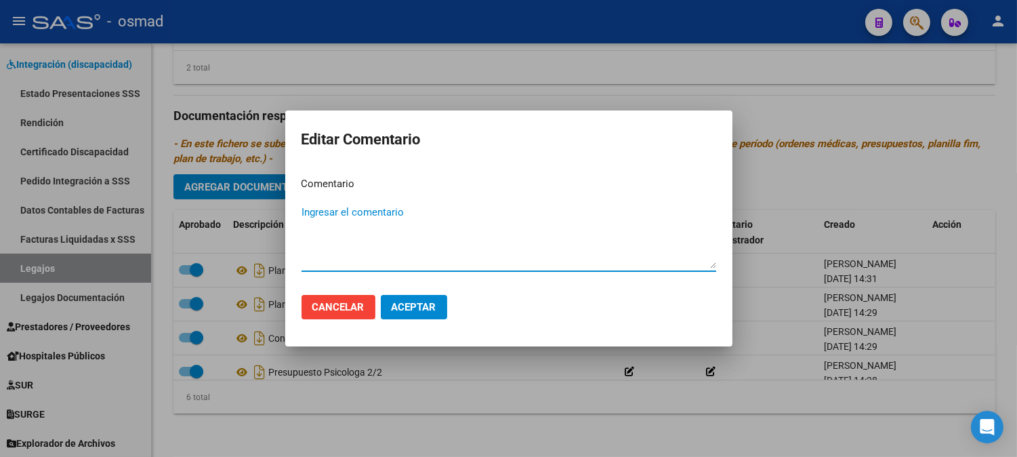
click at [805, 87] on div at bounding box center [508, 228] width 1017 height 457
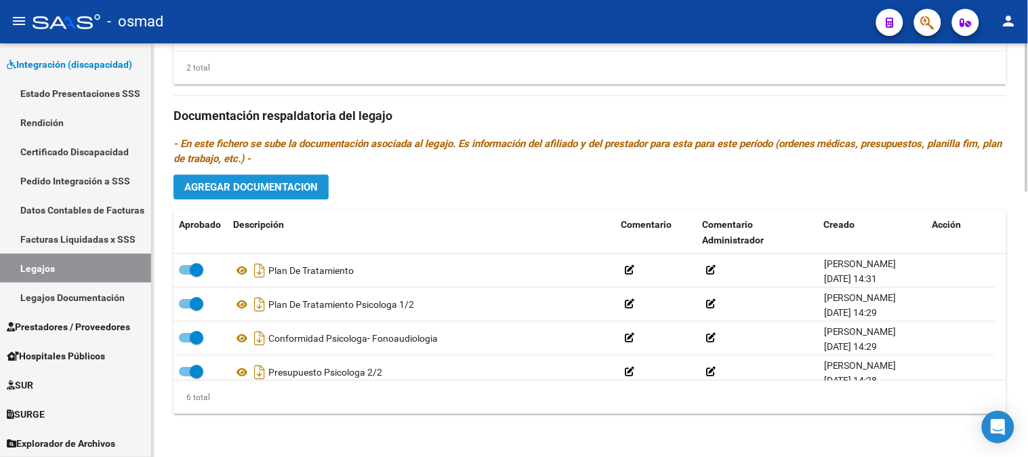
click at [287, 190] on span "Agregar Documentacion" at bounding box center [251, 187] width 134 height 12
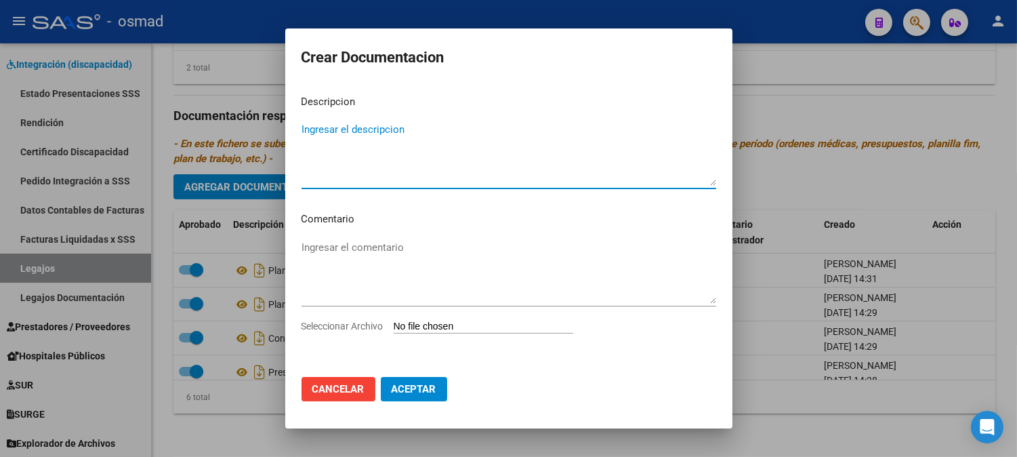
click at [368, 134] on textarea "Ingresar el descripcion" at bounding box center [509, 154] width 415 height 64
type textarea "INFORME"
click at [431, 319] on div "Seleccionar Archivo" at bounding box center [509, 332] width 415 height 26
click at [432, 319] on div "Seleccionar Archivo" at bounding box center [509, 332] width 415 height 26
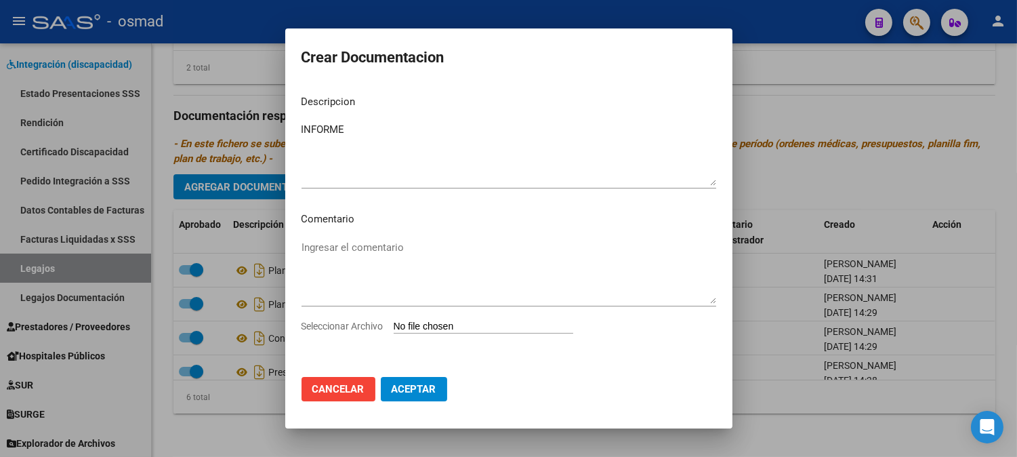
click at [421, 325] on input "Seleccionar Archivo" at bounding box center [484, 327] width 180 height 13
type input "C:\fakepath\informe psicologa.jpg"
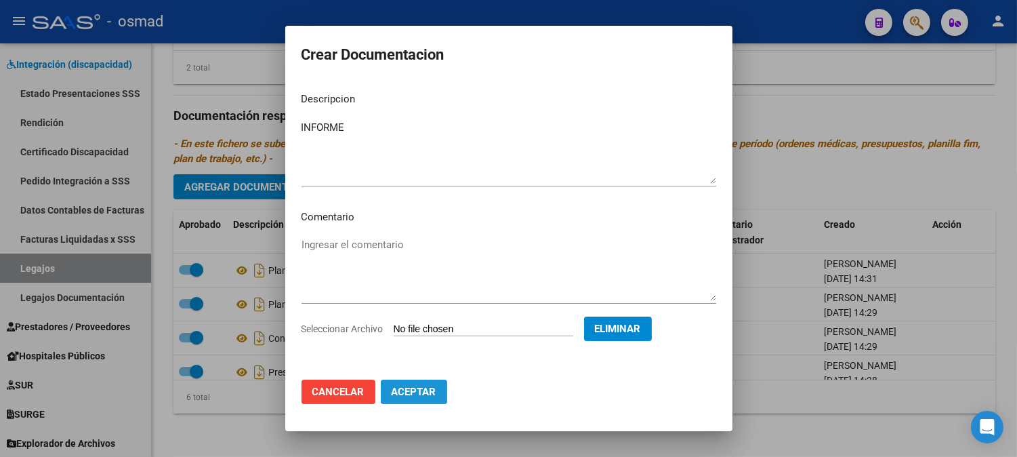
click at [411, 390] on span "Aceptar" at bounding box center [414, 392] width 45 height 12
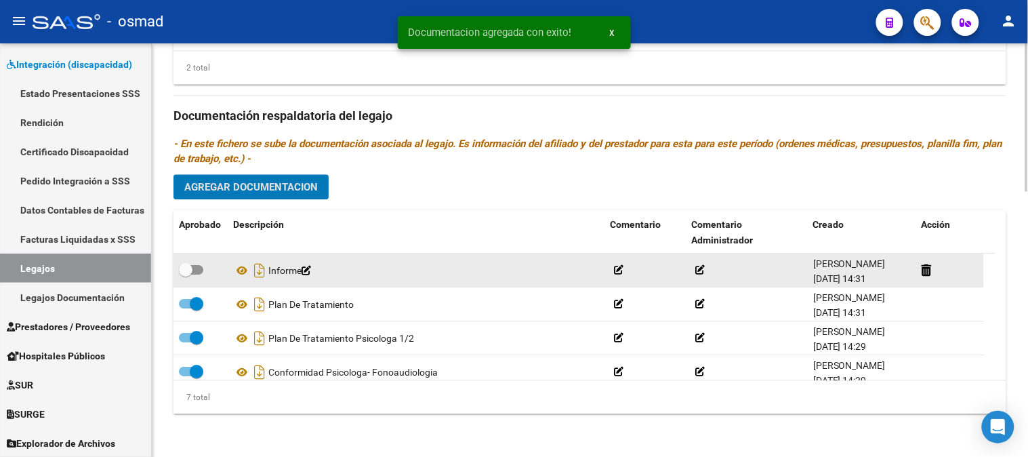
click at [202, 270] on span at bounding box center [191, 269] width 24 height 9
click at [186, 275] on input "checkbox" at bounding box center [185, 275] width 1 height 1
checkbox input "true"
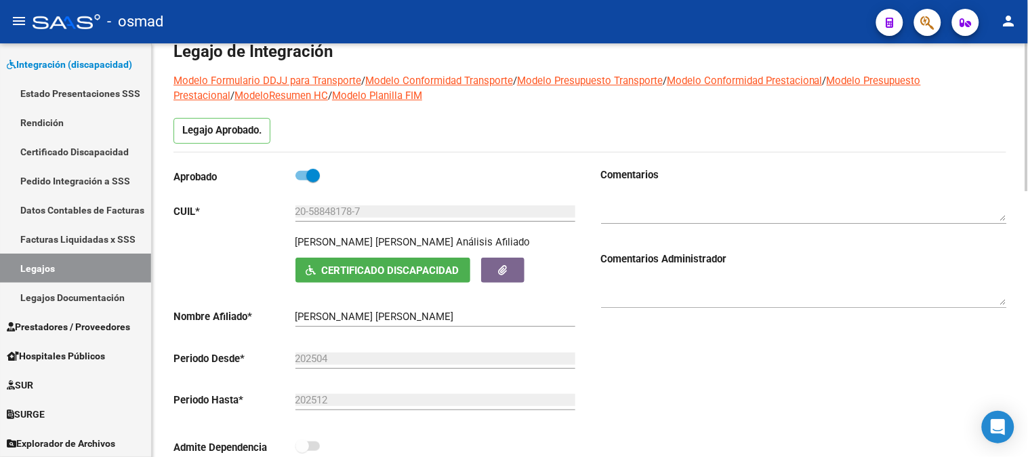
scroll to position [0, 0]
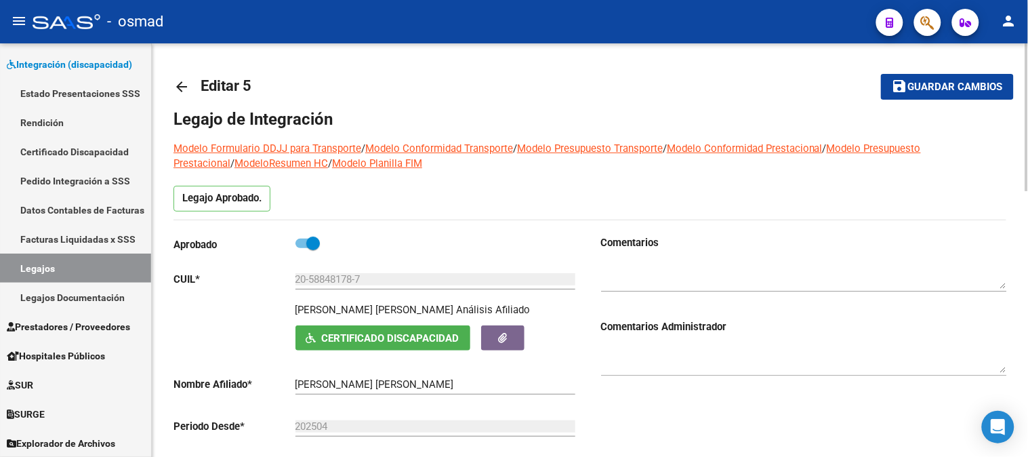
click at [920, 89] on span "Guardar cambios" at bounding box center [955, 87] width 95 height 12
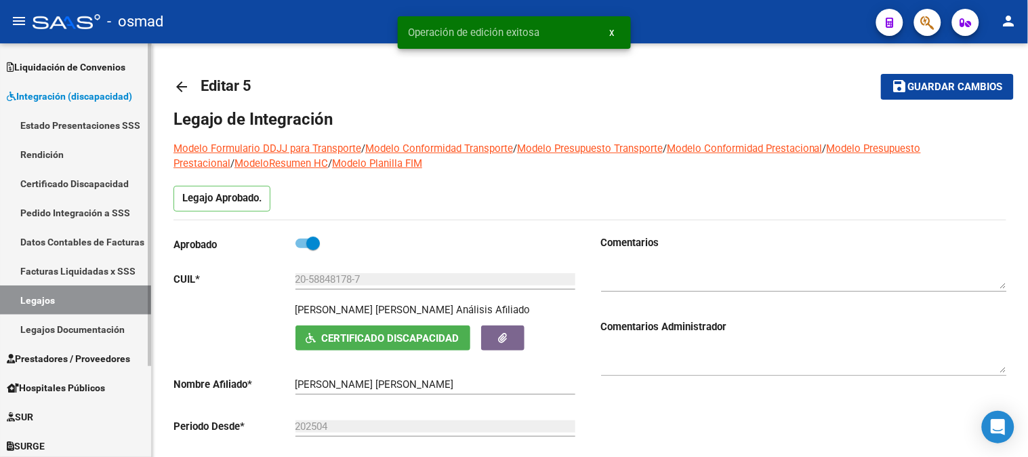
scroll to position [116, 0]
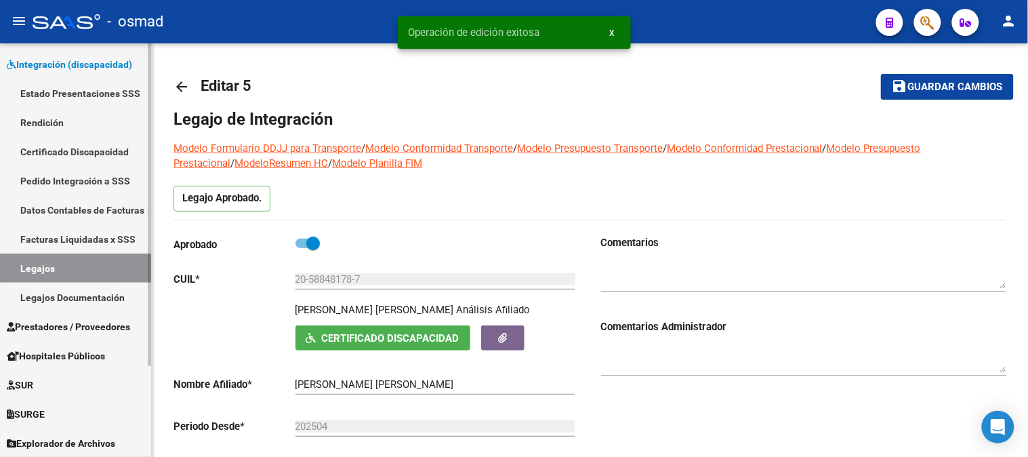
click at [89, 327] on span "Prestadores / Proveedores" at bounding box center [68, 326] width 123 height 15
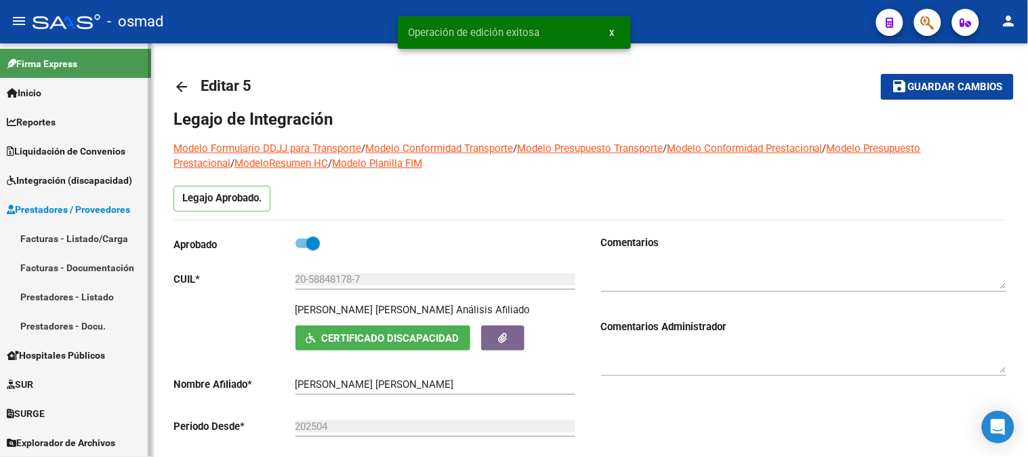
scroll to position [0, 0]
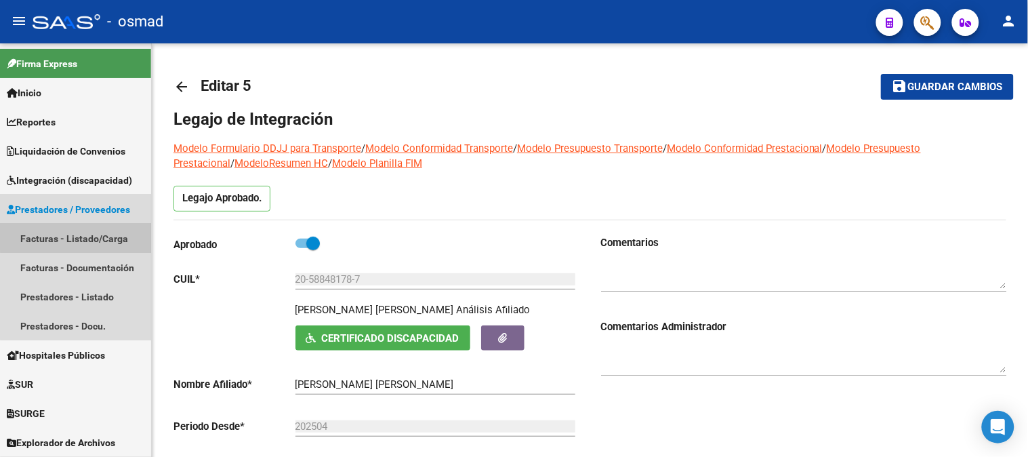
click at [85, 232] on link "Facturas - Listado/Carga" at bounding box center [75, 238] width 151 height 29
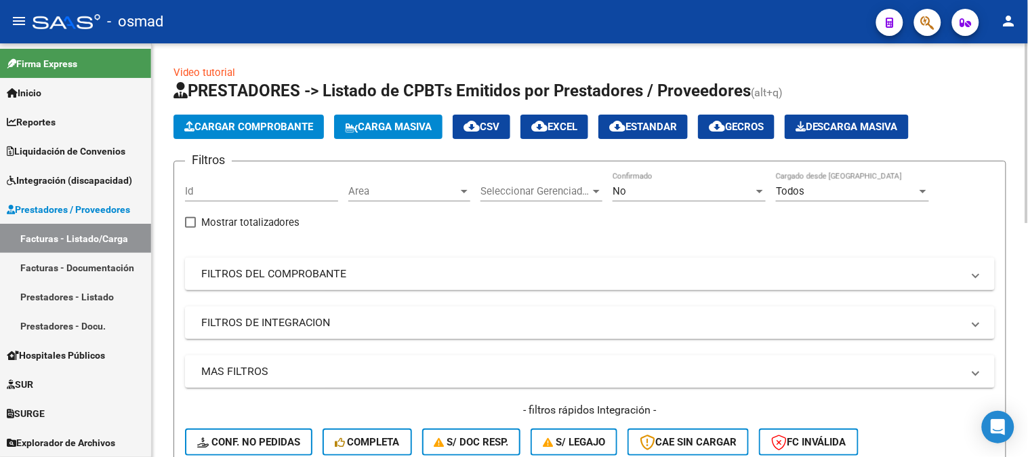
click at [288, 124] on span "Cargar Comprobante" at bounding box center [248, 127] width 129 height 12
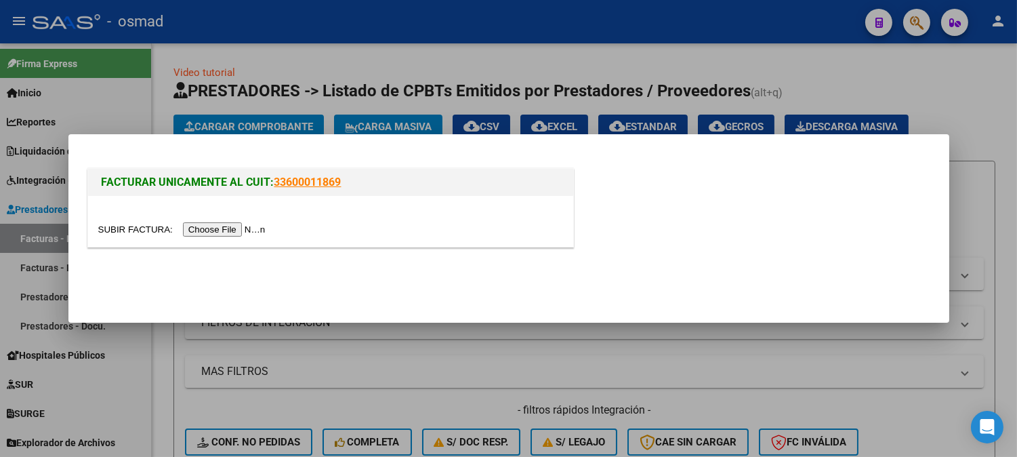
click at [234, 224] on input "file" at bounding box center [183, 229] width 171 height 14
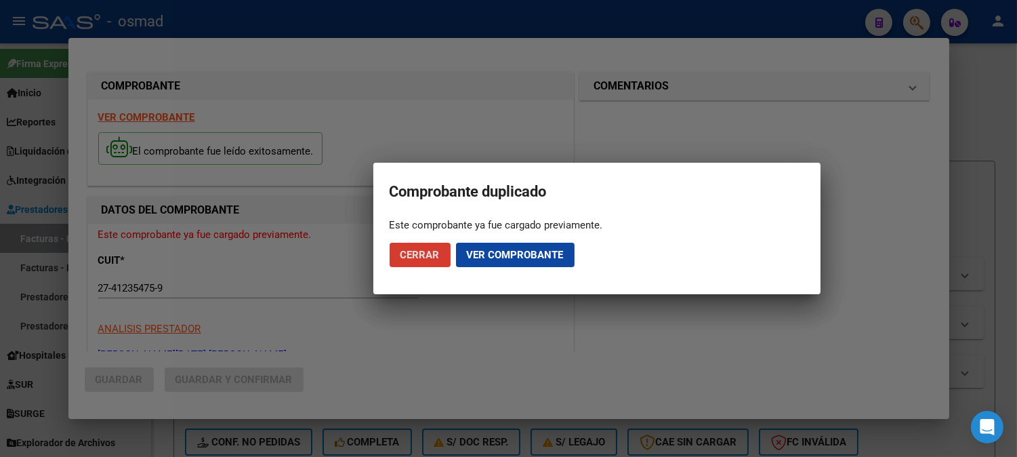
click at [413, 251] on span "Cerrar" at bounding box center [420, 255] width 39 height 12
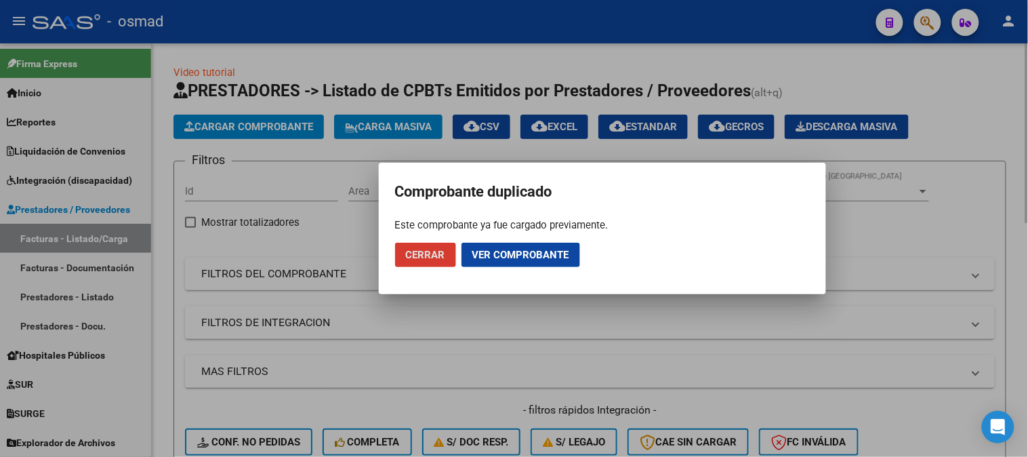
drag, startPoint x: 748, startPoint y: 346, endPoint x: 756, endPoint y: 346, distance: 8.1
click at [749, 346] on div at bounding box center [514, 228] width 1028 height 457
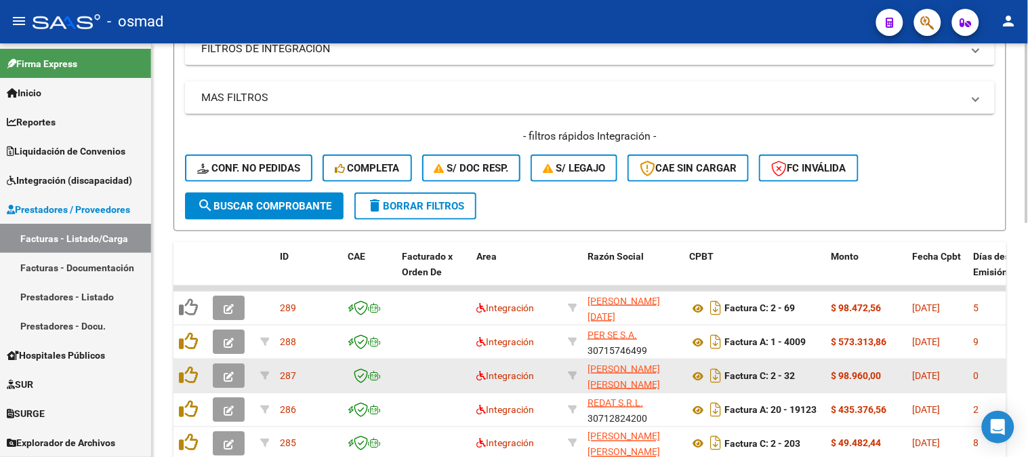
scroll to position [301, 0]
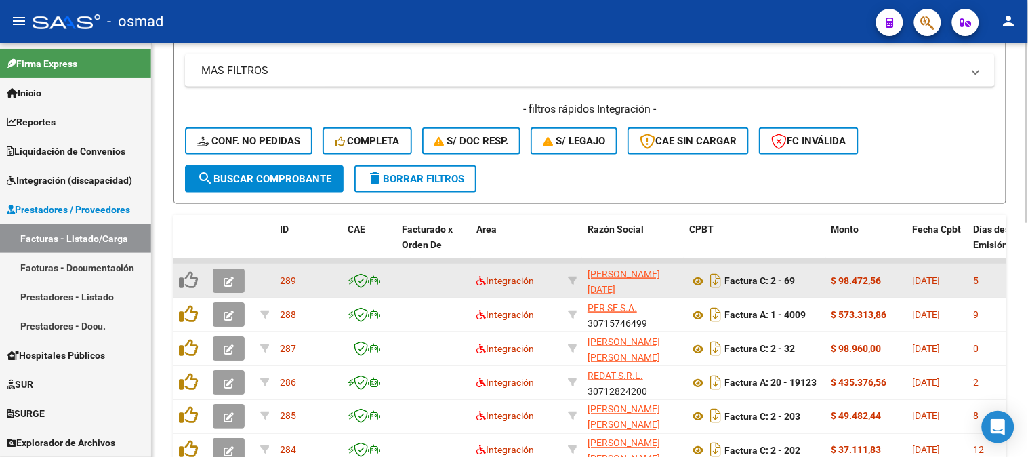
click at [224, 277] on icon "button" at bounding box center [229, 282] width 10 height 10
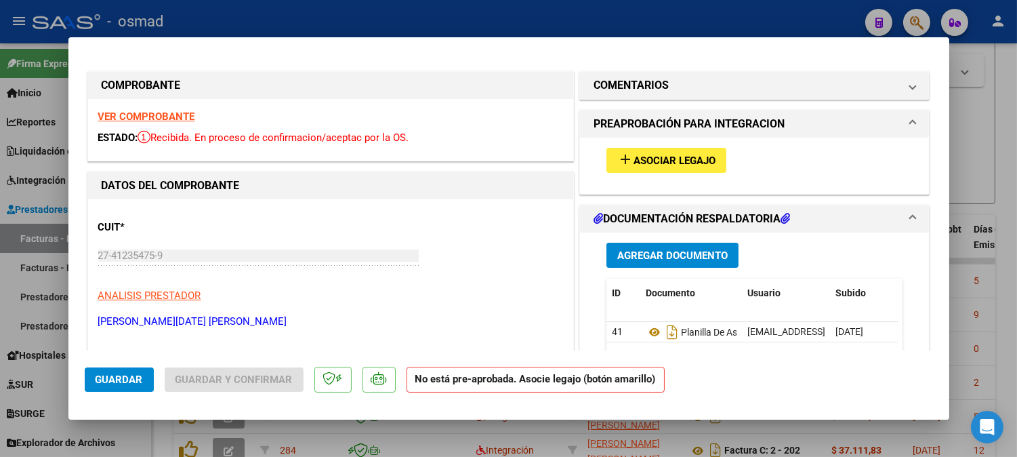
click at [715, 255] on span "Agregar Documento" at bounding box center [672, 255] width 110 height 12
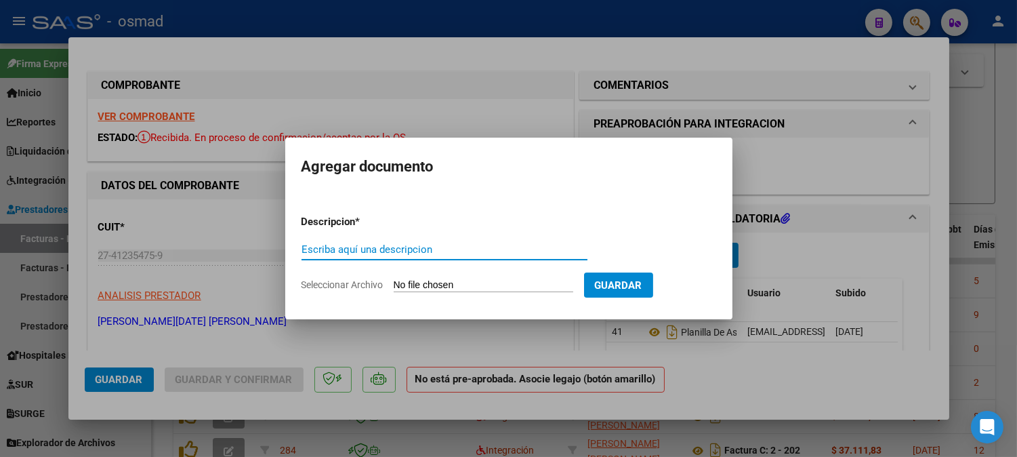
click at [542, 255] on input "Escriba aquí una descripcion" at bounding box center [445, 249] width 286 height 12
type input "L"
type input "PLANILLA DE ASISTENCIA"
click at [513, 281] on input "Seleccionar Archivo" at bounding box center [484, 285] width 180 height 13
type input "C:\fakepath\PA_27412354759_011_00002_00000069.jpeg"
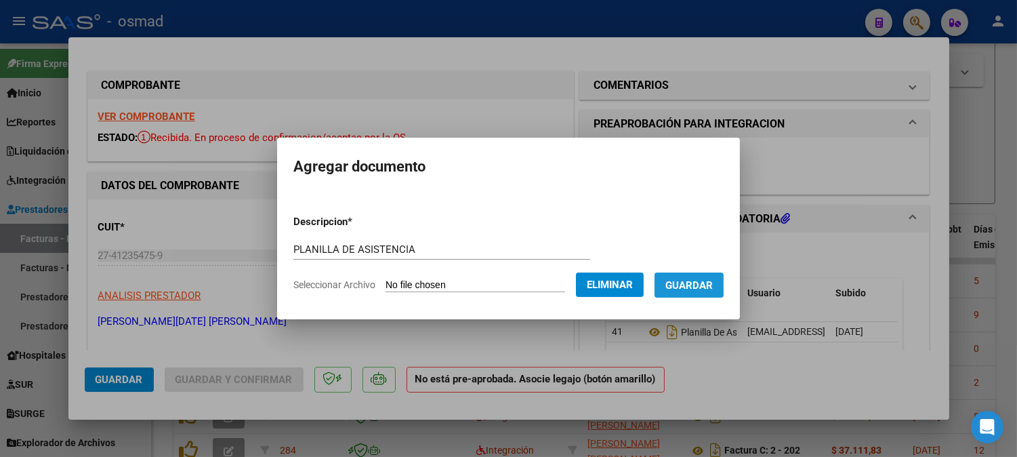
click at [723, 296] on button "Guardar" at bounding box center [689, 284] width 69 height 25
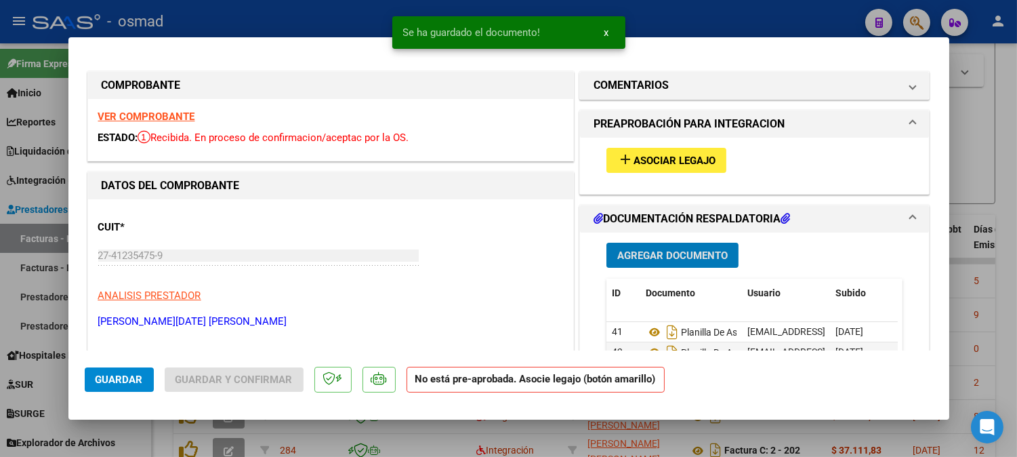
click at [687, 159] on span "Asociar Legajo" at bounding box center [675, 161] width 82 height 12
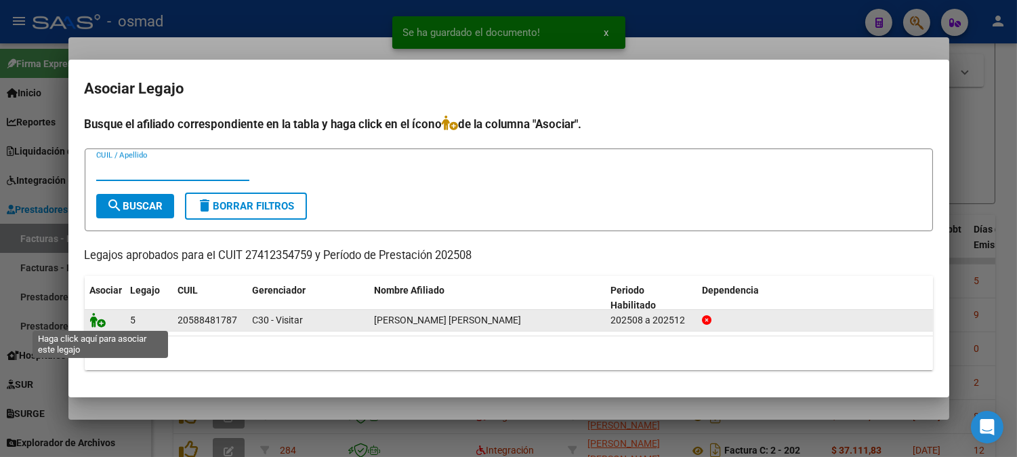
click at [103, 317] on icon at bounding box center [98, 319] width 16 height 15
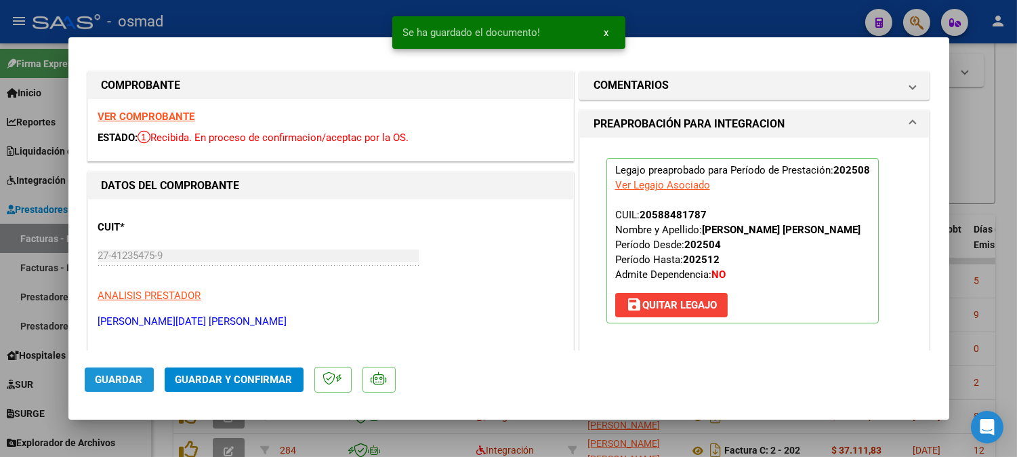
click at [130, 380] on span "Guardar" at bounding box center [119, 379] width 47 height 12
click at [991, 146] on div at bounding box center [508, 228] width 1017 height 457
type input "$ 0,00"
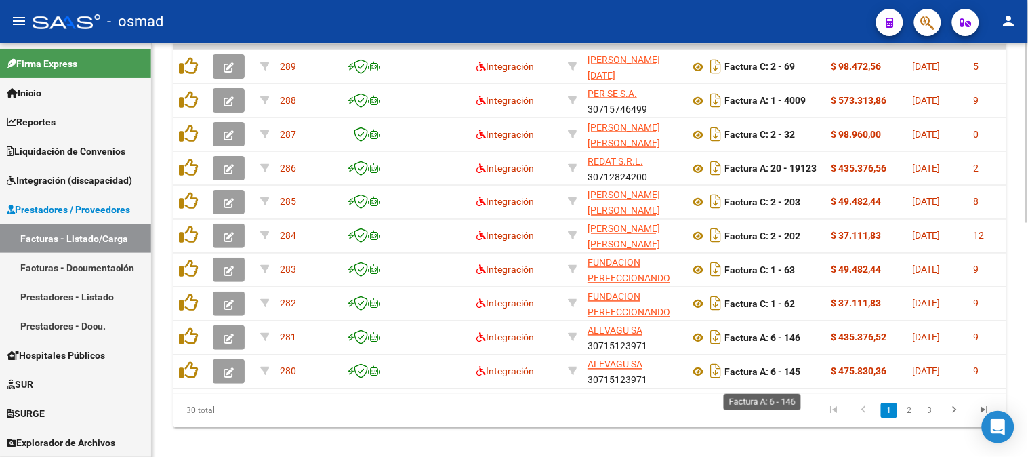
scroll to position [527, 0]
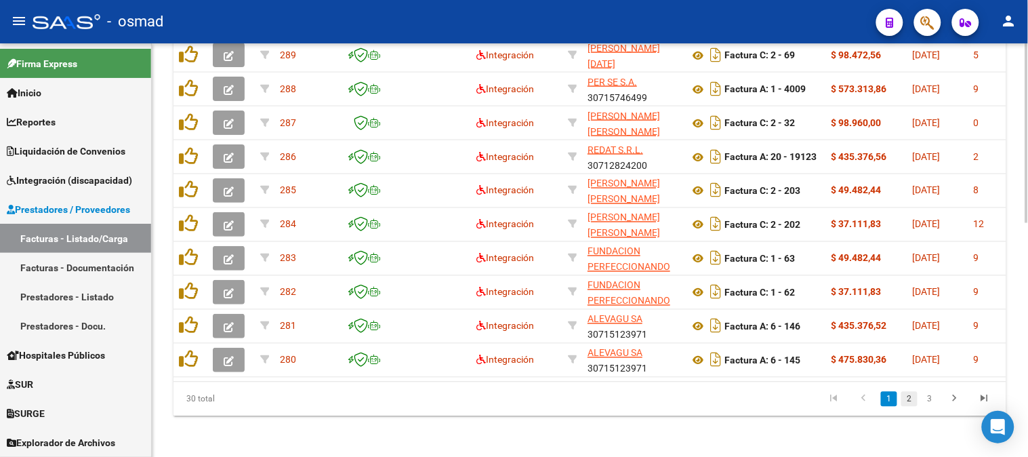
click at [912, 407] on link "2" at bounding box center [909, 399] width 16 height 15
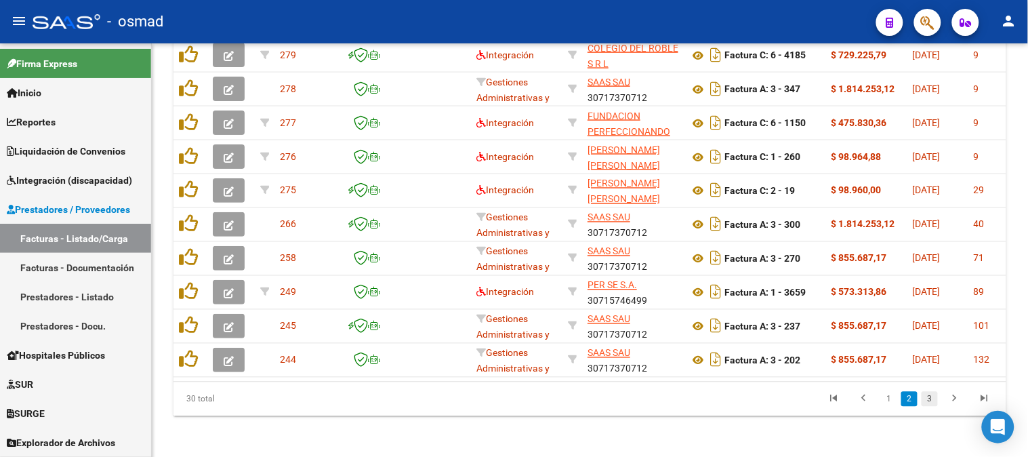
click at [930, 407] on link "3" at bounding box center [930, 399] width 16 height 15
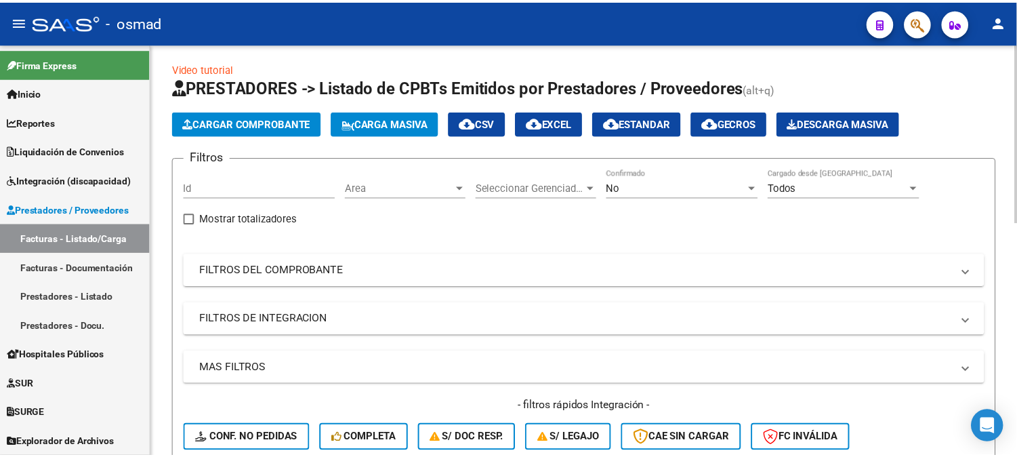
scroll to position [0, 0]
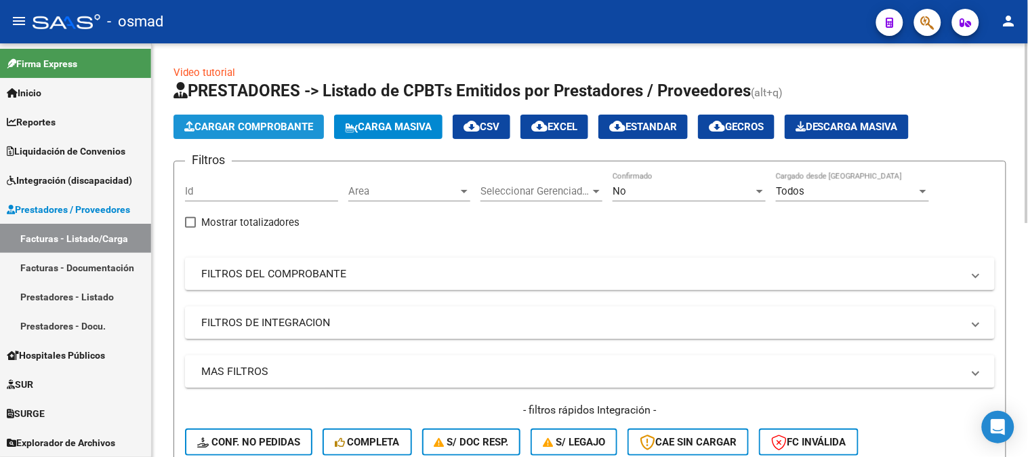
click at [291, 119] on button "Cargar Comprobante" at bounding box center [249, 127] width 150 height 24
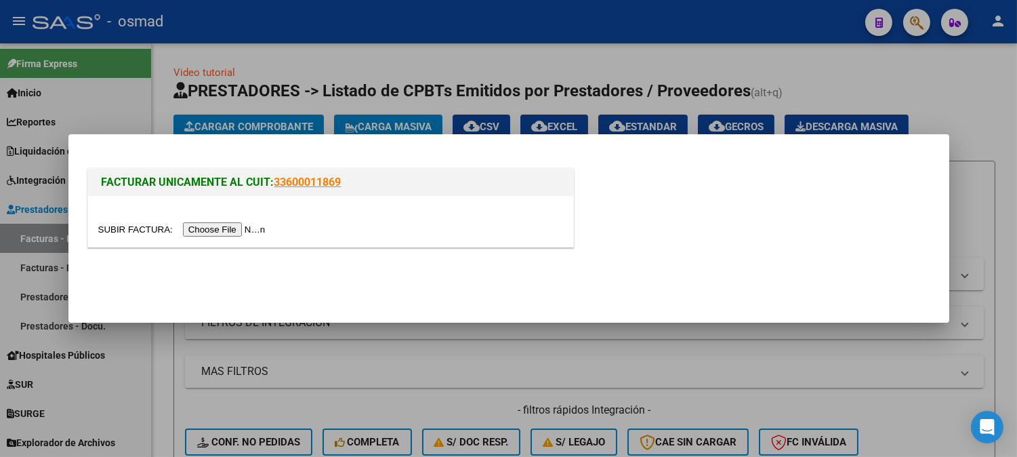
click at [256, 226] on input "file" at bounding box center [183, 229] width 171 height 14
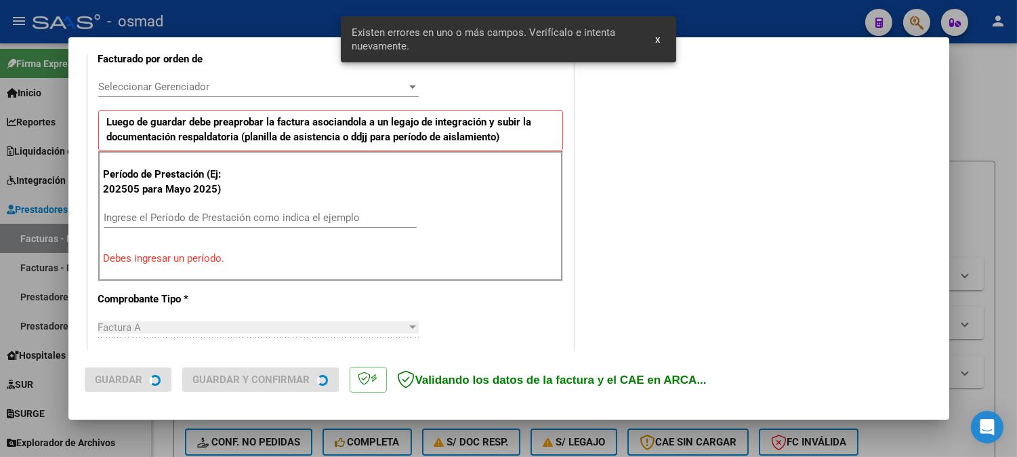
scroll to position [391, 0]
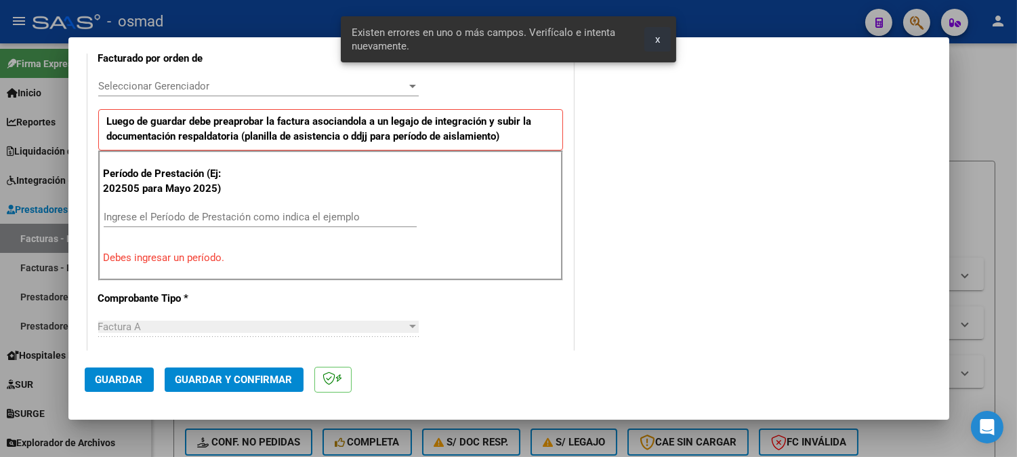
click at [658, 39] on span "x" at bounding box center [657, 39] width 5 height 12
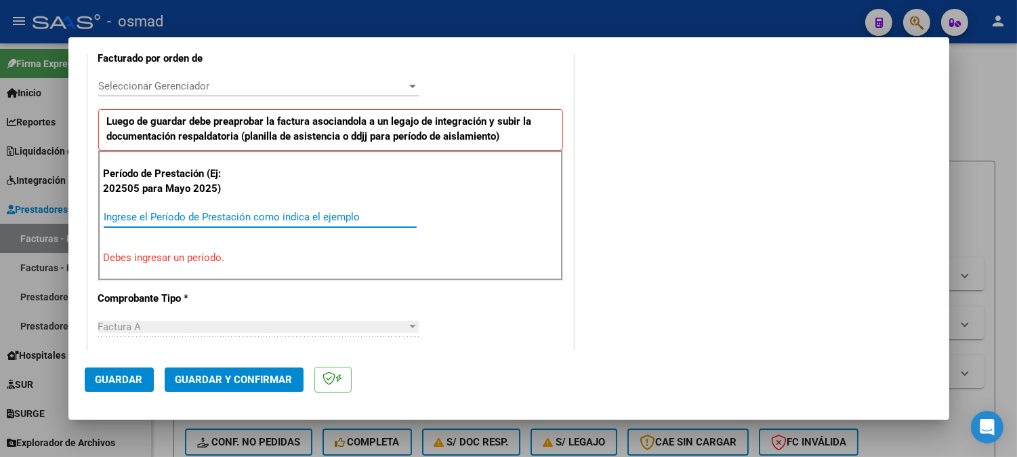
click at [263, 220] on input "Ingrese el Período de Prestación como indica el ejemplo" at bounding box center [260, 217] width 313 height 12
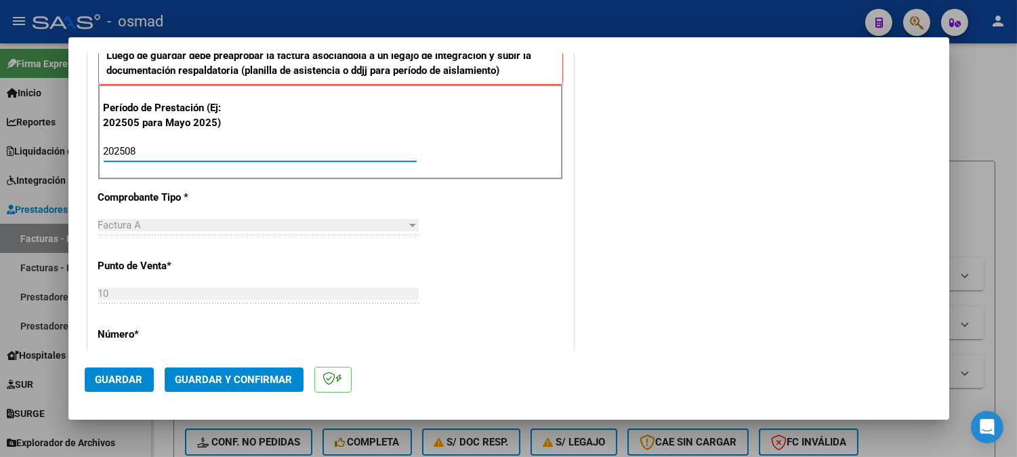
scroll to position [617, 0]
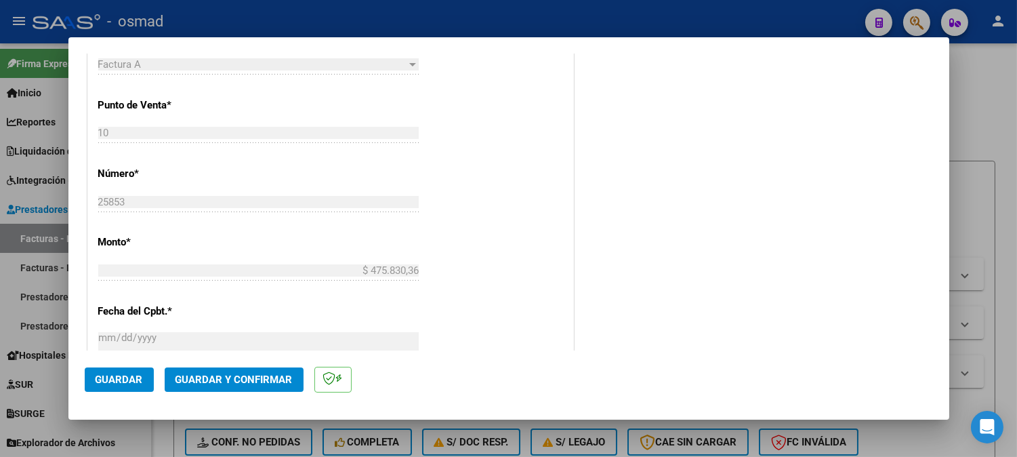
type input "202508"
click at [139, 383] on span "Guardar" at bounding box center [119, 379] width 47 height 12
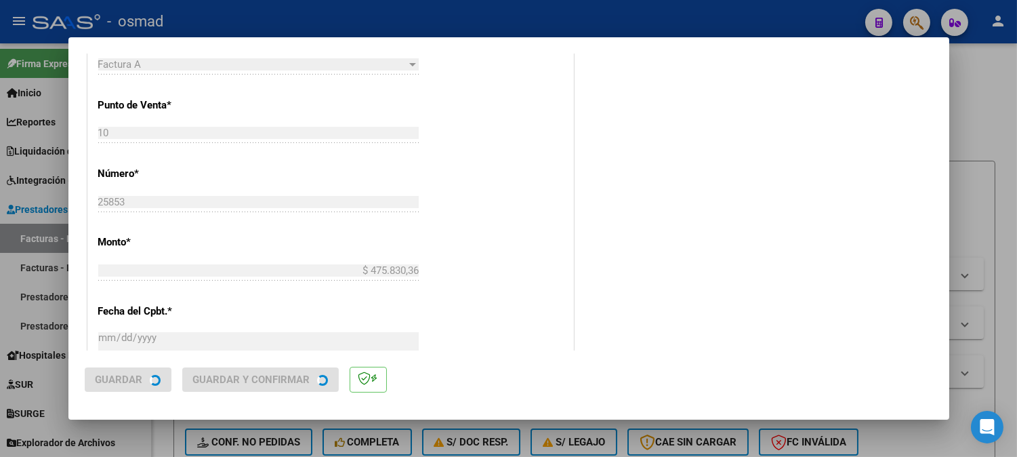
scroll to position [0, 0]
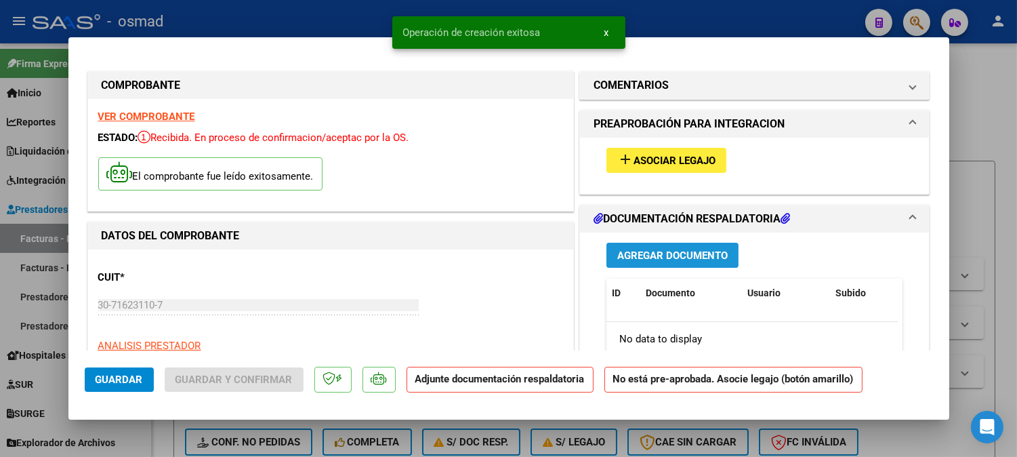
click at [705, 251] on span "Agregar Documento" at bounding box center [672, 255] width 110 height 12
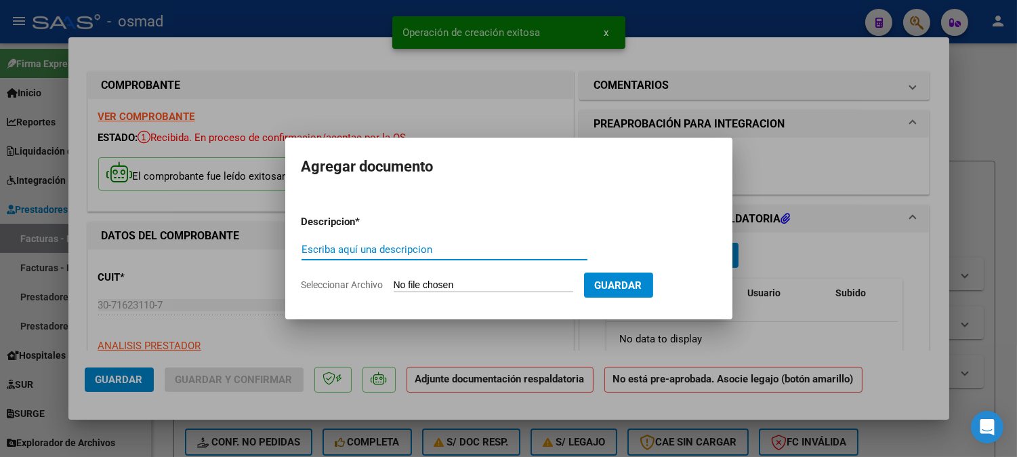
click at [483, 252] on input "Escriba aquí una descripcion" at bounding box center [445, 249] width 286 height 12
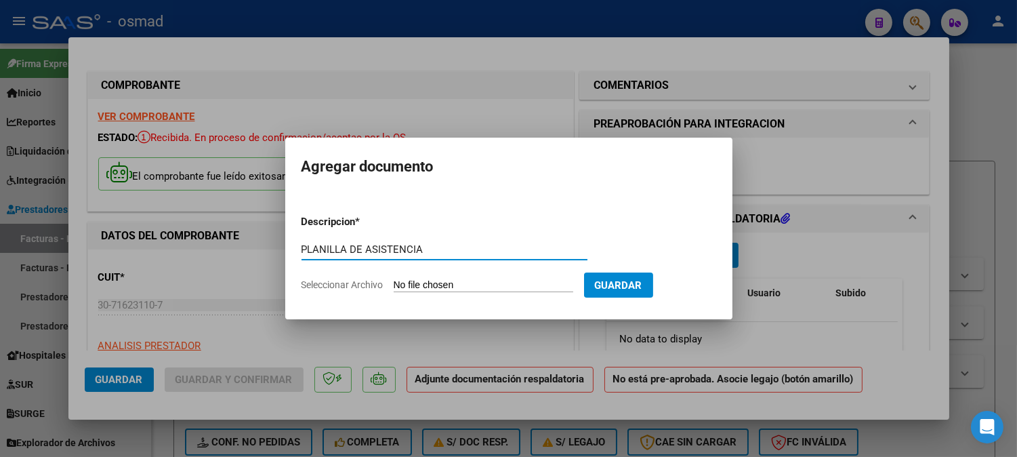
type input "PLANILLA DE ASISTENCIA"
click at [489, 283] on input "Seleccionar Archivo" at bounding box center [484, 285] width 180 height 13
type input "C:\fakepath\PA_30716231107-01-0010-00025853.pdf"
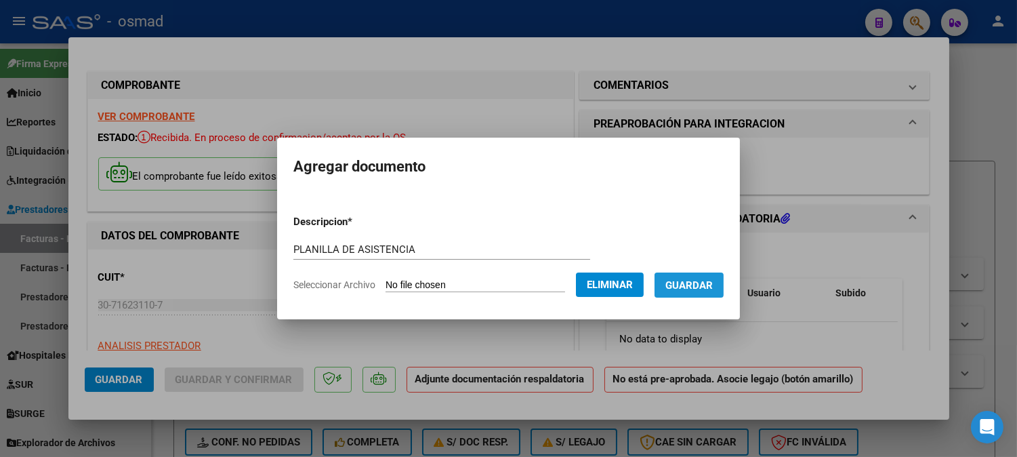
click at [692, 285] on span "Guardar" at bounding box center [689, 285] width 47 height 12
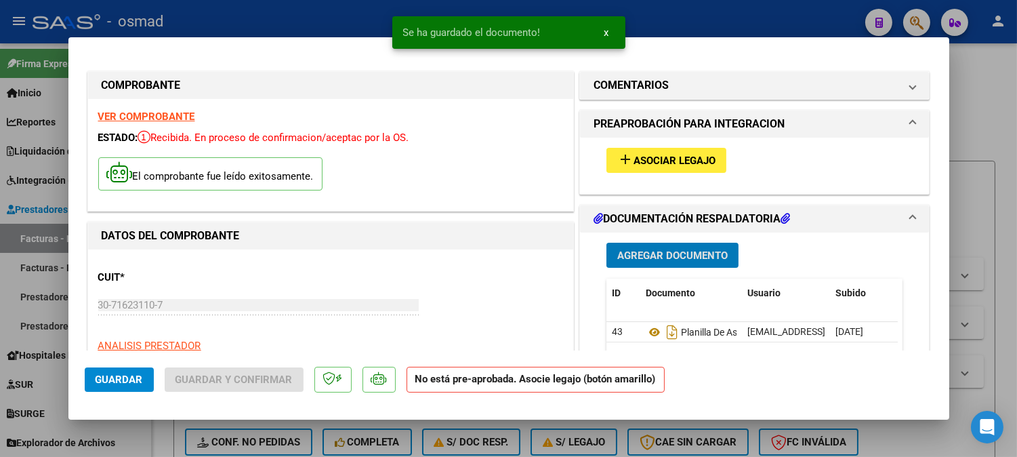
click at [659, 157] on span "Asociar Legajo" at bounding box center [675, 161] width 82 height 12
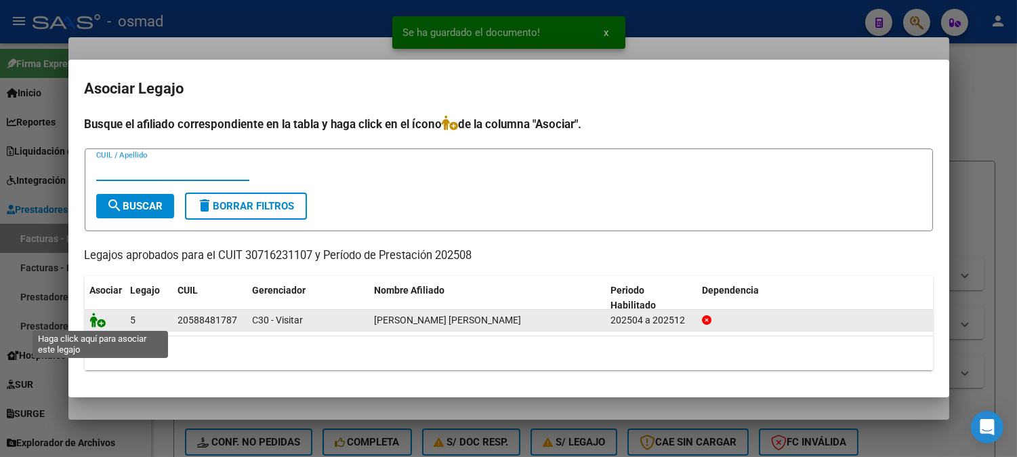
click at [100, 324] on icon at bounding box center [98, 319] width 16 height 15
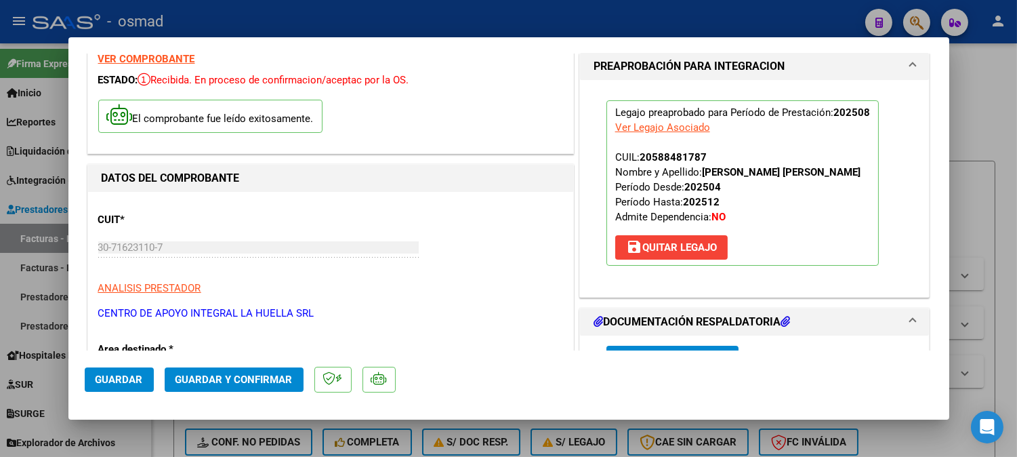
scroll to position [226, 0]
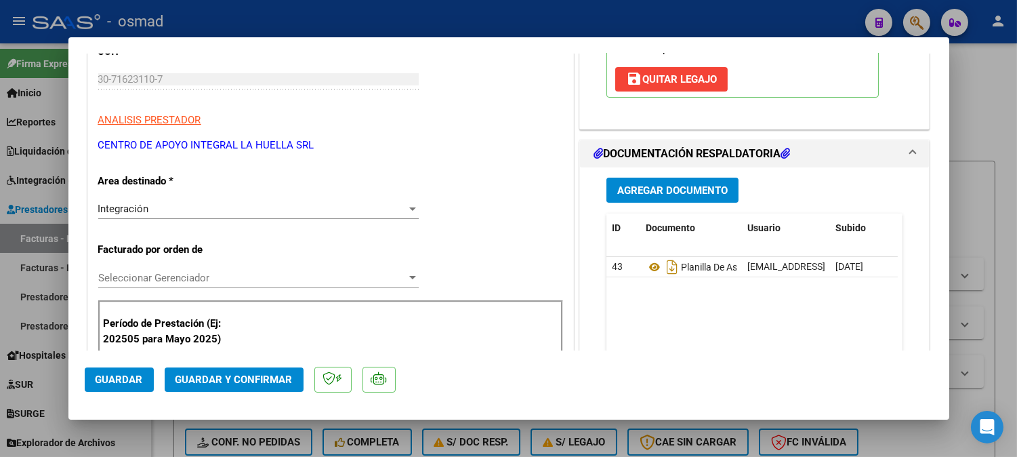
click at [126, 376] on span "Guardar" at bounding box center [119, 379] width 47 height 12
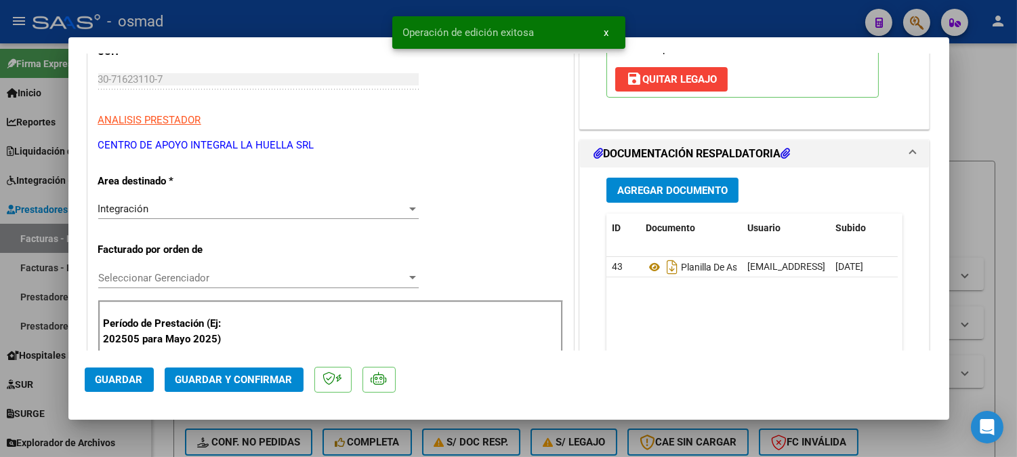
click at [998, 291] on div at bounding box center [508, 228] width 1017 height 457
type input "$ 0,00"
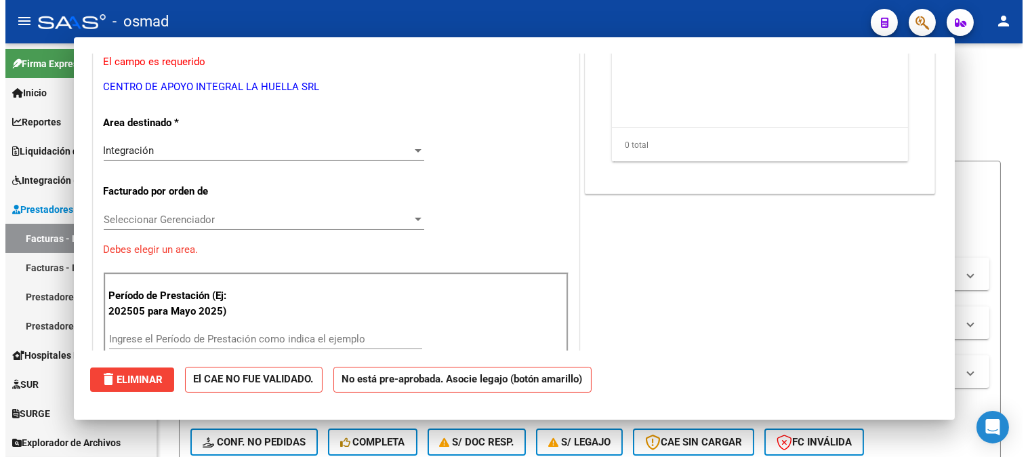
scroll to position [184, 0]
